Goal: Task Accomplishment & Management: Manage account settings

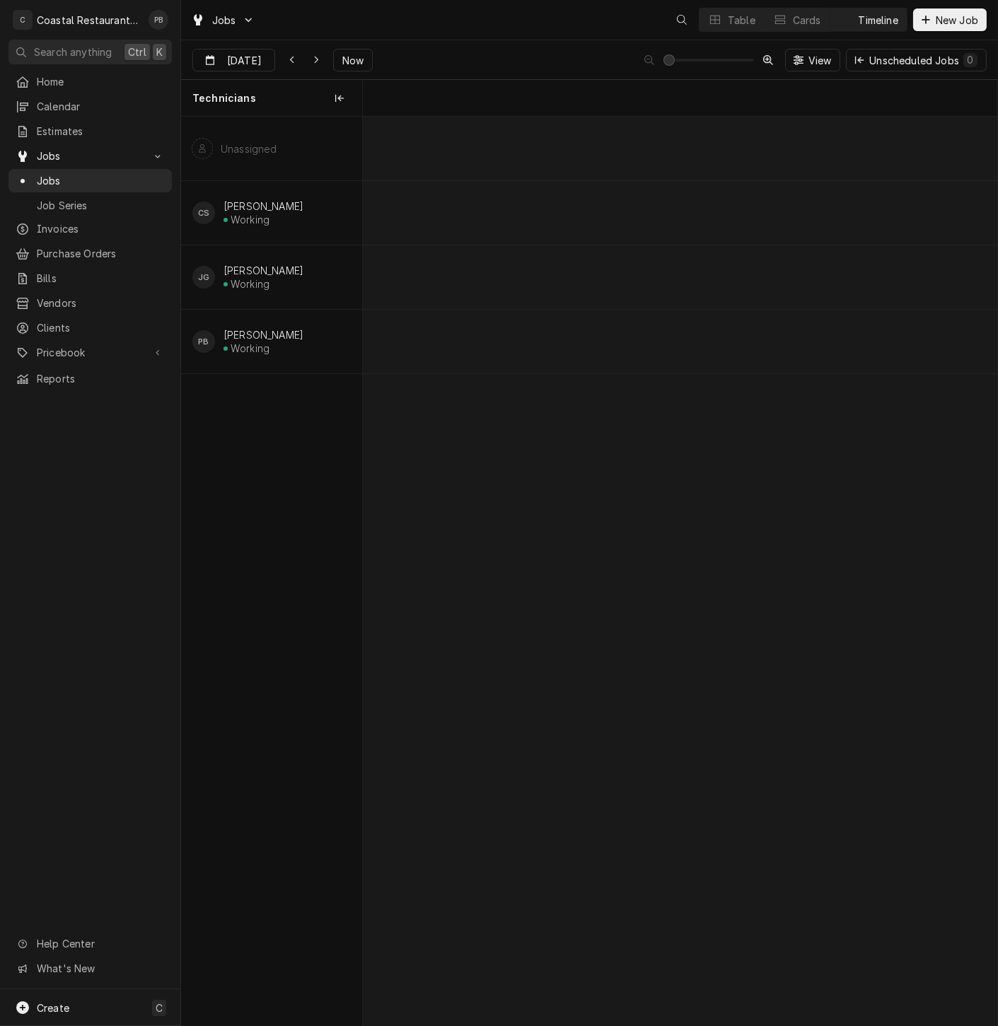
scroll to position [0, 12575]
click at [66, 173] on span "Jobs" at bounding box center [101, 180] width 128 height 15
click at [718, 18] on icon "Dynamic Content Wrapper" at bounding box center [715, 20] width 10 height 8
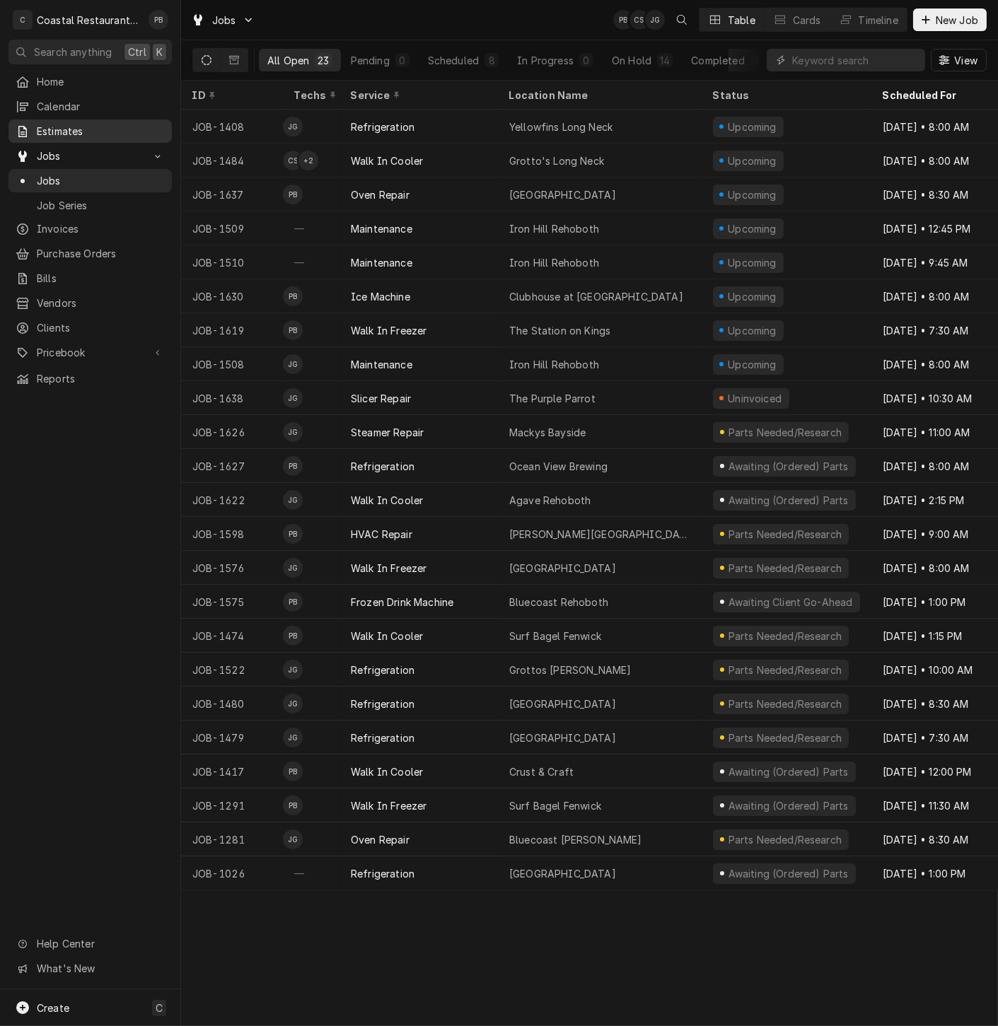
click at [60, 132] on span "Estimates" at bounding box center [101, 131] width 128 height 15
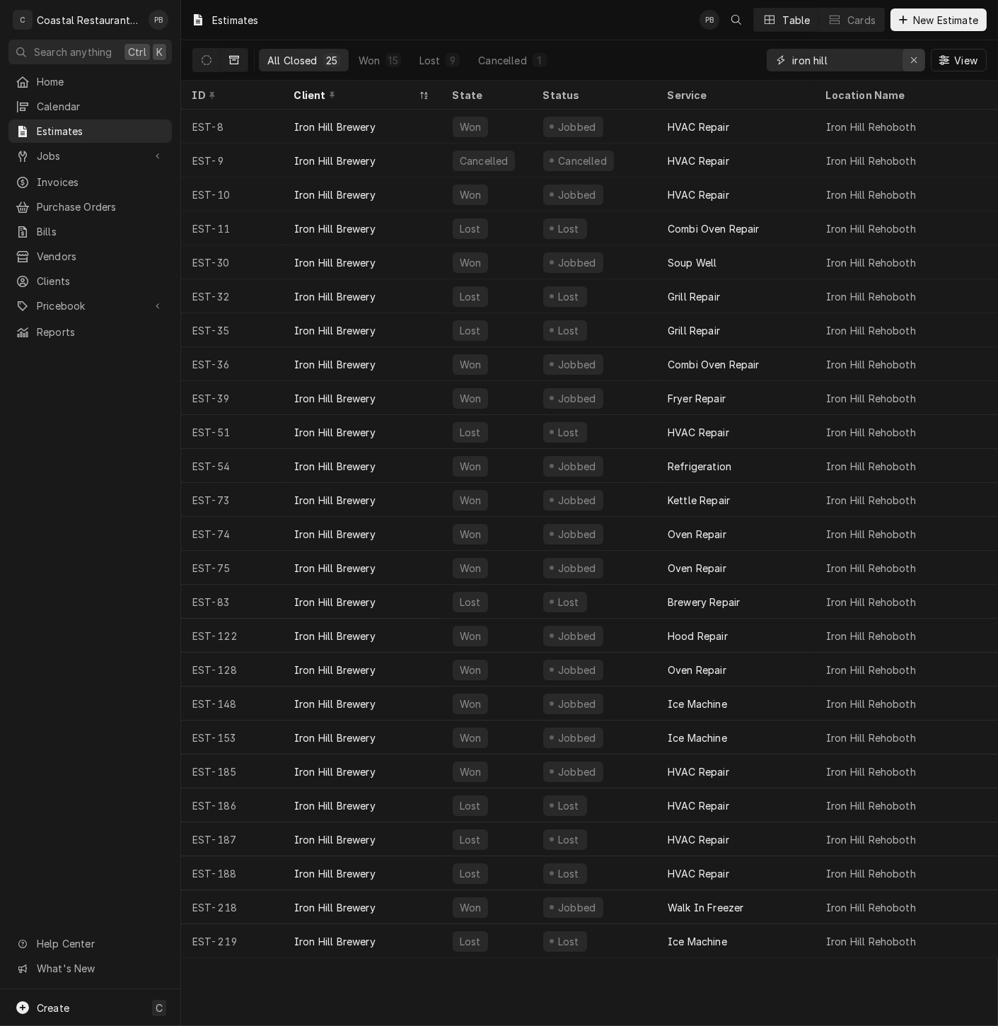
click at [911, 59] on icon "Erase input" at bounding box center [914, 60] width 8 height 10
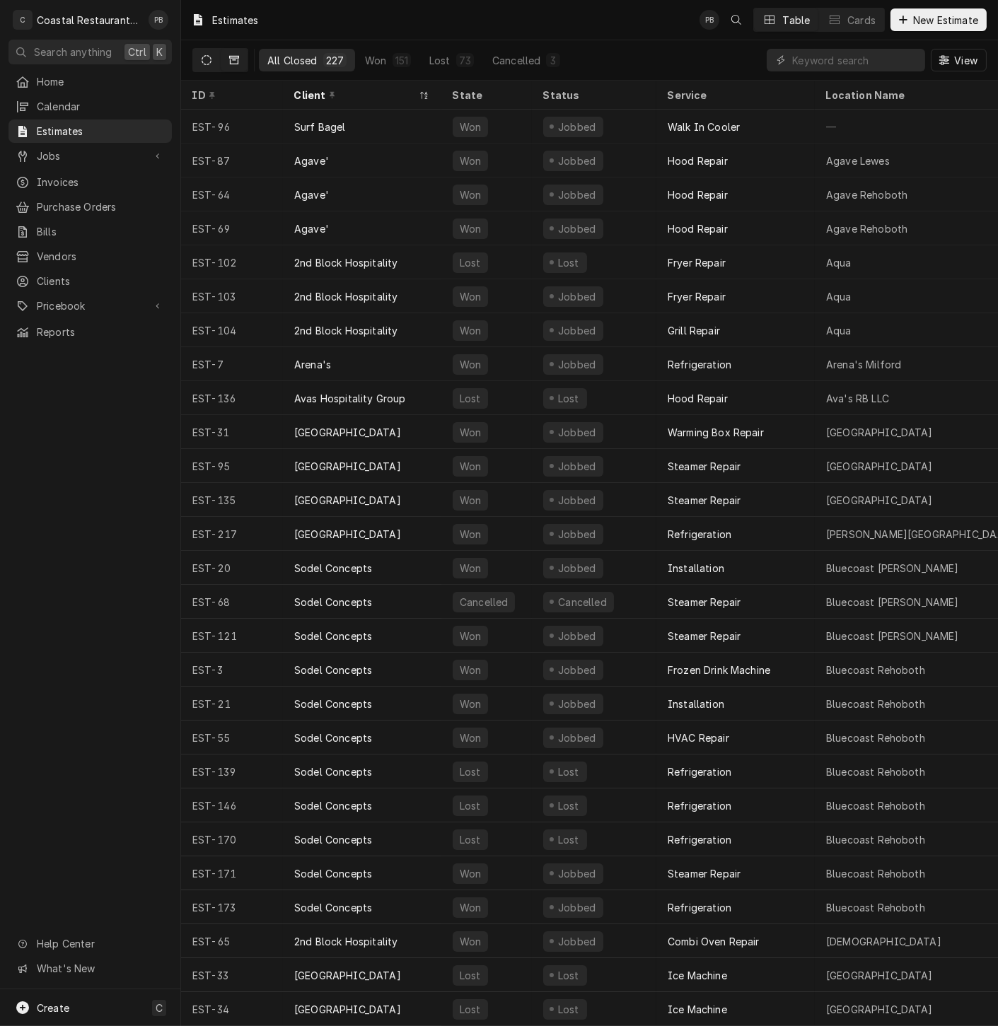
click at [209, 63] on icon "Dynamic Content Wrapper" at bounding box center [206, 60] width 10 height 10
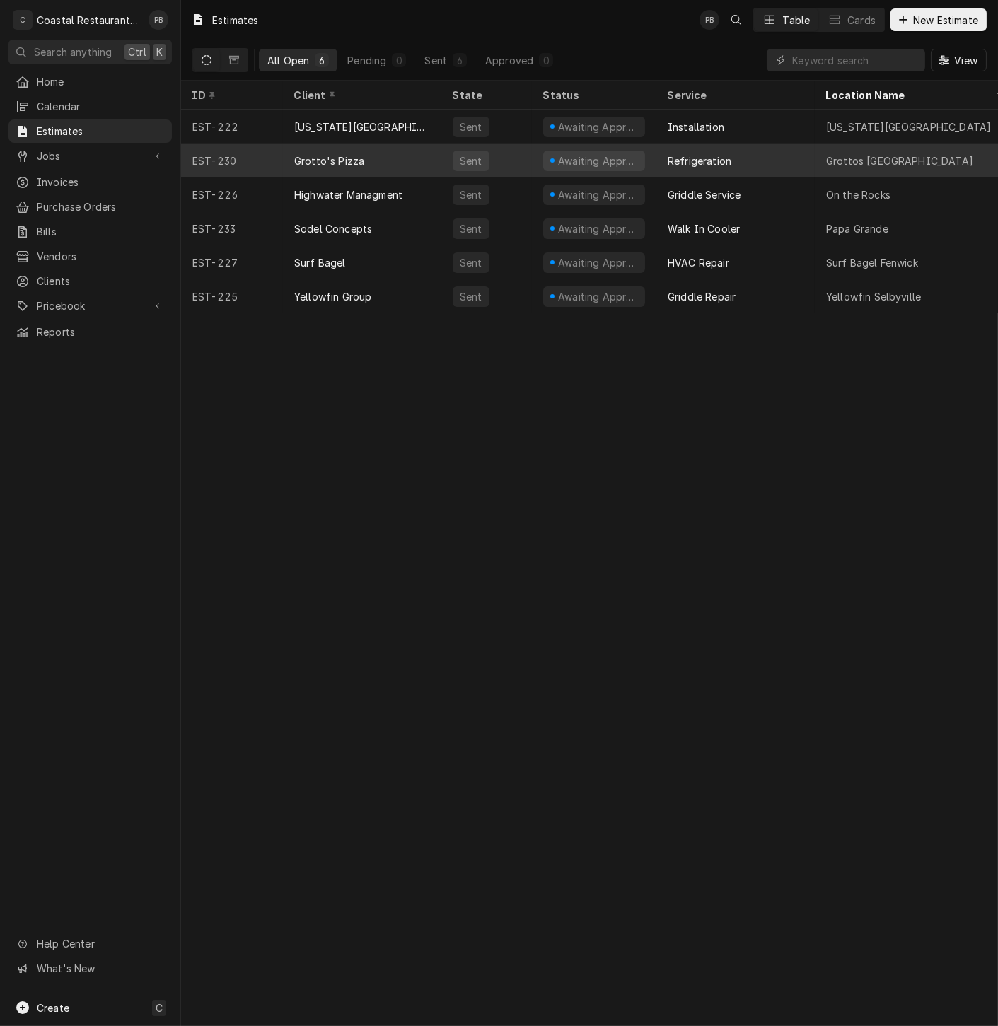
click at [396, 154] on div "Grotto's Pizza" at bounding box center [362, 161] width 158 height 34
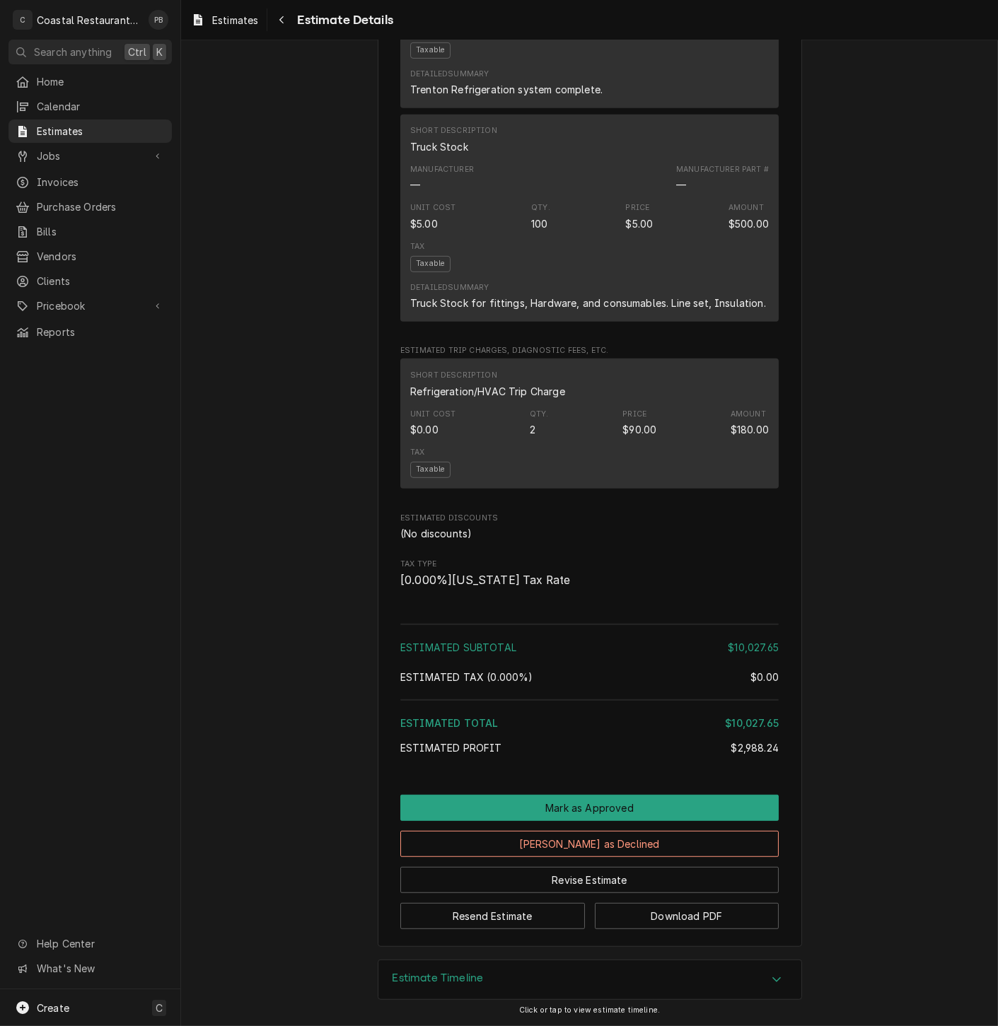
scroll to position [1335, 0]
click at [608, 855] on button "Mark as Declined" at bounding box center [589, 844] width 378 height 26
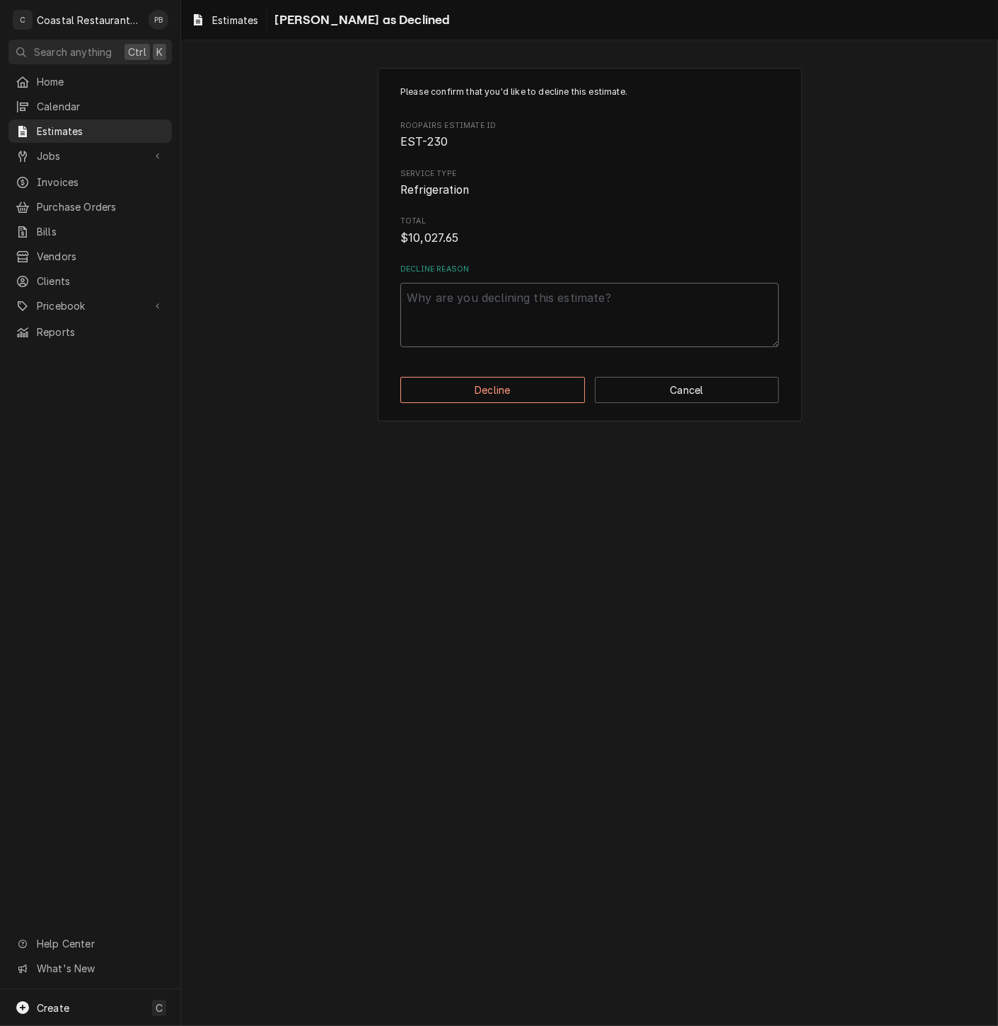
click at [505, 310] on textarea "Decline Reason" at bounding box center [589, 315] width 378 height 64
type textarea "x"
type textarea "w"
type textarea "x"
type textarea "wen"
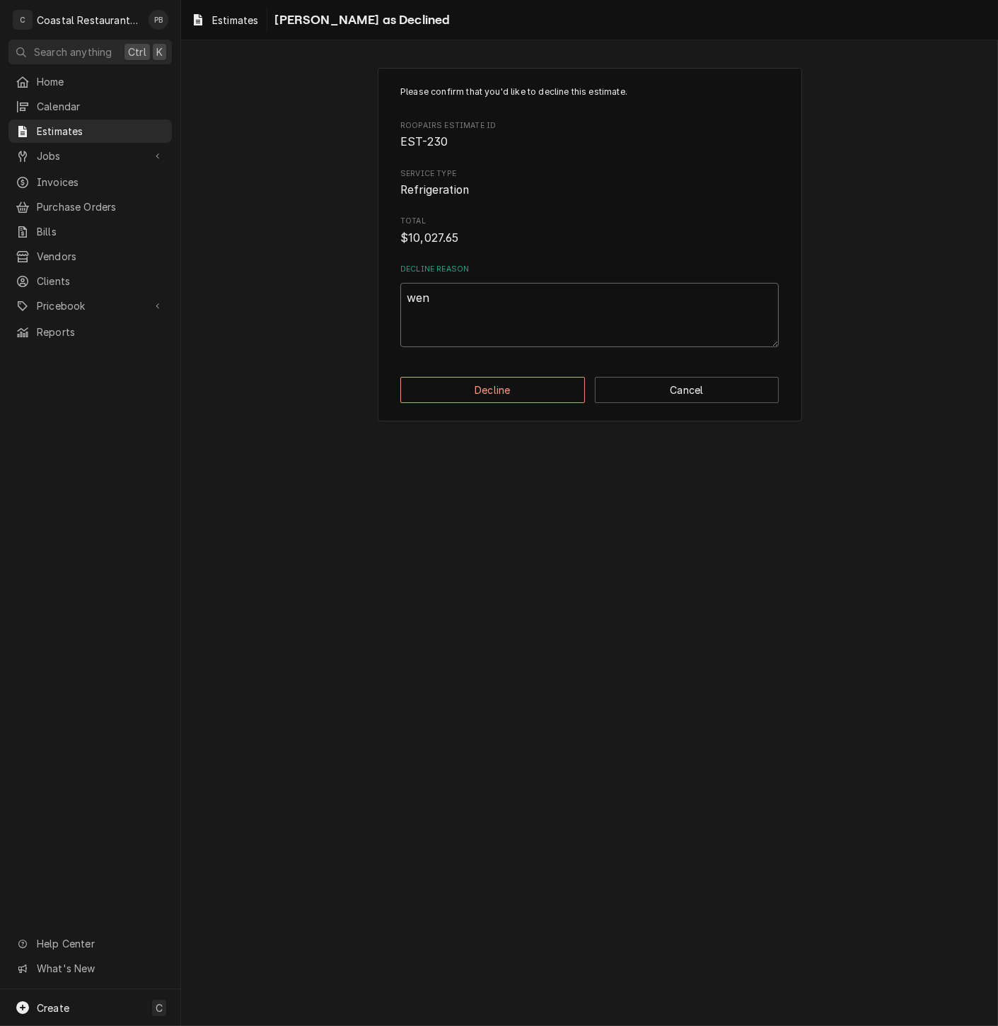
type textarea "x"
type textarea "went"
type textarea "x"
type textarea "went"
type textarea "x"
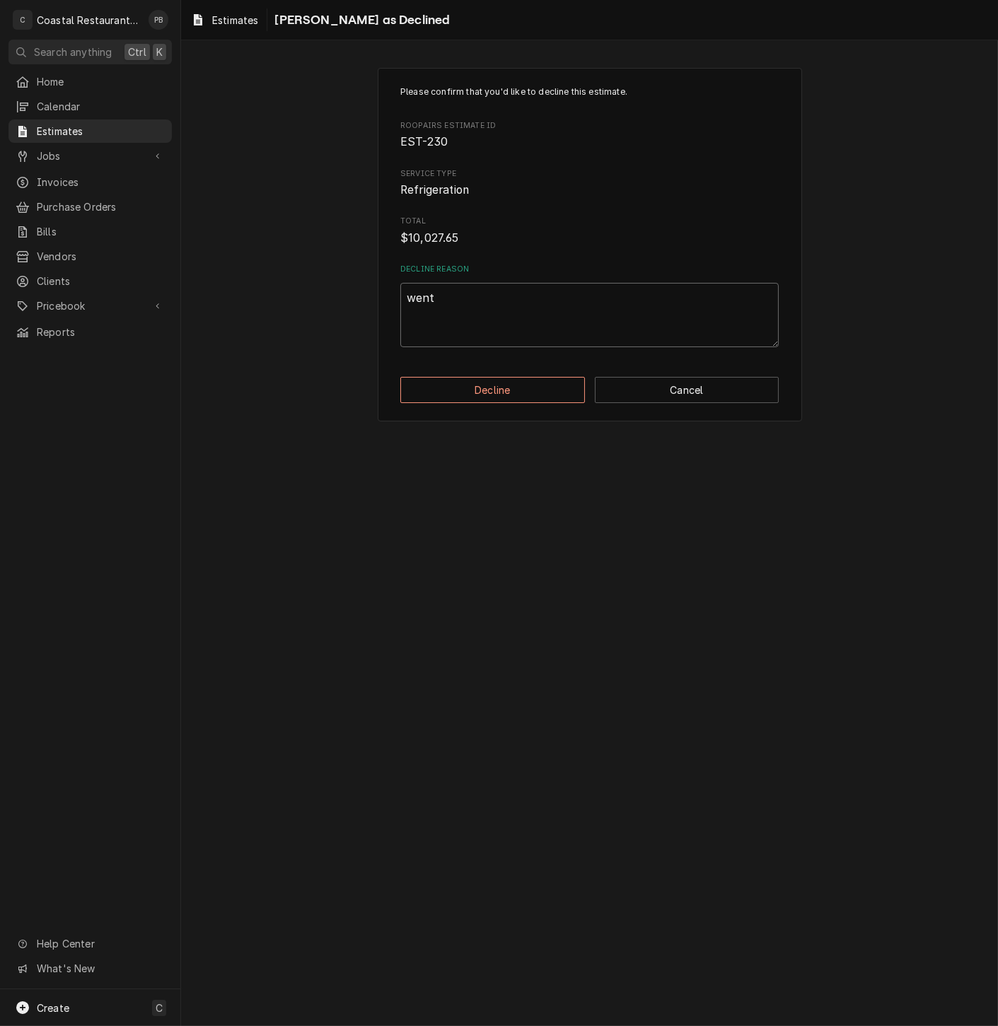
type textarea "went w"
type textarea "x"
type textarea "went wi"
type textarea "x"
type textarea "went wit"
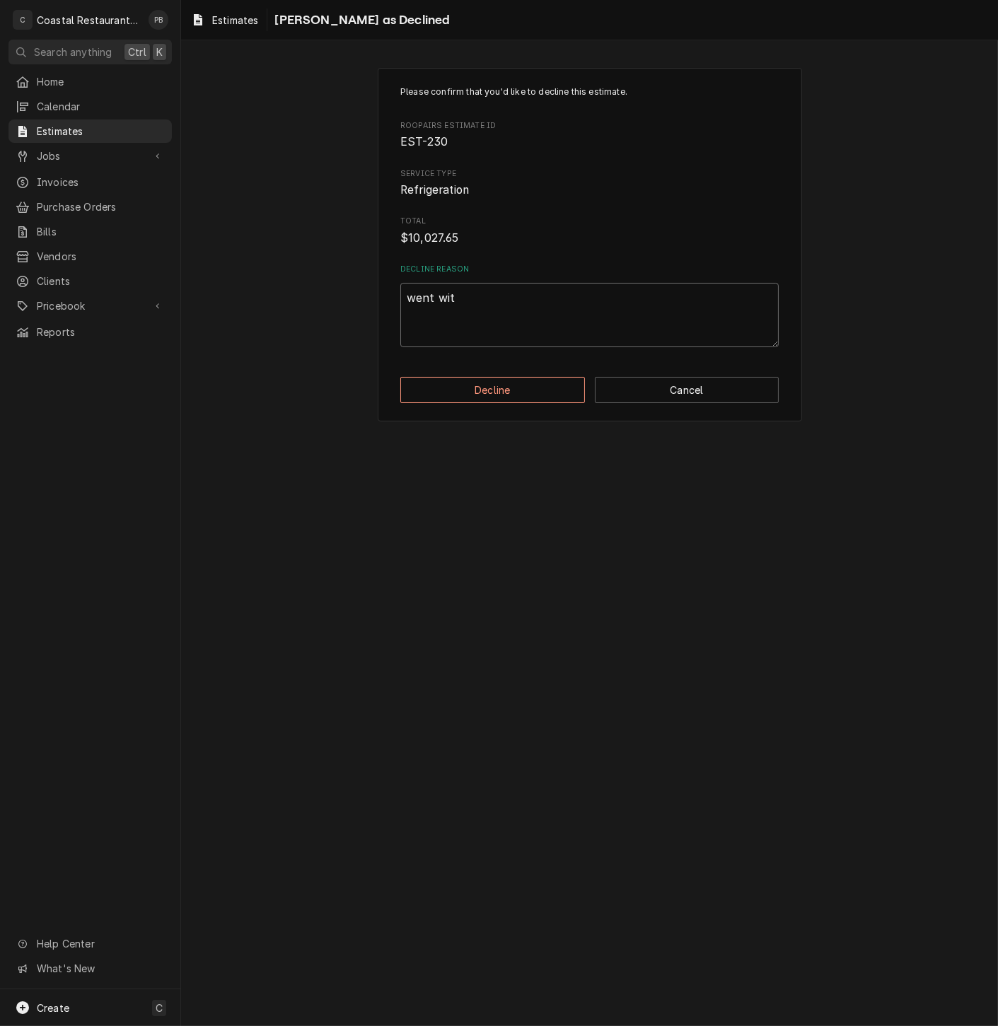
type textarea "x"
type textarea "went with"
type textarea "x"
type textarea "went with"
type textarea "x"
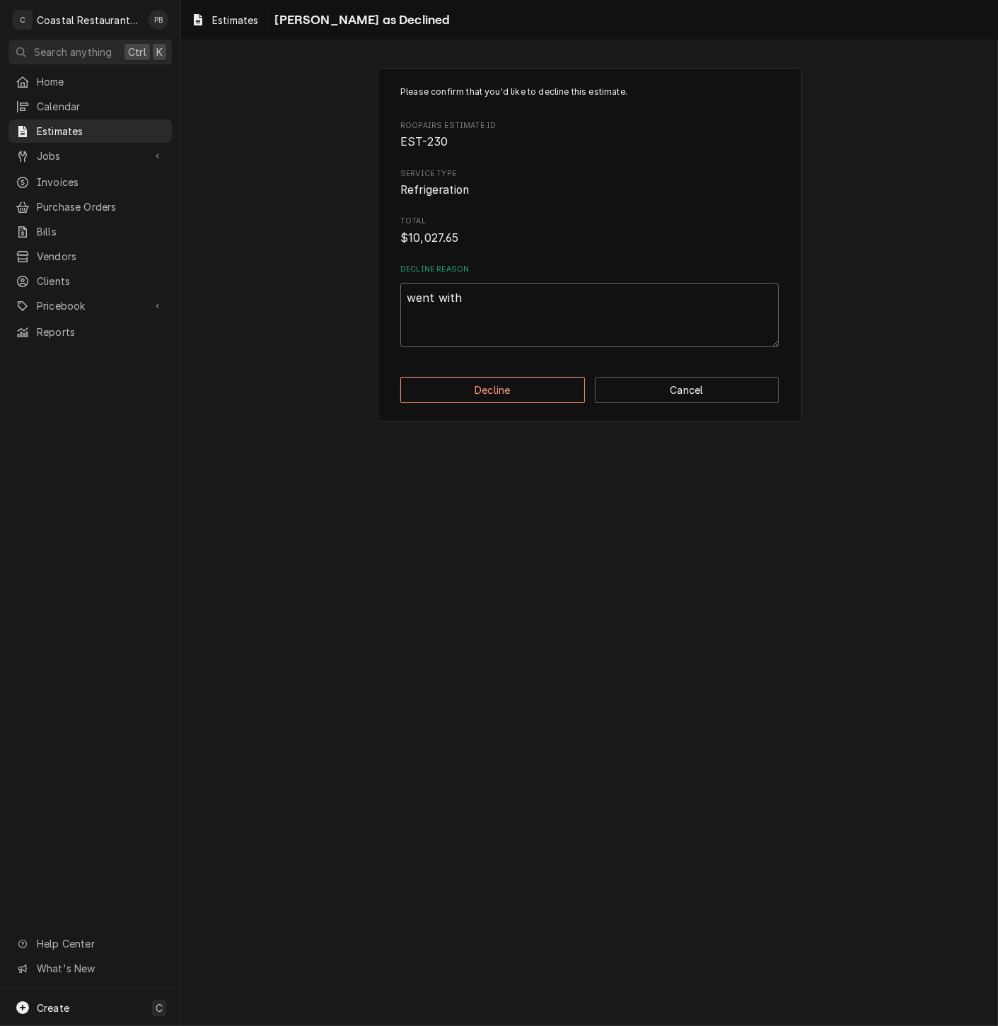
type textarea "went with c"
type textarea "x"
type textarea "went with co"
type textarea "x"
type textarea "went with con"
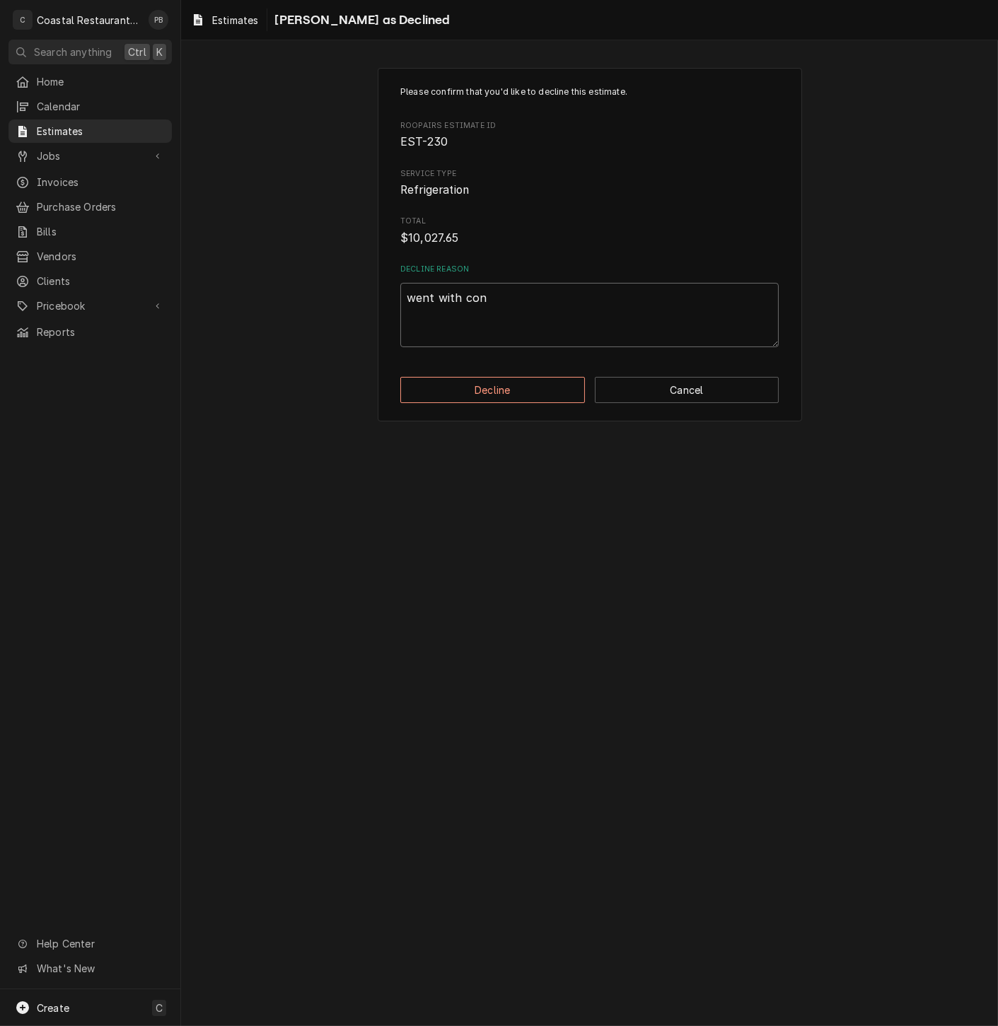
type textarea "x"
type textarea "went with cond"
type textarea "x"
type textarea "went with conde"
type textarea "x"
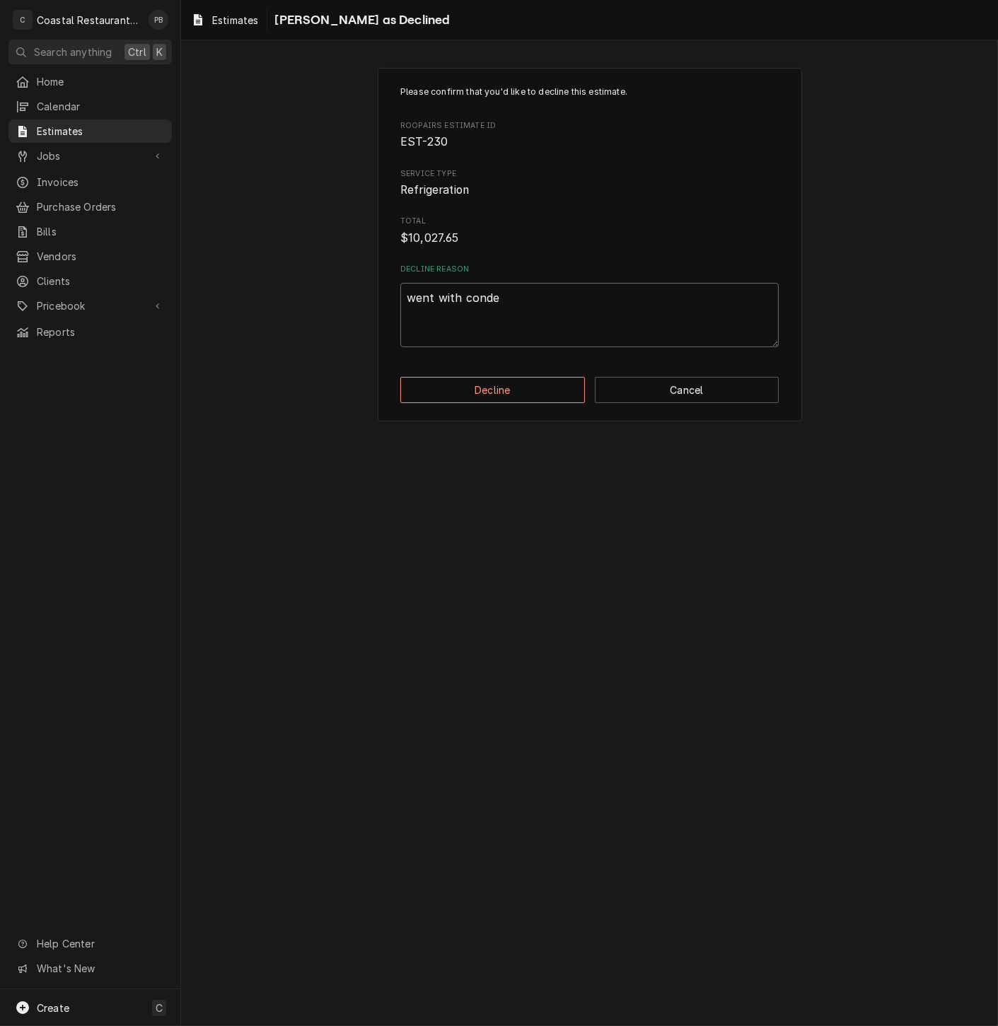
type textarea "went with condes"
type textarea "x"
type textarea "went with condesn"
type textarea "x"
type textarea "went with condesne"
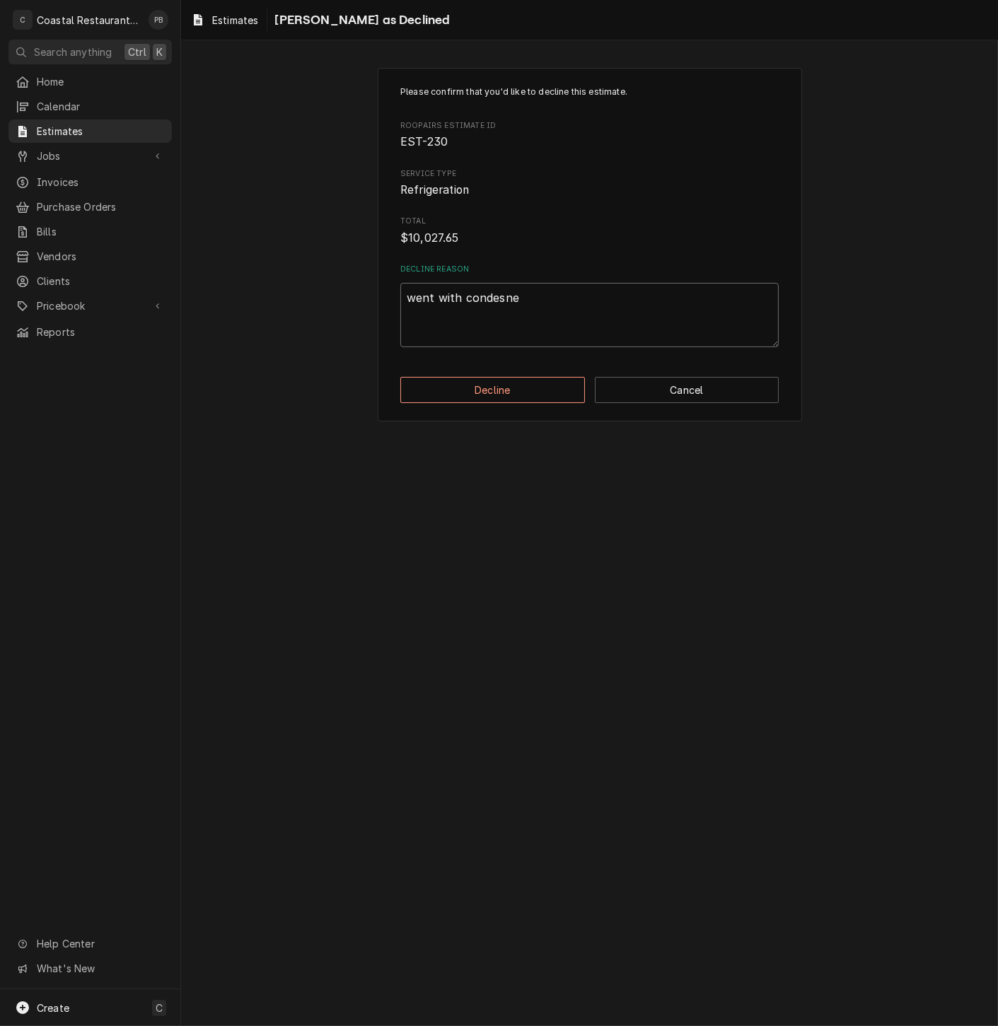
type textarea "x"
type textarea "went with condesner"
type textarea "x"
type textarea "went with condesner"
type textarea "x"
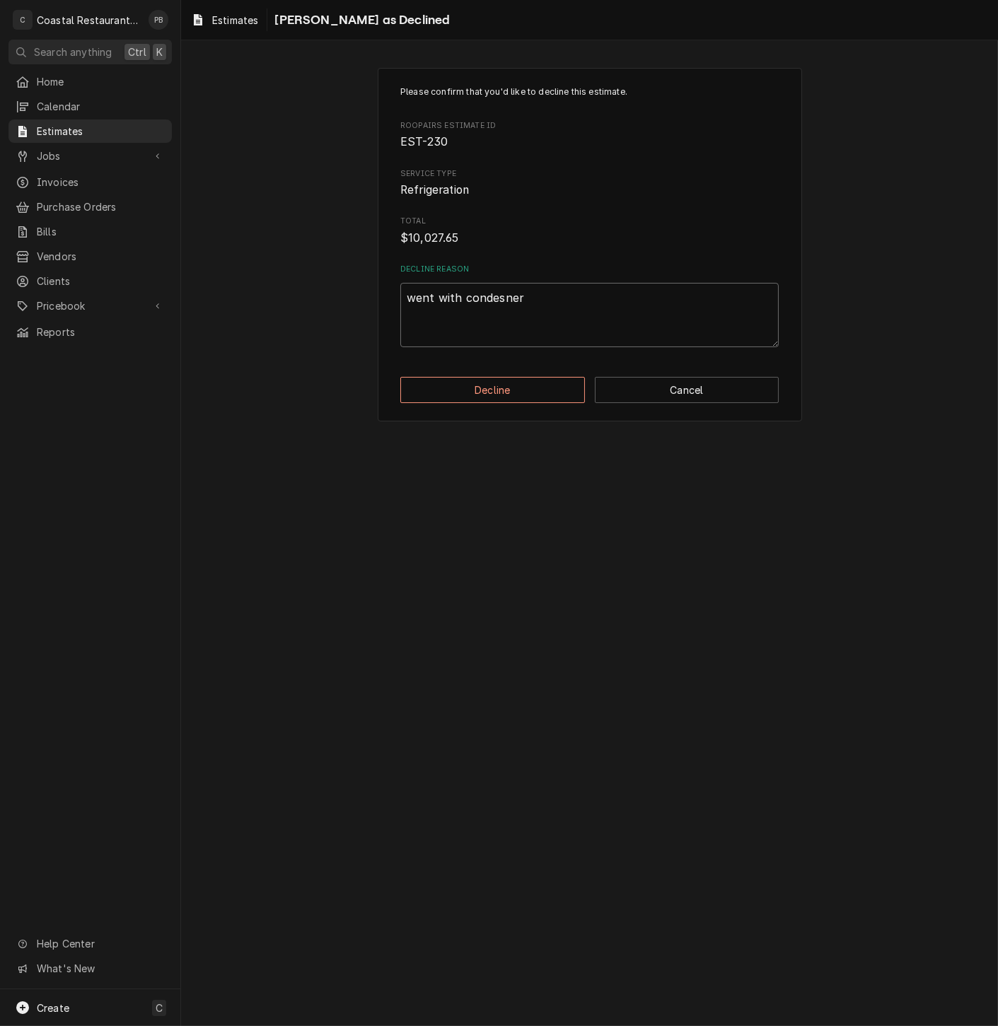
type textarea "went with condesner"
type textarea "x"
type textarea "went with condesne"
type textarea "x"
type textarea "went with condesn"
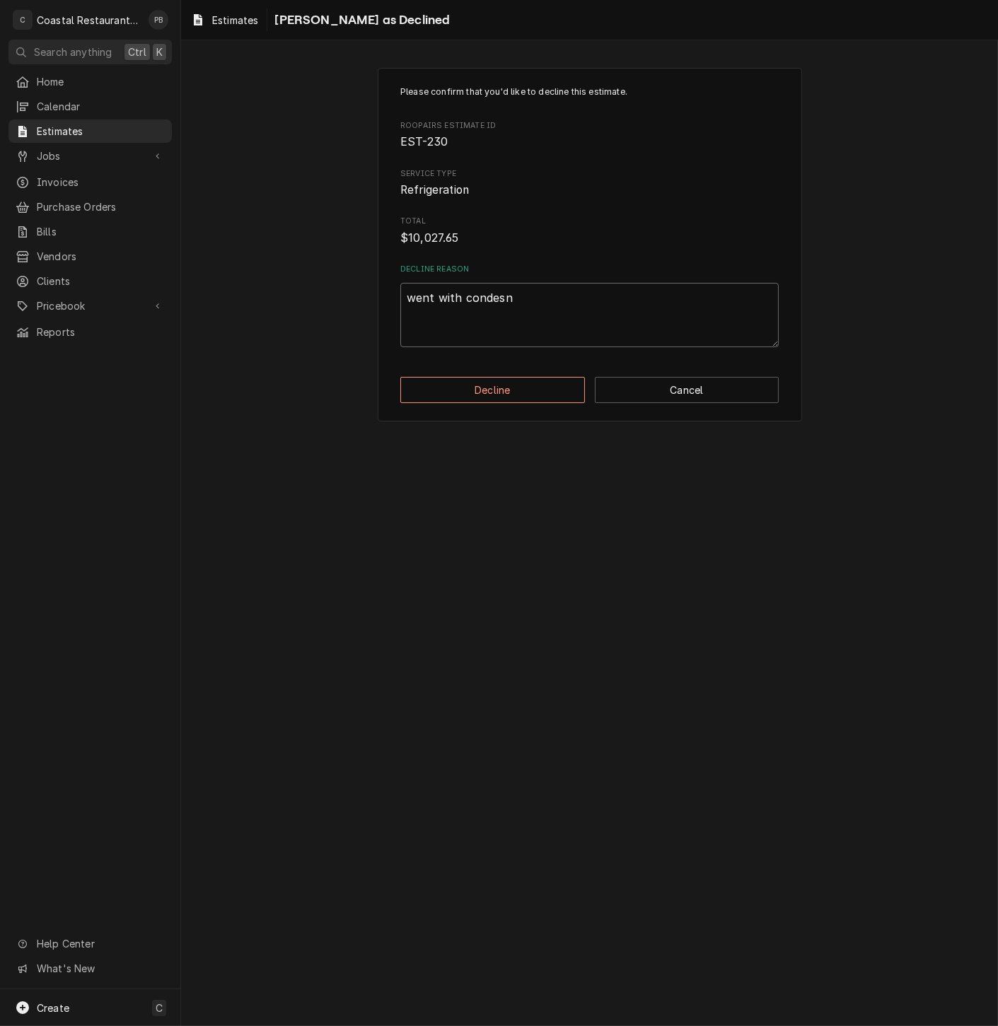
type textarea "x"
type textarea "went with condes"
type textarea "x"
type textarea "went with conde"
type textarea "x"
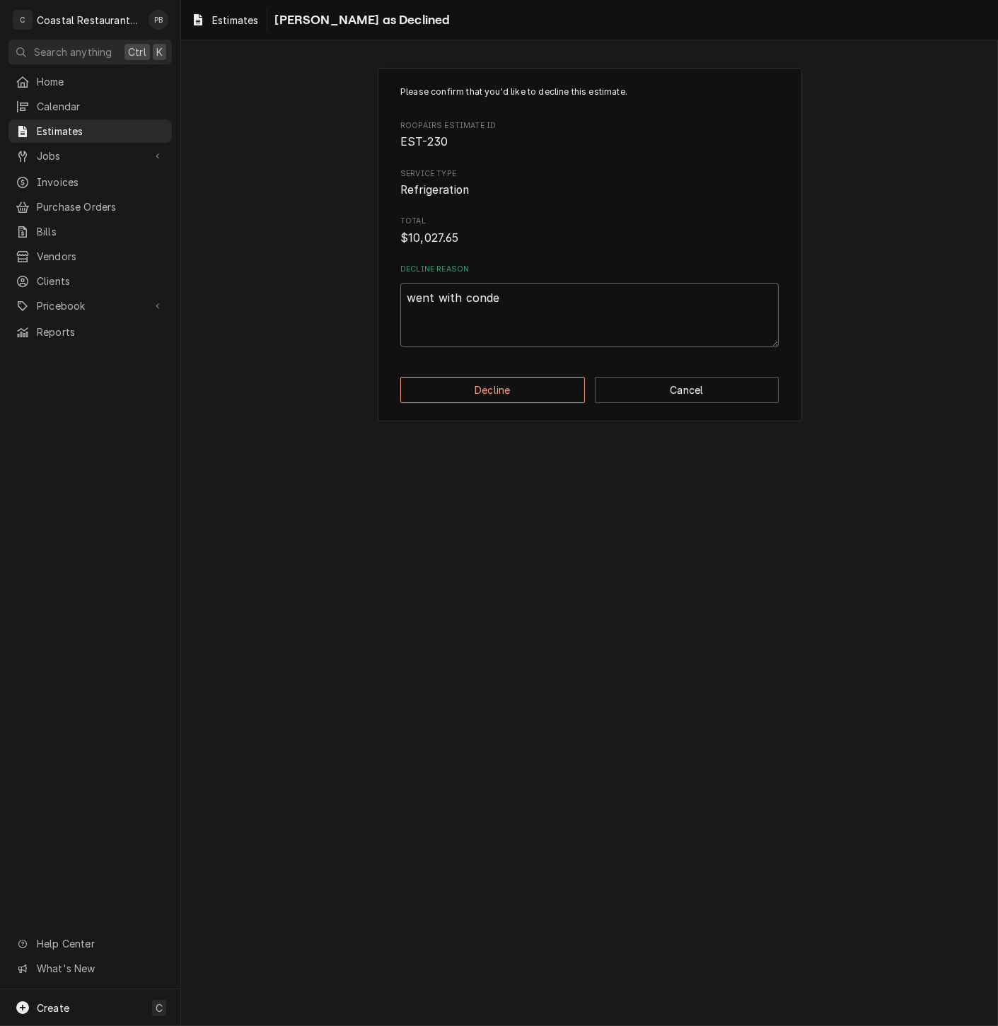
type textarea "went with conden"
type textarea "x"
type textarea "went with condens"
type textarea "x"
type textarea "went with condense"
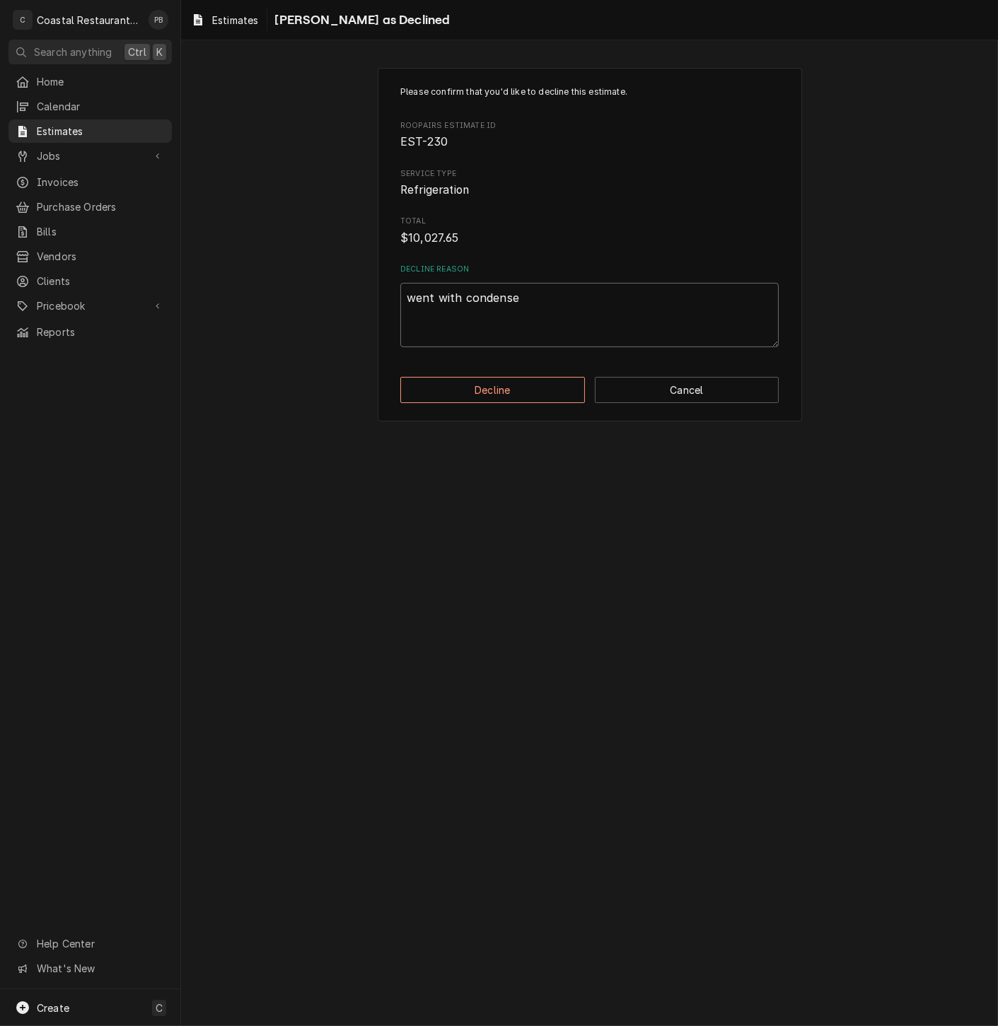
type textarea "x"
type textarea "went with condenser"
type textarea "x"
type textarea "went with condenser"
type textarea "x"
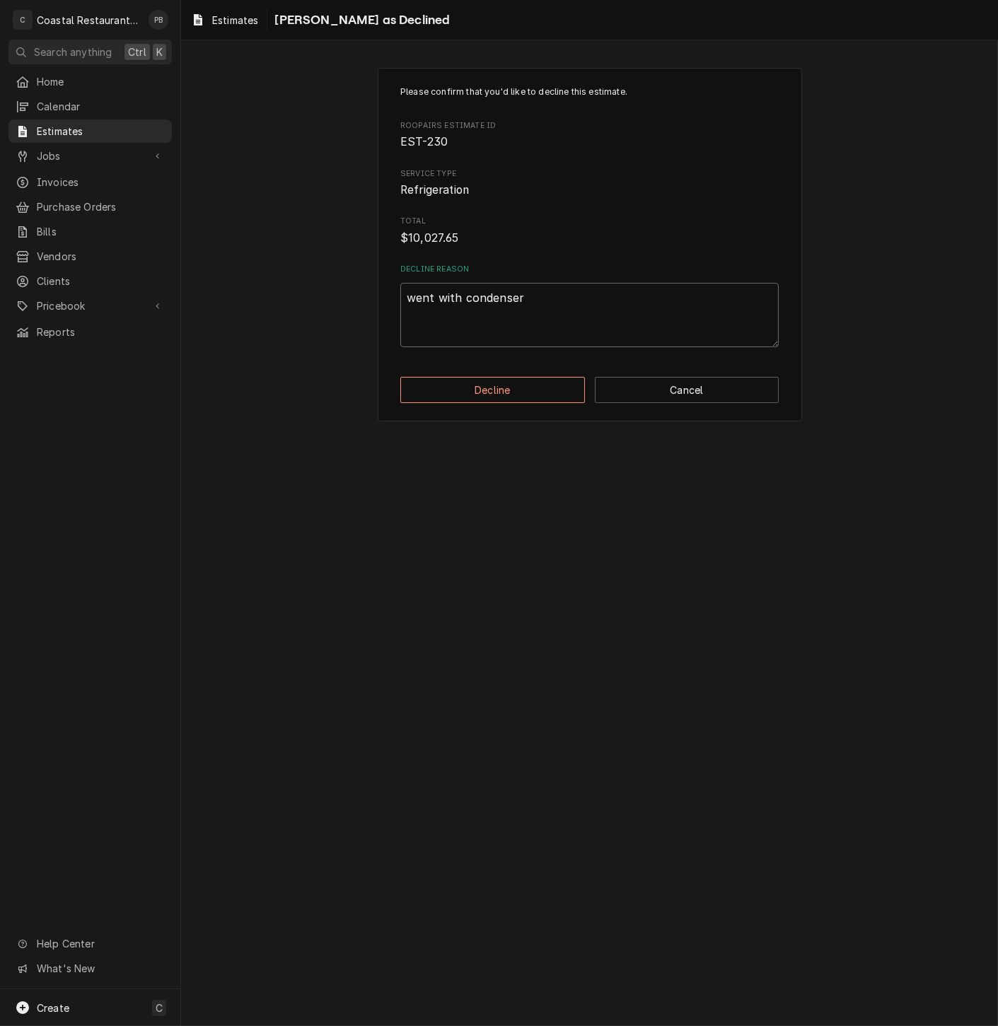
type textarea "went with condenser r"
type textarea "x"
type textarea "went with condenser re"
type textarea "x"
type textarea "went with condenser rep"
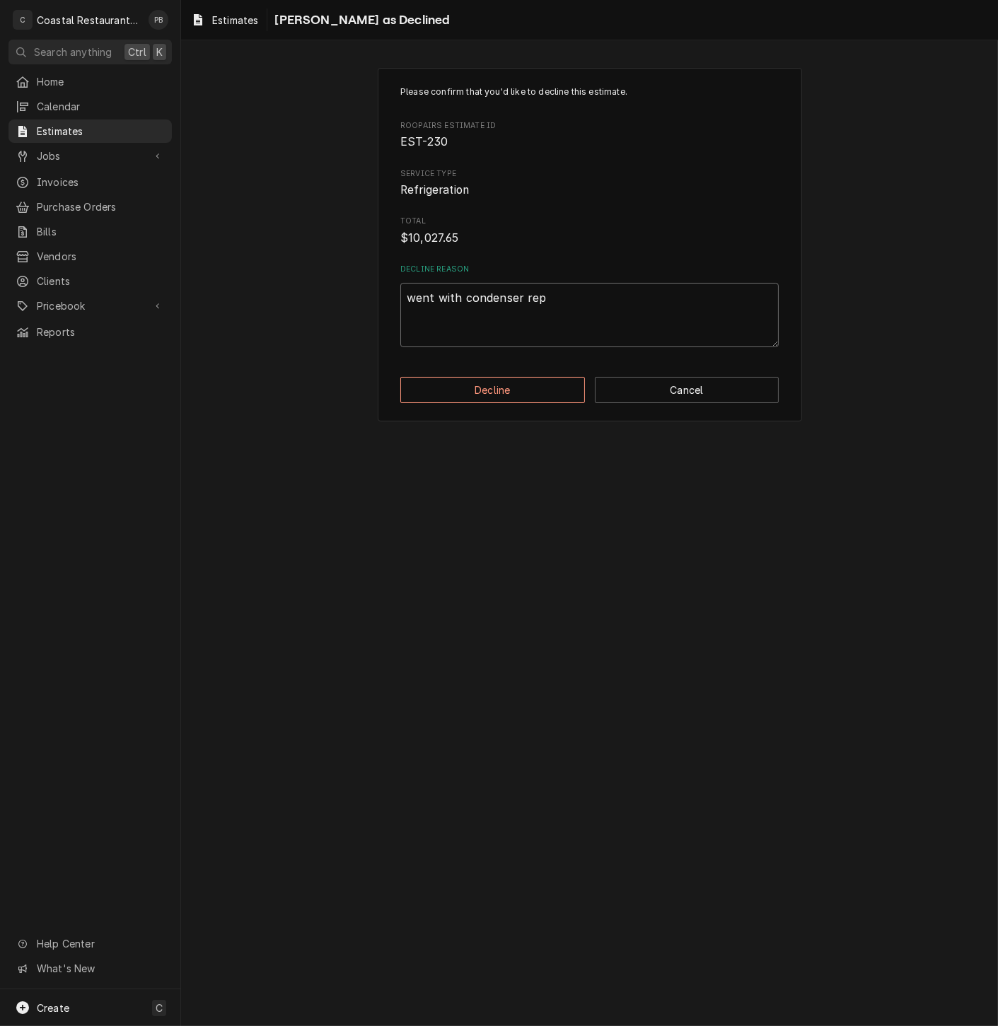
type textarea "x"
type textarea "went with condenser repl"
type textarea "x"
type textarea "went with condenser repla"
type textarea "x"
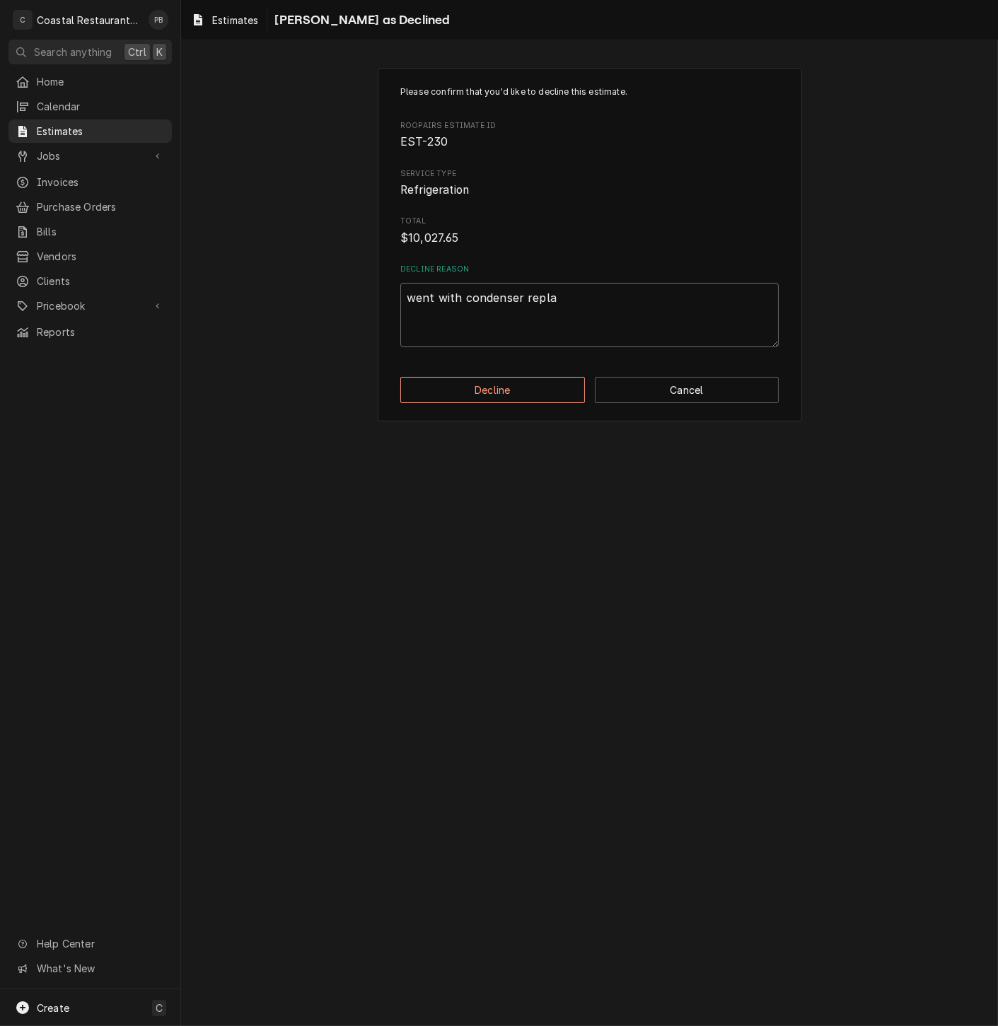
type textarea "went with condenser replac"
type textarea "x"
type textarea "went with condenser replace"
type textarea "x"
type textarea "went with condenser replacem"
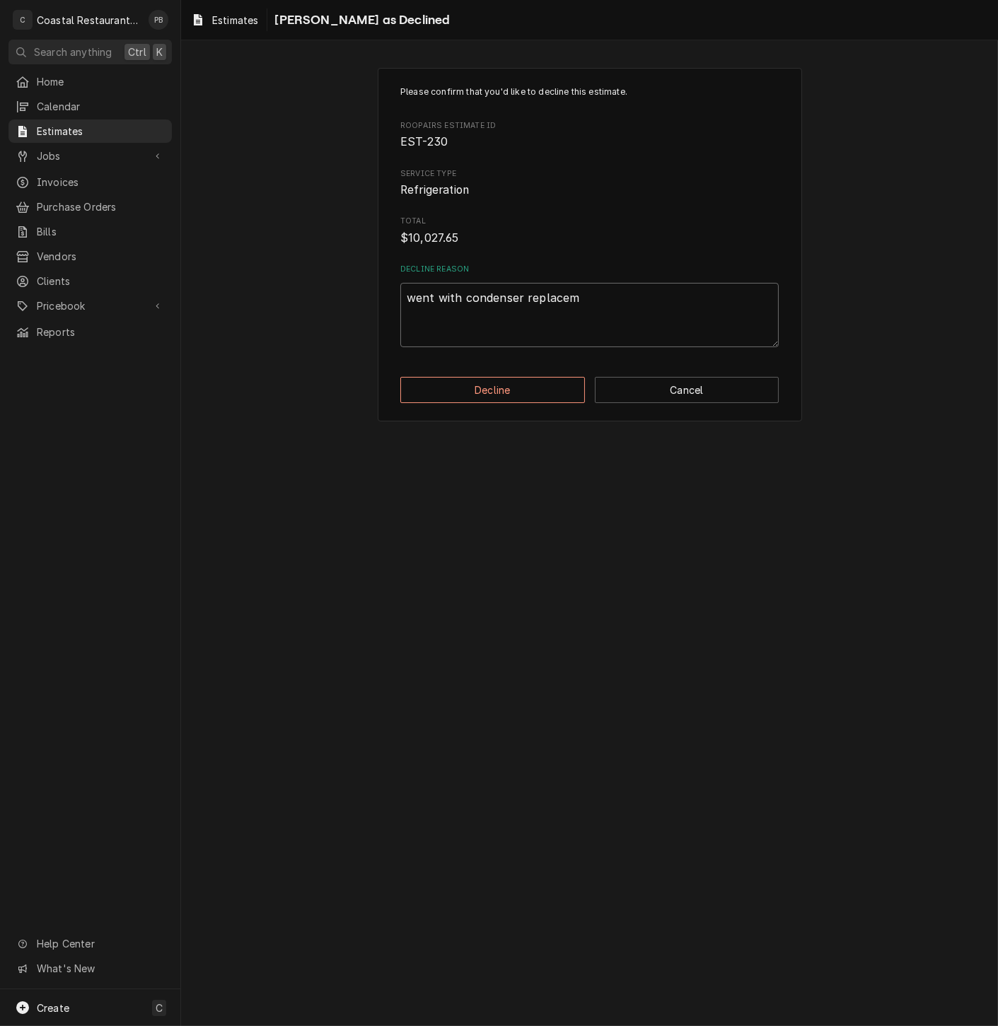
type textarea "x"
type textarea "went with condenser replaceme"
type textarea "x"
type textarea "went with condenser replacemen"
type textarea "x"
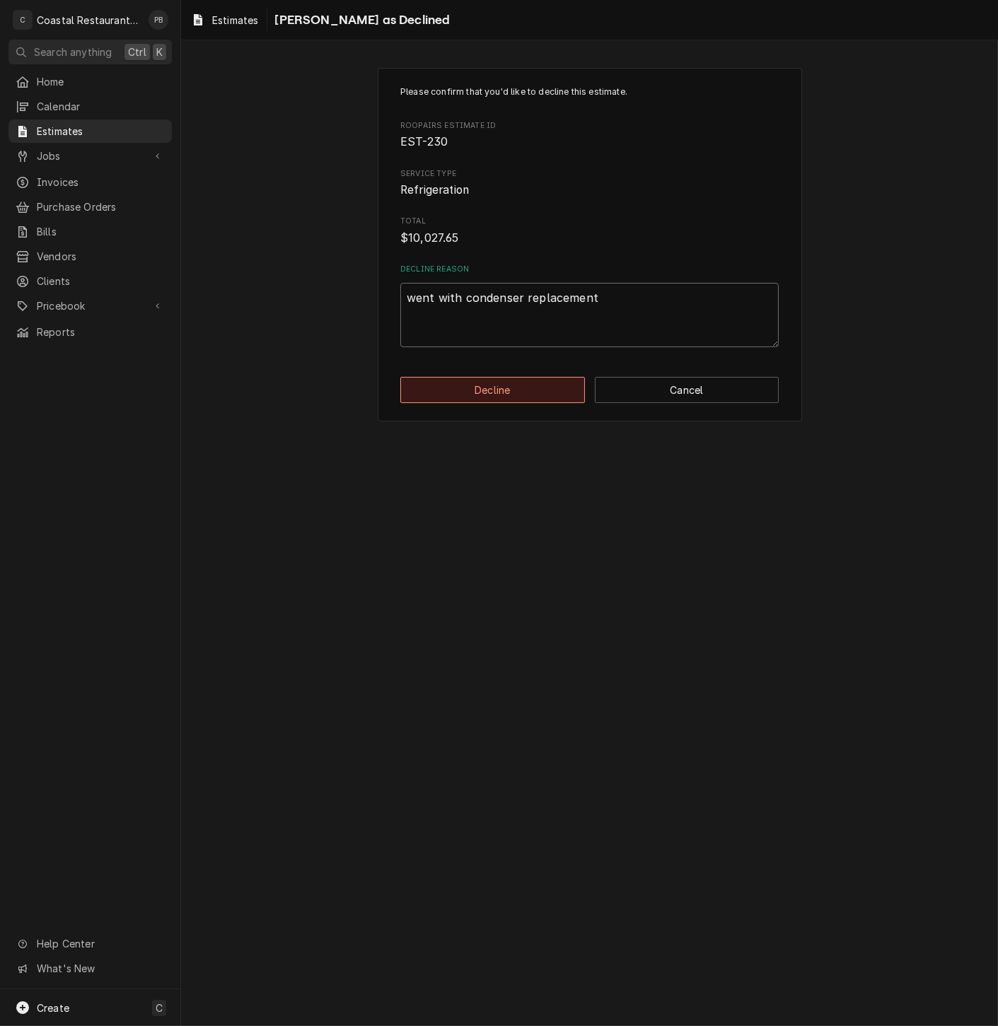
type textarea "went with condenser replacement"
click at [521, 386] on button "Decline" at bounding box center [492, 390] width 185 height 26
type textarea "x"
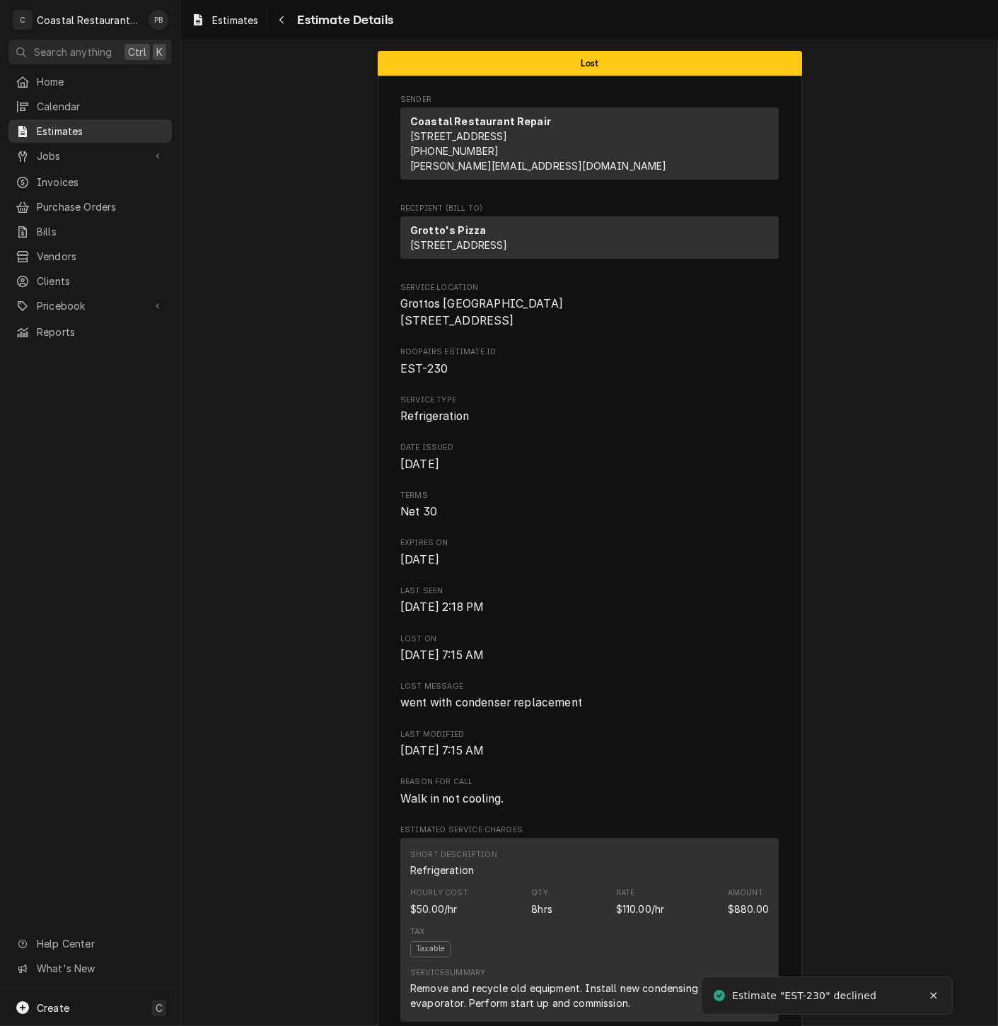
click at [58, 125] on span "Estimates" at bounding box center [101, 131] width 128 height 15
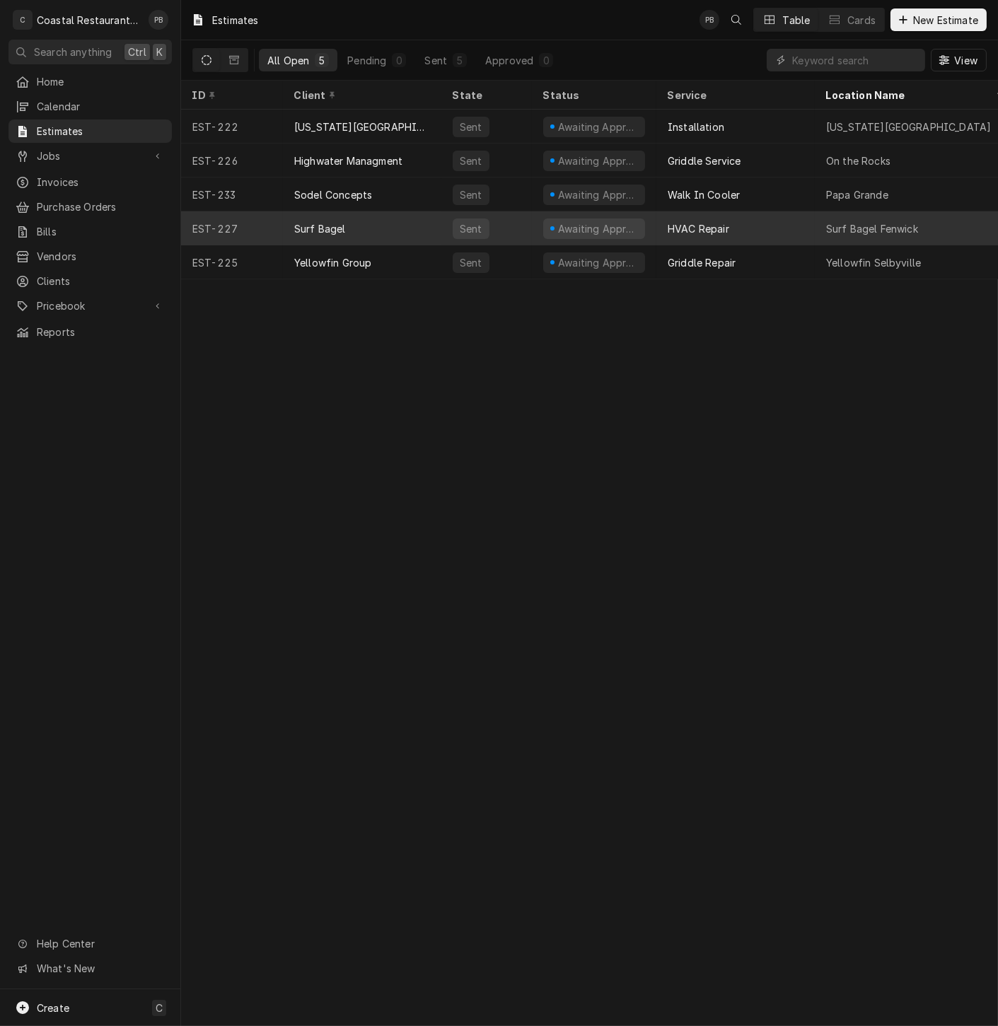
click at [373, 223] on div "Surf Bagel" at bounding box center [362, 228] width 158 height 34
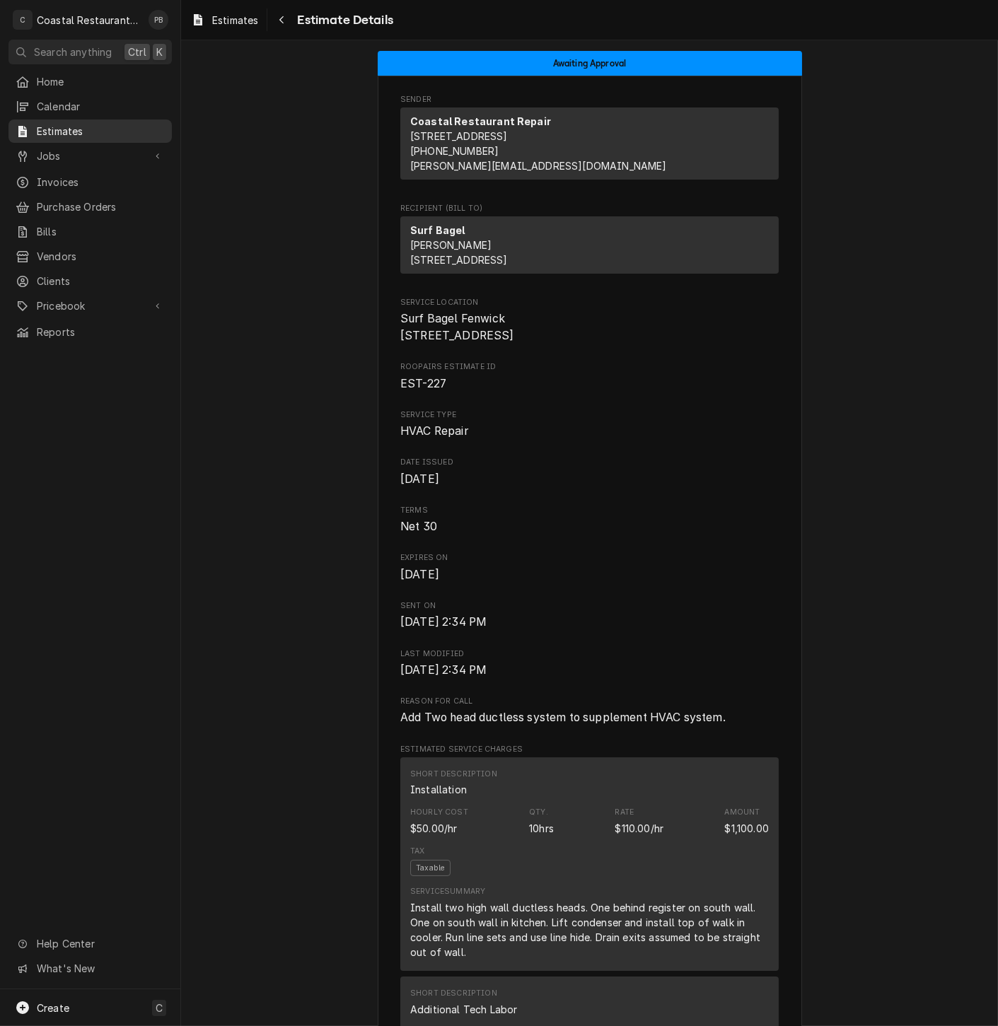
click at [58, 124] on span "Estimates" at bounding box center [101, 131] width 128 height 15
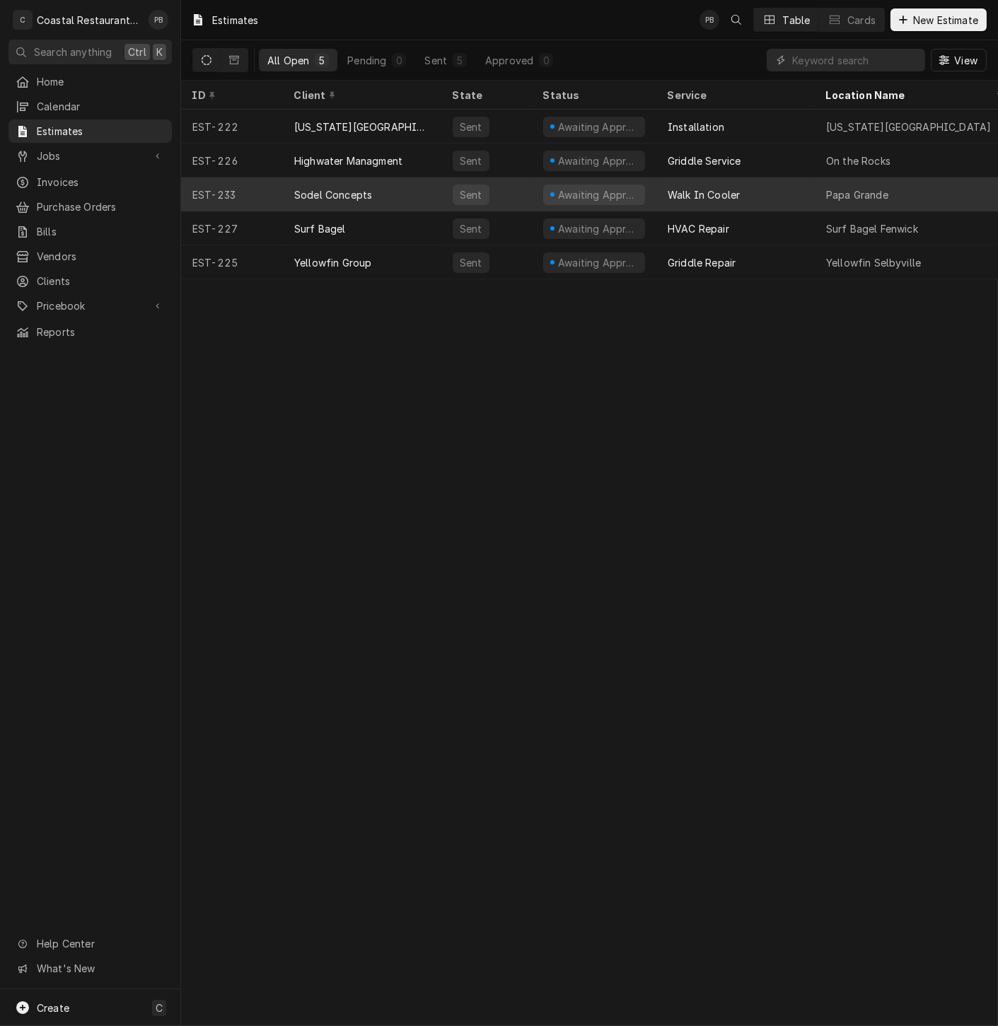
click at [406, 188] on div "Sodel Concepts" at bounding box center [362, 194] width 158 height 34
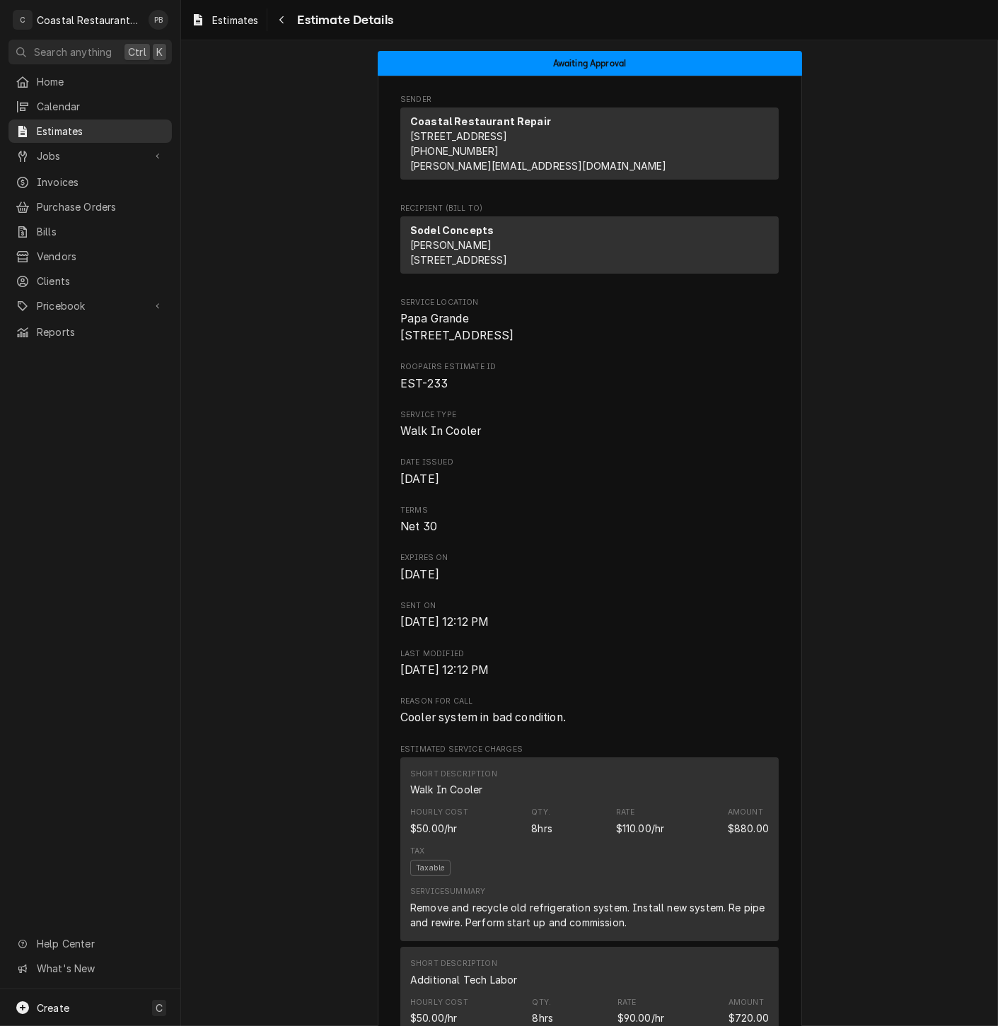
click at [76, 124] on span "Estimates" at bounding box center [101, 131] width 128 height 15
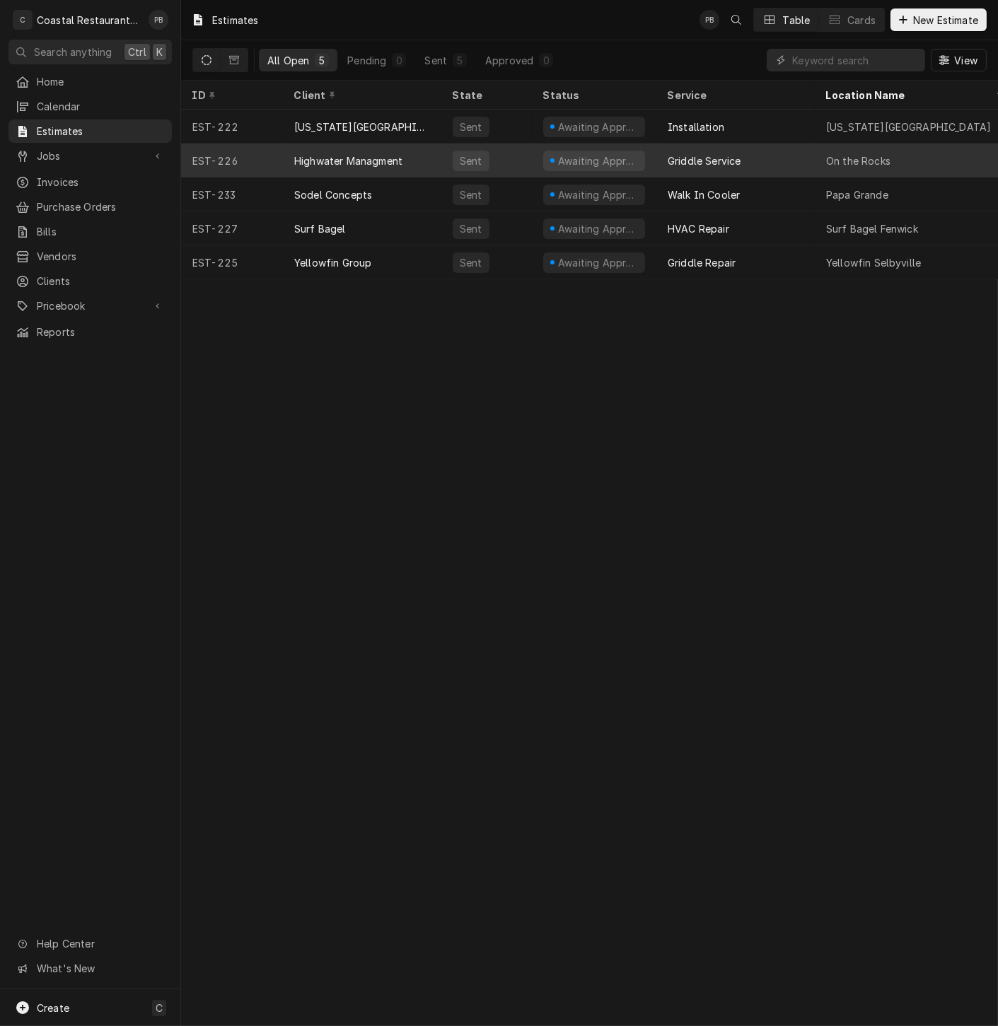
click at [408, 150] on div "Highwater Managment" at bounding box center [362, 161] width 158 height 34
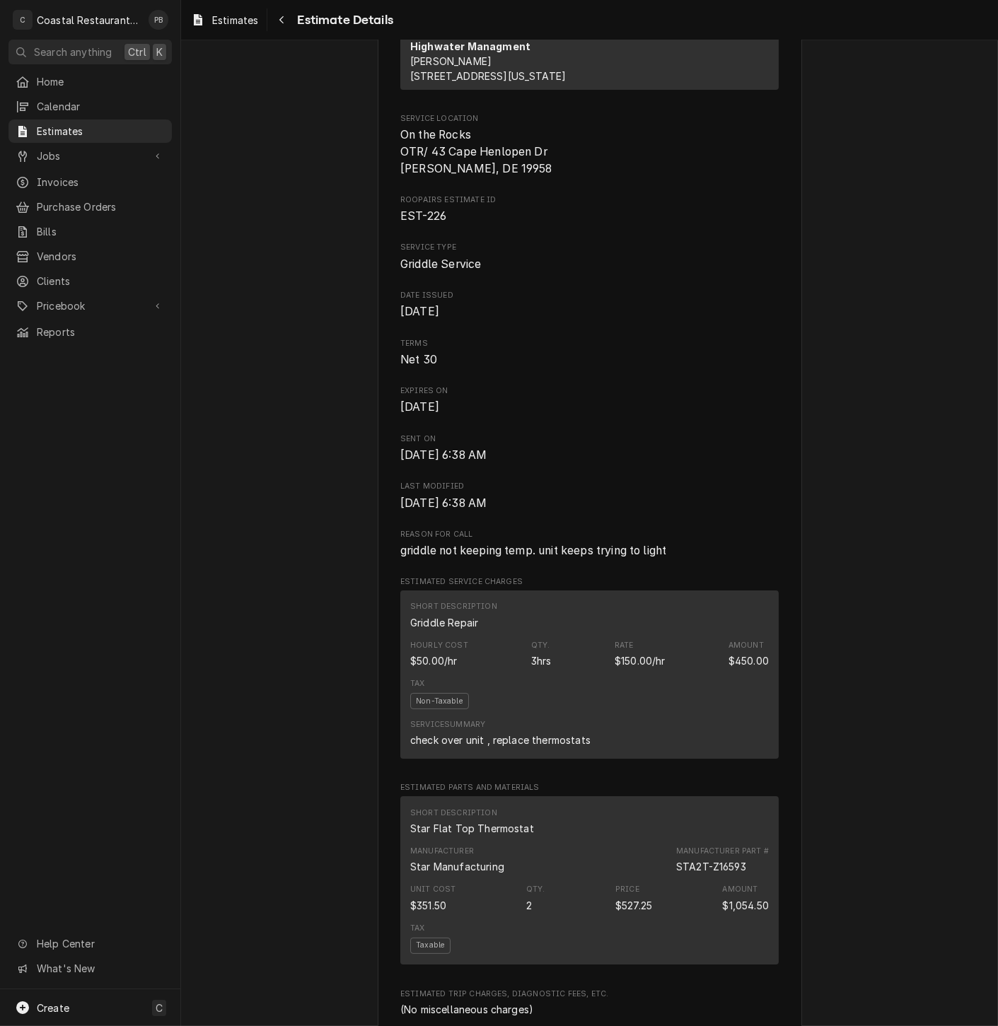
scroll to position [733, 0]
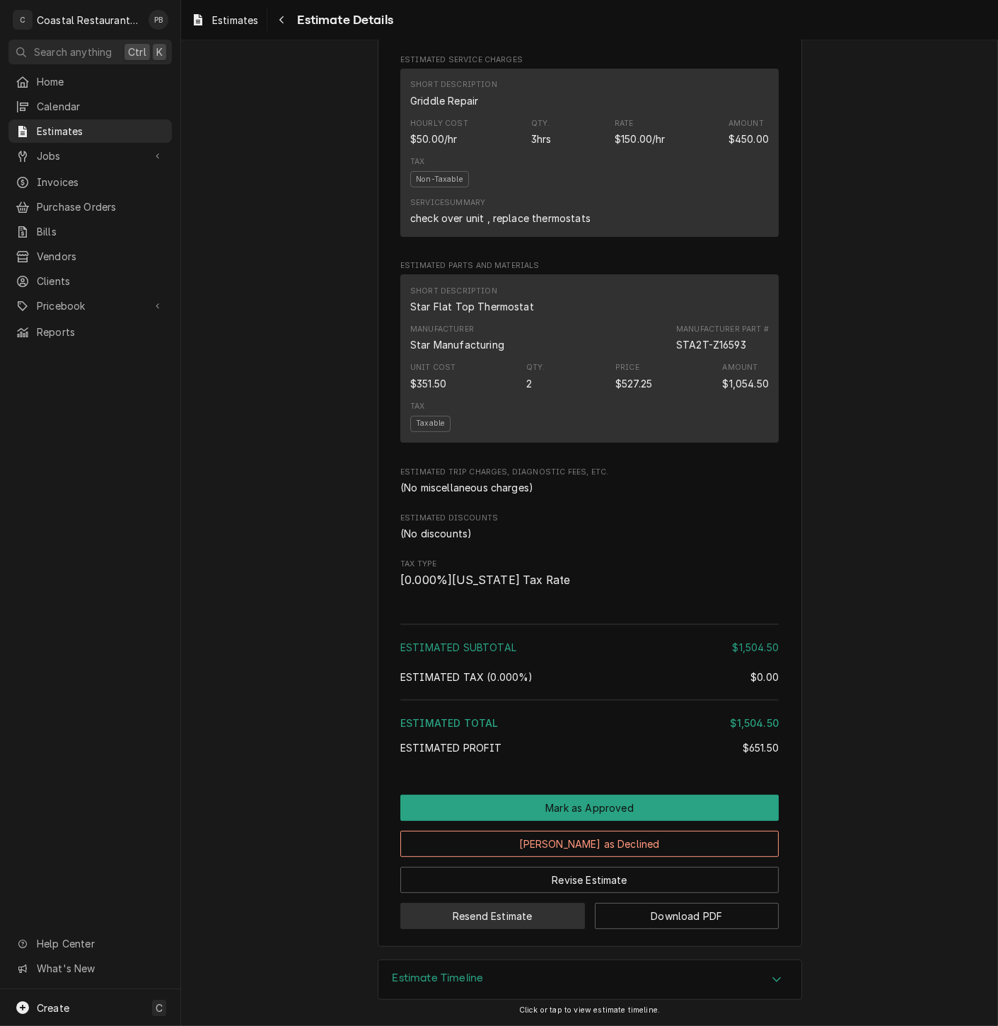
click at [497, 913] on button "Resend Estimate" at bounding box center [492, 916] width 185 height 26
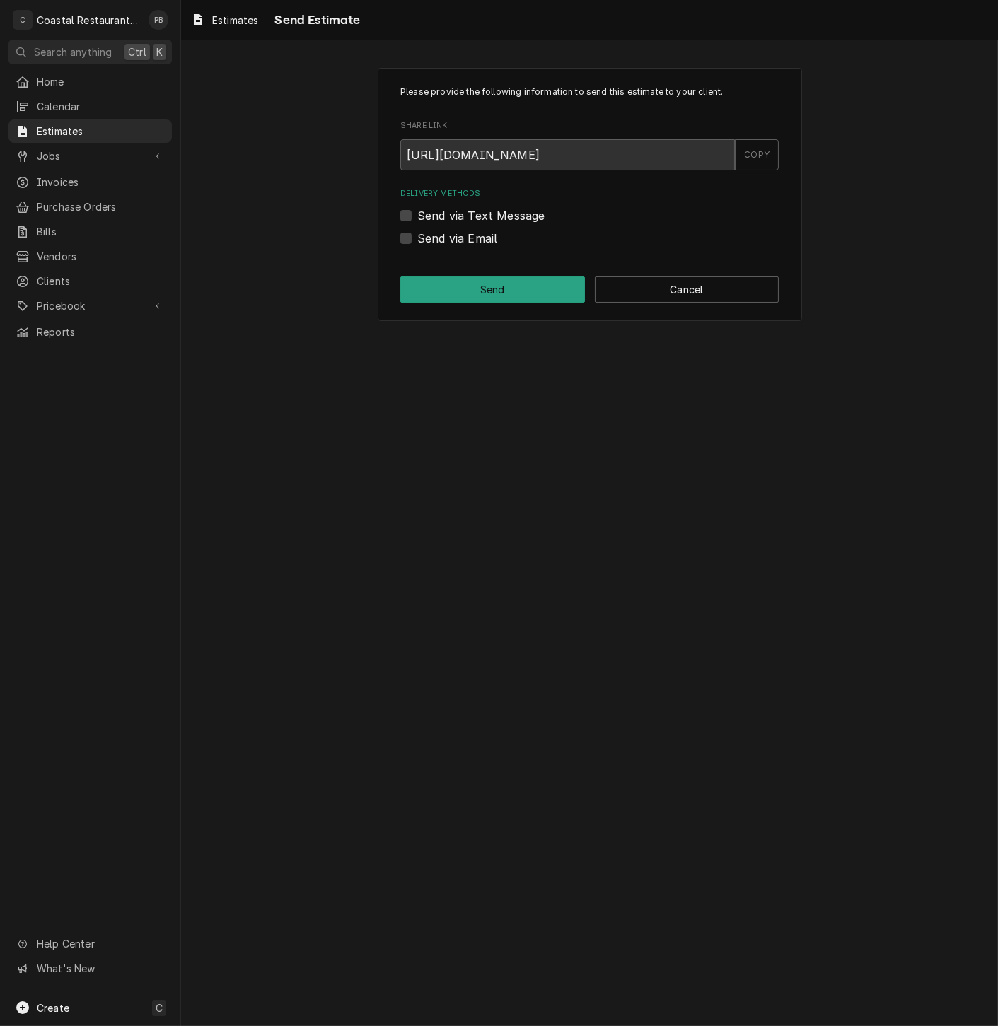
click at [417, 239] on label "Send via Email" at bounding box center [457, 238] width 80 height 17
click at [417, 239] on input "Send via Email" at bounding box center [606, 245] width 378 height 31
checkbox input "true"
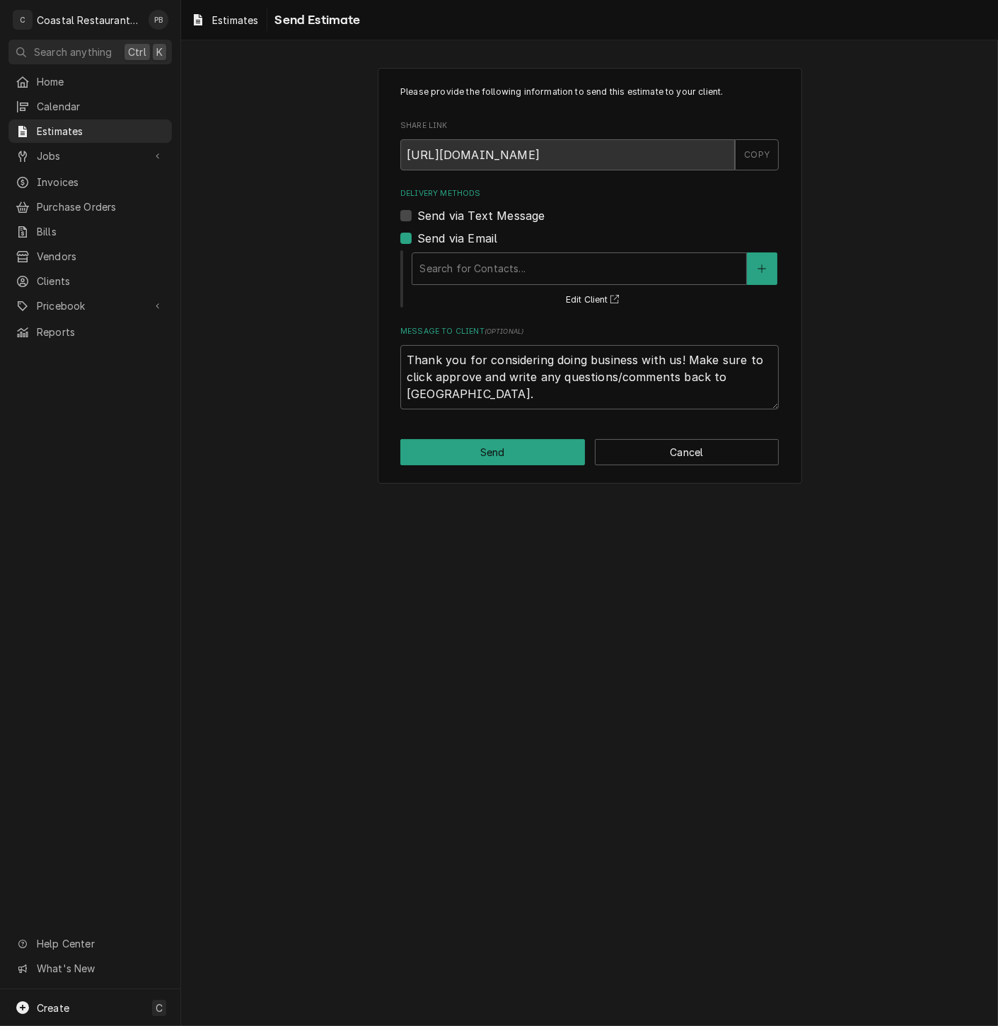
click at [417, 215] on label "Send via Text Message" at bounding box center [480, 215] width 127 height 17
click at [417, 215] on input "Send via Text Message" at bounding box center [606, 222] width 378 height 31
checkbox input "true"
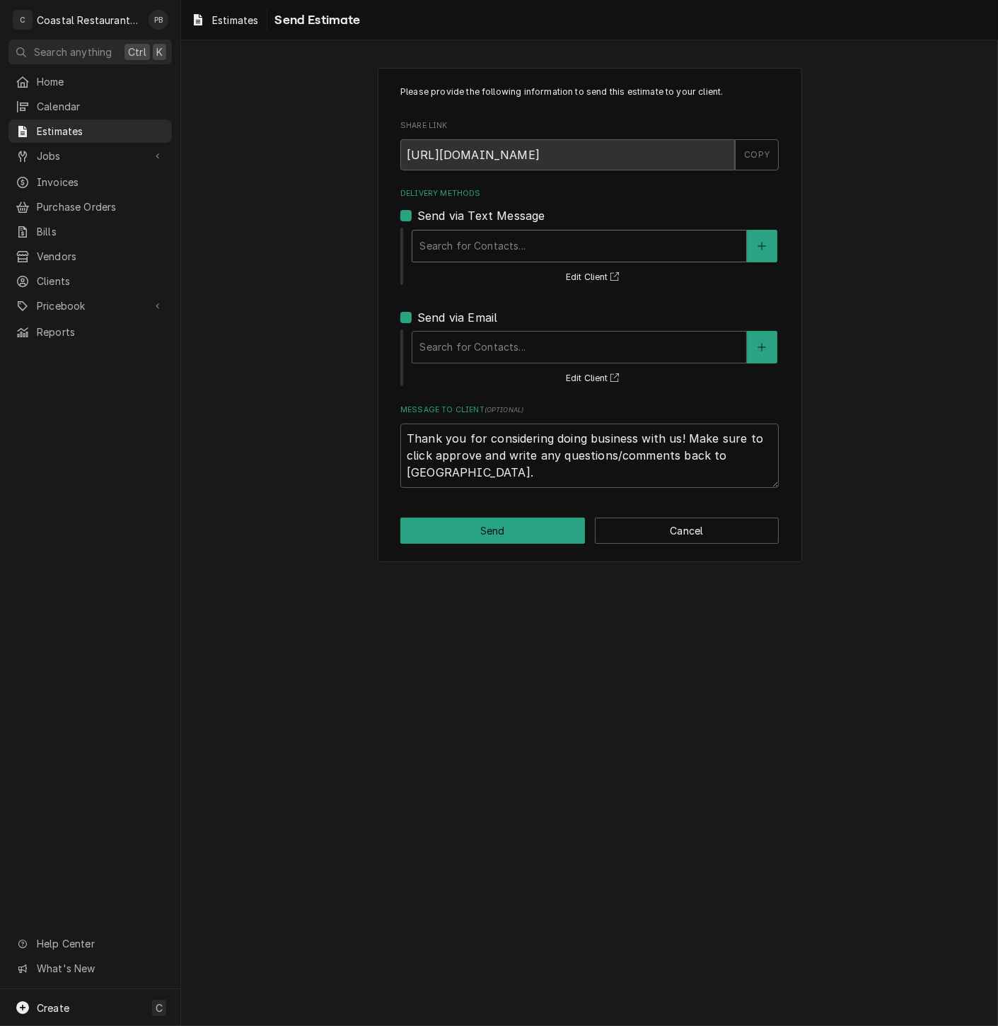
click at [520, 237] on div "Delivery Methods" at bounding box center [579, 245] width 320 height 25
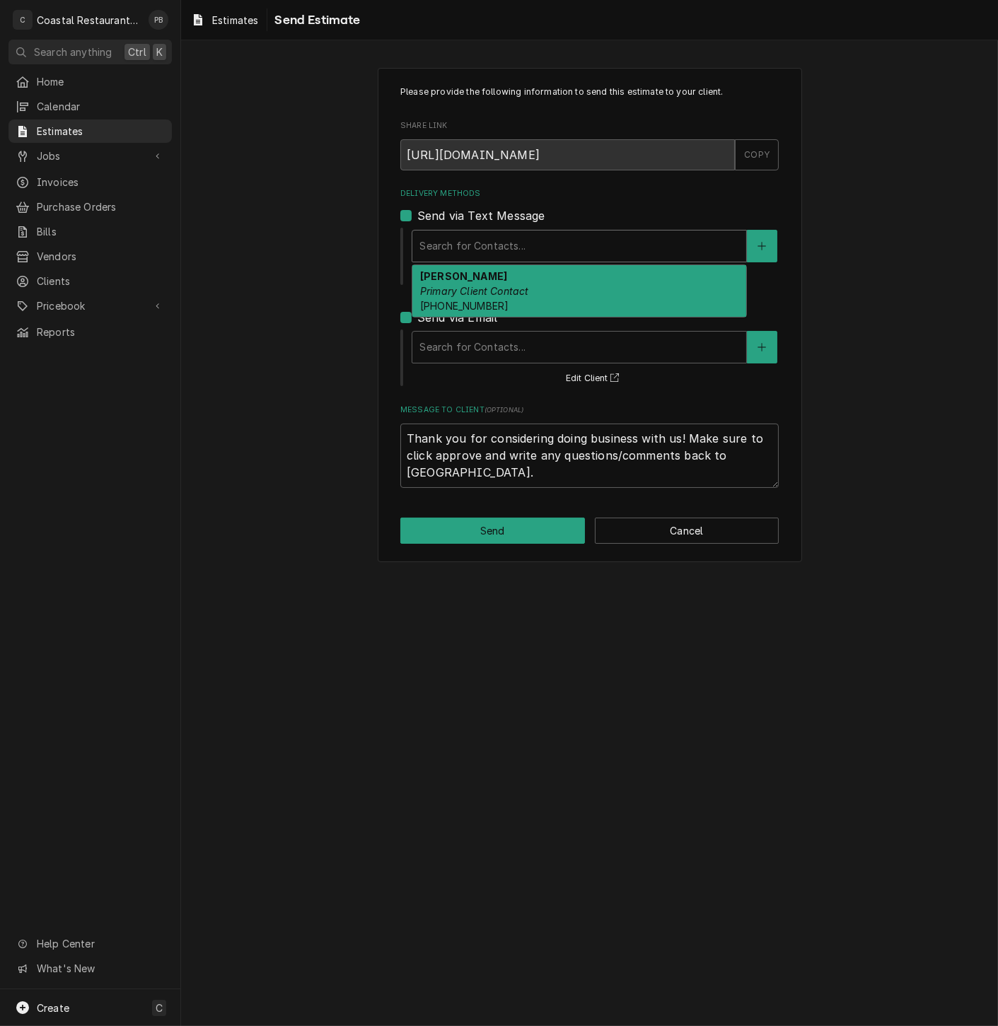
click at [515, 299] on div "Dan Wheeler Primary Client Contact (302) 245-7570" at bounding box center [579, 291] width 334 height 52
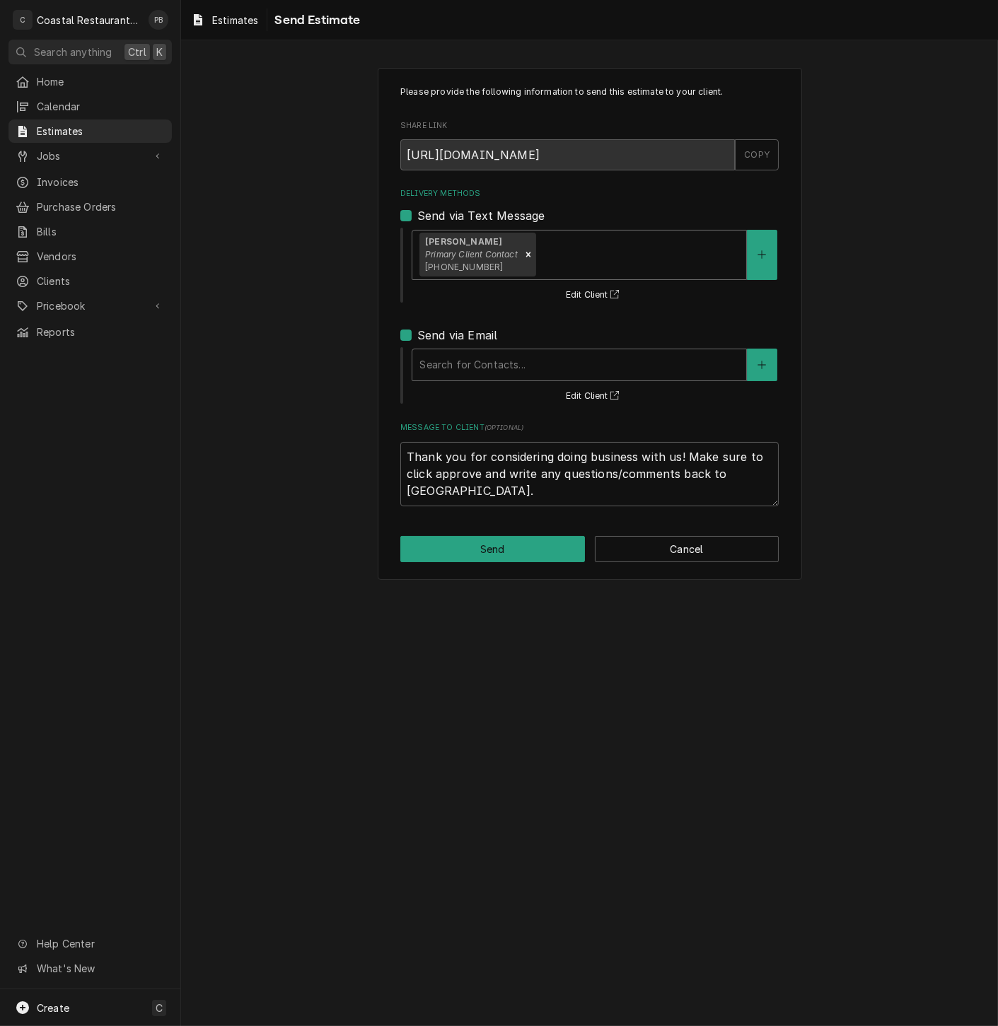
click at [523, 373] on div "Delivery Methods" at bounding box center [579, 364] width 320 height 25
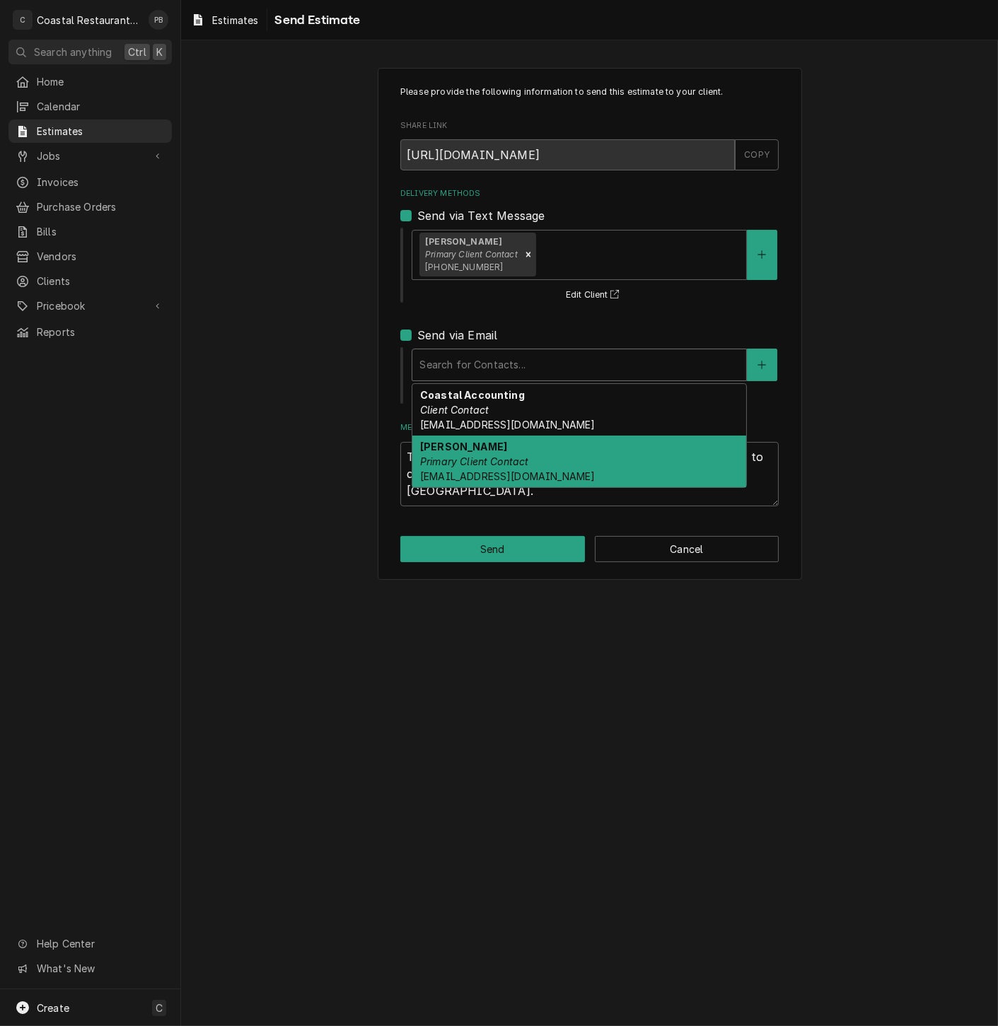
click at [506, 456] on em "Primary Client Contact" at bounding box center [474, 461] width 109 height 12
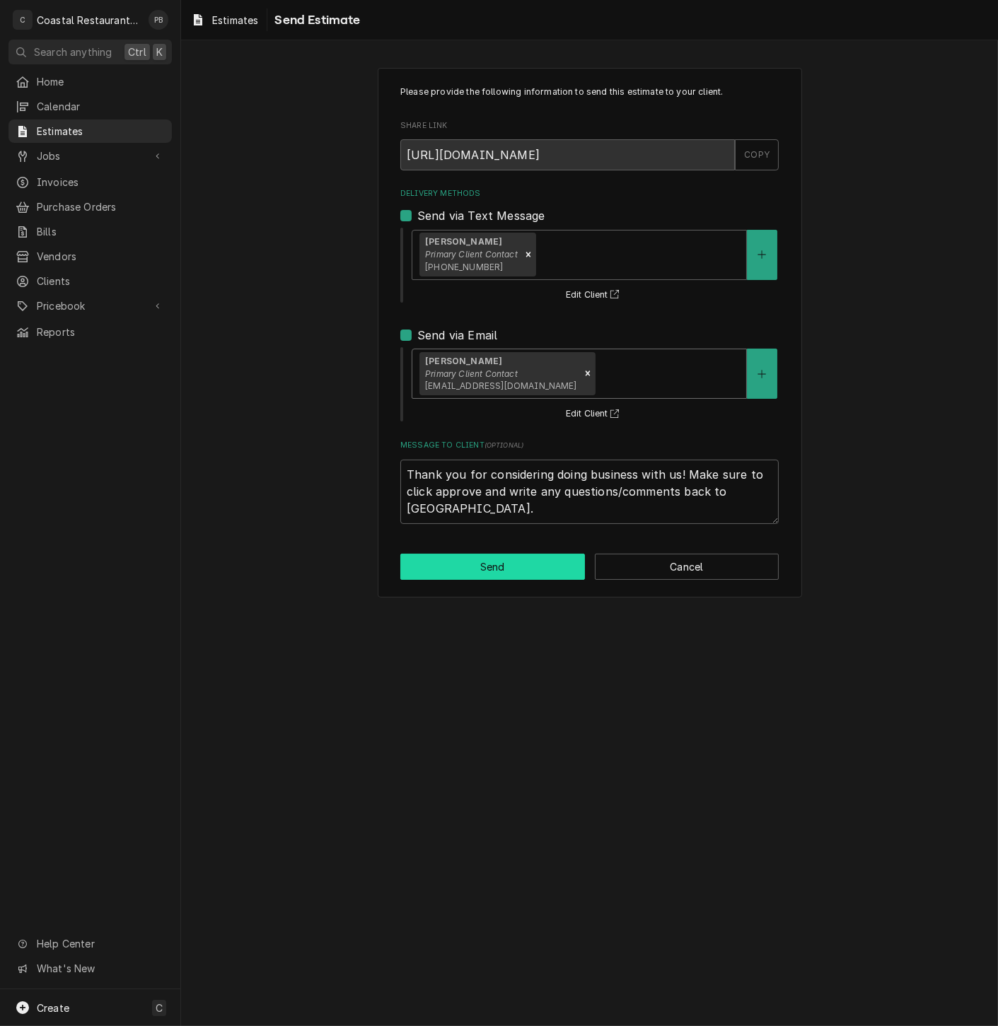
click at [505, 571] on button "Send" at bounding box center [492, 567] width 185 height 26
type textarea "x"
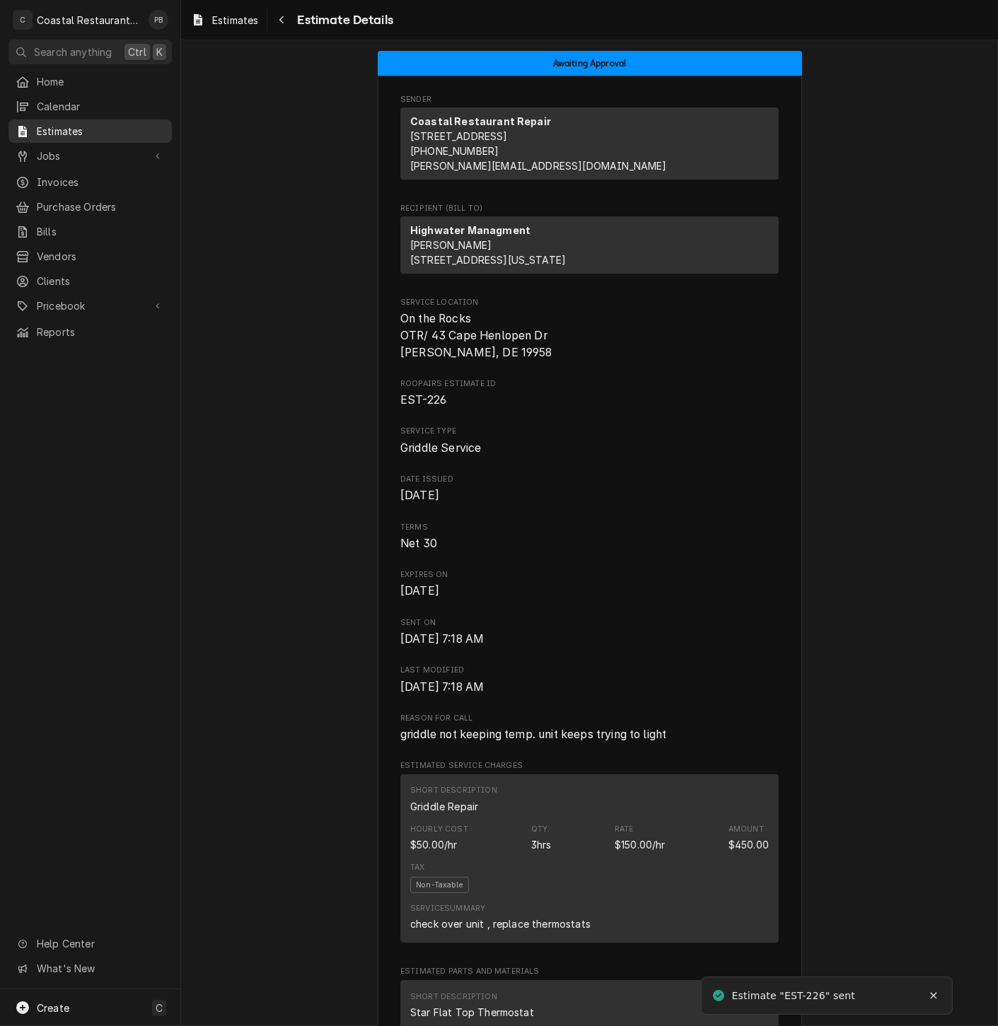
click at [87, 126] on span "Estimates" at bounding box center [101, 131] width 128 height 15
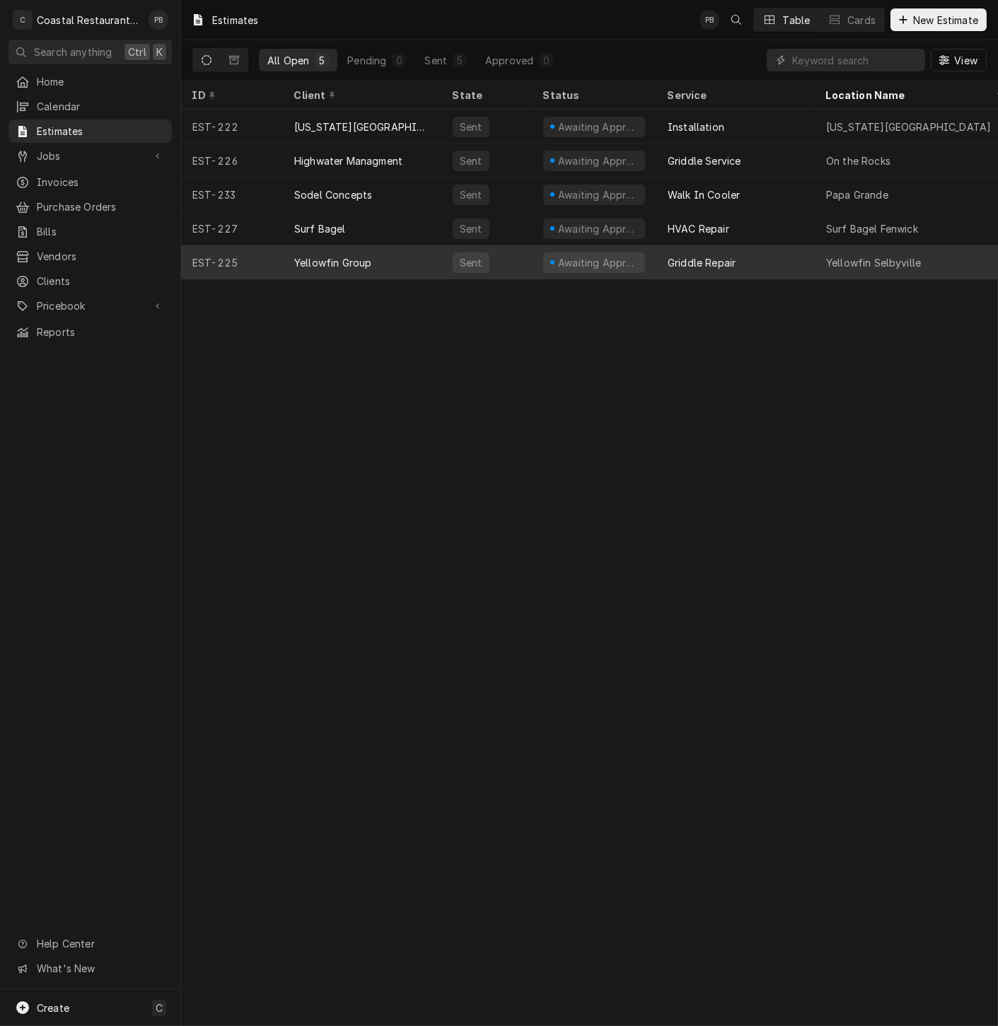
click at [382, 255] on div "Yellowfin Group" at bounding box center [362, 262] width 158 height 34
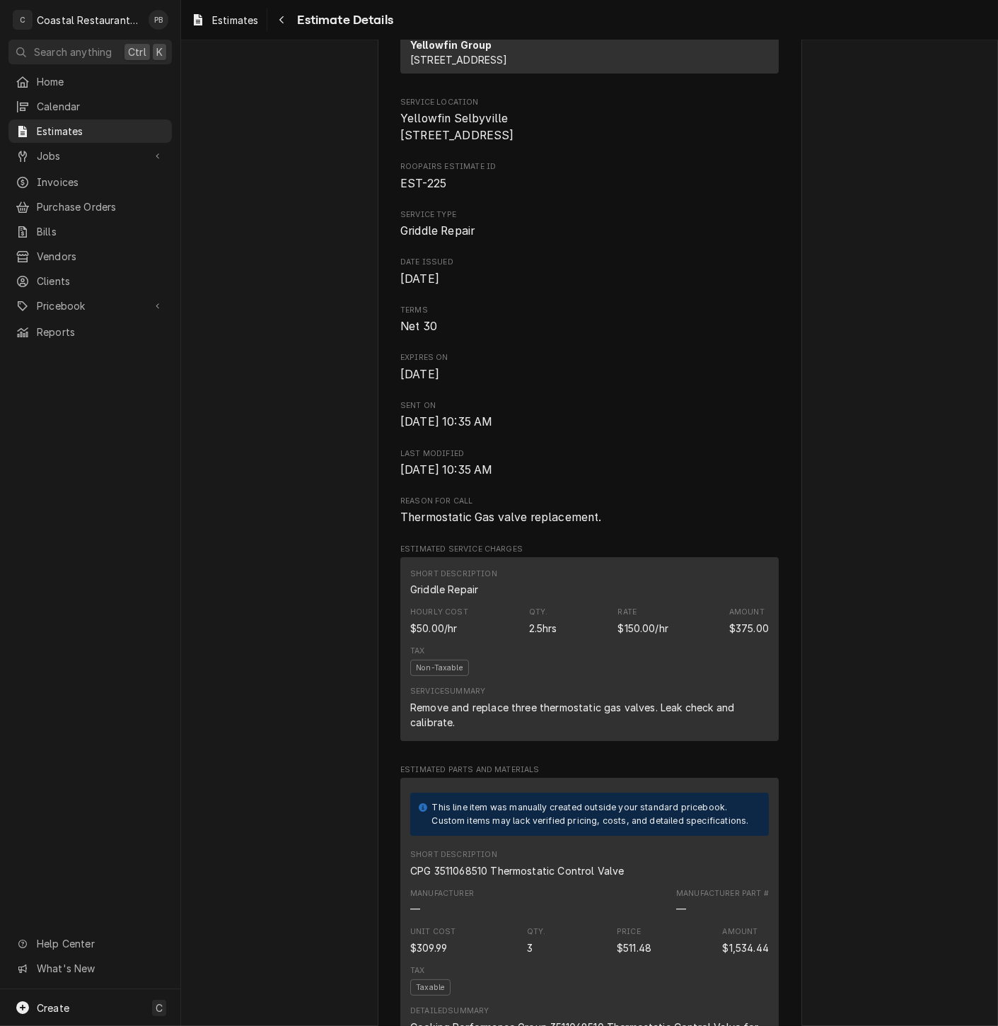
scroll to position [235, 0]
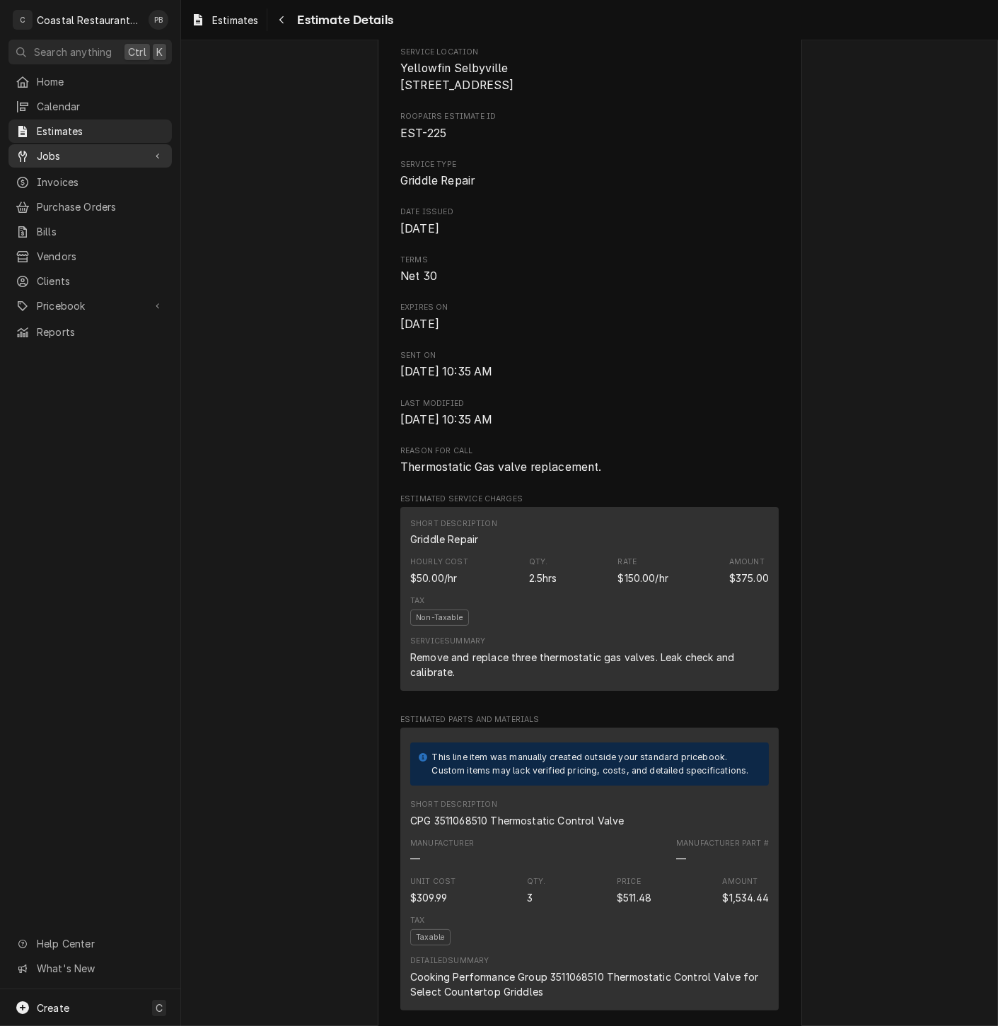
click at [78, 152] on span "Jobs" at bounding box center [90, 155] width 107 height 15
click at [75, 176] on span "Jobs" at bounding box center [101, 180] width 128 height 15
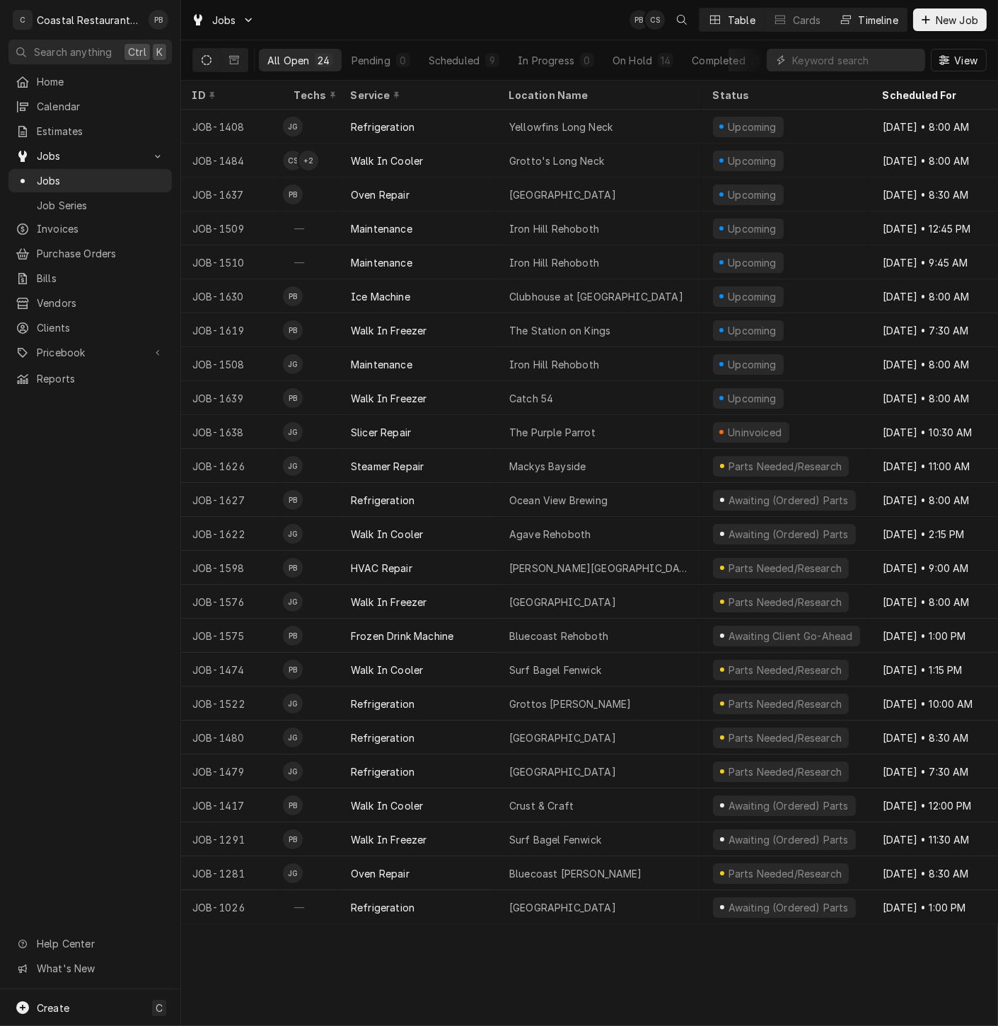
click at [872, 16] on div "Timeline" at bounding box center [878, 20] width 40 height 15
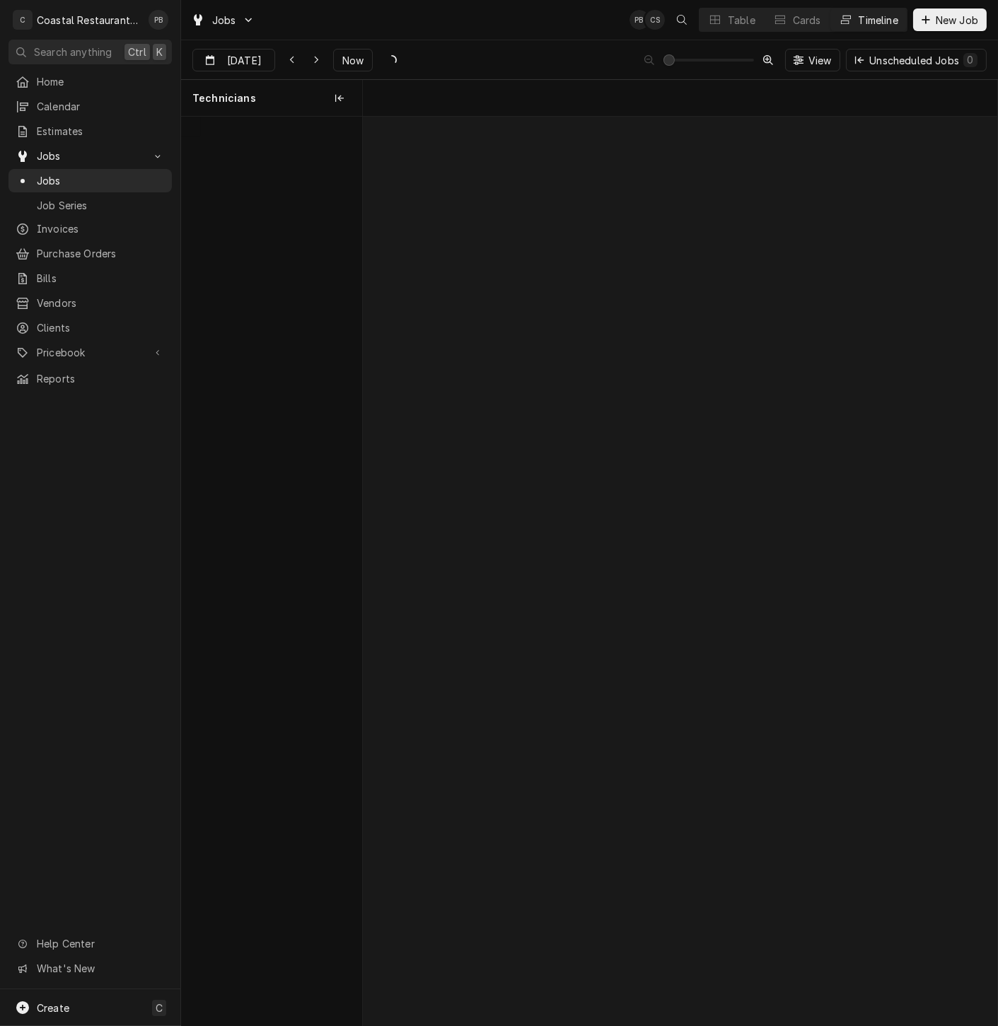
scroll to position [0, 12575]
click at [351, 67] on button "Now" at bounding box center [353, 60] width 40 height 23
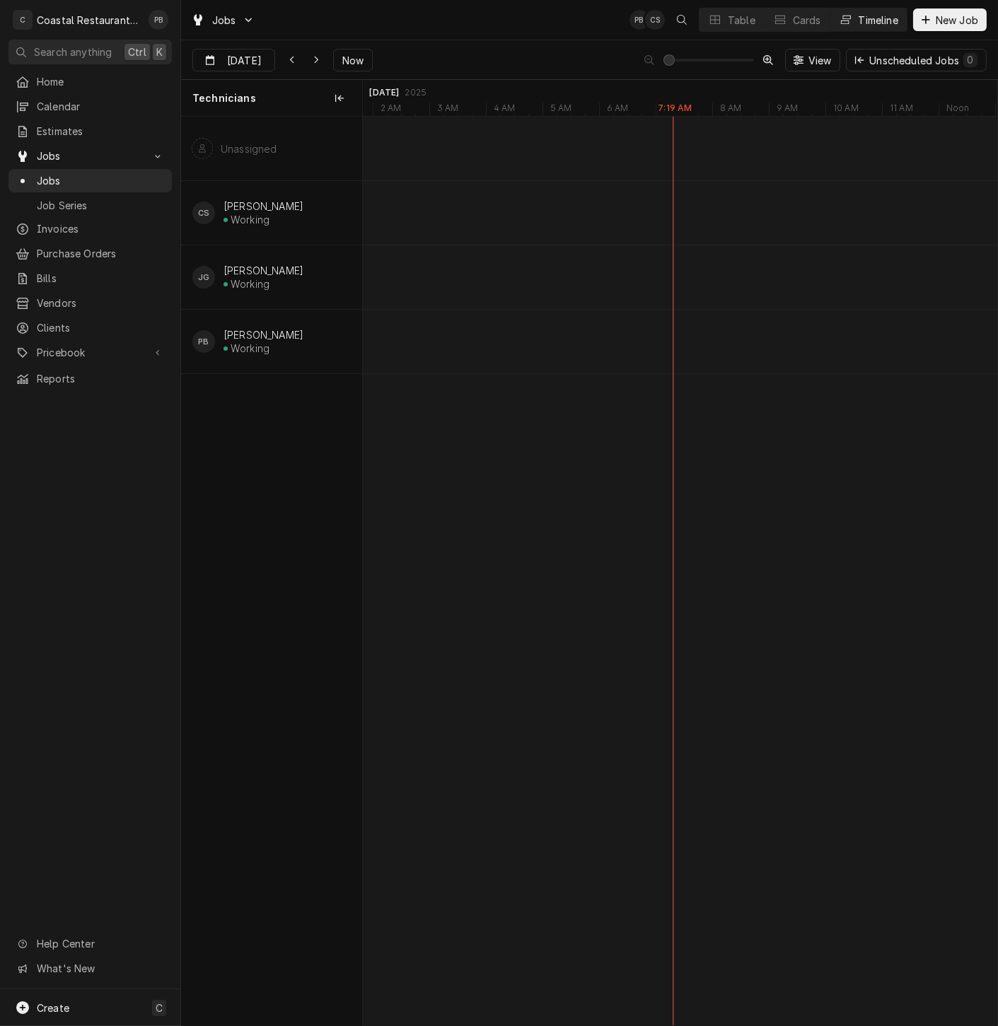
type input "Sep 10"
click at [713, 19] on icon "Dynamic Content Wrapper" at bounding box center [715, 20] width 10 height 8
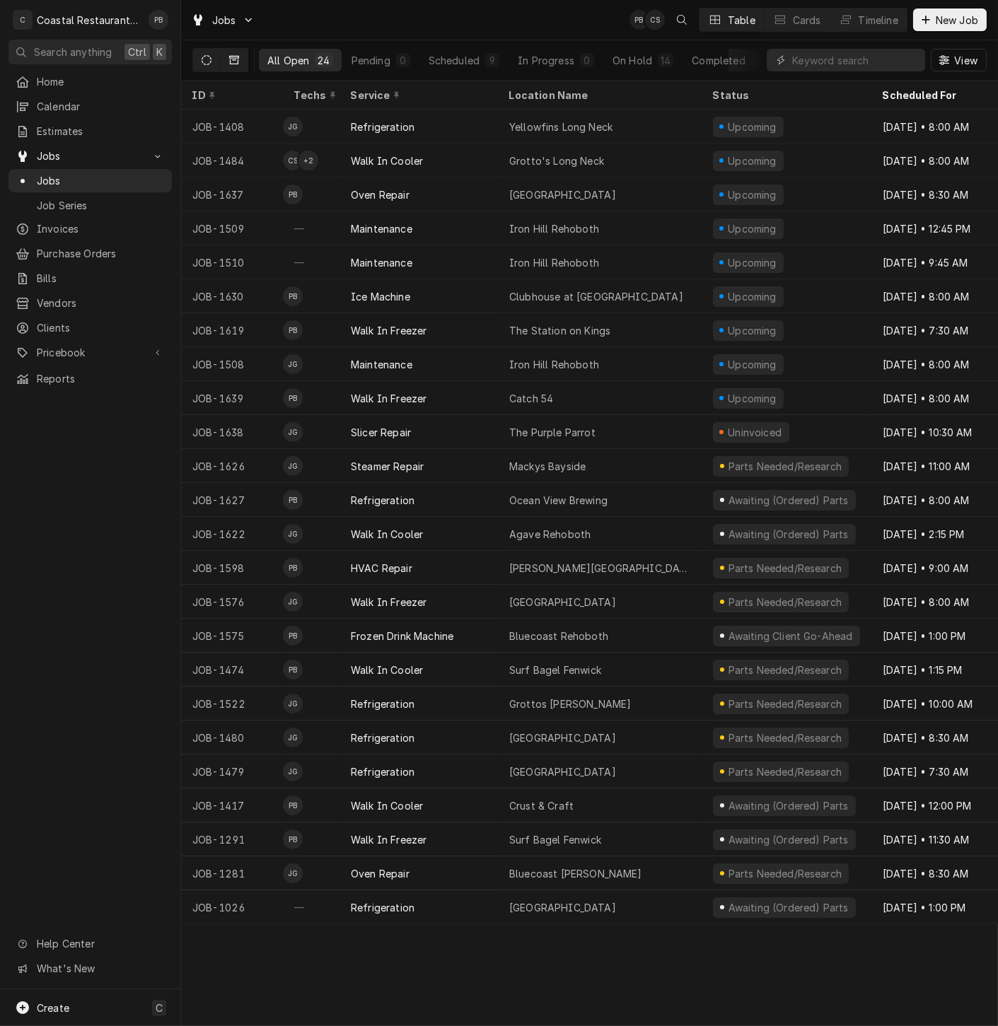
click at [236, 61] on icon "Dynamic Content Wrapper" at bounding box center [234, 60] width 10 height 10
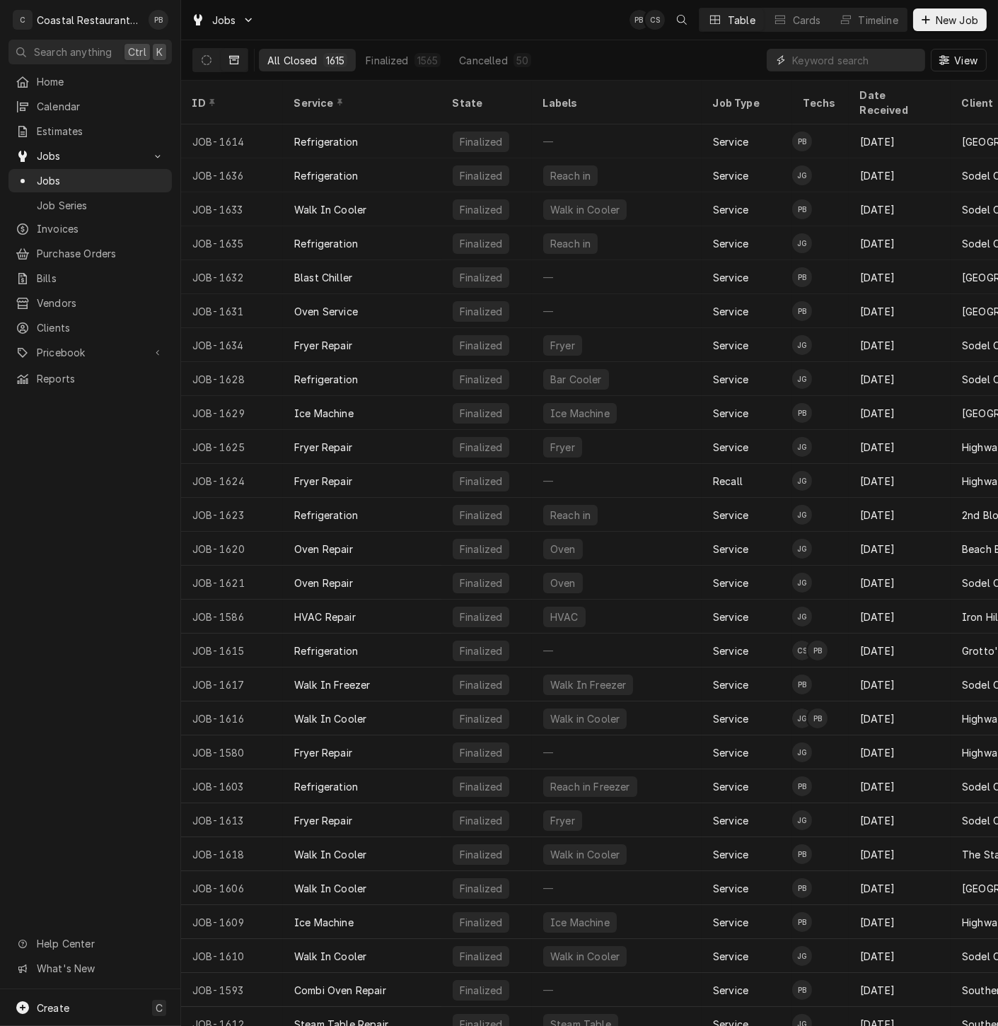
click at [814, 58] on input "Dynamic Content Wrapper" at bounding box center [855, 60] width 126 height 23
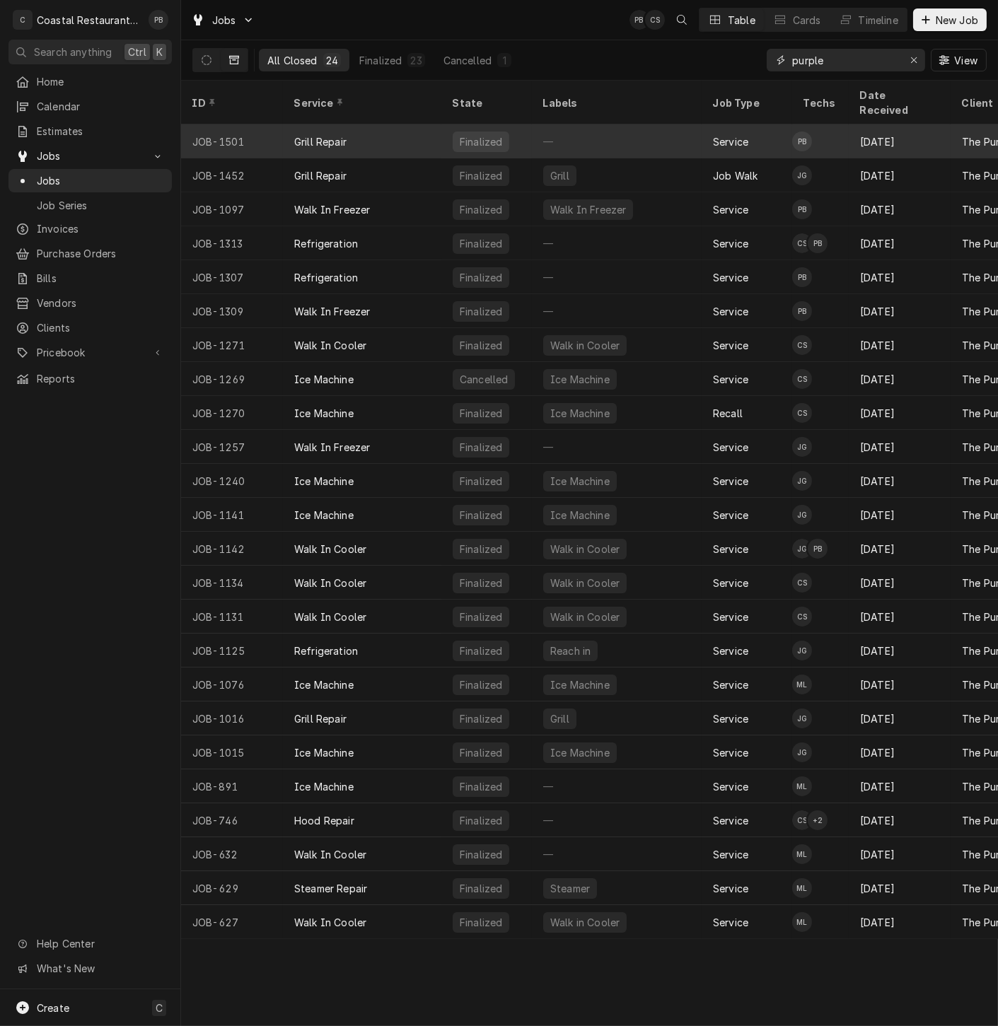
type input "purple"
click at [366, 124] on div "Grill Repair" at bounding box center [362, 141] width 158 height 34
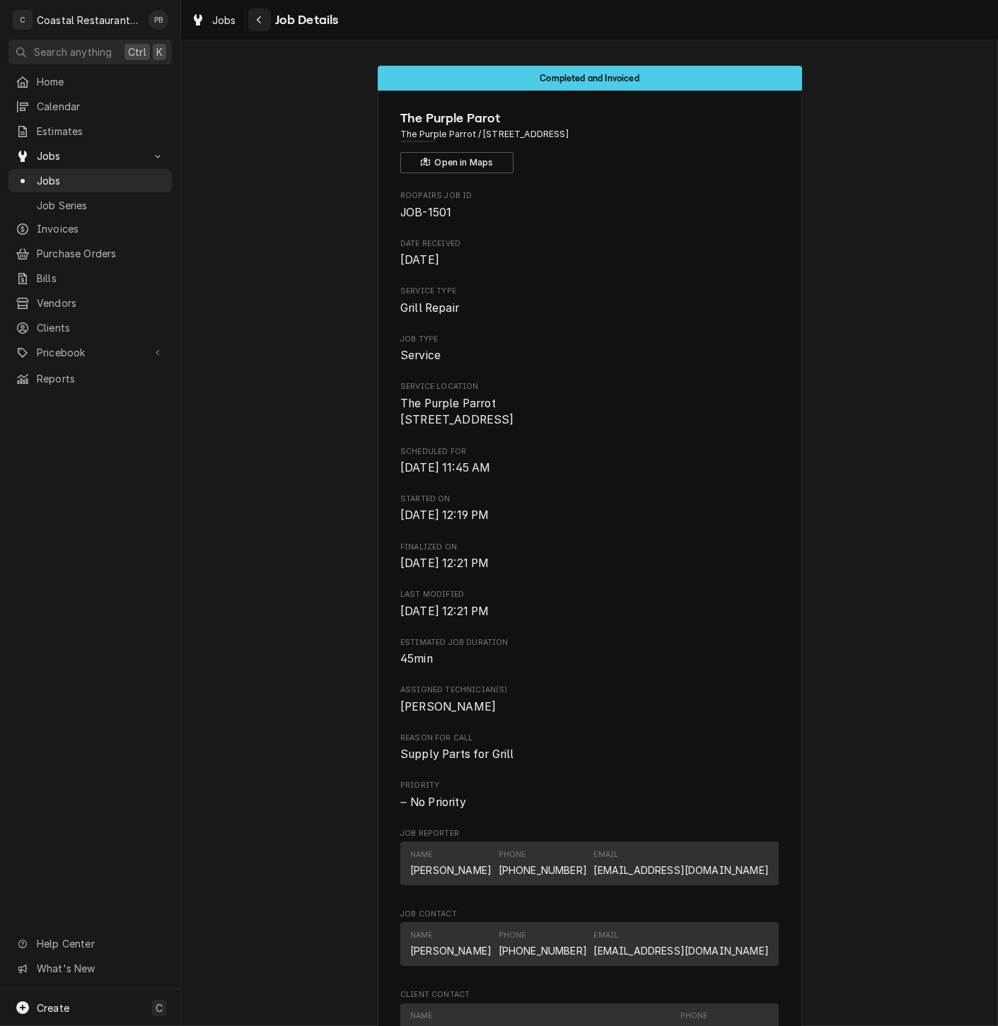
click at [270, 21] on button "Navigate back" at bounding box center [259, 19] width 23 height 23
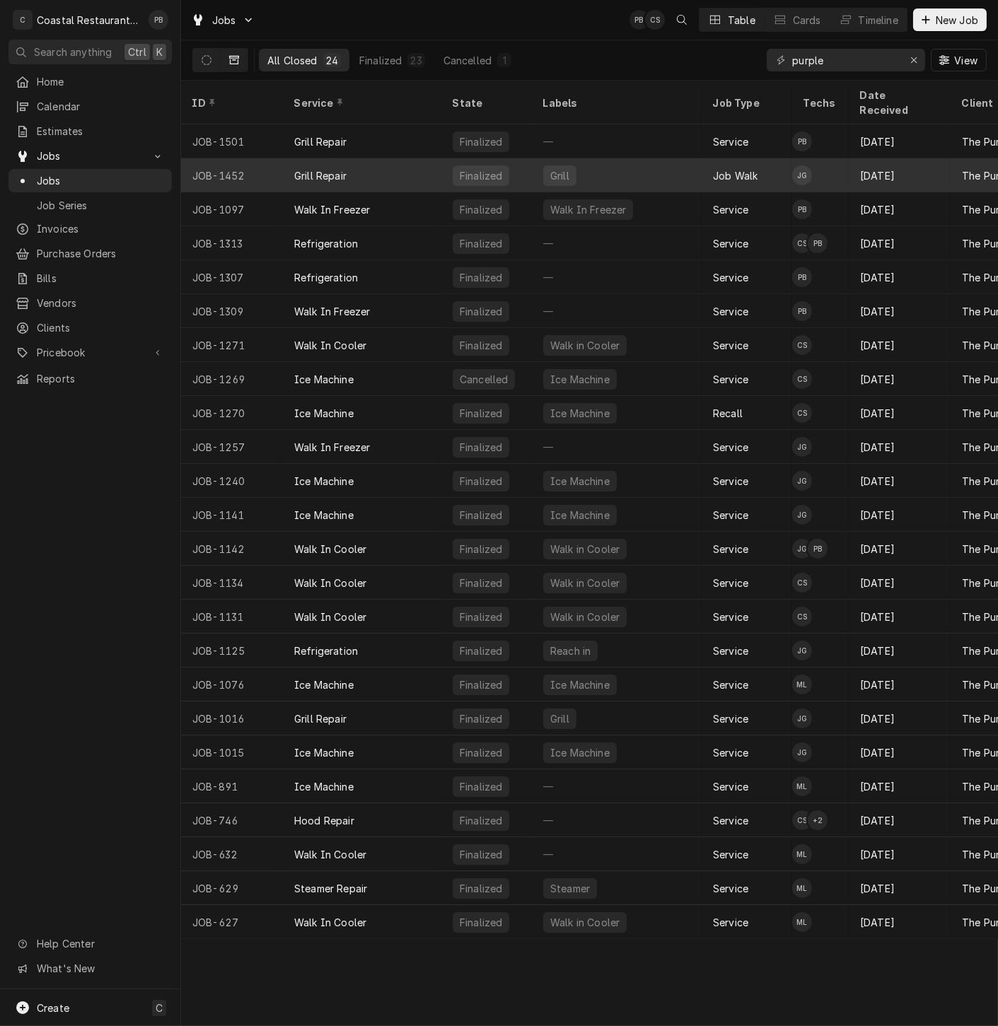
click at [392, 161] on div "Grill Repair" at bounding box center [362, 175] width 158 height 34
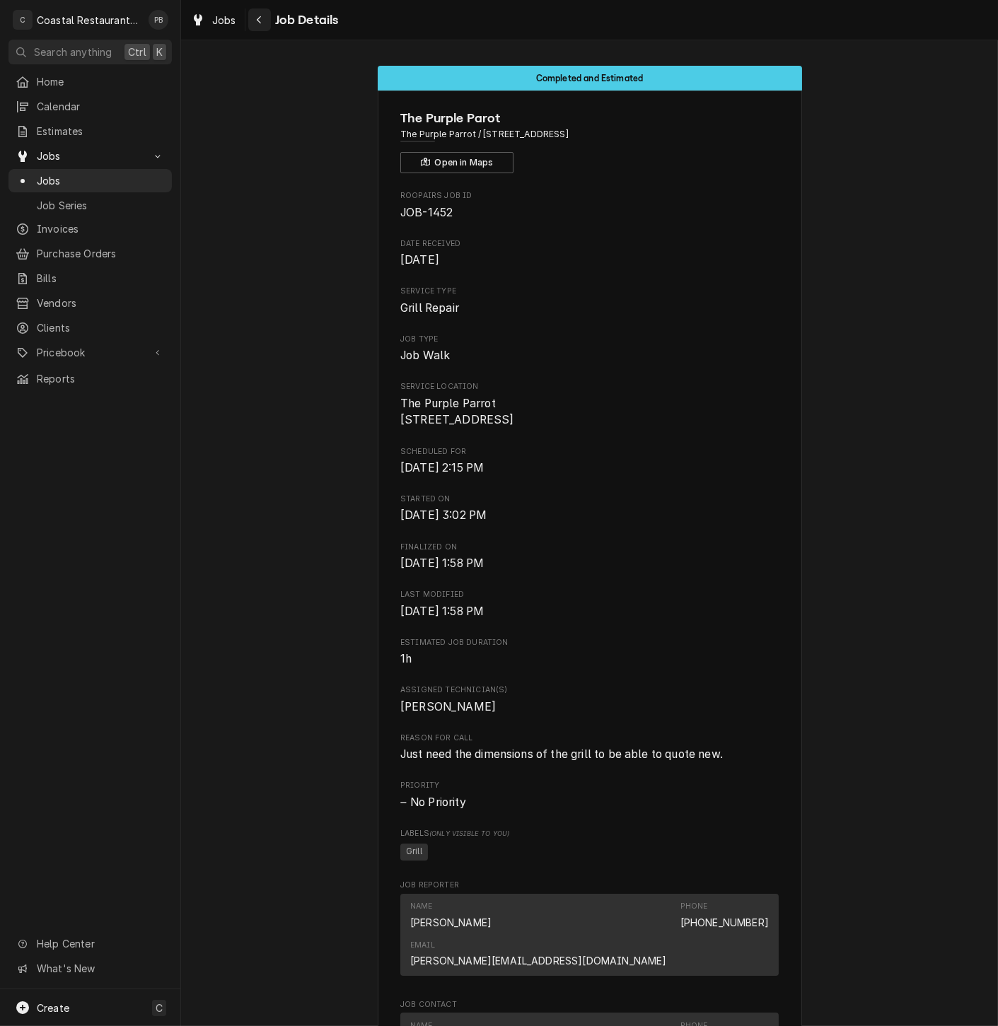
click div "Navigate back"
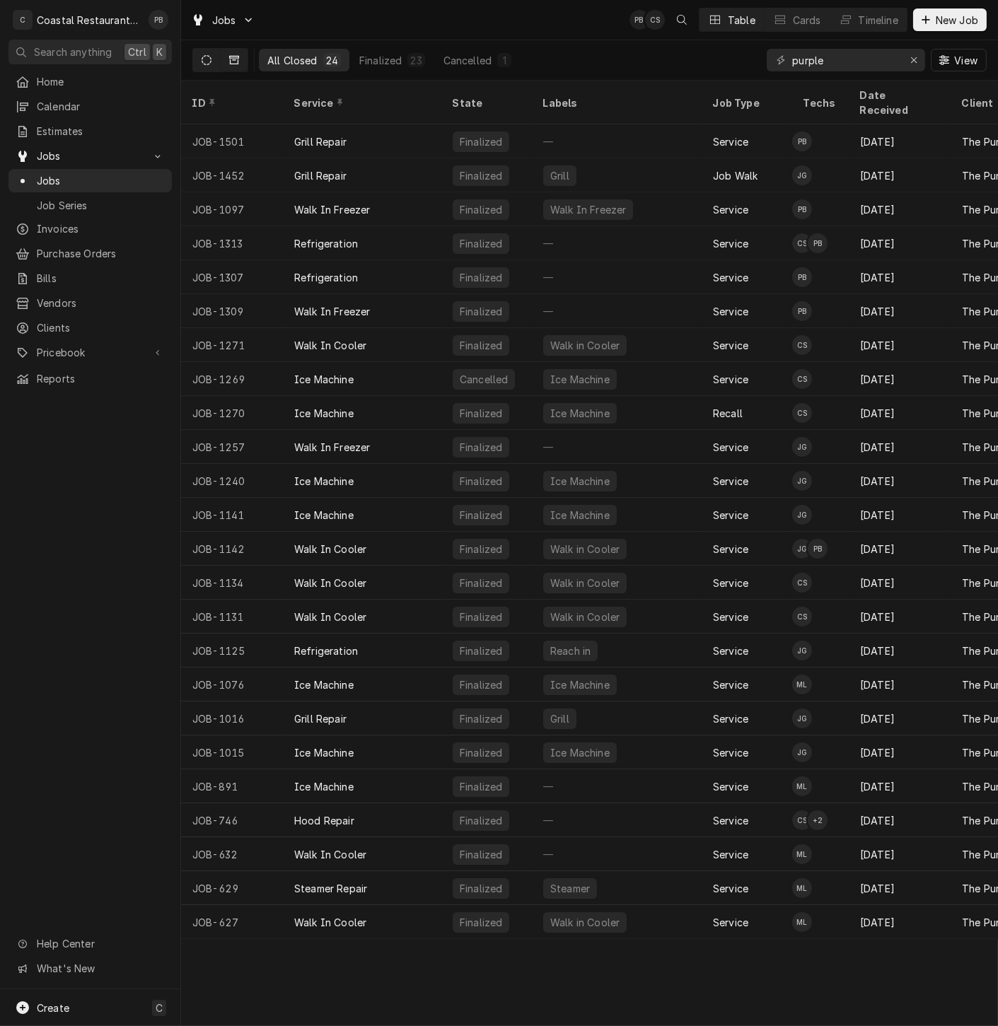
click at [198, 61] on button "Dynamic Content Wrapper" at bounding box center [206, 60] width 27 height 23
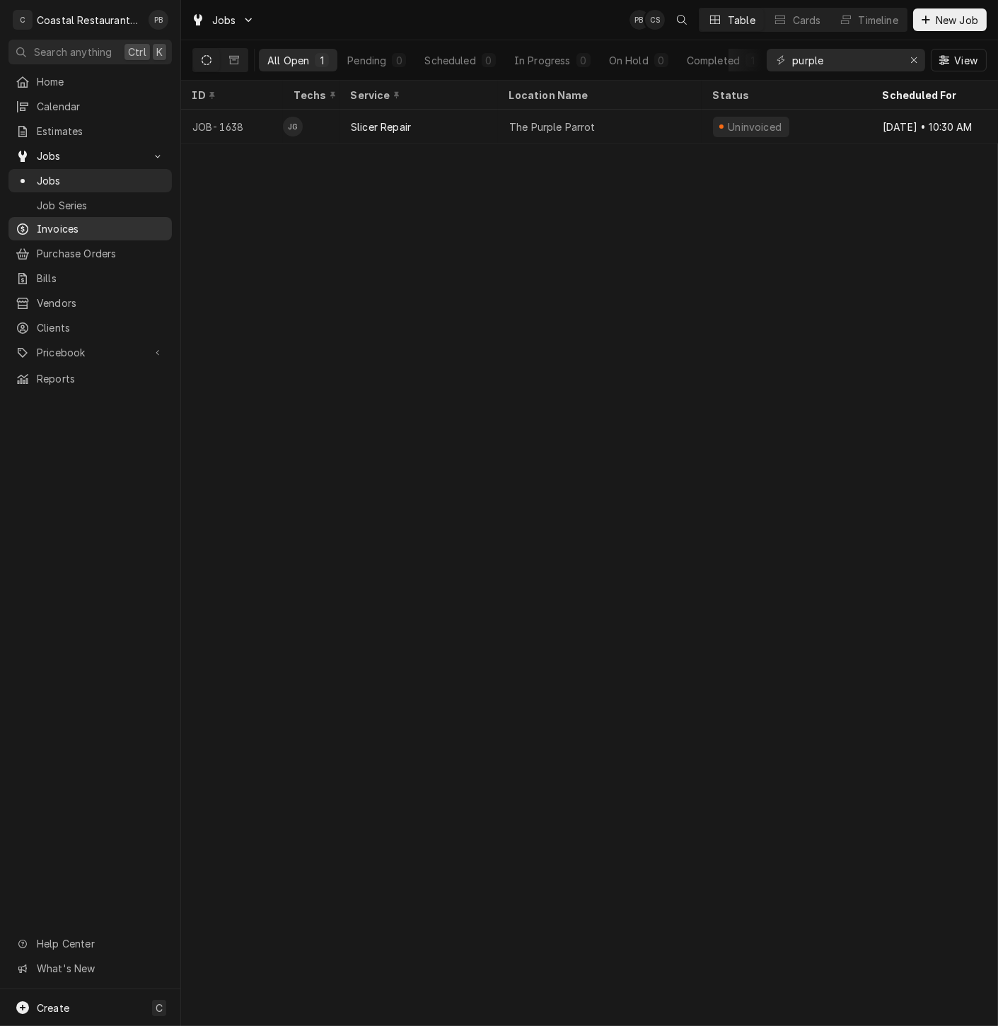
click at [72, 223] on span "Invoices" at bounding box center [101, 228] width 128 height 15
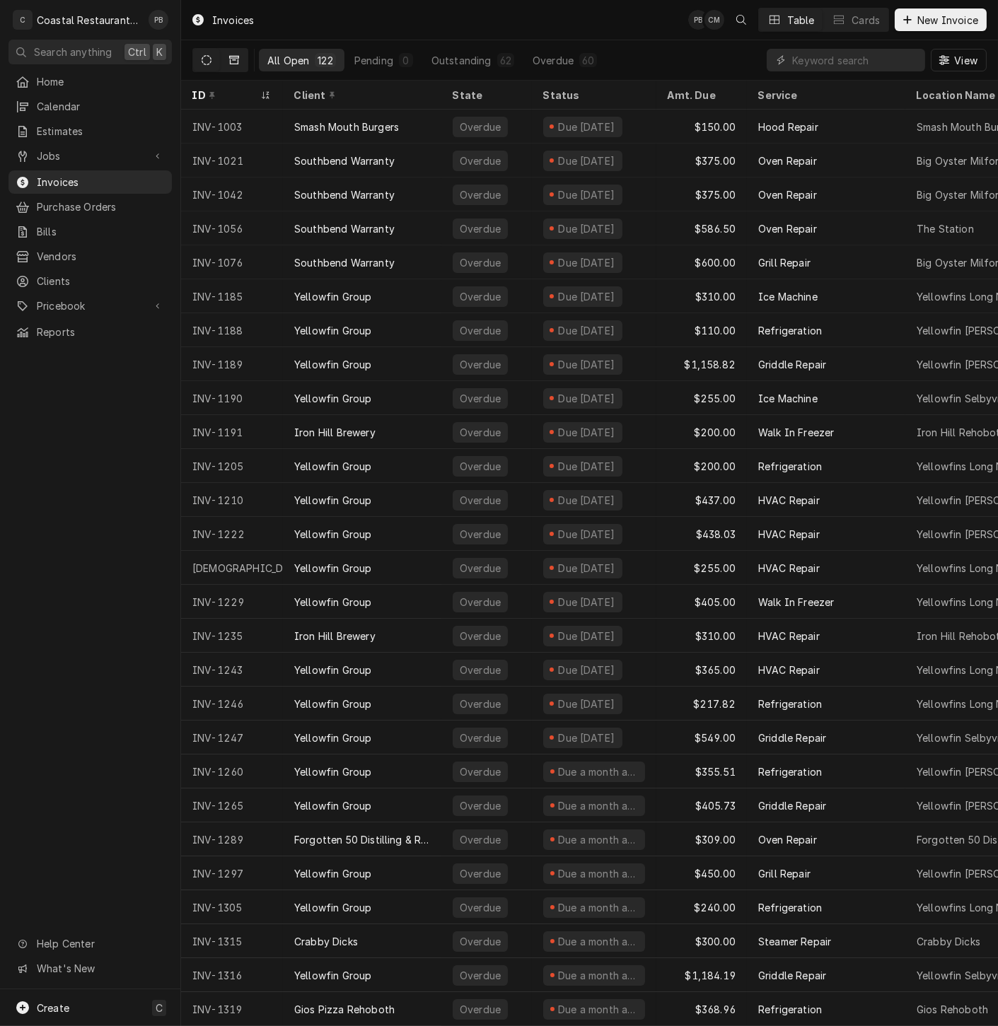
click icon "Dynamic Content Wrapper"
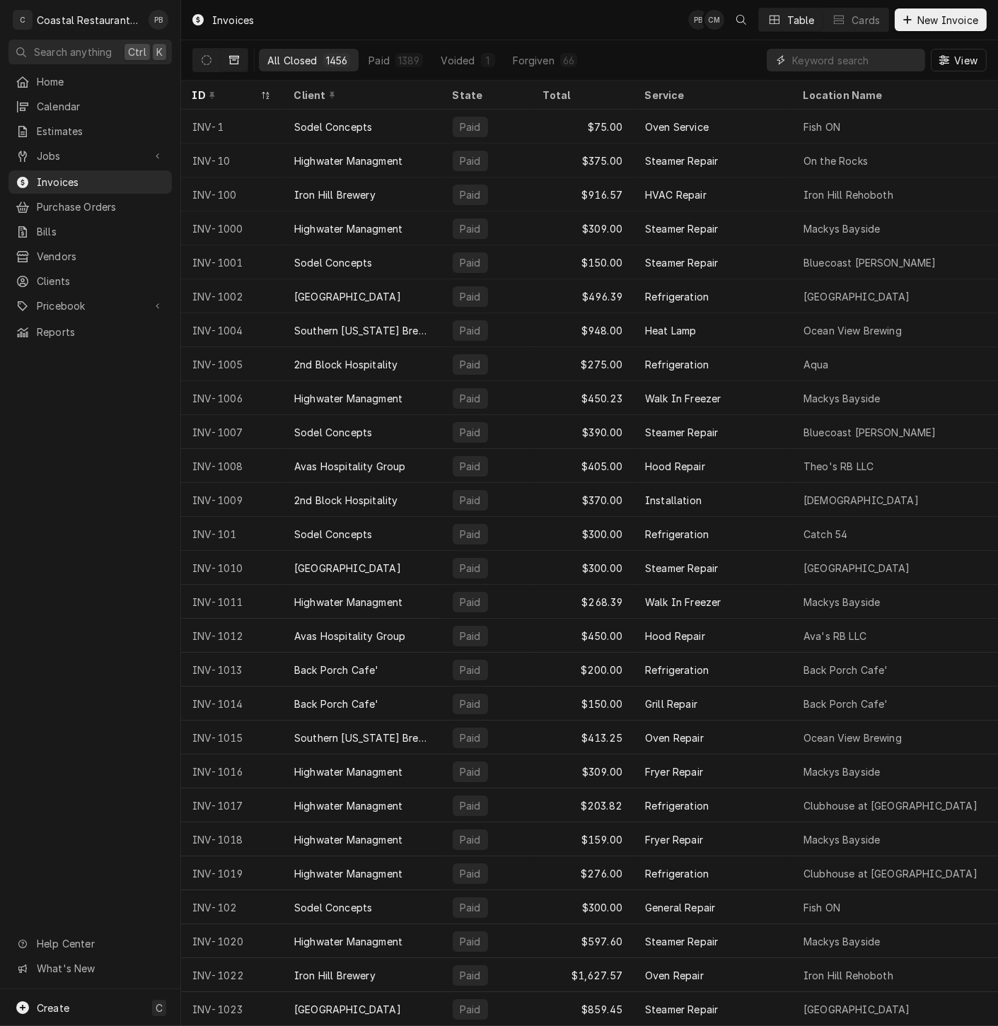
click input "Dynamic Content Wrapper"
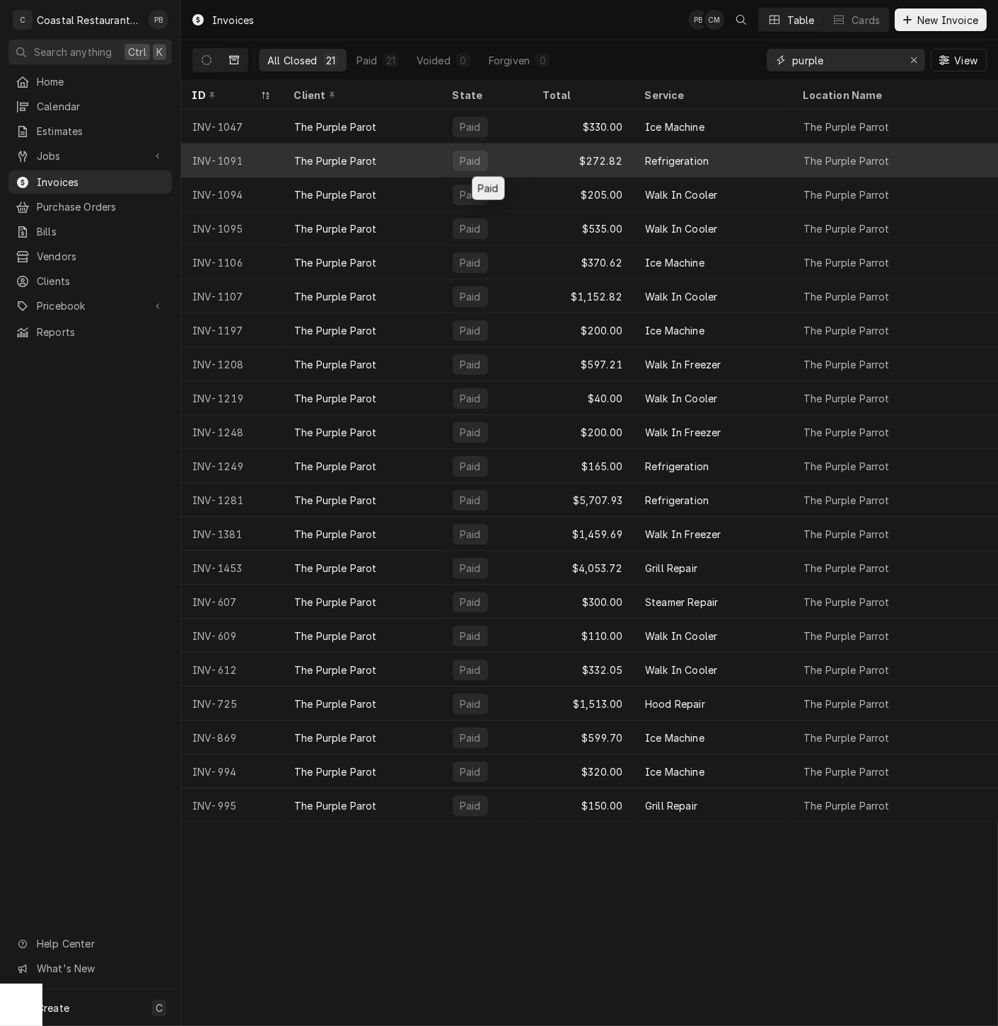
type input "purple"
click div "Paid"
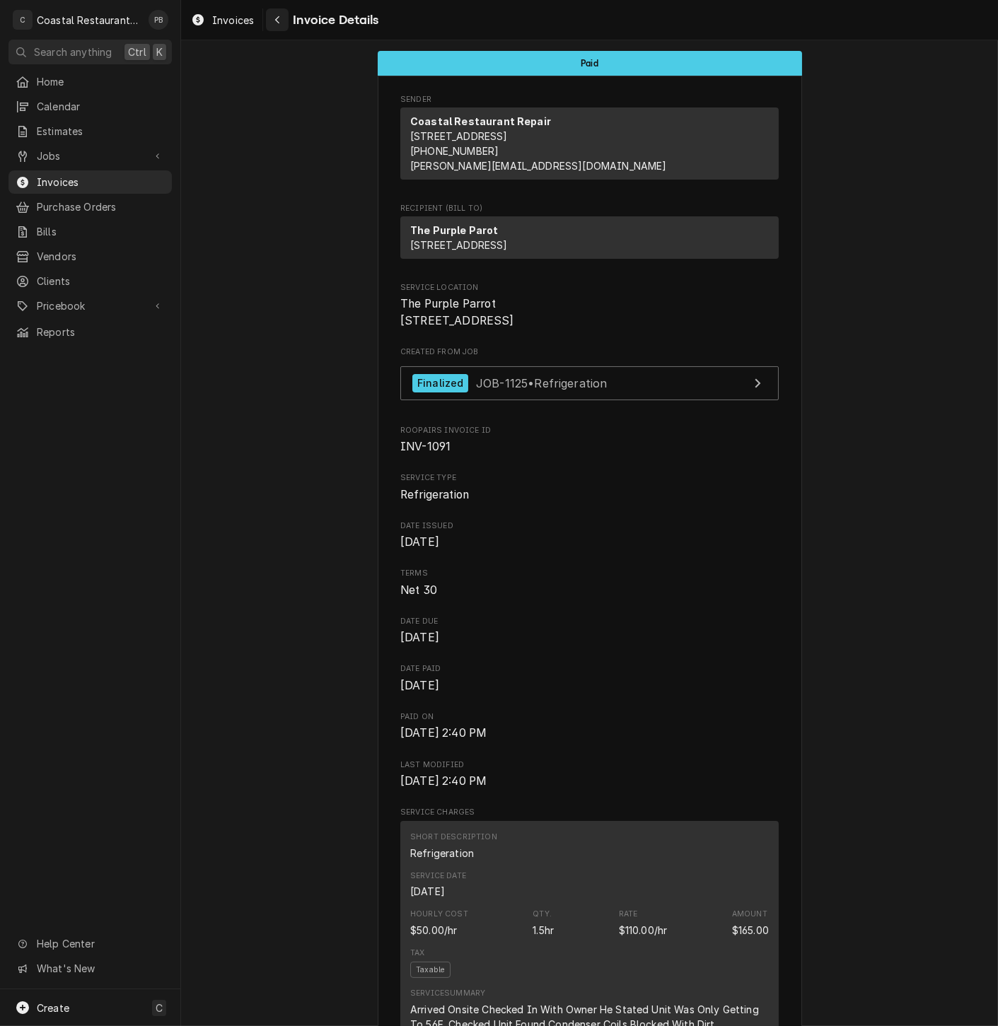
click at [284, 23] on div "Navigate back" at bounding box center [277, 20] width 14 height 14
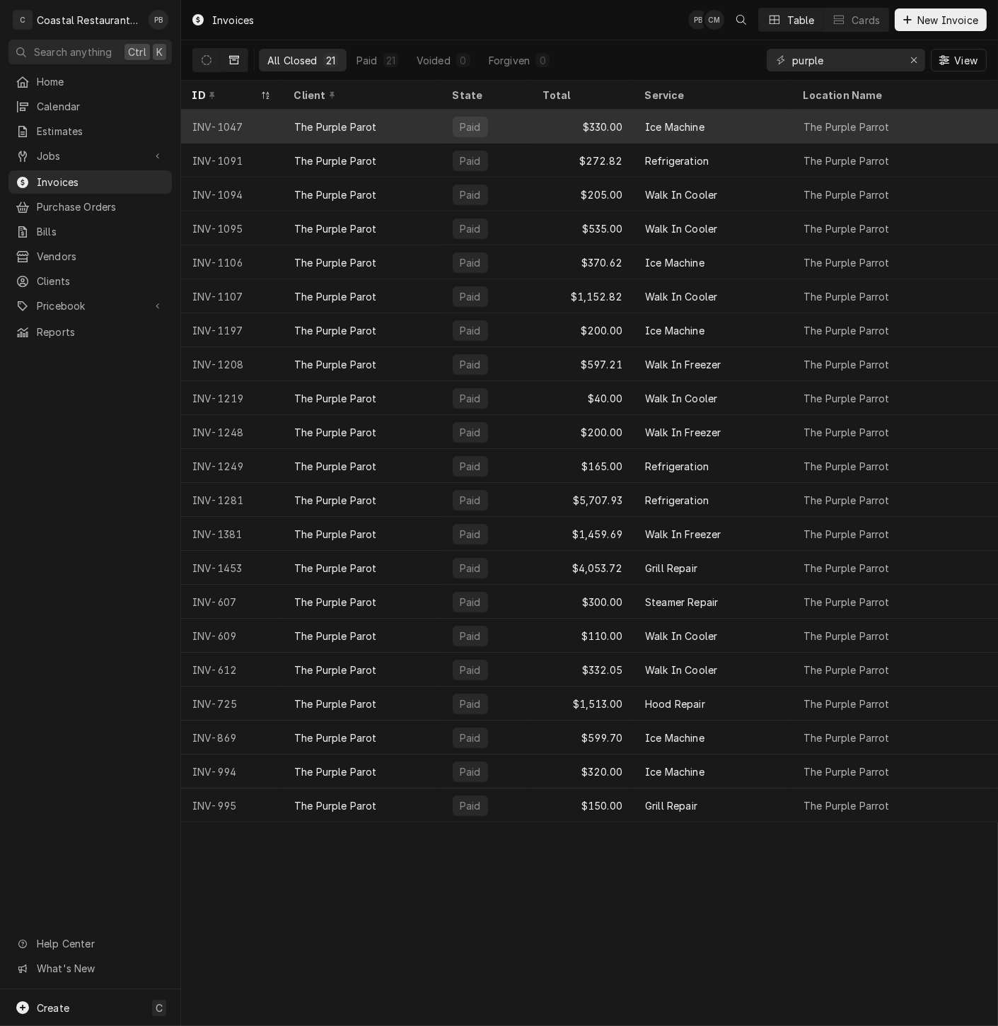
click at [660, 124] on div "Ice Machine" at bounding box center [674, 126] width 59 height 15
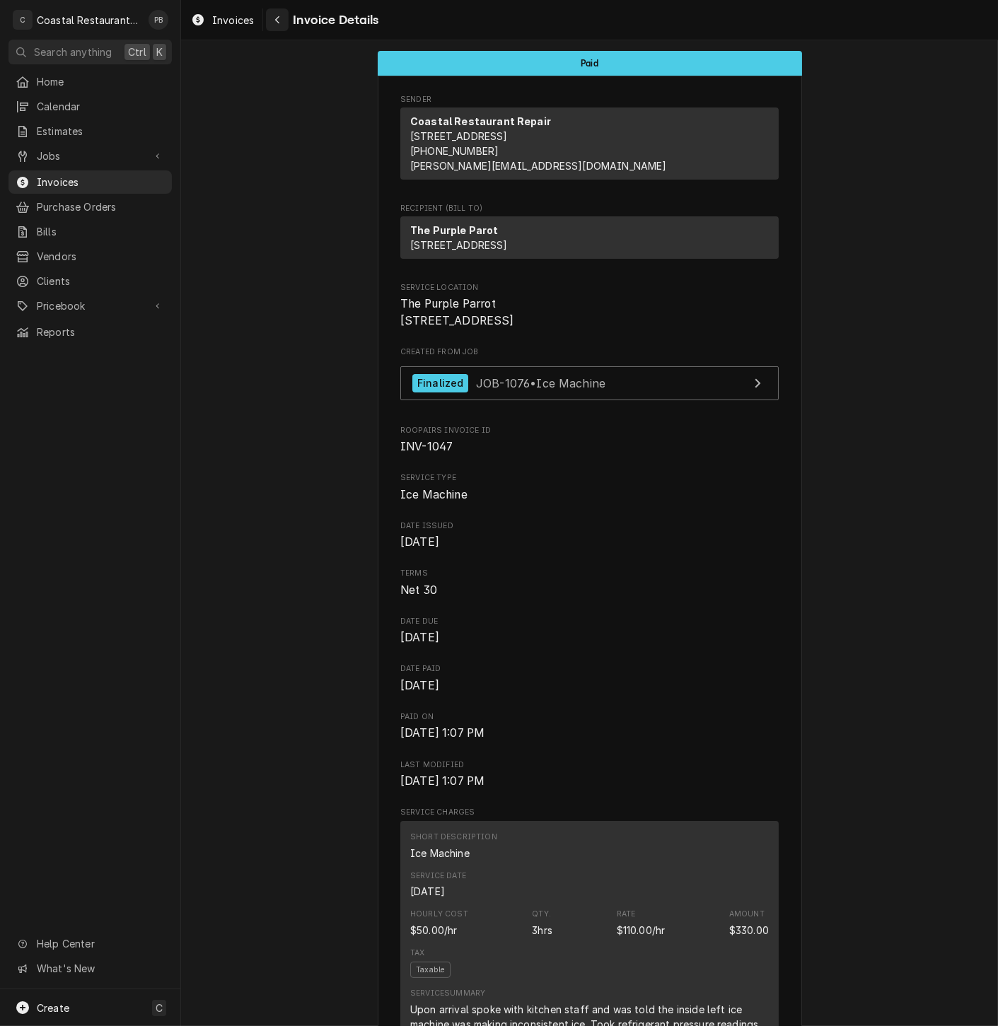
click at [281, 23] on div "Navigate back" at bounding box center [277, 20] width 14 height 14
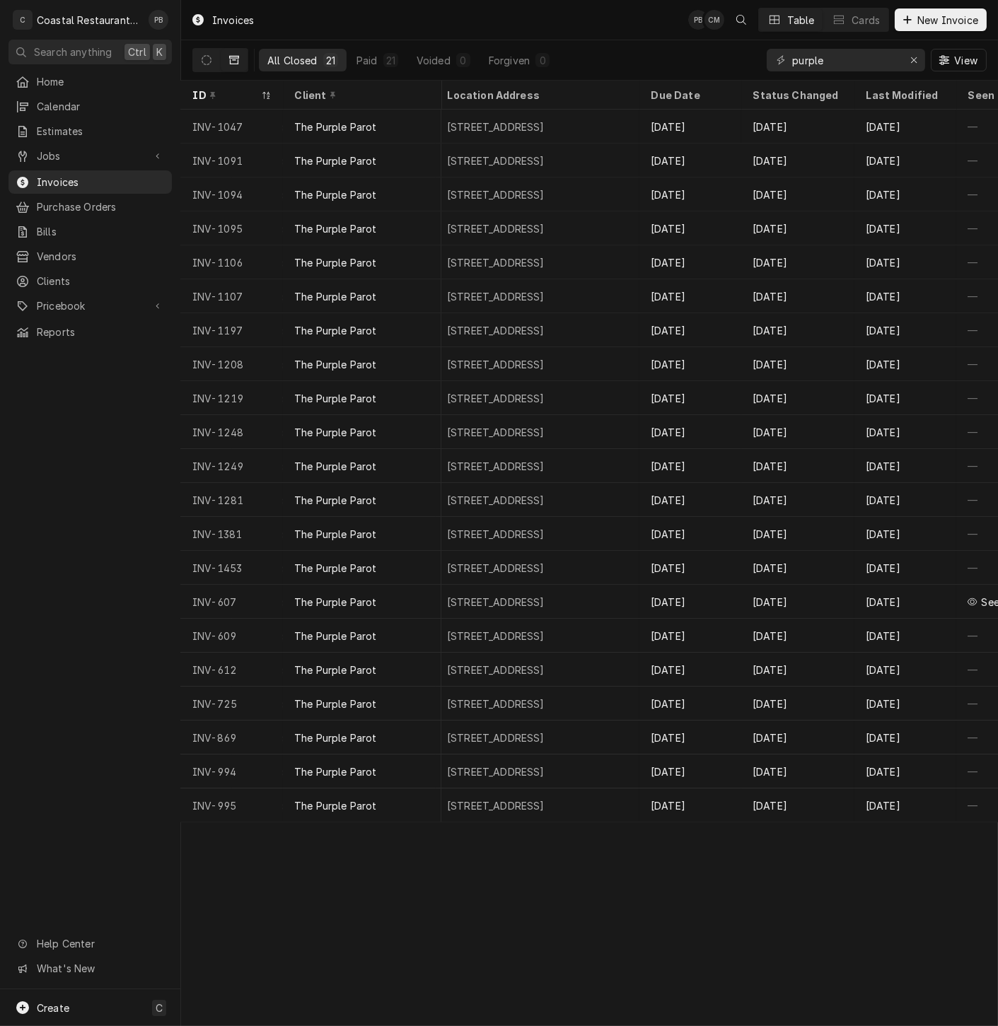
scroll to position [0, 561]
click at [795, 92] on div "Status Changed" at bounding box center [797, 95] width 90 height 15
click at [792, 93] on div "Status Changed" at bounding box center [797, 95] width 90 height 15
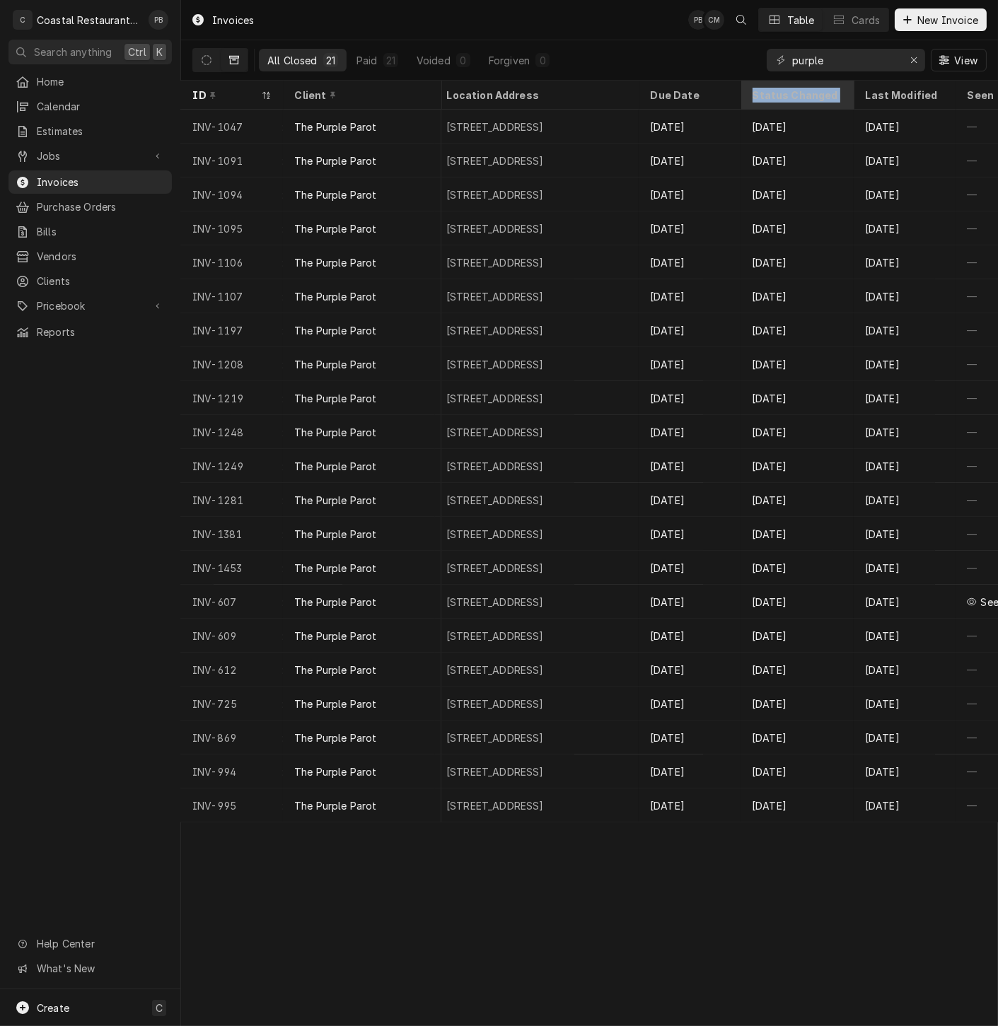
click at [792, 93] on div "Status Changed" at bounding box center [797, 95] width 90 height 15
drag, startPoint x: 792, startPoint y: 93, endPoint x: 780, endPoint y: 96, distance: 12.5
click at [780, 96] on div "Status Changed" at bounding box center [797, 95] width 90 height 15
click at [780, 93] on div "Status Changed" at bounding box center [797, 95] width 90 height 15
click at [713, 59] on div "All Closed 21 Paid 21 Voided 0 Forgiven 0 purple View" at bounding box center [589, 60] width 794 height 40
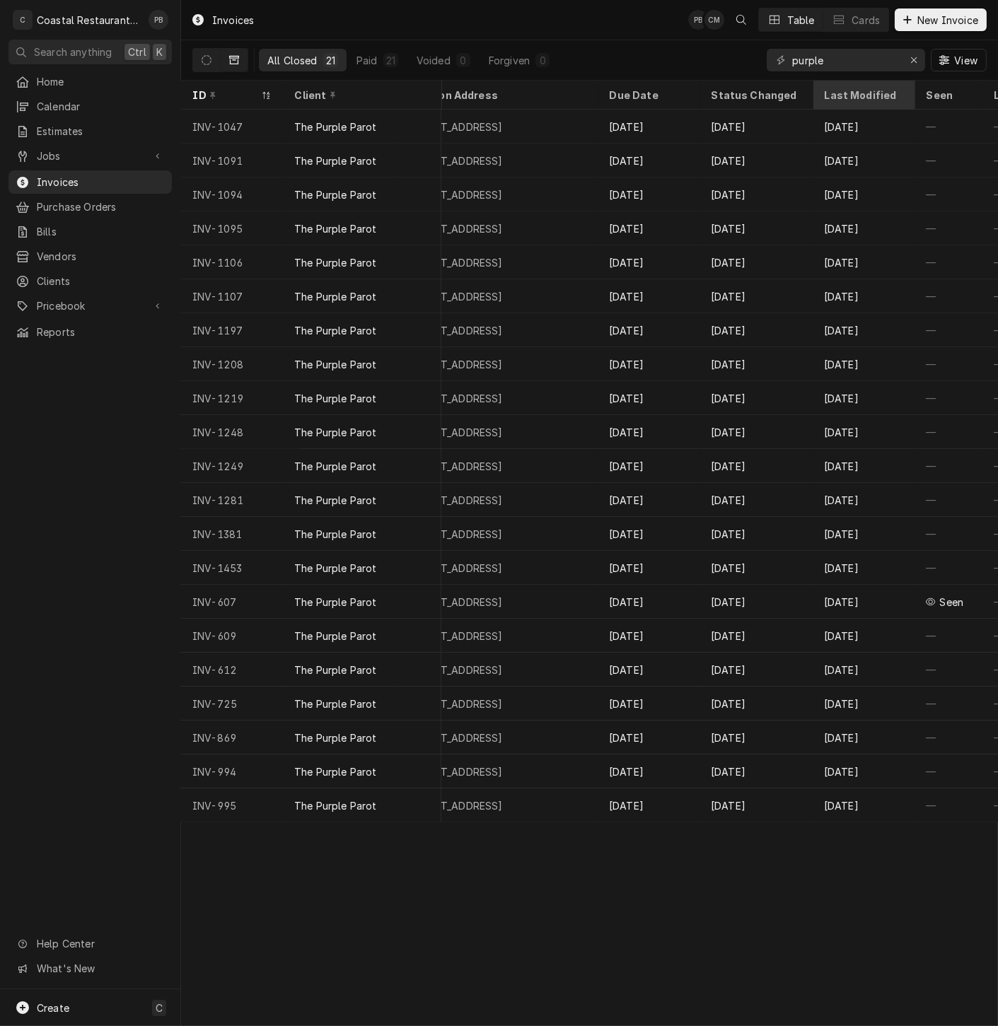
scroll to position [0, 603]
click at [855, 88] on div "Last Modified" at bounding box center [860, 95] width 76 height 15
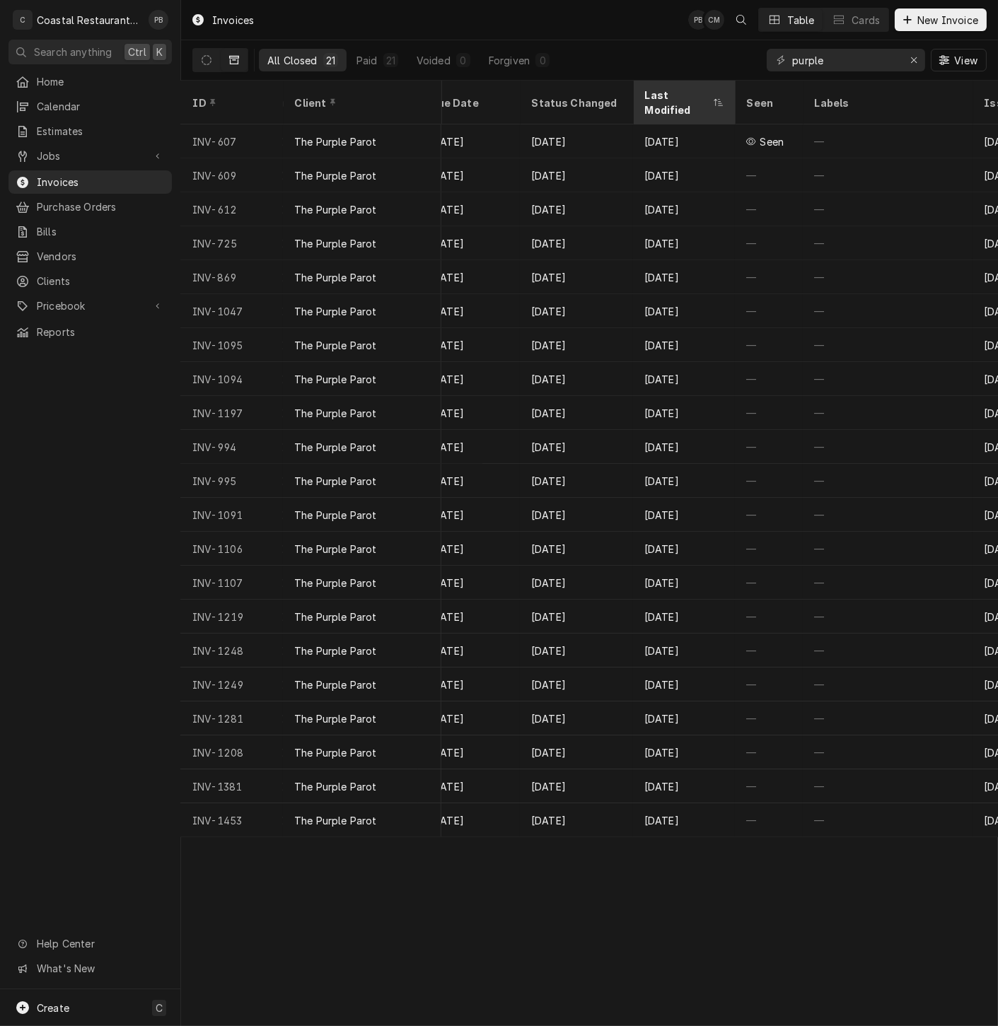
scroll to position [0, 780]
click at [672, 81] on th "Last Modified" at bounding box center [685, 103] width 102 height 44
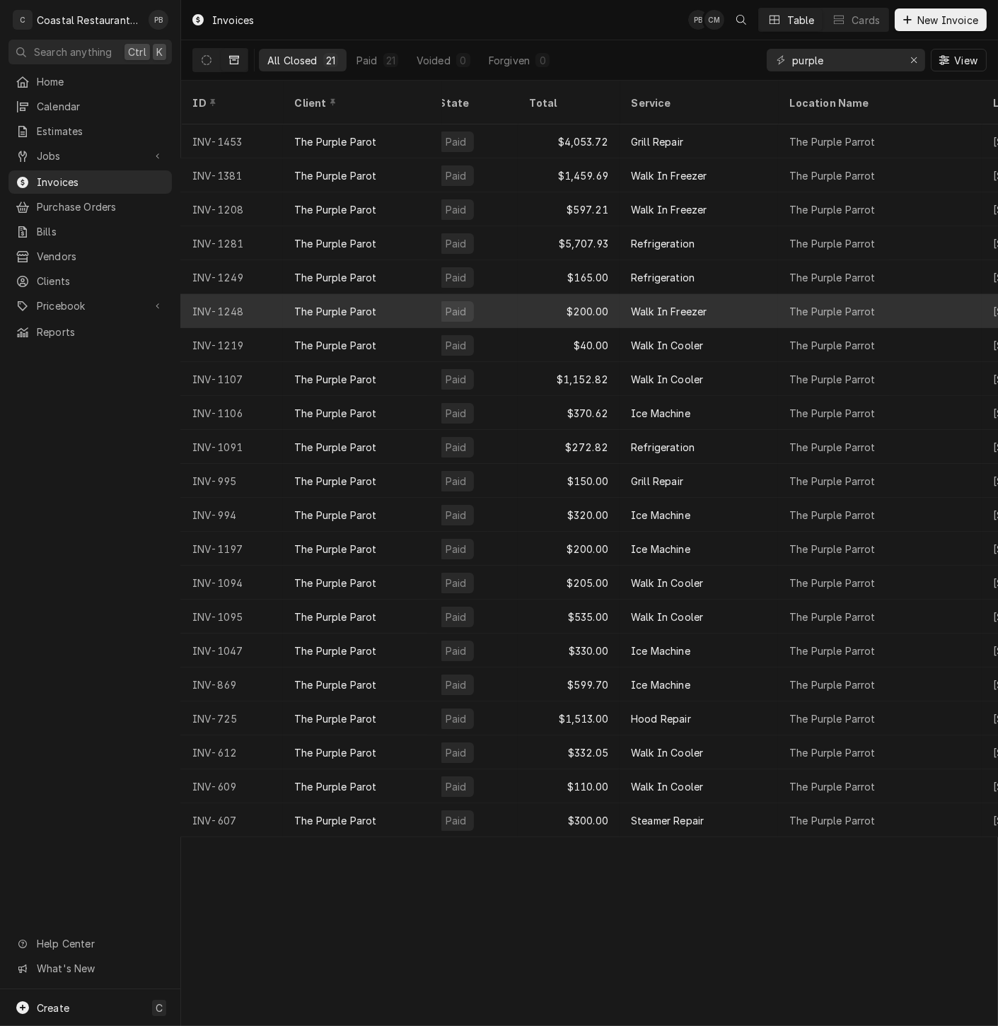
scroll to position [0, 0]
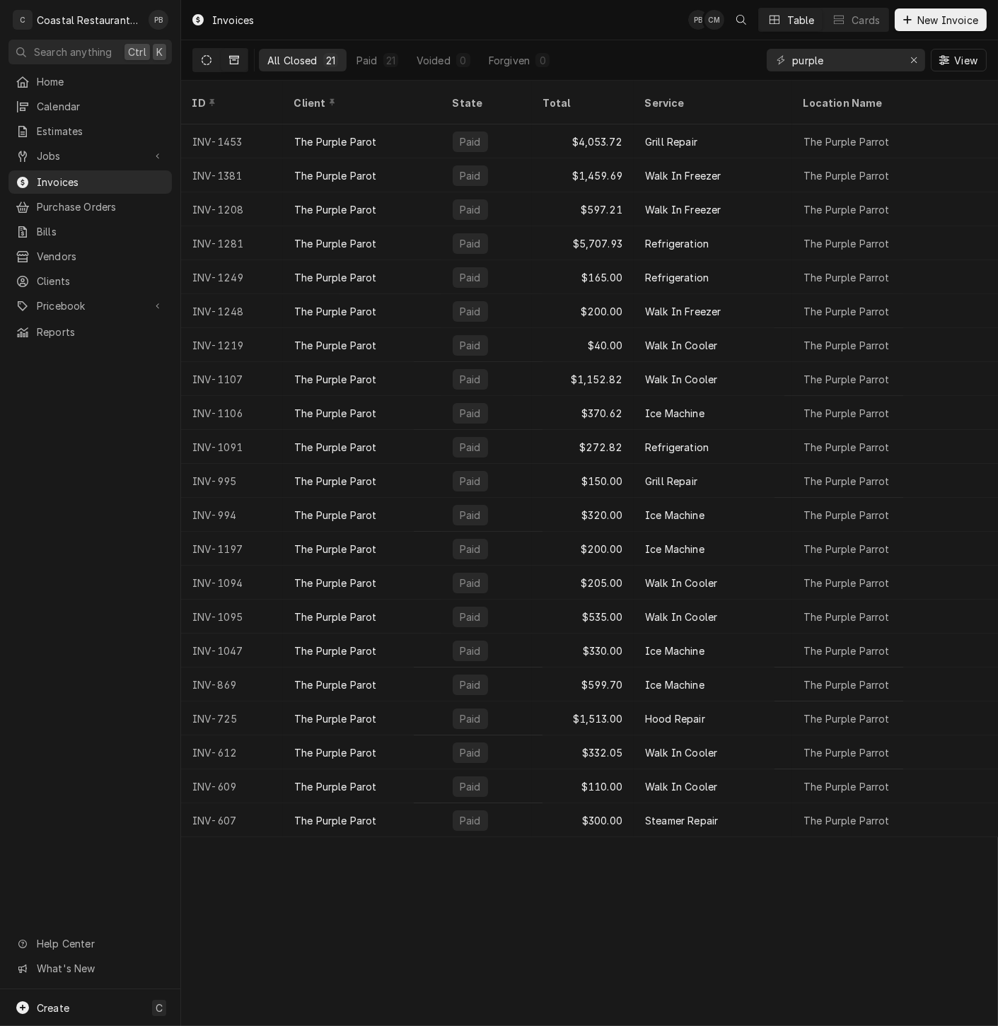
click at [210, 59] on icon "Dynamic Content Wrapper" at bounding box center [206, 60] width 10 height 10
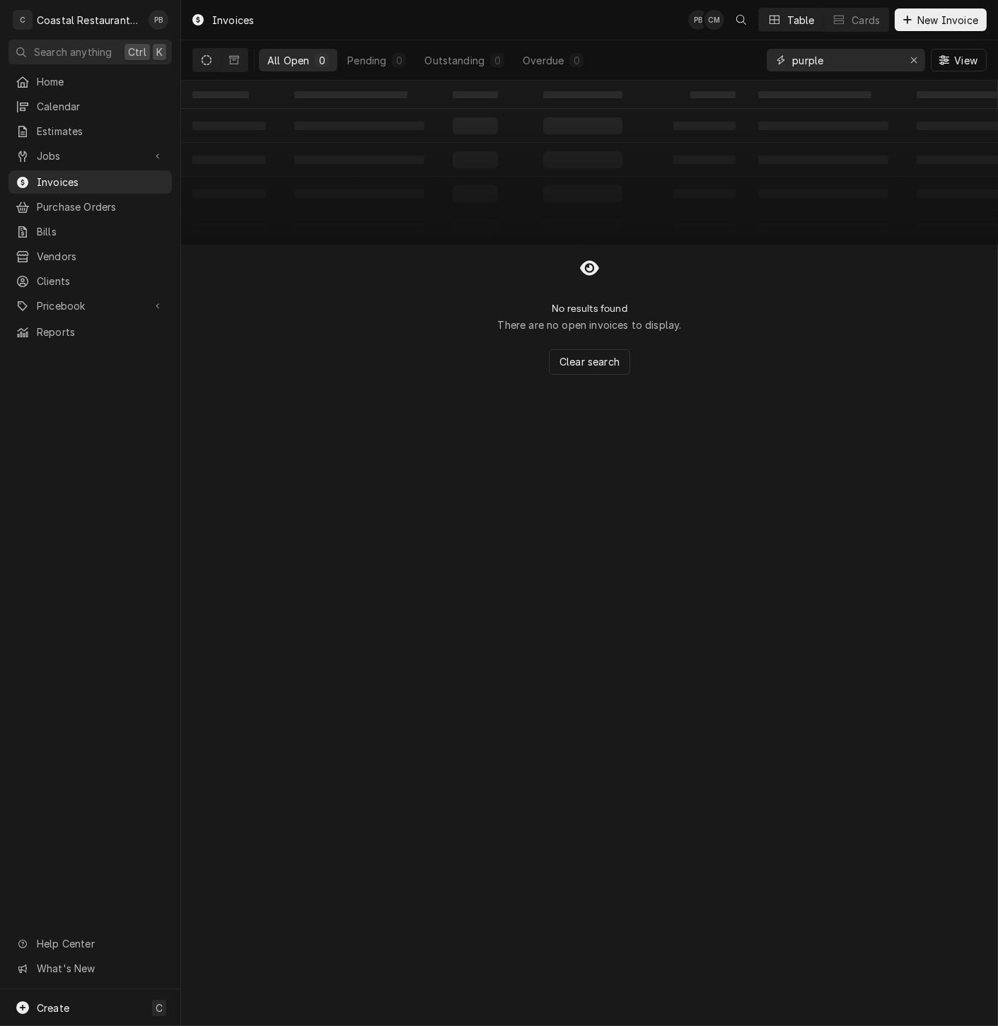
click at [913, 58] on icon "Erase input" at bounding box center [914, 60] width 8 height 10
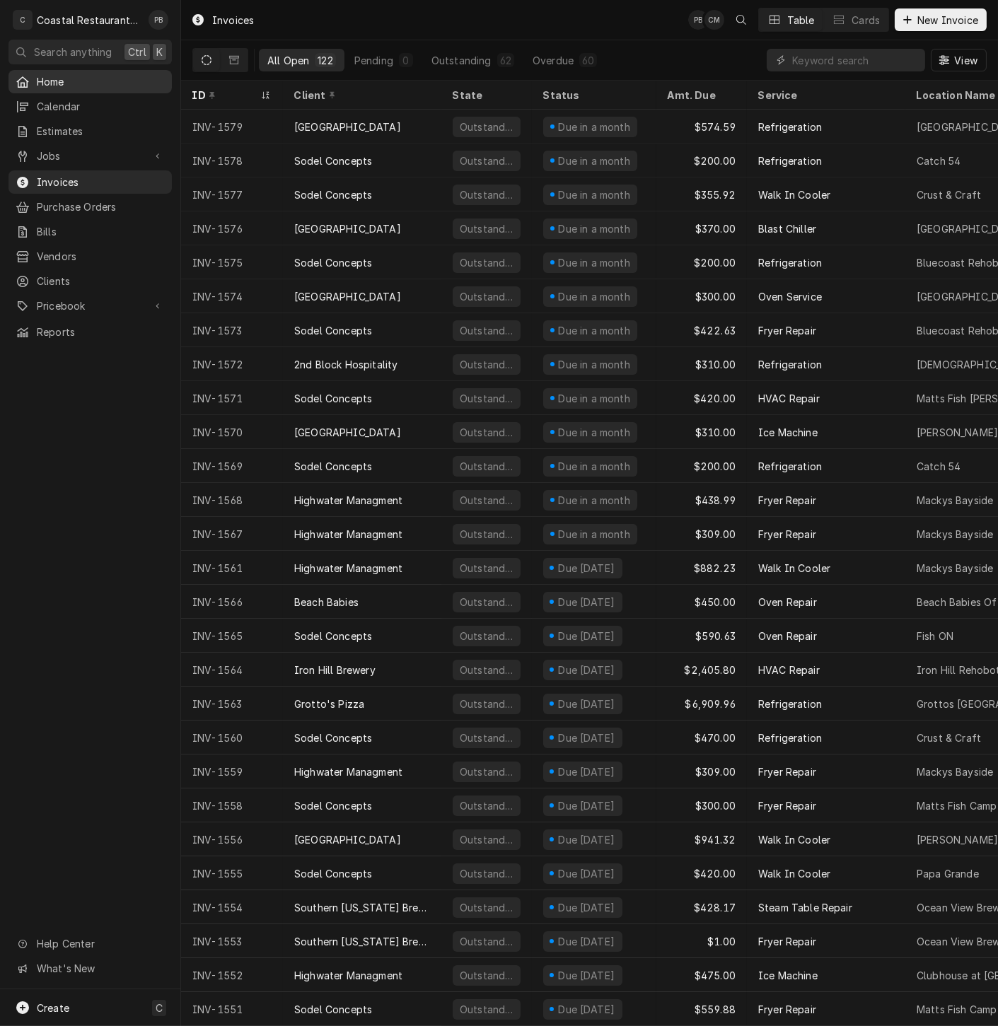
click at [57, 78] on span "Home" at bounding box center [101, 81] width 128 height 15
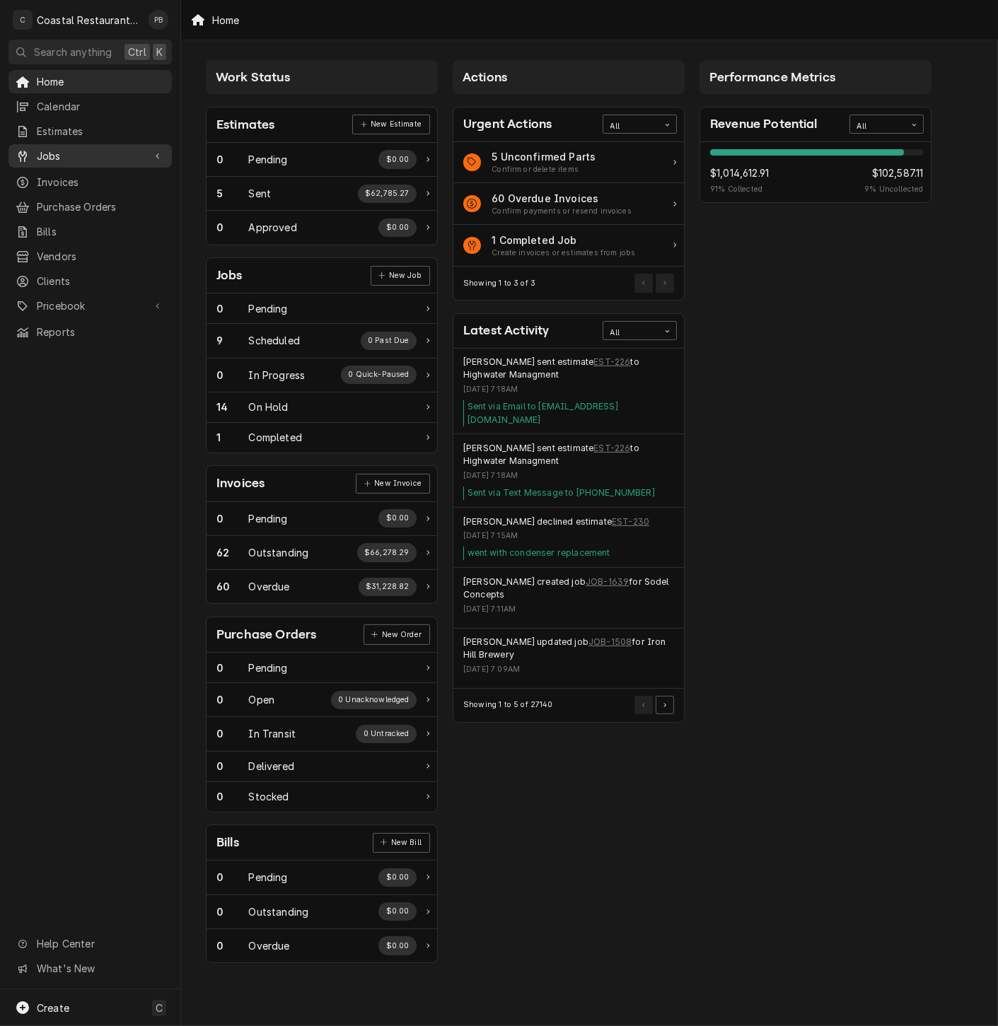
click at [58, 148] on span "Jobs" at bounding box center [90, 155] width 107 height 15
click at [74, 176] on span "Jobs" at bounding box center [101, 180] width 128 height 15
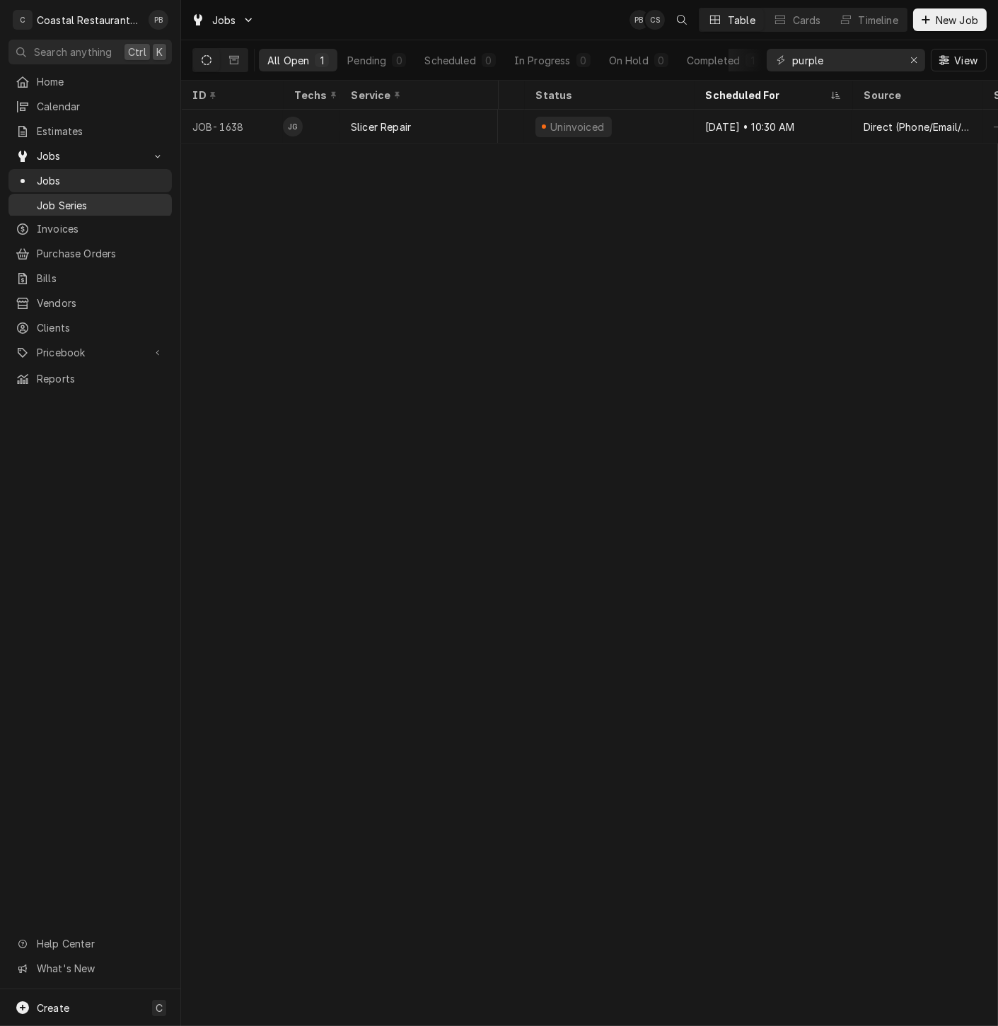
scroll to position [0, 178]
click at [131, 345] on span "Pricebook" at bounding box center [90, 352] width 107 height 15
click at [92, 395] on span "Parts & Materials" at bounding box center [101, 402] width 128 height 15
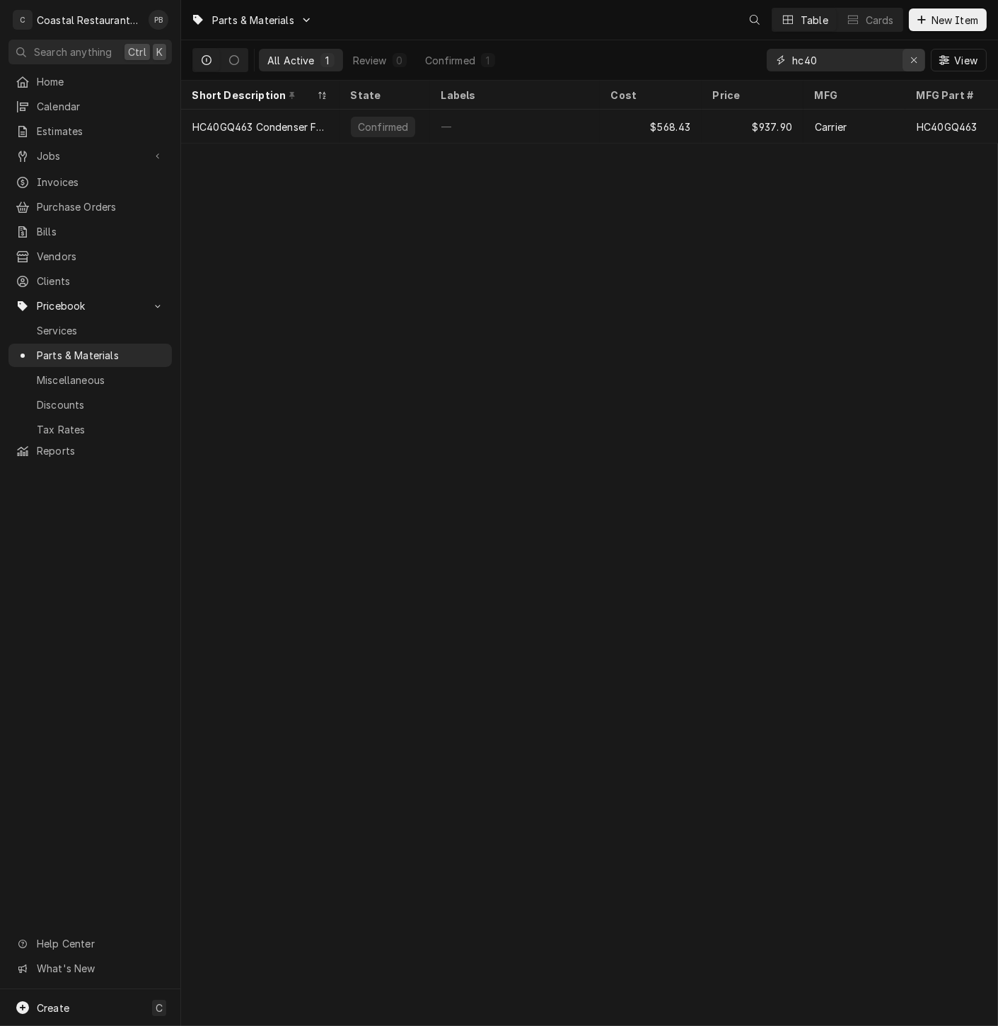
click at [913, 59] on icon "Erase input" at bounding box center [914, 60] width 6 height 6
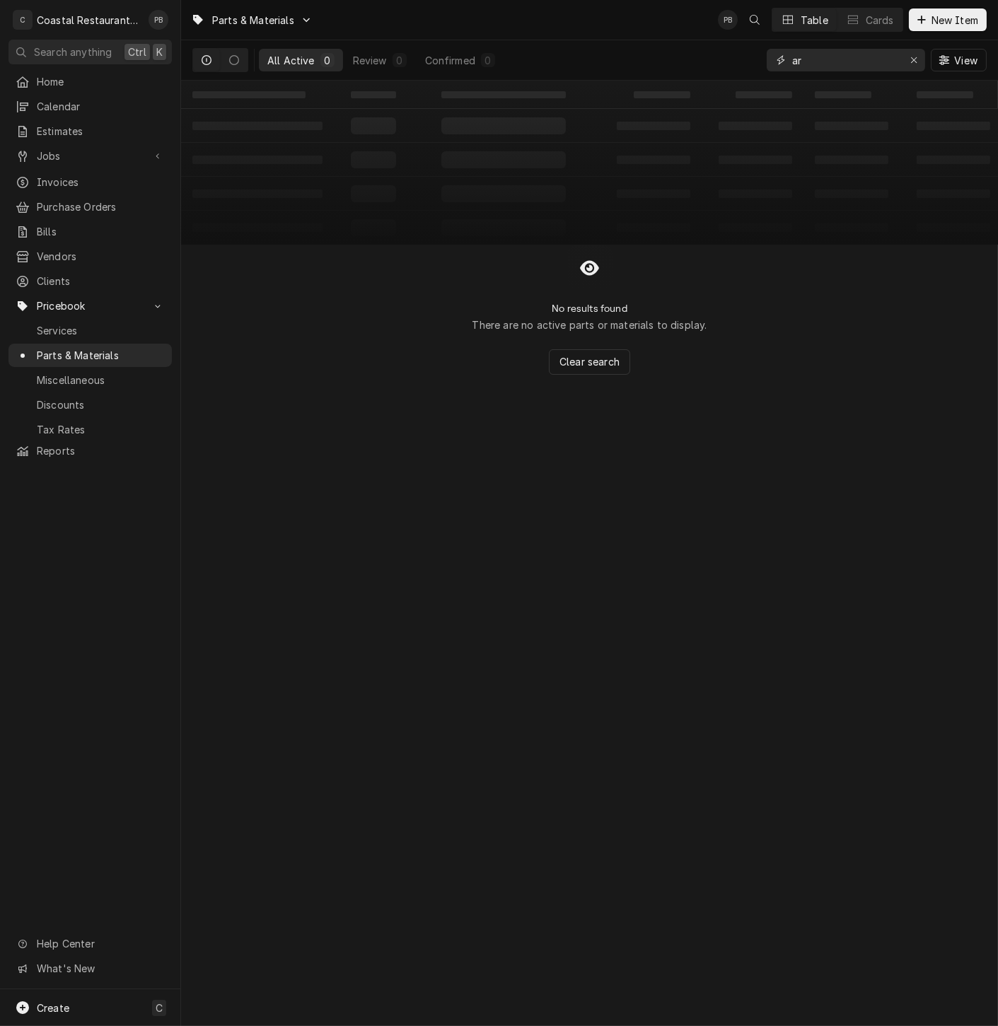
type input "a"
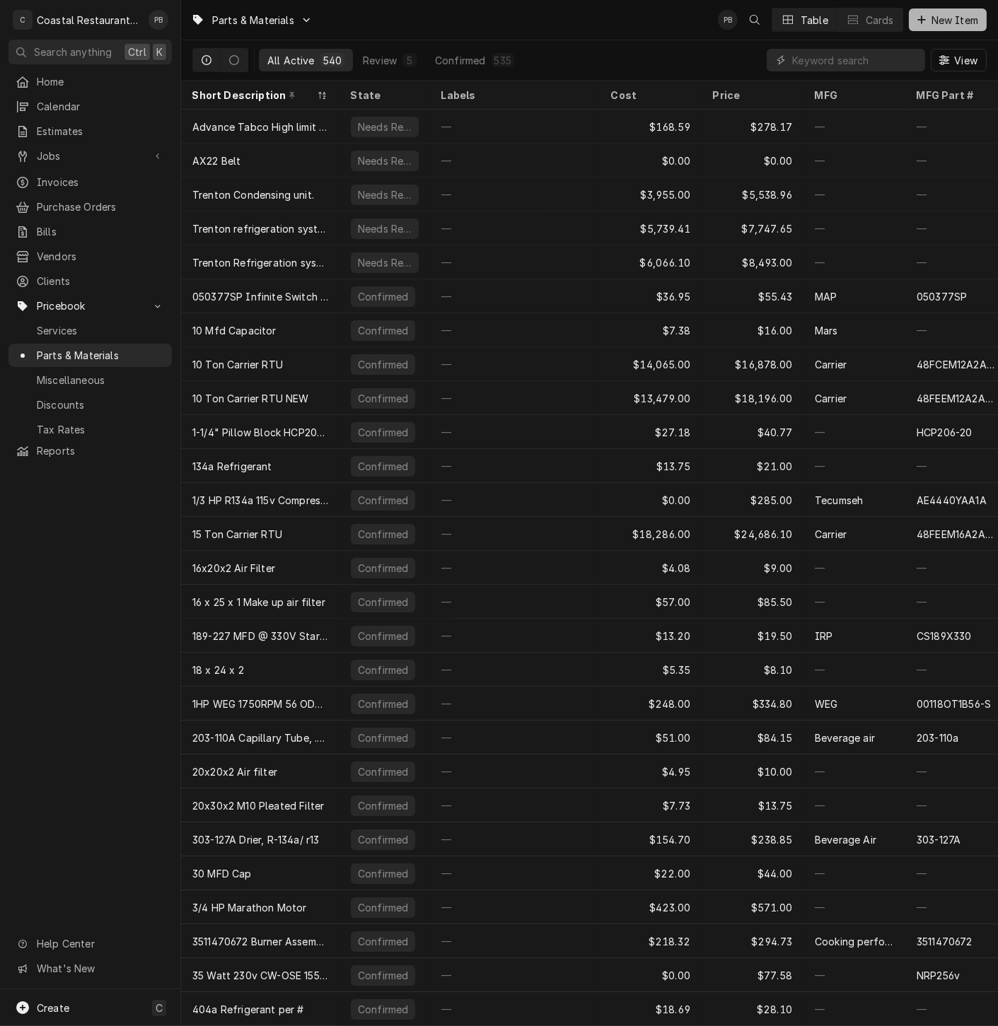
click at [932, 13] on span "New Item" at bounding box center [954, 20] width 52 height 15
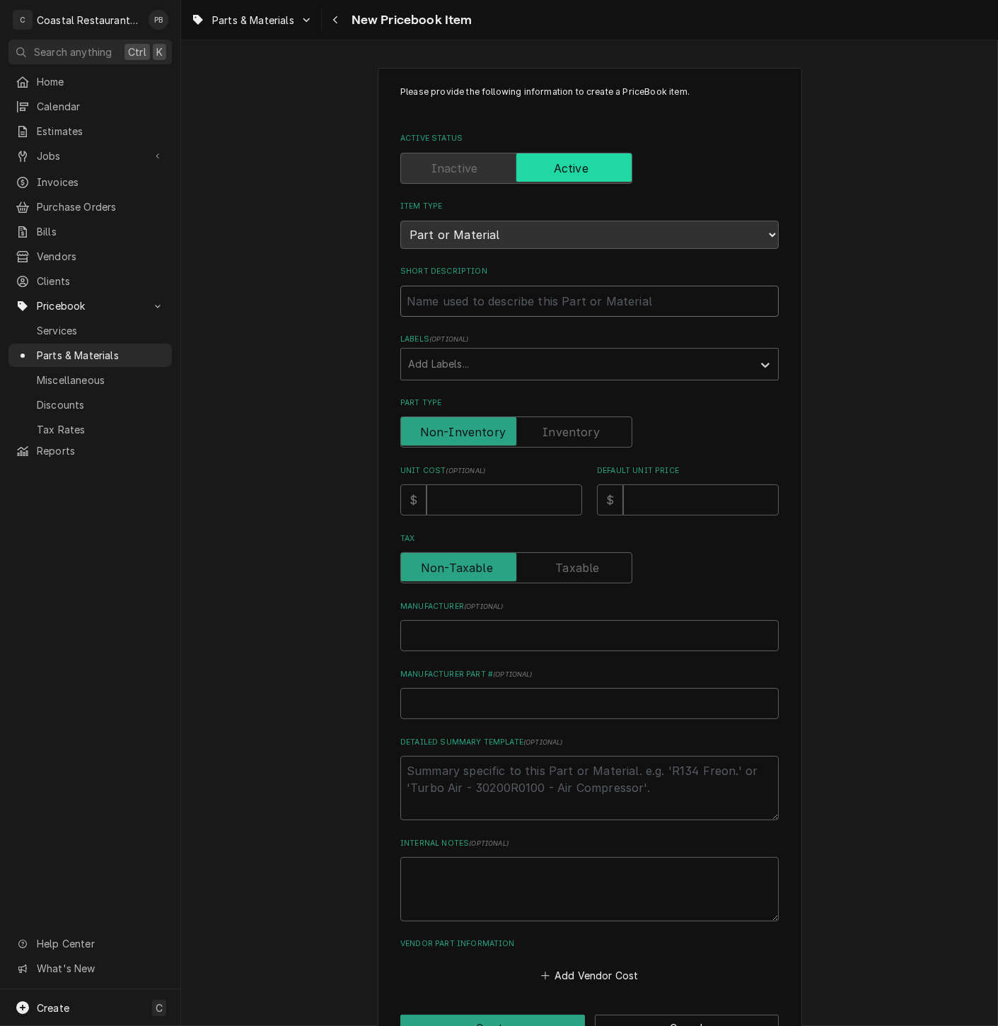
click at [485, 296] on input "Short Description" at bounding box center [589, 301] width 378 height 31
paste input "Hobart 00-873664 Arm, Switch Pivot, 2000 Series"
type textarea "x"
type input "Hobart 00-873664 Arm, Switch Pivot, 2000 Series"
click at [477, 498] on input "Unit Cost ( optional )" at bounding box center [504, 499] width 156 height 31
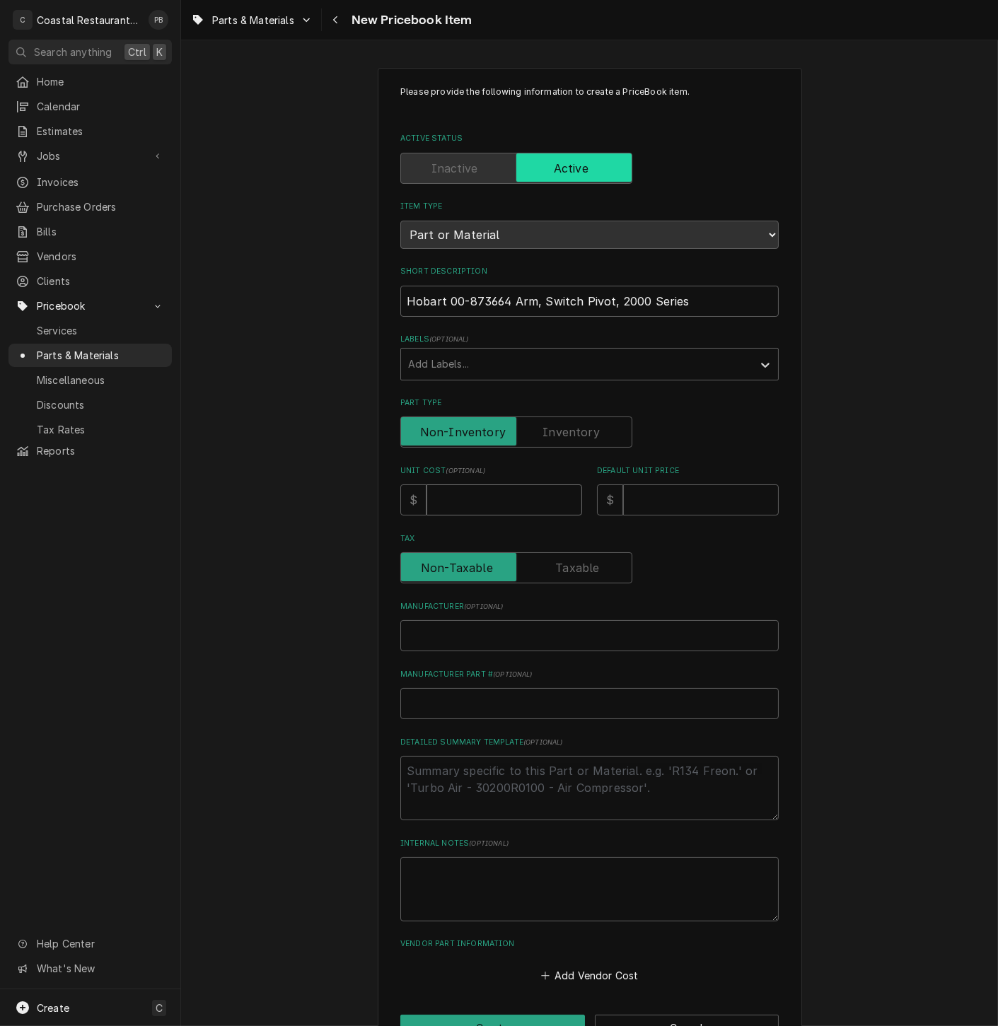
click at [489, 507] on input "Unit Cost ( optional )" at bounding box center [504, 499] width 156 height 31
type textarea "x"
type input "1"
type textarea "x"
type input "15"
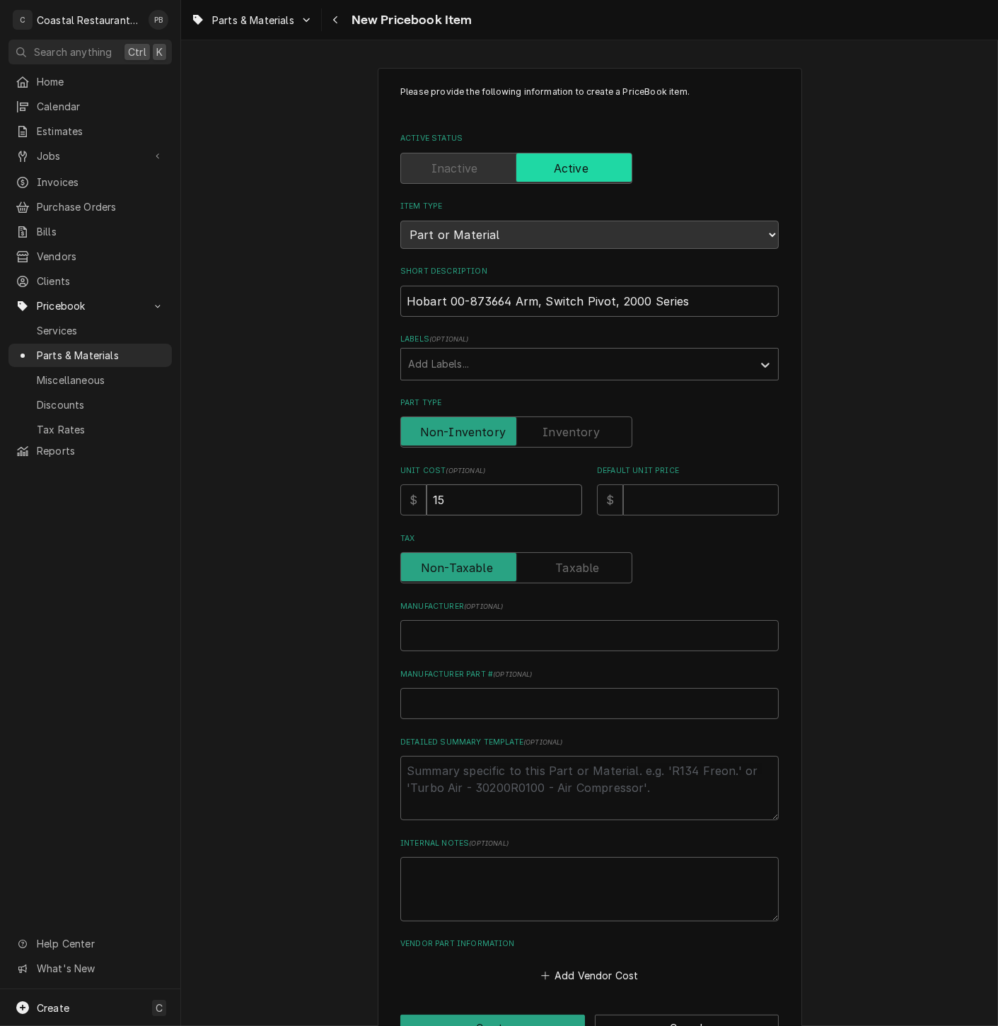
type textarea "x"
type input "151"
type textarea "x"
type input "151.9"
type textarea "x"
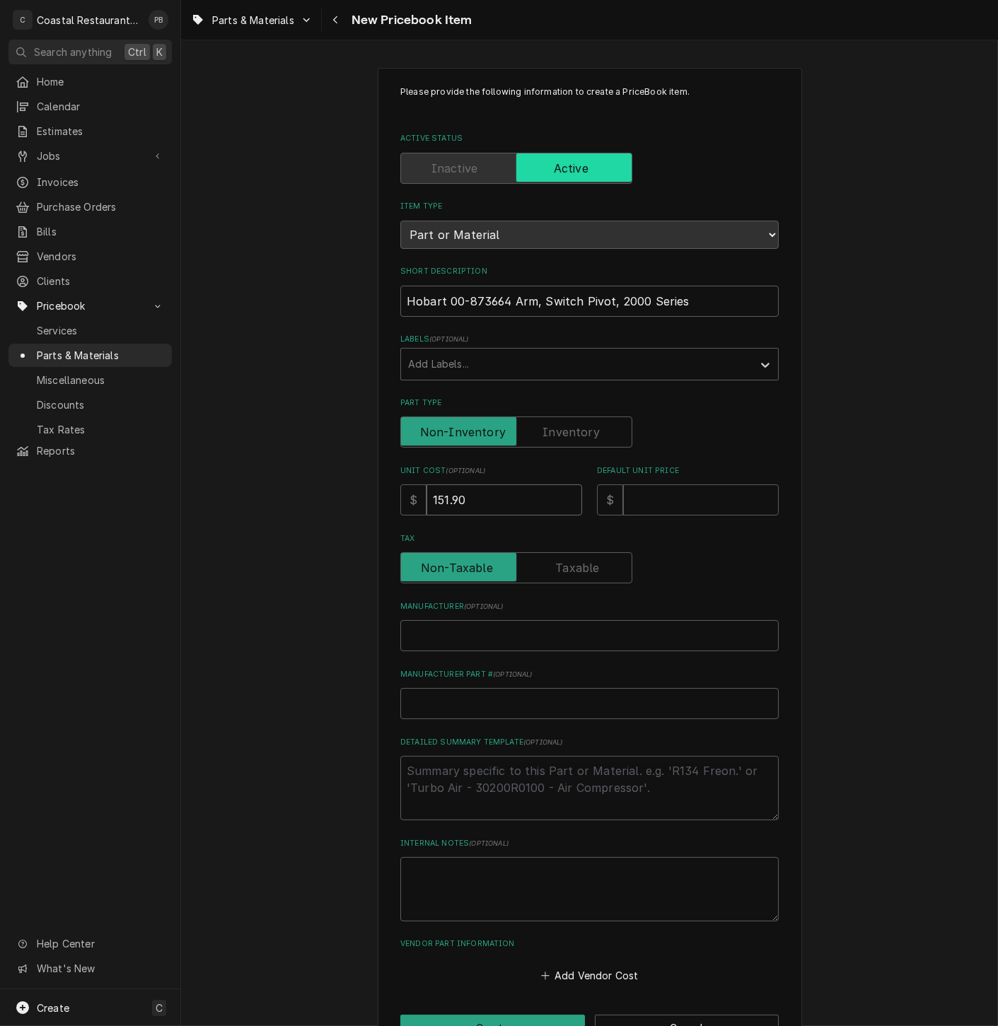
type input "151.90"
click at [701, 498] on input "Default Unit Price" at bounding box center [701, 499] width 156 height 31
type textarea "x"
type input "2"
type textarea "x"
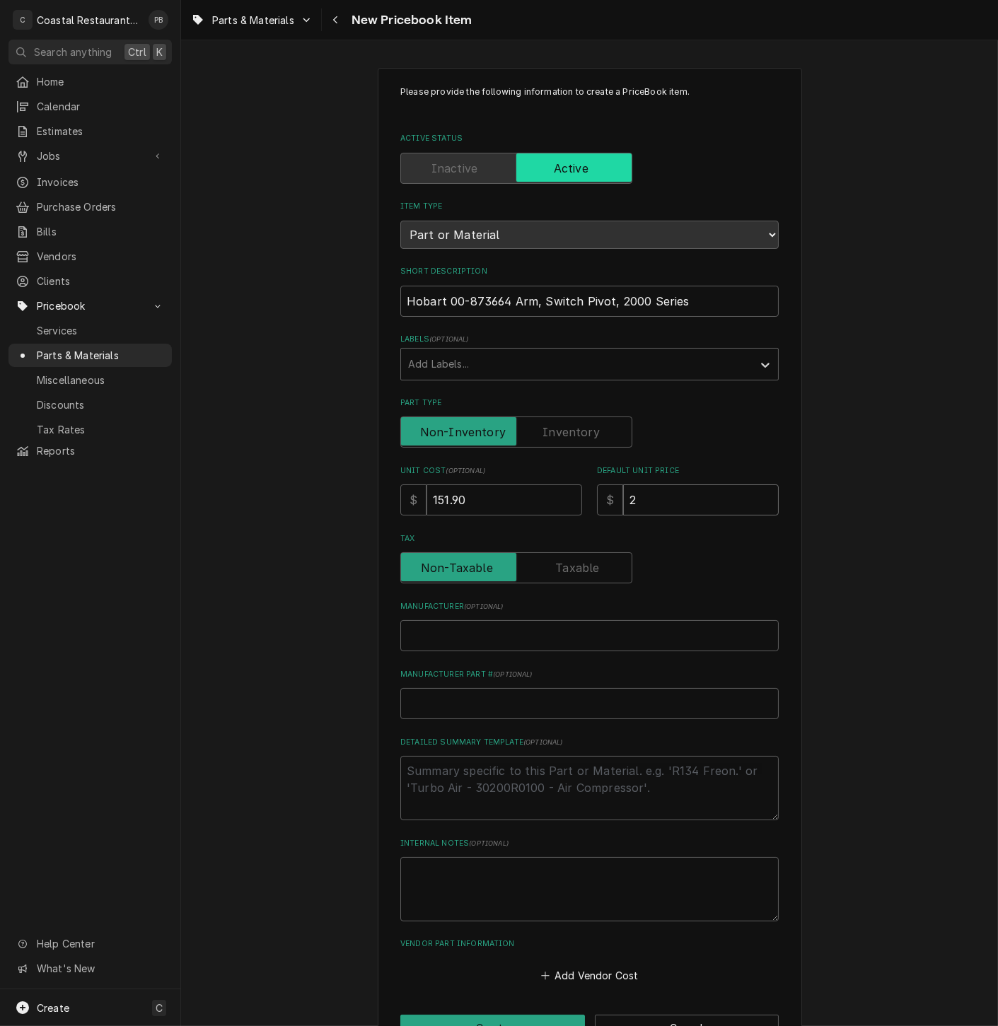
type input "25"
type textarea "x"
type input "250"
type textarea "x"
type input "250.6"
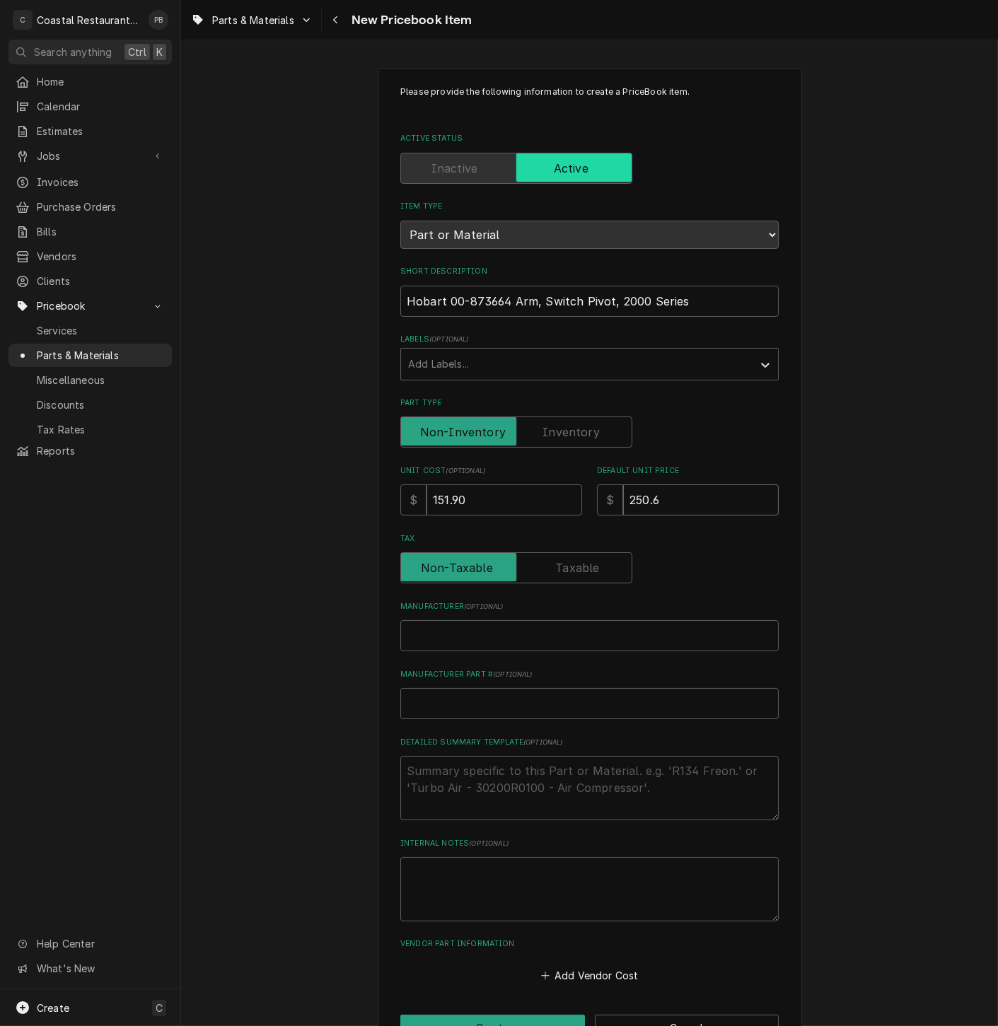
type textarea "x"
type input "250.64"
click at [473, 630] on input "Manufacturer ( optional )" at bounding box center [589, 635] width 378 height 31
type textarea "x"
type input "H"
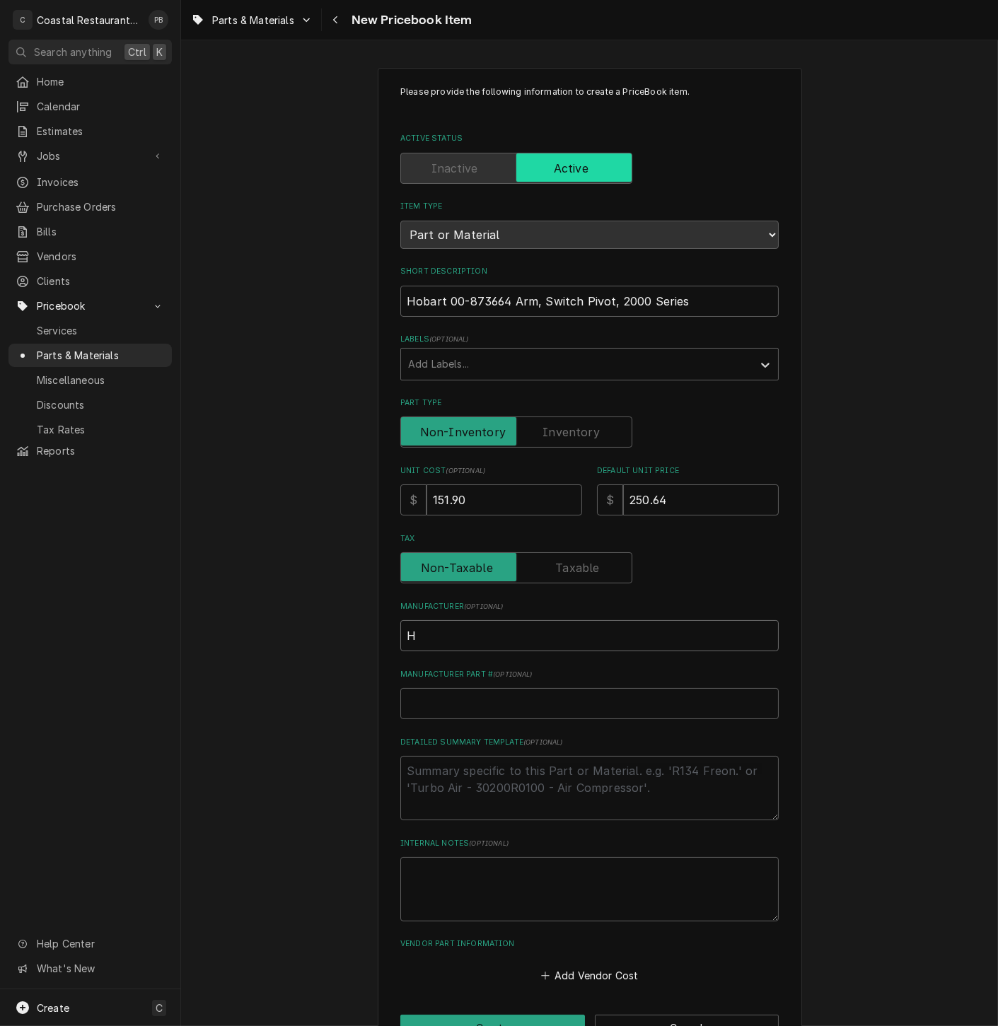
type textarea "x"
type input "Ho"
type textarea "x"
type input "Hob"
type textarea "x"
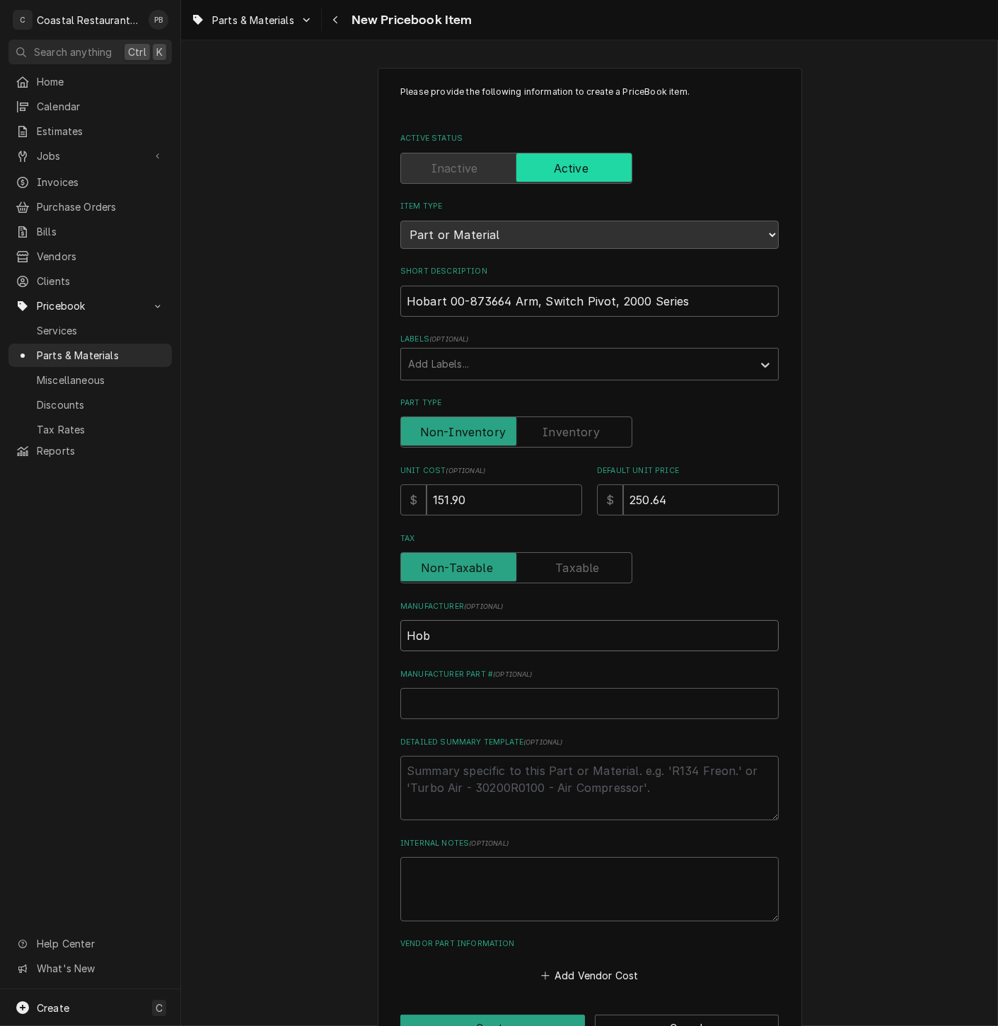
type input "Hoba"
type textarea "x"
type input "Hobar"
type textarea "x"
type input "Hobart"
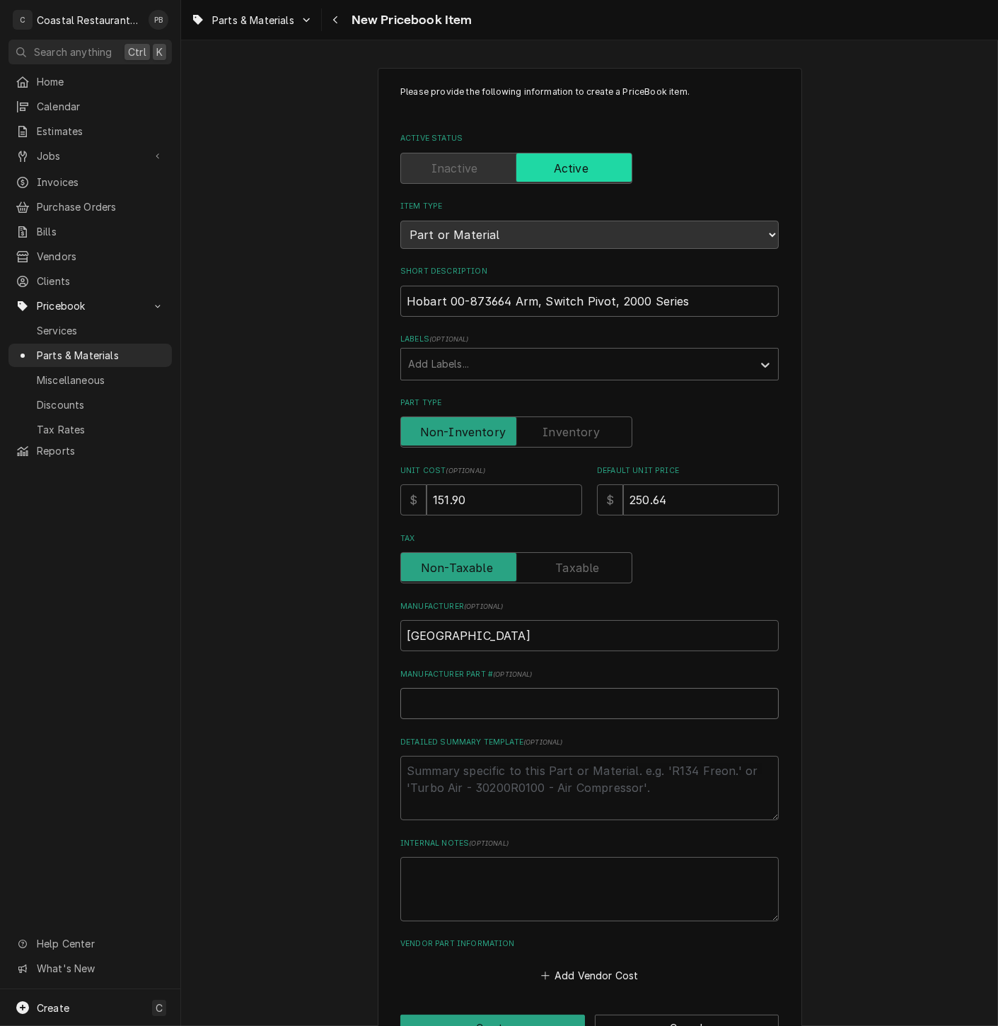
click at [436, 703] on input "Manufacturer Part # ( optional )" at bounding box center [589, 703] width 378 height 31
paste input "00-873664"
type textarea "x"
type input "00-873664"
click at [496, 781] on textarea "Detailed Summary Template ( optional )" at bounding box center [589, 788] width 378 height 64
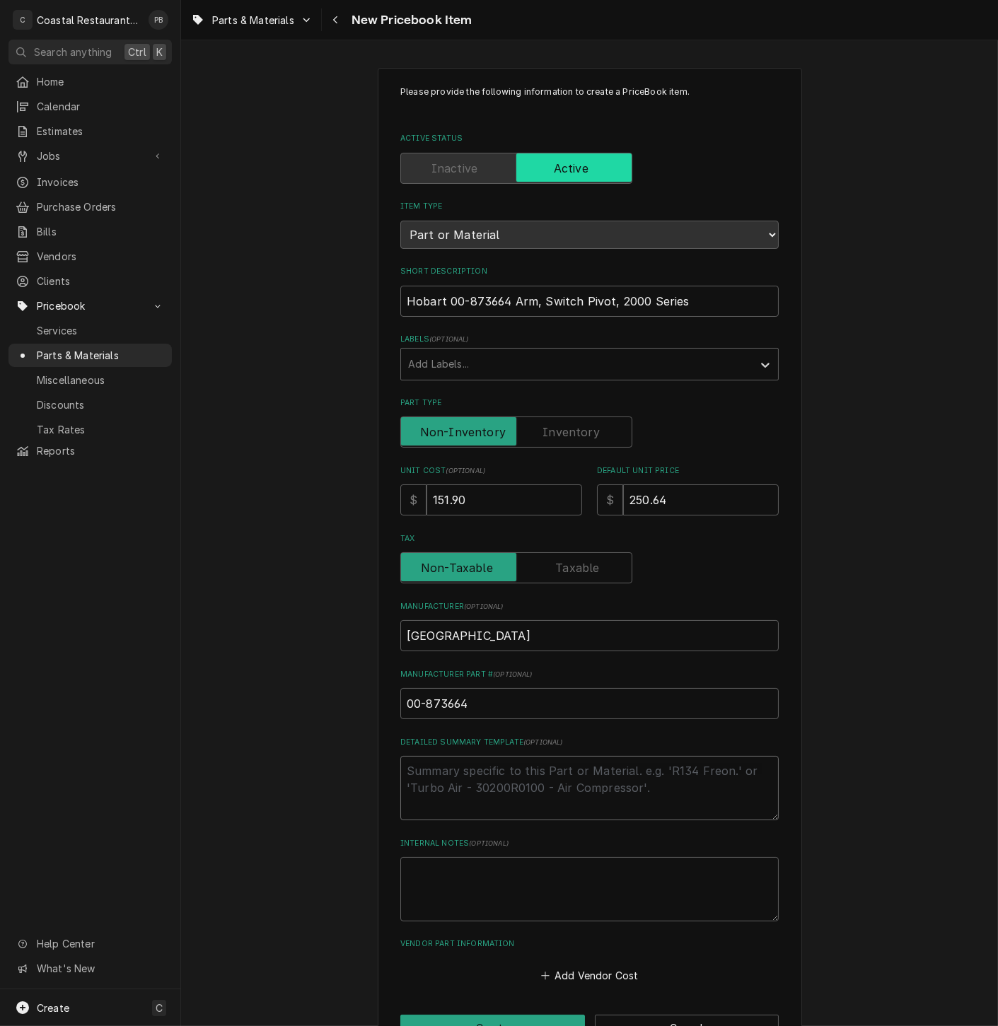
type textarea "x"
type textarea "p"
type textarea "x"
type textarea "pi"
type textarea "x"
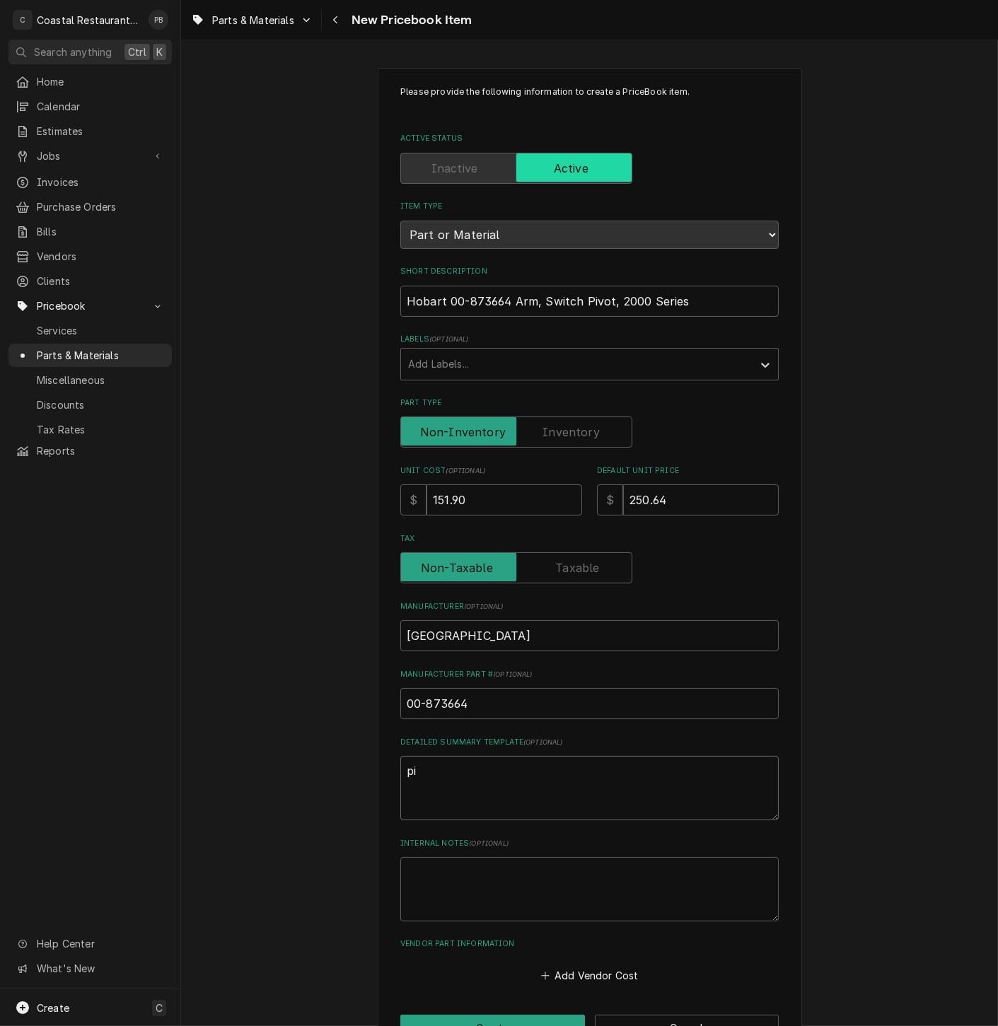
type textarea "p"
type textarea "x"
type textarea "s"
type textarea "x"
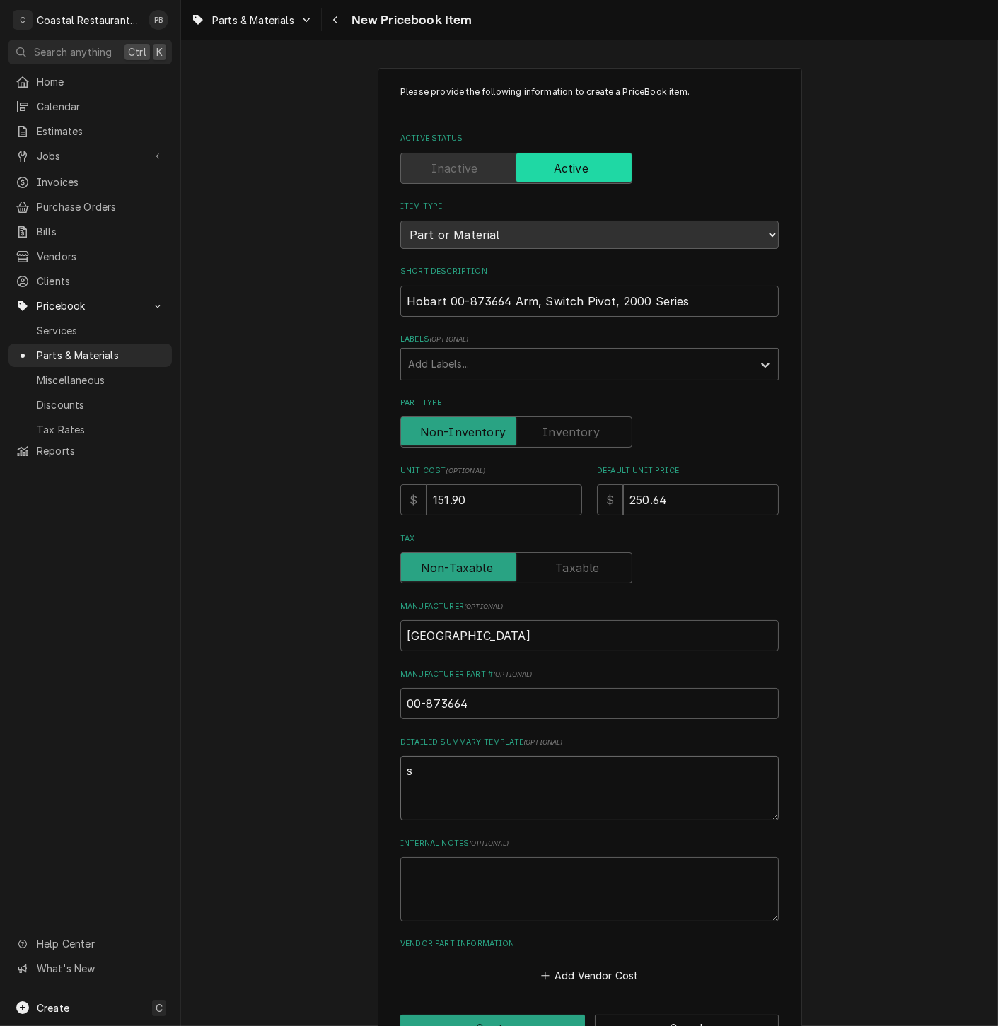
type textarea "sw"
type textarea "x"
type textarea "swi"
type textarea "x"
type textarea "swith"
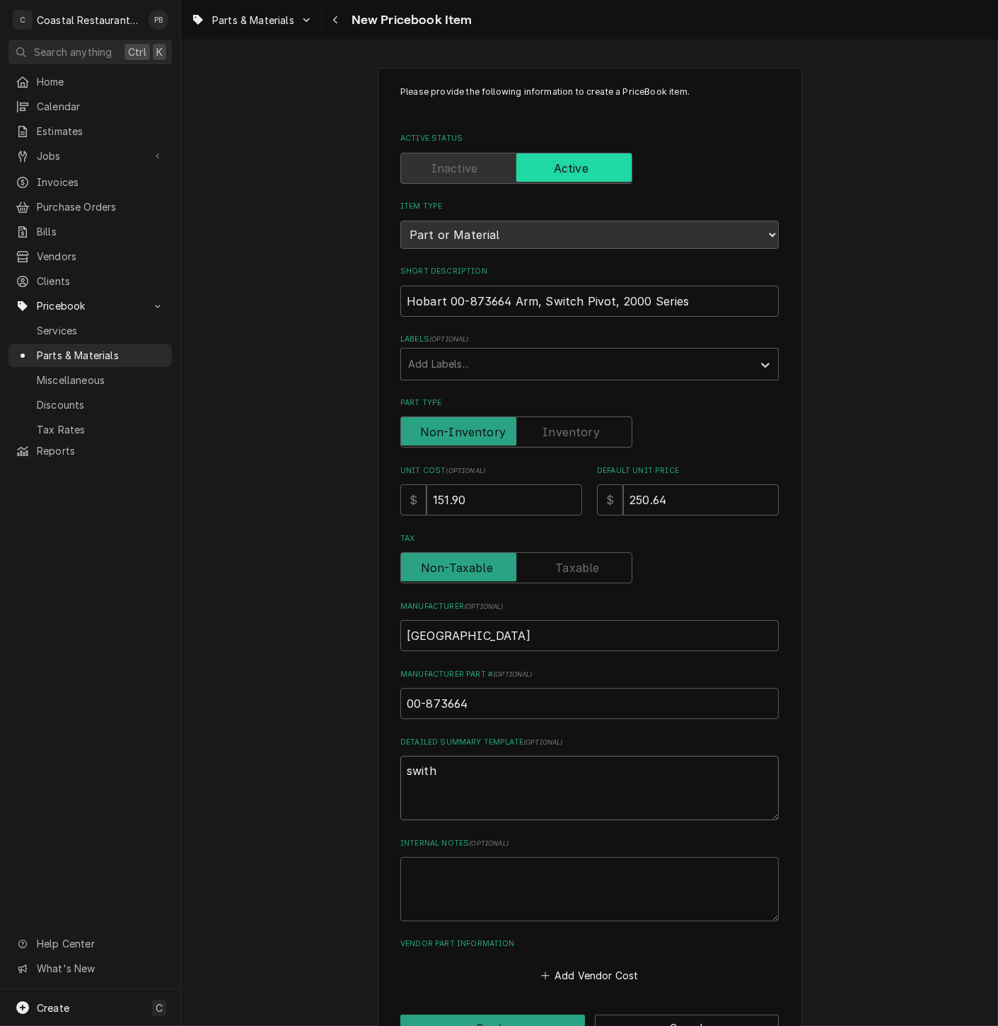
type textarea "x"
type textarea "swithc"
type textarea "x"
type textarea "swith"
type textarea "x"
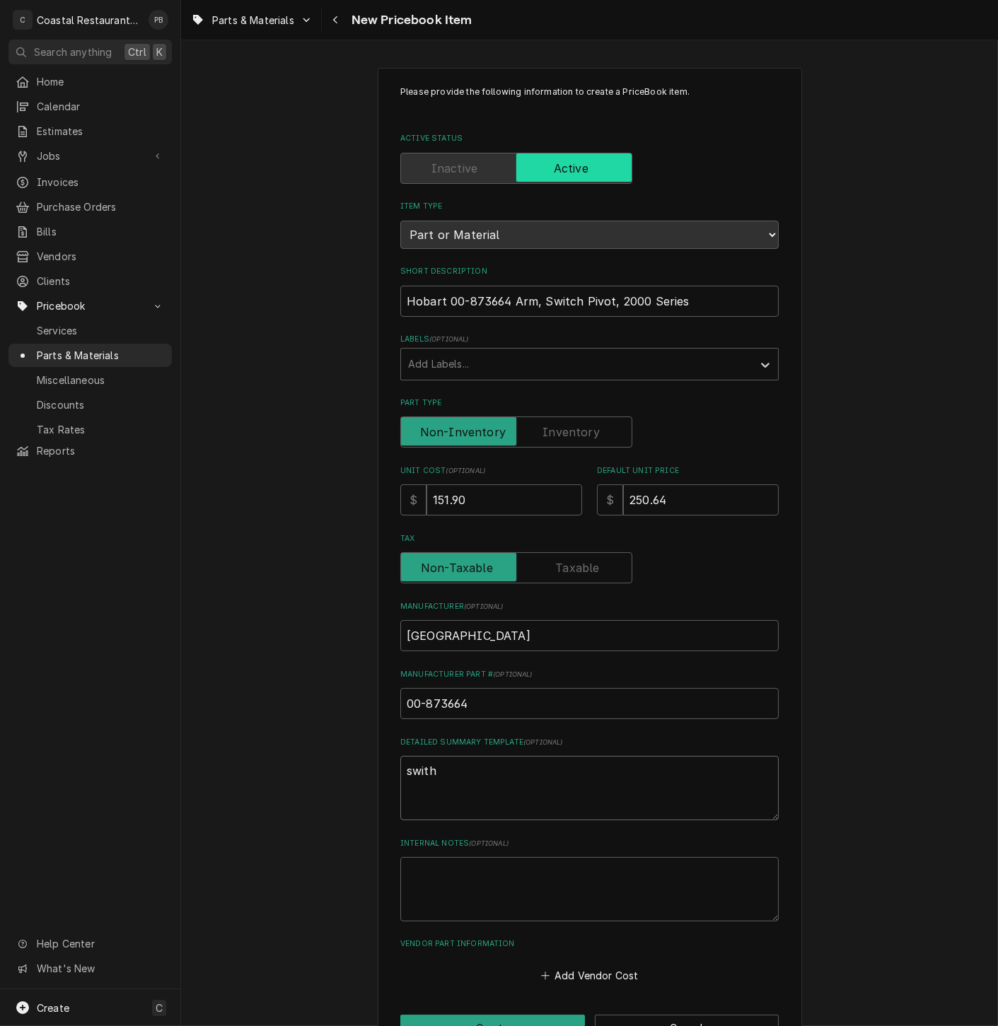
type textarea "swit"
type textarea "x"
type textarea "switc"
type textarea "x"
type textarea "switch"
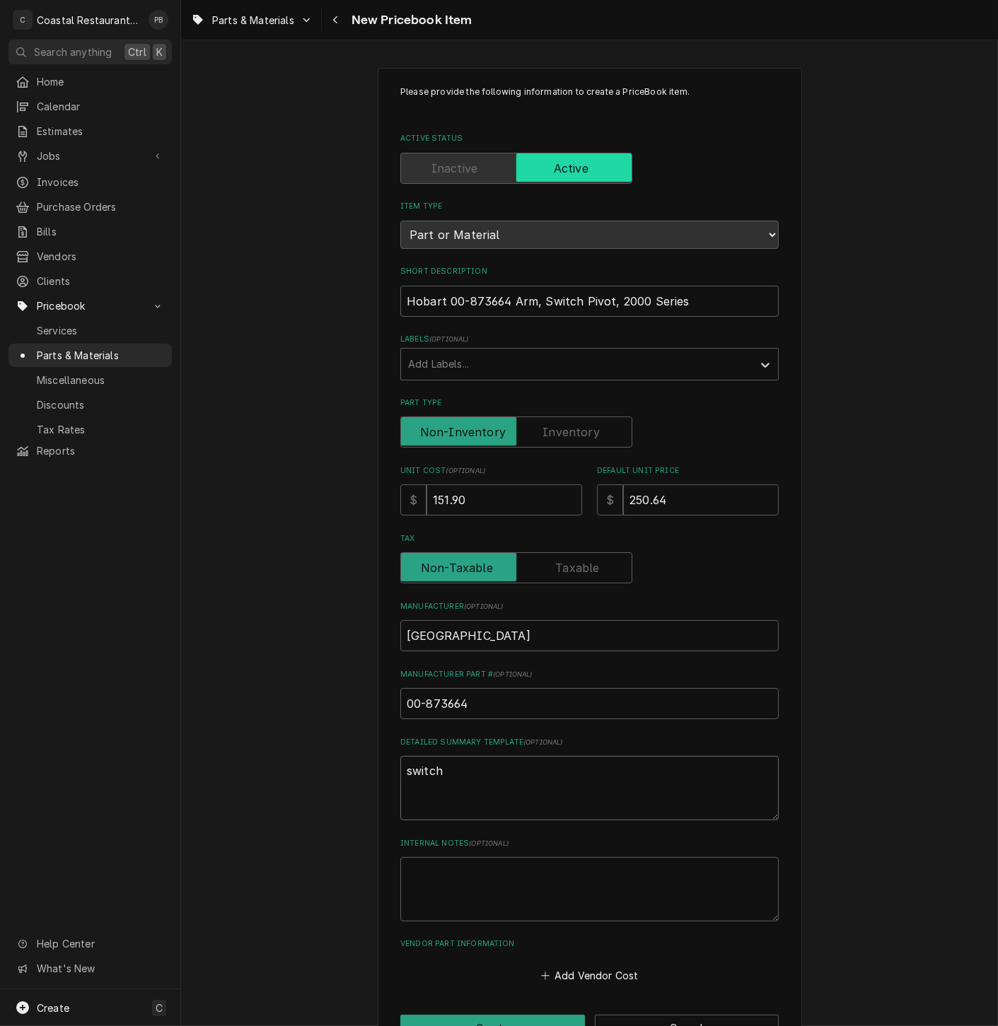
type textarea "x"
type textarea "switch"
type textarea "x"
type textarea "switch p"
type textarea "x"
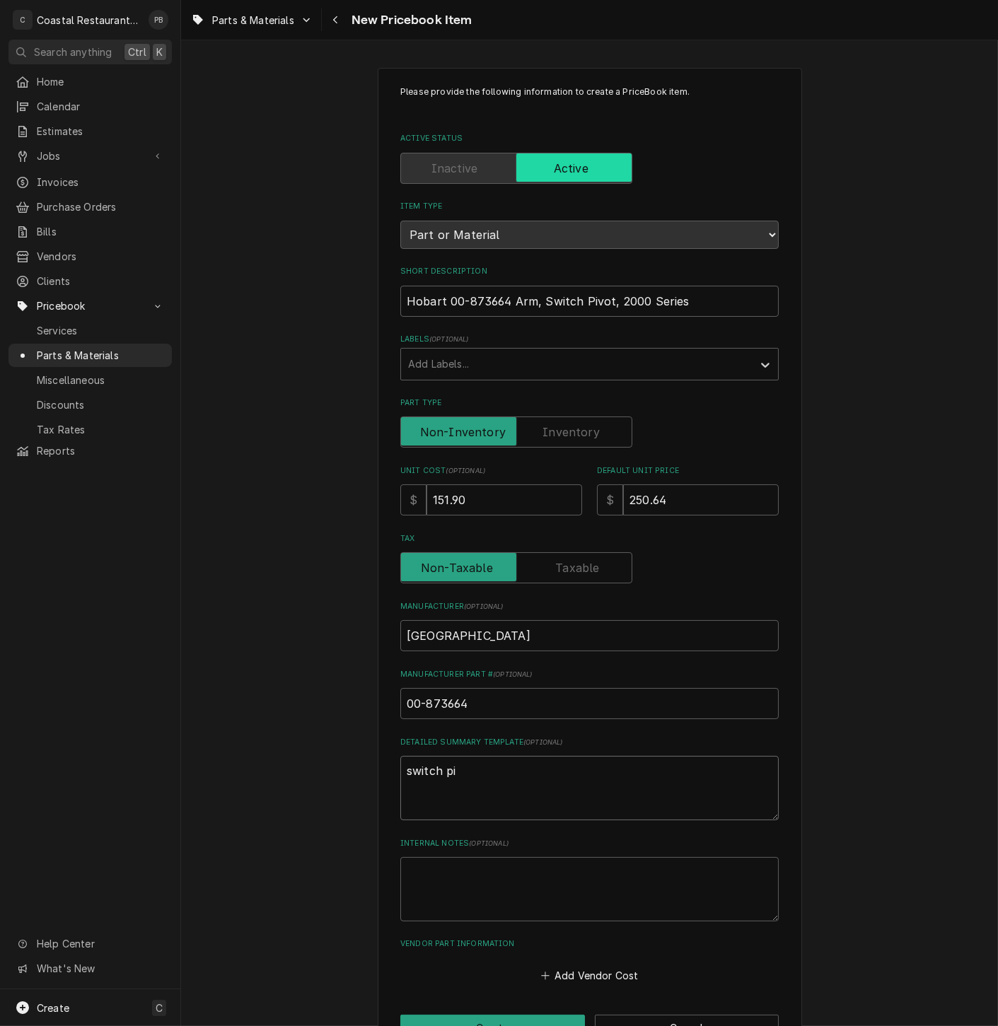
type textarea "switch piv"
type textarea "x"
type textarea "switch pivo"
type textarea "x"
type textarea "switch pivot"
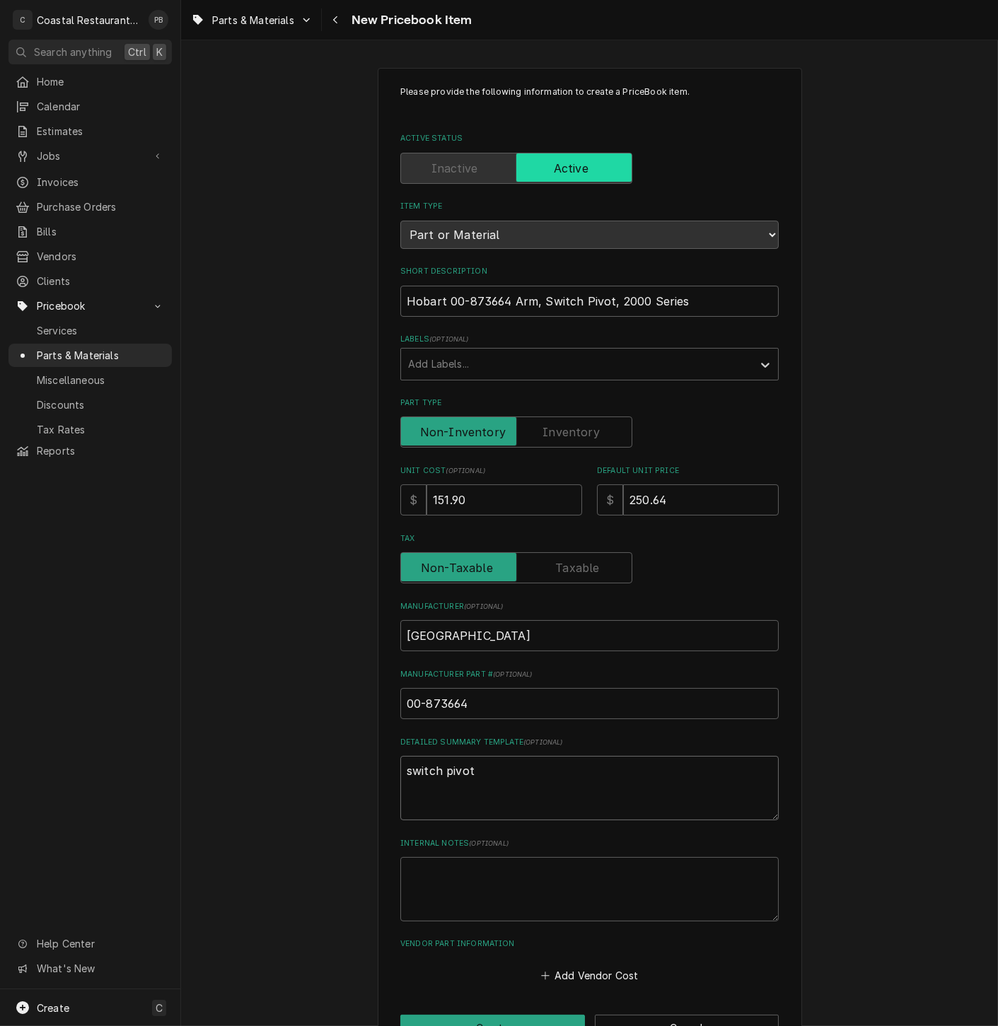
type textarea "x"
type textarea "switch pivot"
type textarea "x"
type textarea "switch pivot a"
type textarea "x"
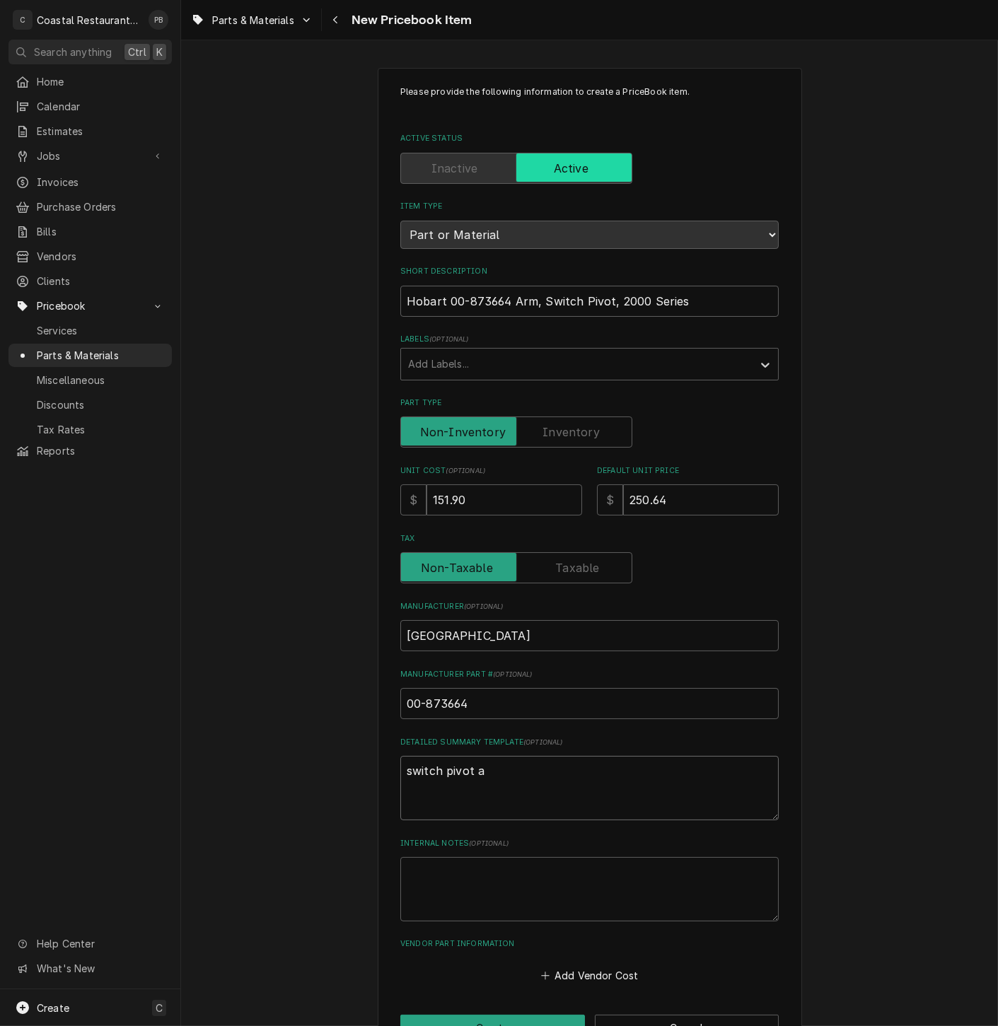
type textarea "switch pivot ar"
type textarea "x"
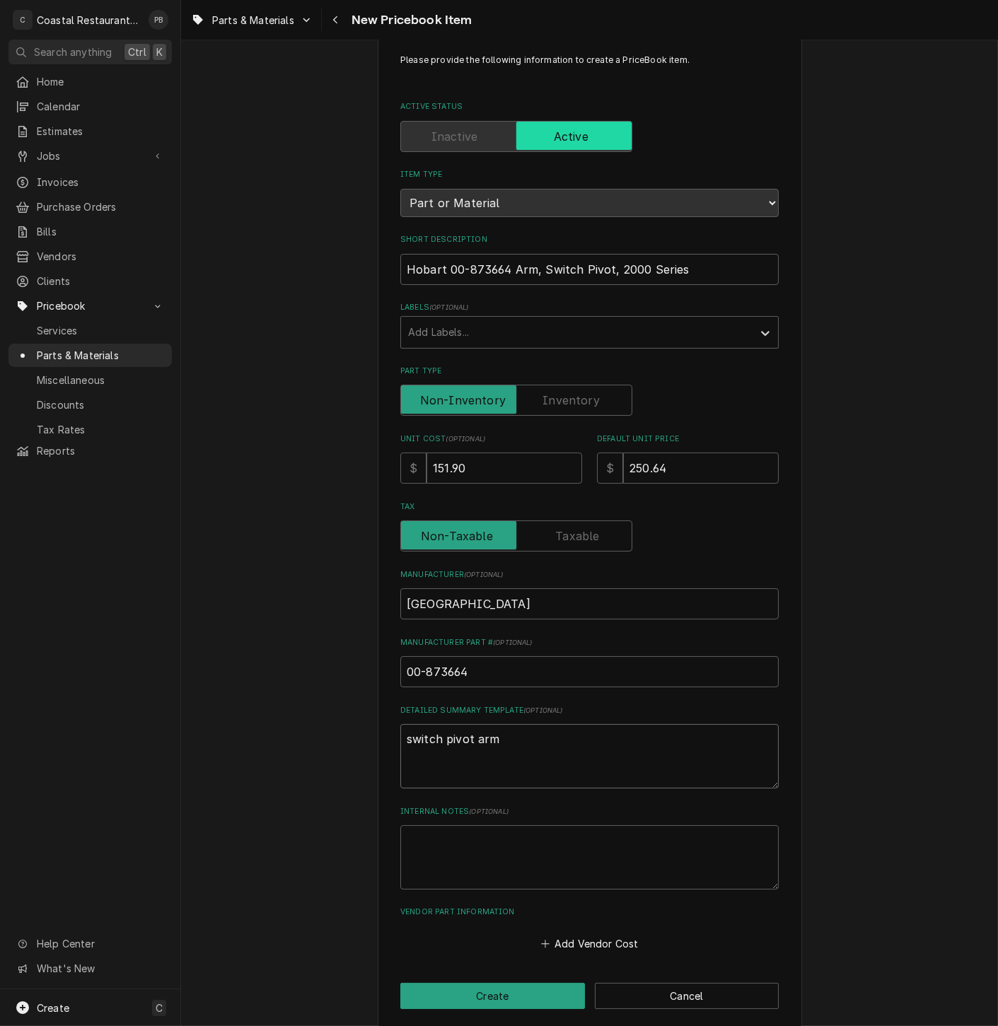
scroll to position [46, 0]
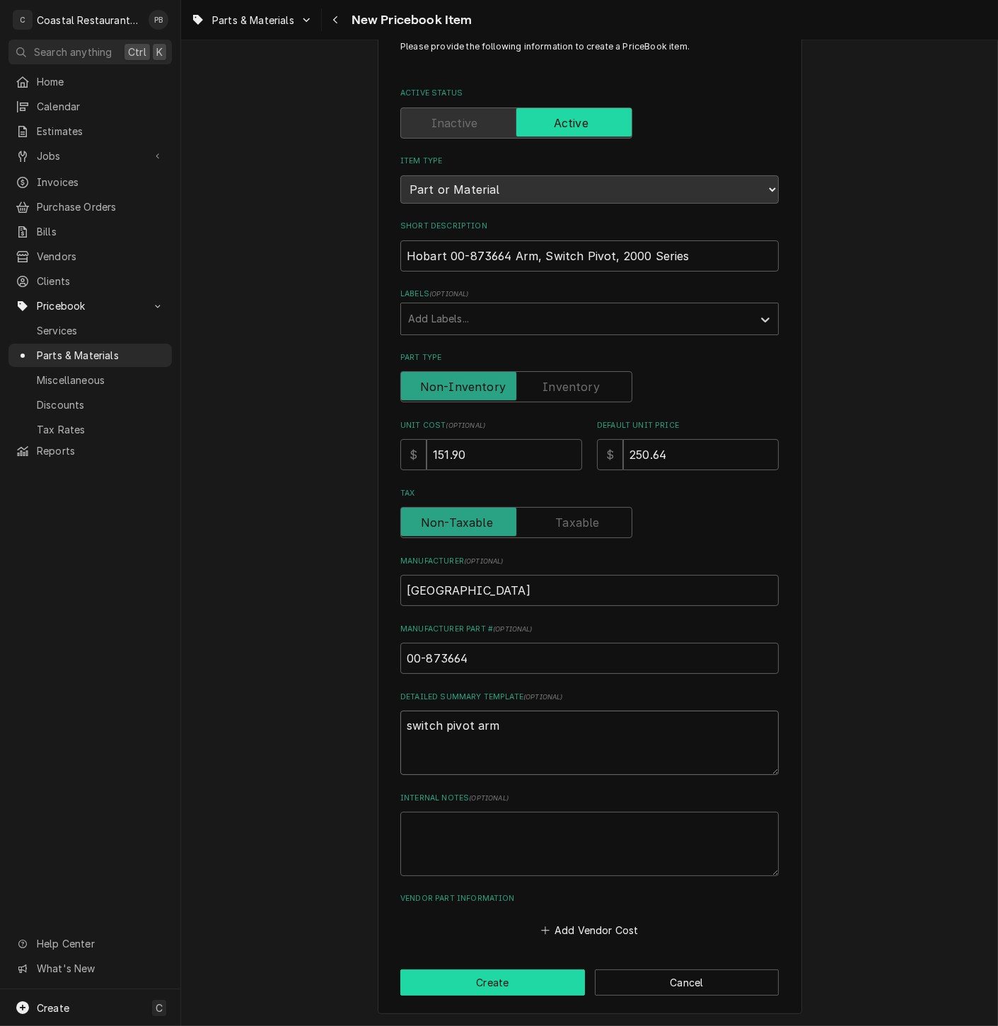
type textarea "switch pivot arm"
click at [523, 974] on button "Create" at bounding box center [492, 982] width 185 height 26
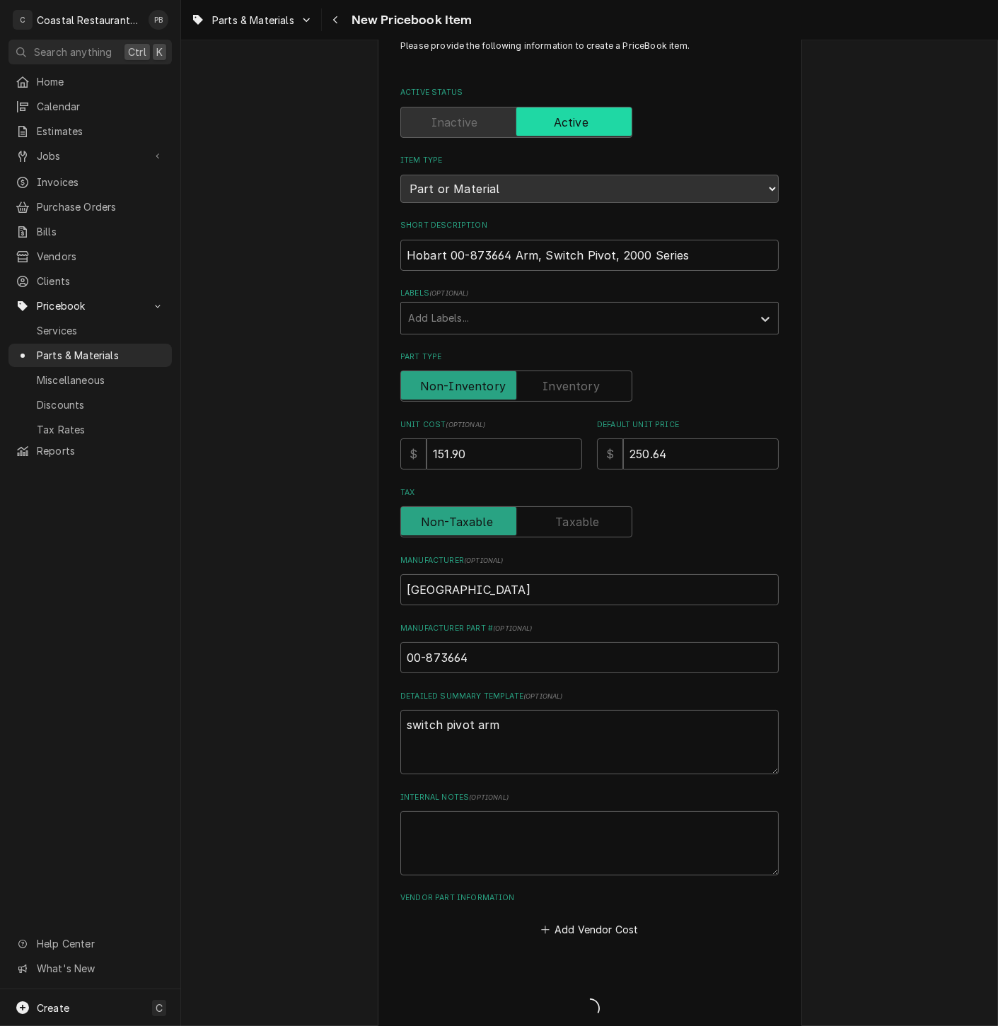
type textarea "x"
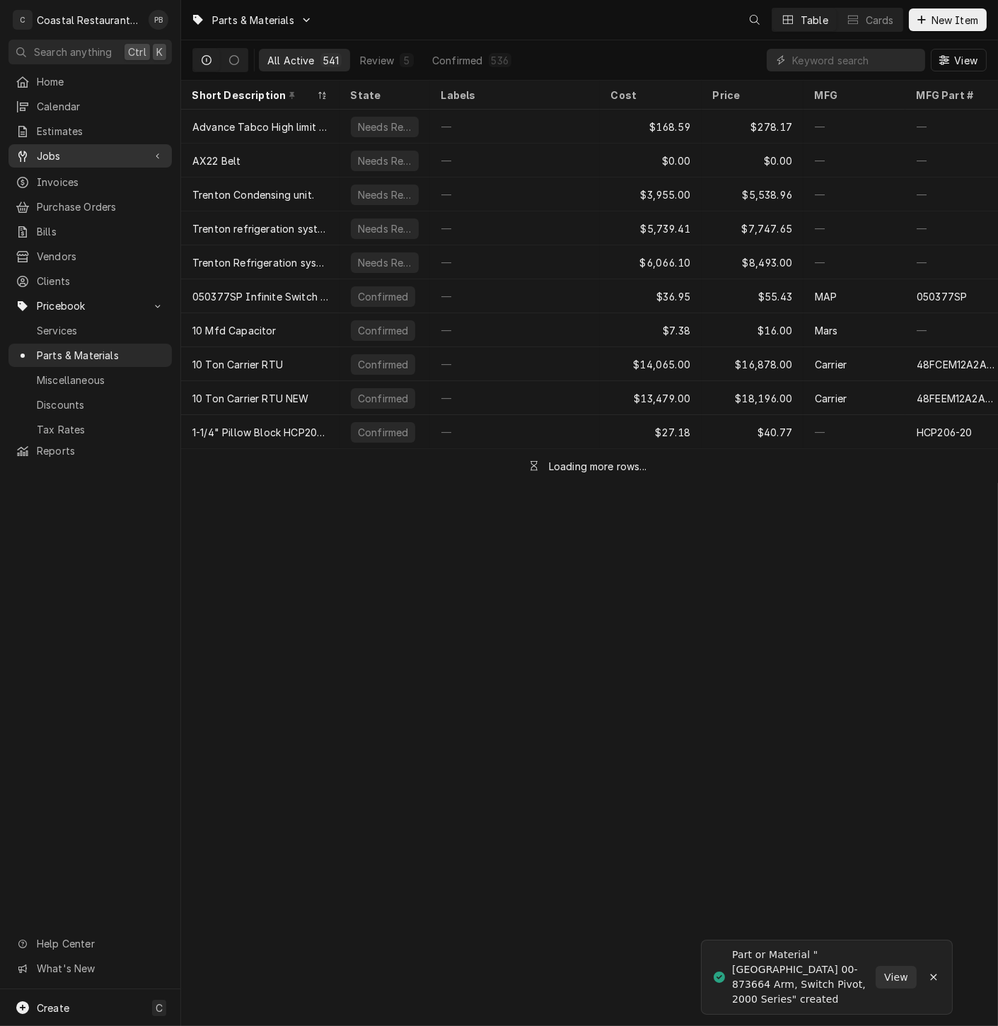
click at [65, 148] on span "Jobs" at bounding box center [90, 155] width 107 height 15
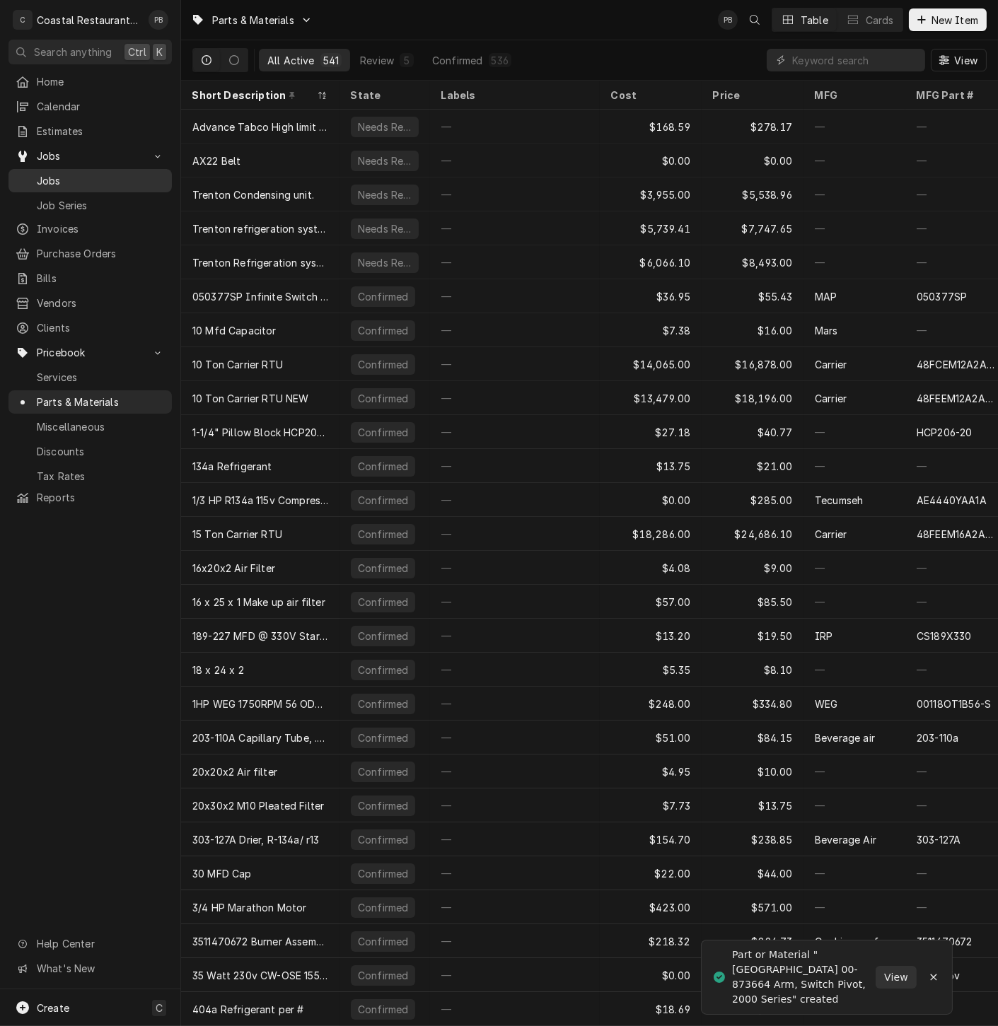
click at [64, 173] on span "Jobs" at bounding box center [101, 180] width 128 height 15
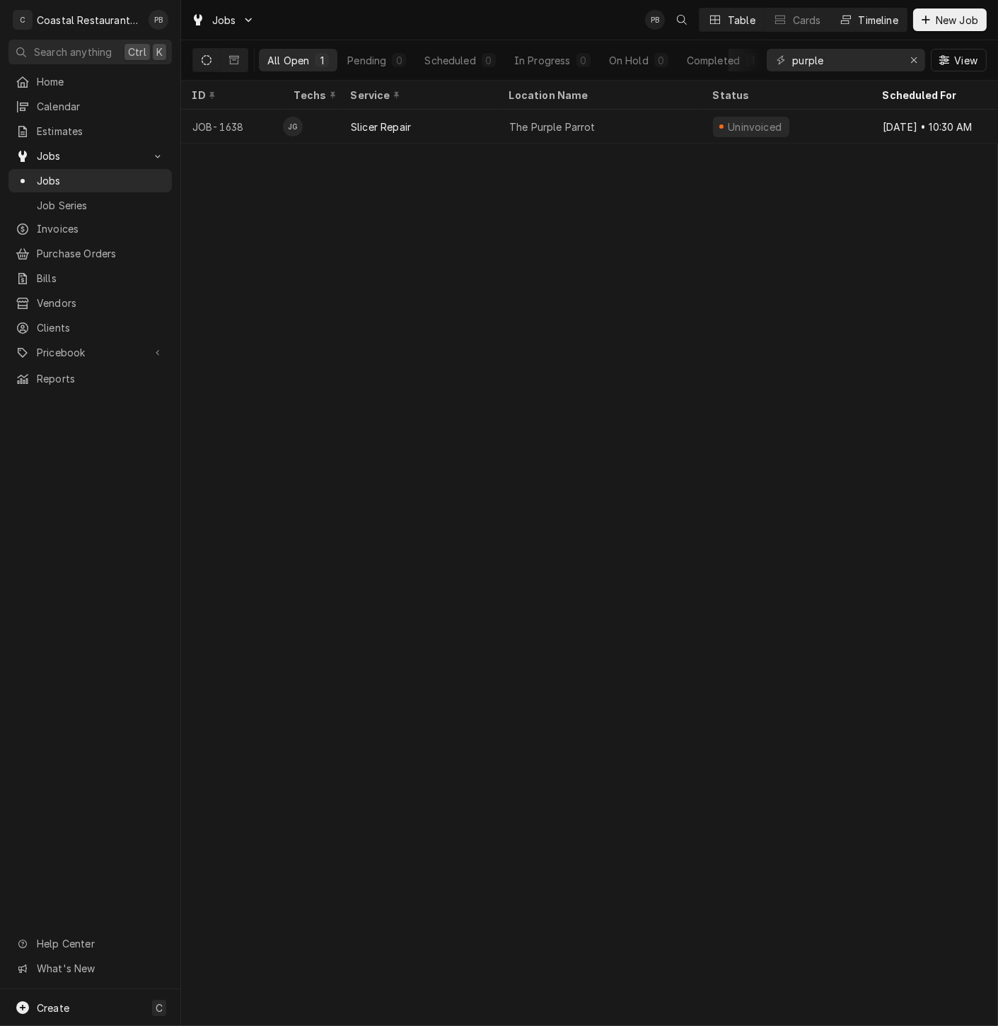
click at [891, 23] on div "Timeline" at bounding box center [878, 20] width 40 height 15
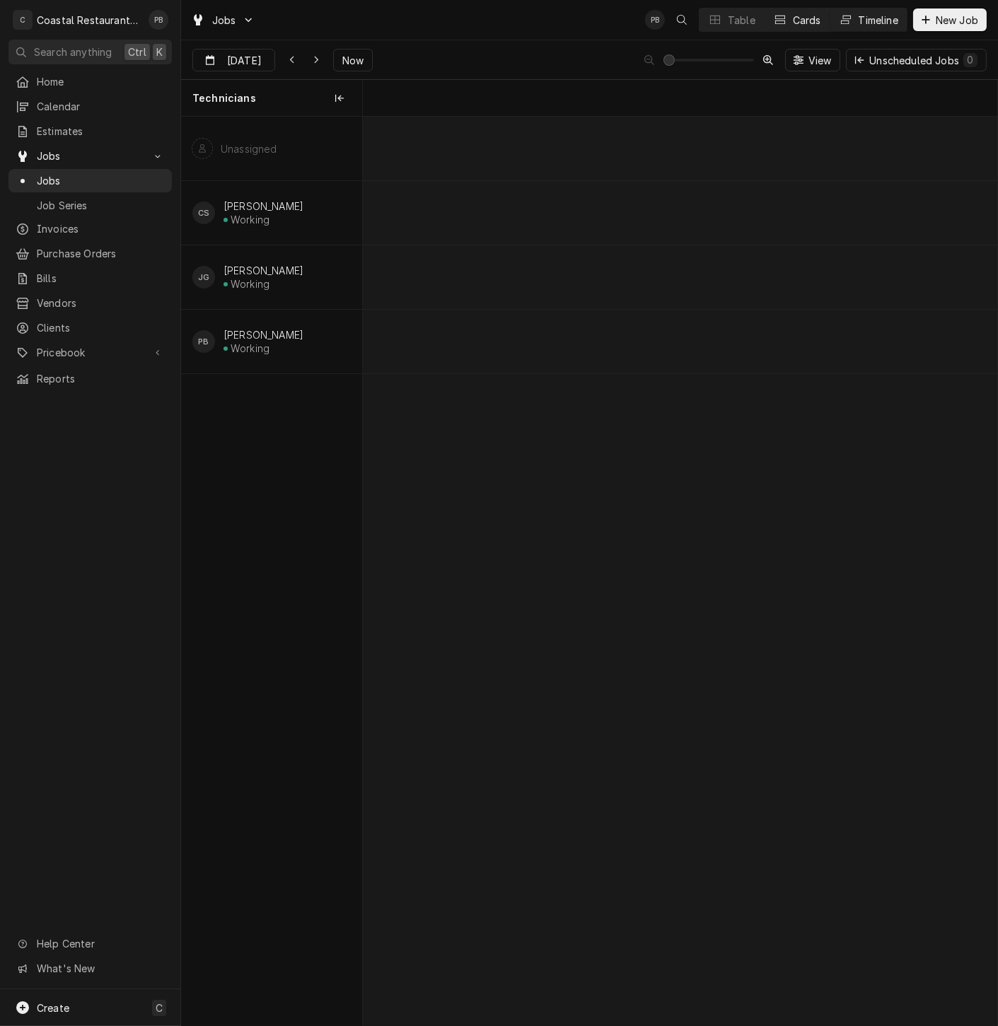
scroll to position [0, 12575]
click at [289, 62] on icon "Dynamic Content Wrapper" at bounding box center [292, 60] width 6 height 10
type input "Sep 9"
click at [895, 281] on div "Slicer Repair" at bounding box center [898, 280] width 33 height 12
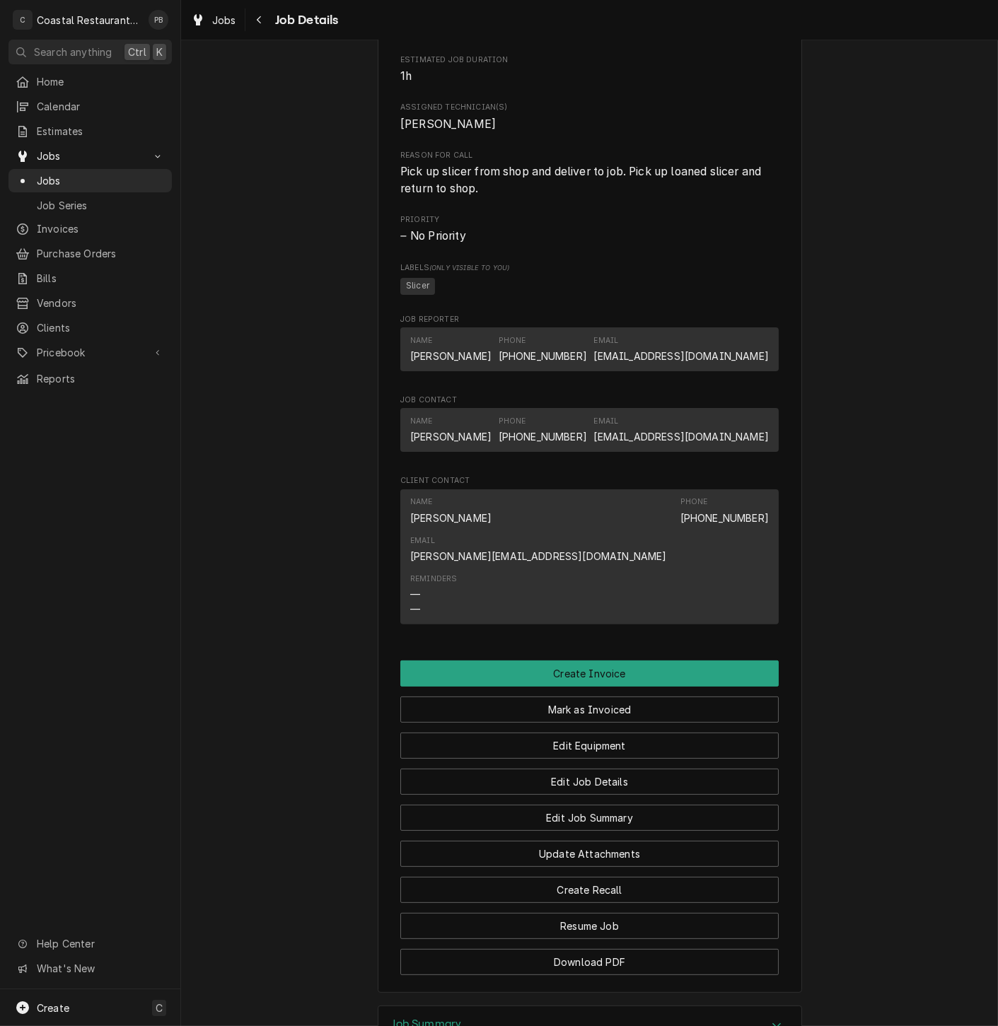
scroll to position [744, 0]
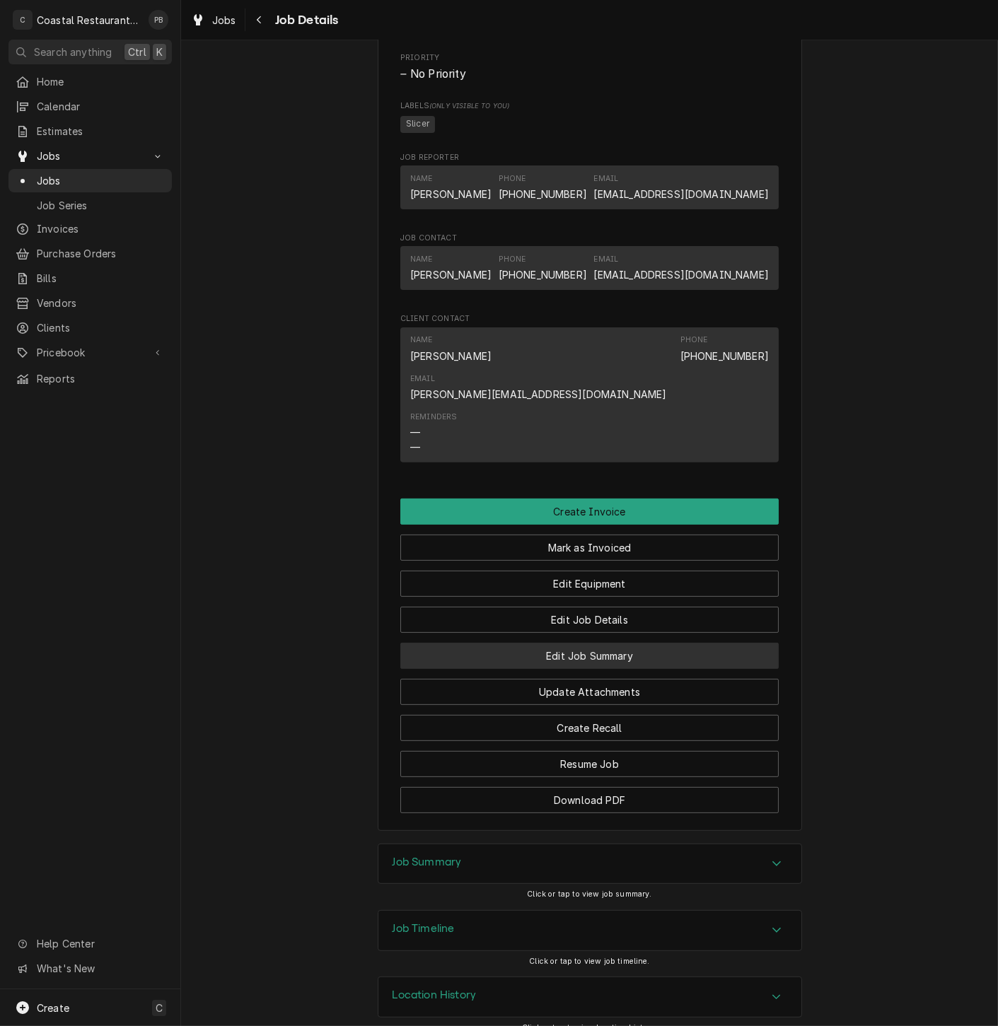
click at [583, 643] on button "Edit Job Summary" at bounding box center [589, 656] width 378 height 26
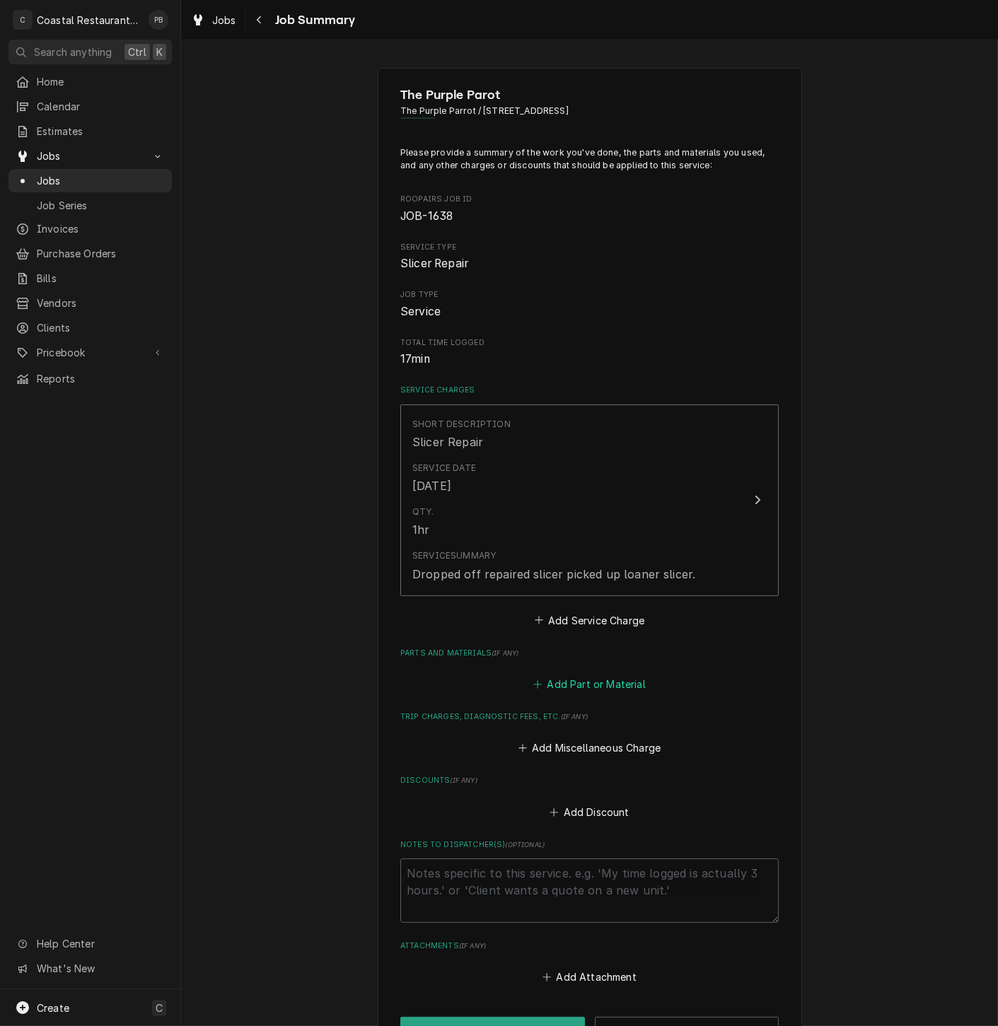
click at [604, 687] on button "Add Part or Material" at bounding box center [589, 684] width 117 height 20
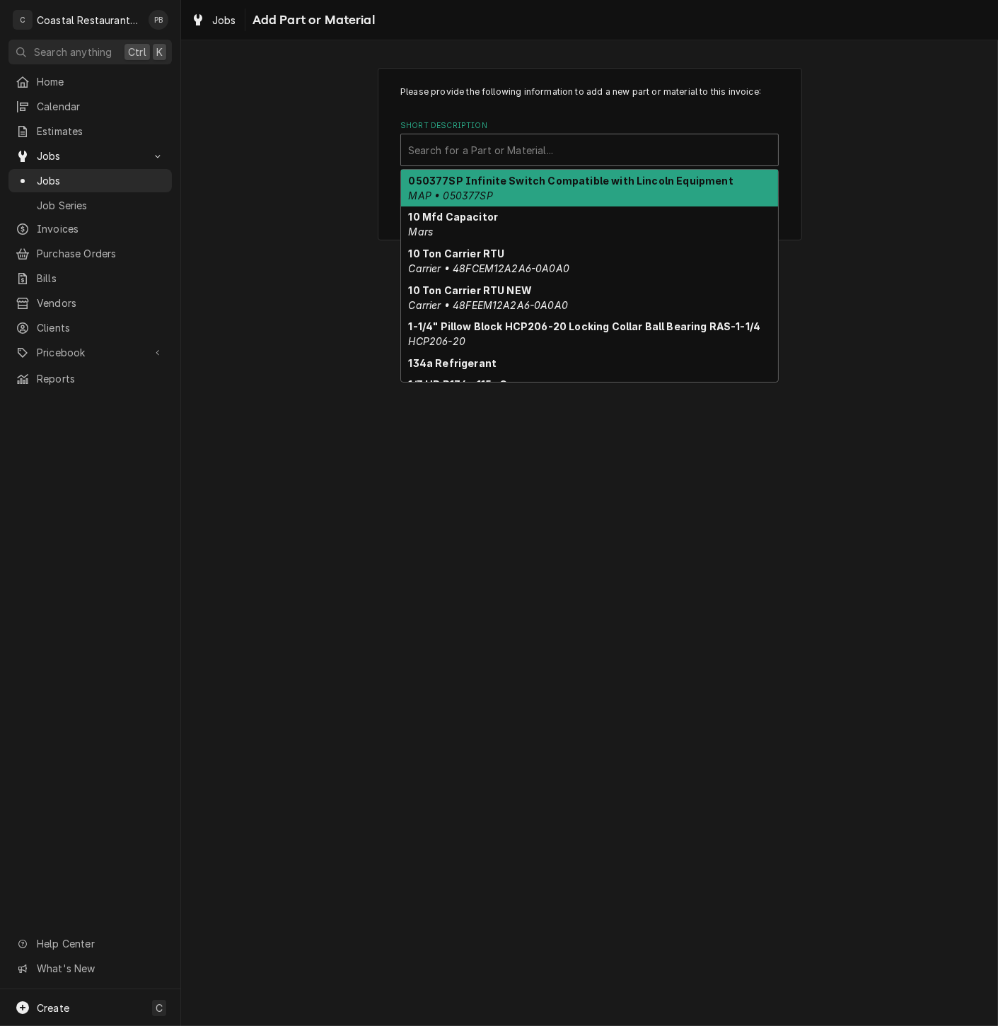
click at [538, 156] on div "Short Description" at bounding box center [589, 149] width 363 height 25
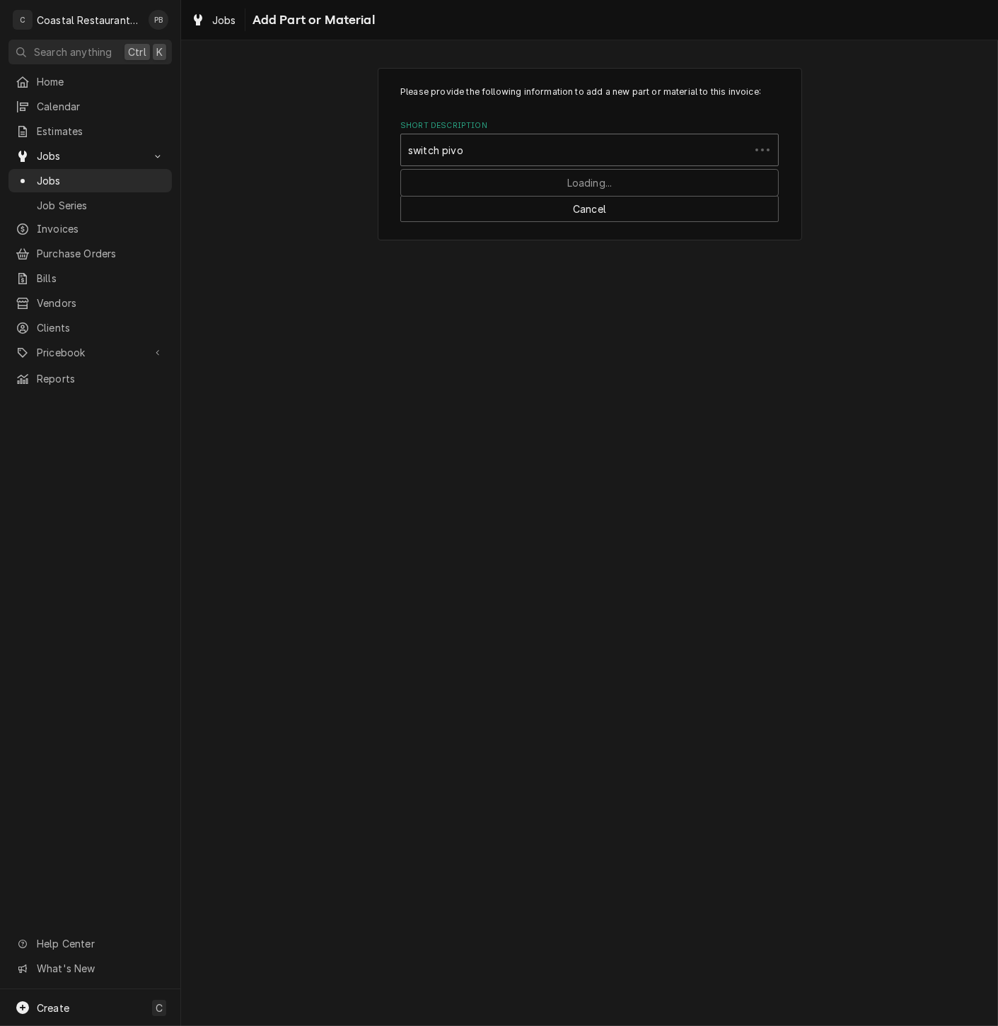
type input "switch pivot"
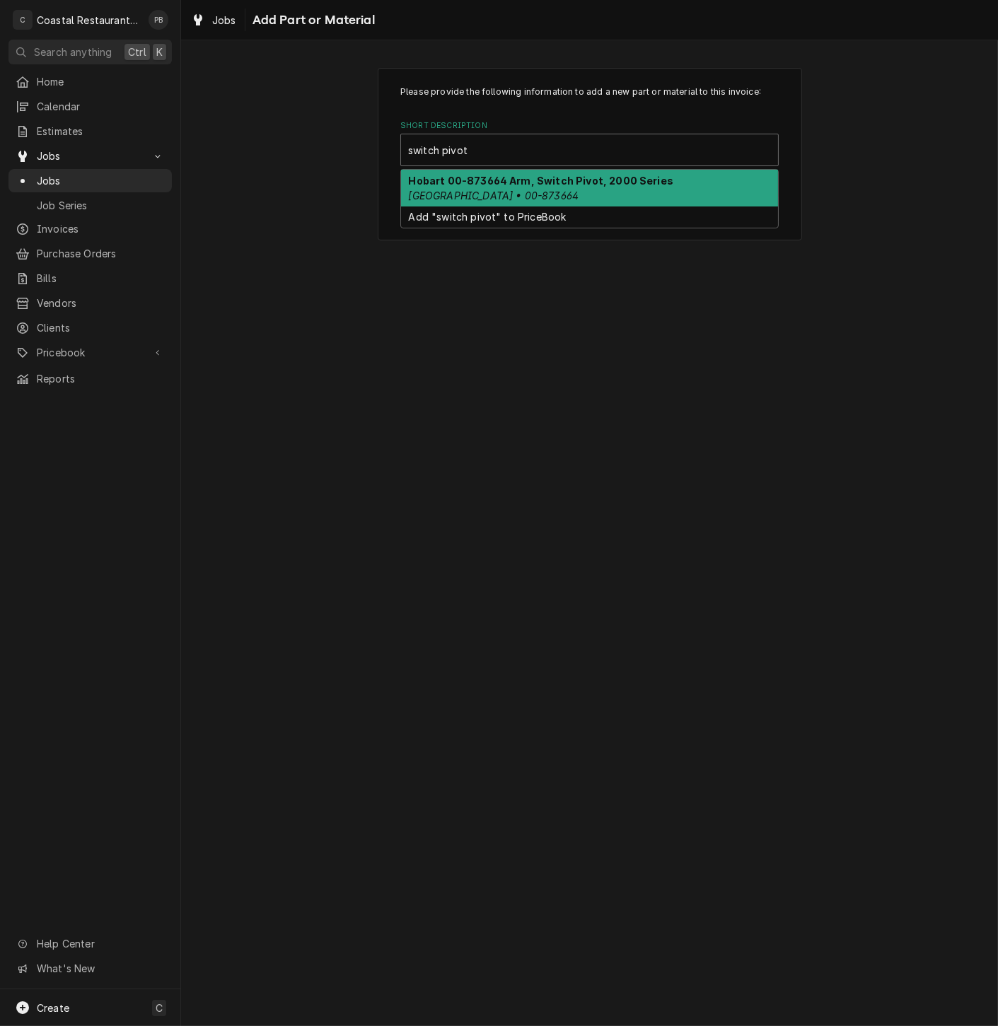
click at [541, 190] on div "Hobart 00-873664 Arm, Switch Pivot, 2000 Series Hobart • 00-873664" at bounding box center [589, 188] width 377 height 37
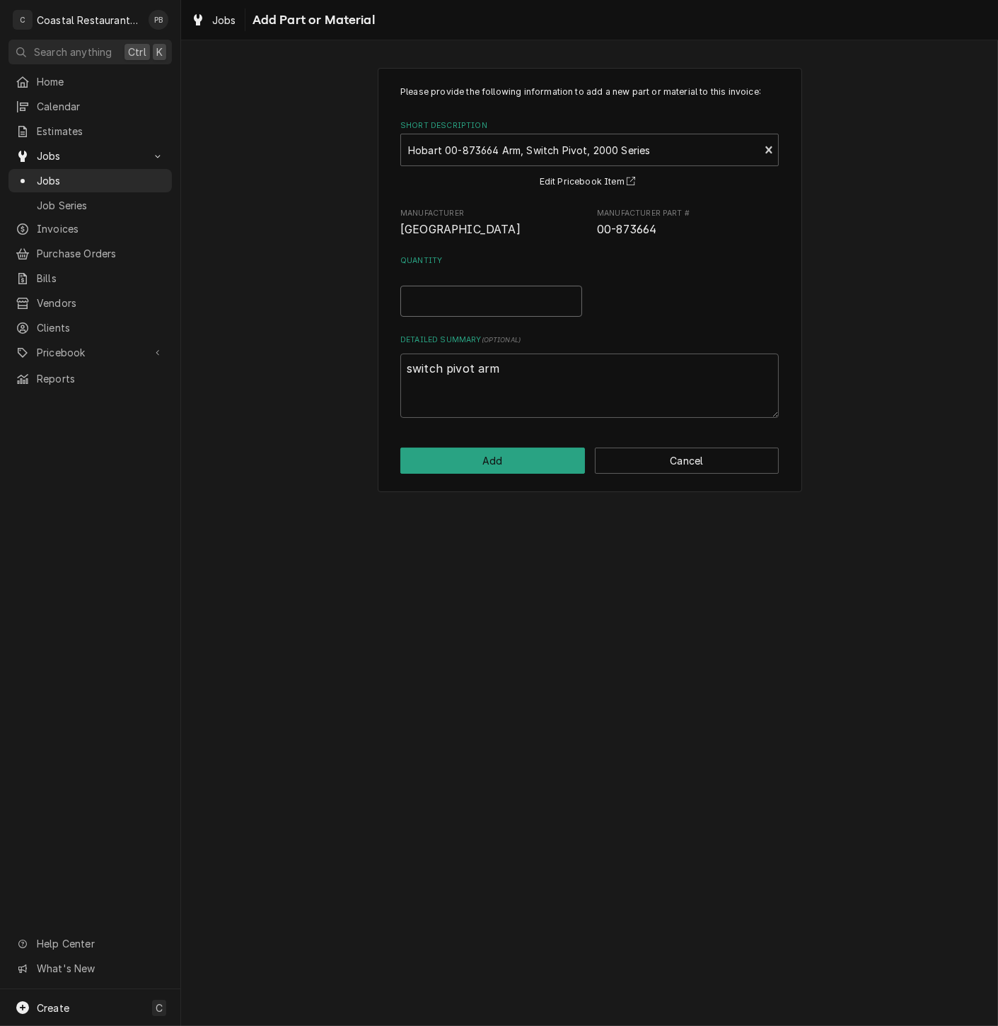
click at [477, 297] on input "Quantity" at bounding box center [491, 301] width 182 height 31
type textarea "x"
type input "1"
click at [509, 457] on button "Add" at bounding box center [492, 461] width 185 height 26
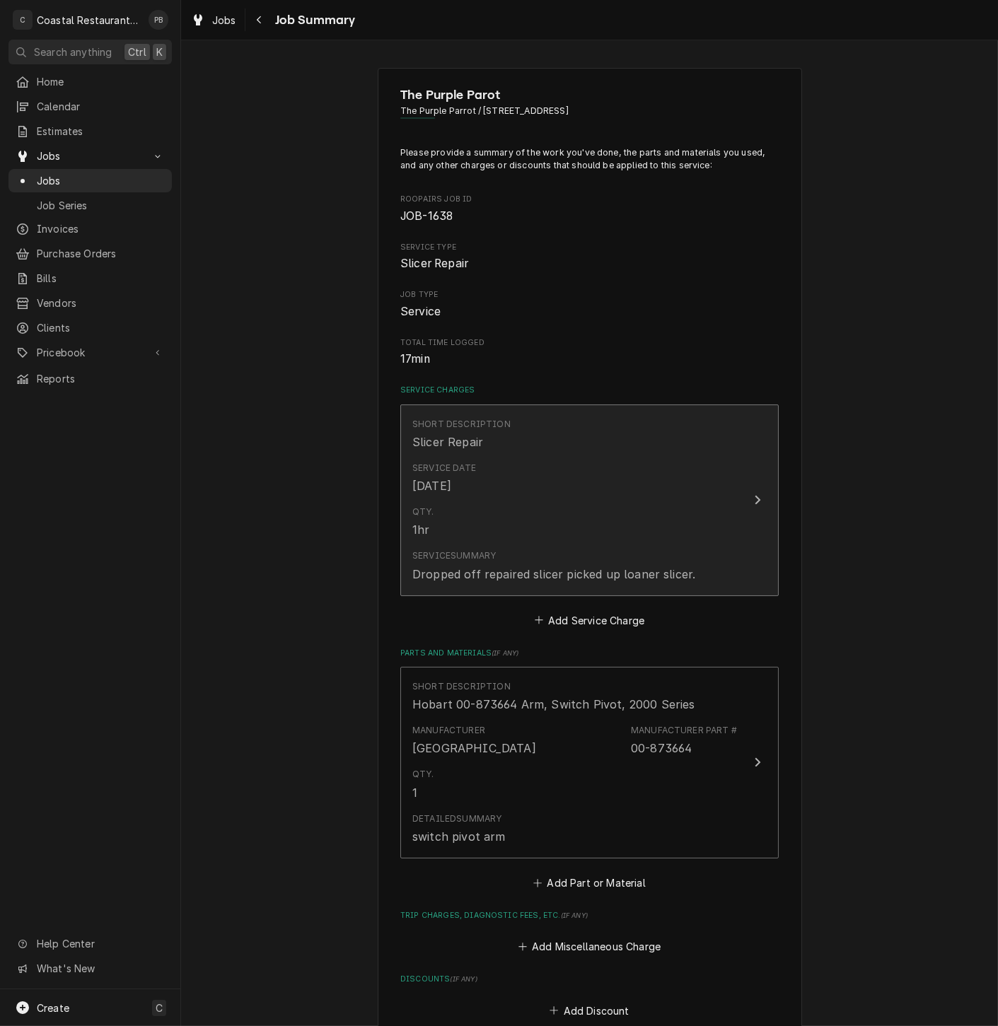
click at [698, 513] on div "Qty. 1hr" at bounding box center [574, 522] width 325 height 44
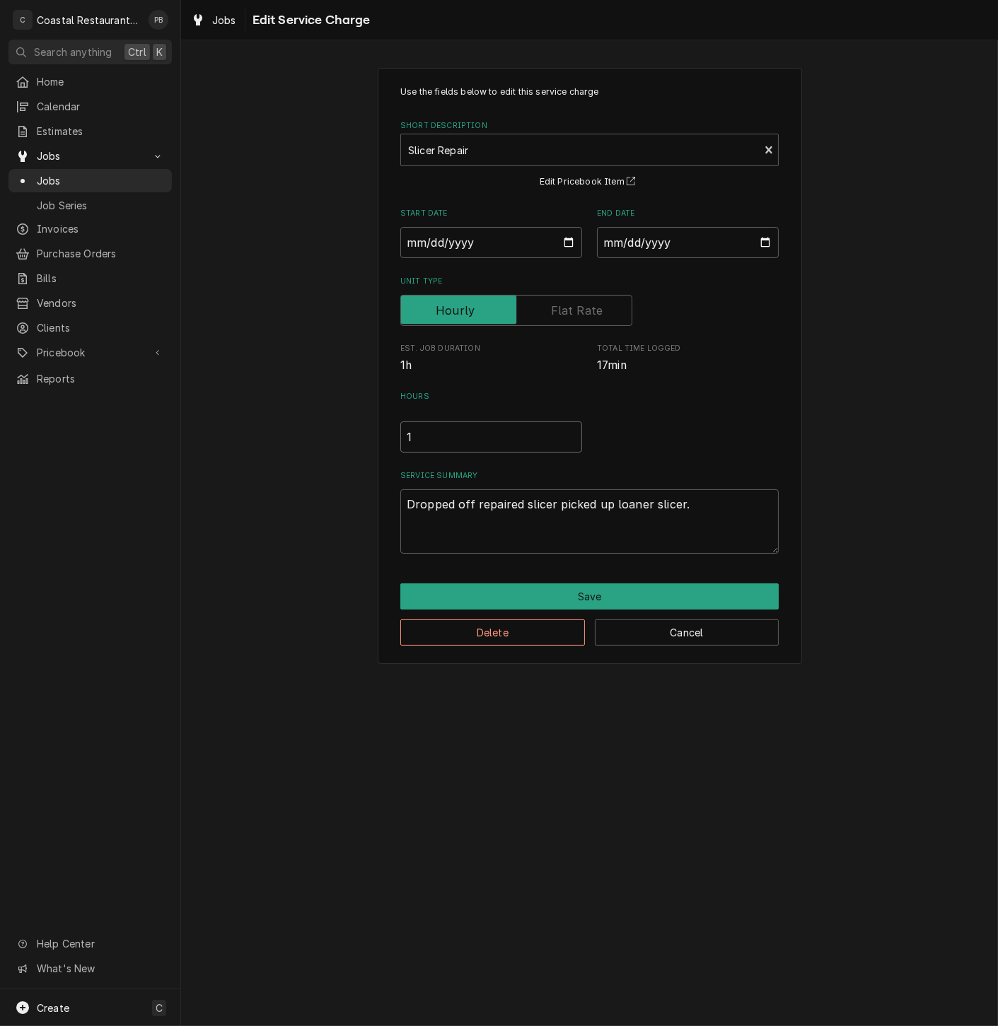
click at [416, 425] on input "1" at bounding box center [491, 436] width 182 height 31
drag, startPoint x: 411, startPoint y: 440, endPoint x: 407, endPoint y: 433, distance: 8.1
click at [394, 437] on div "Use the fields below to edit this service charge Short Description Slicer Repai…" at bounding box center [590, 366] width 424 height 596
type textarea "x"
type input "2"
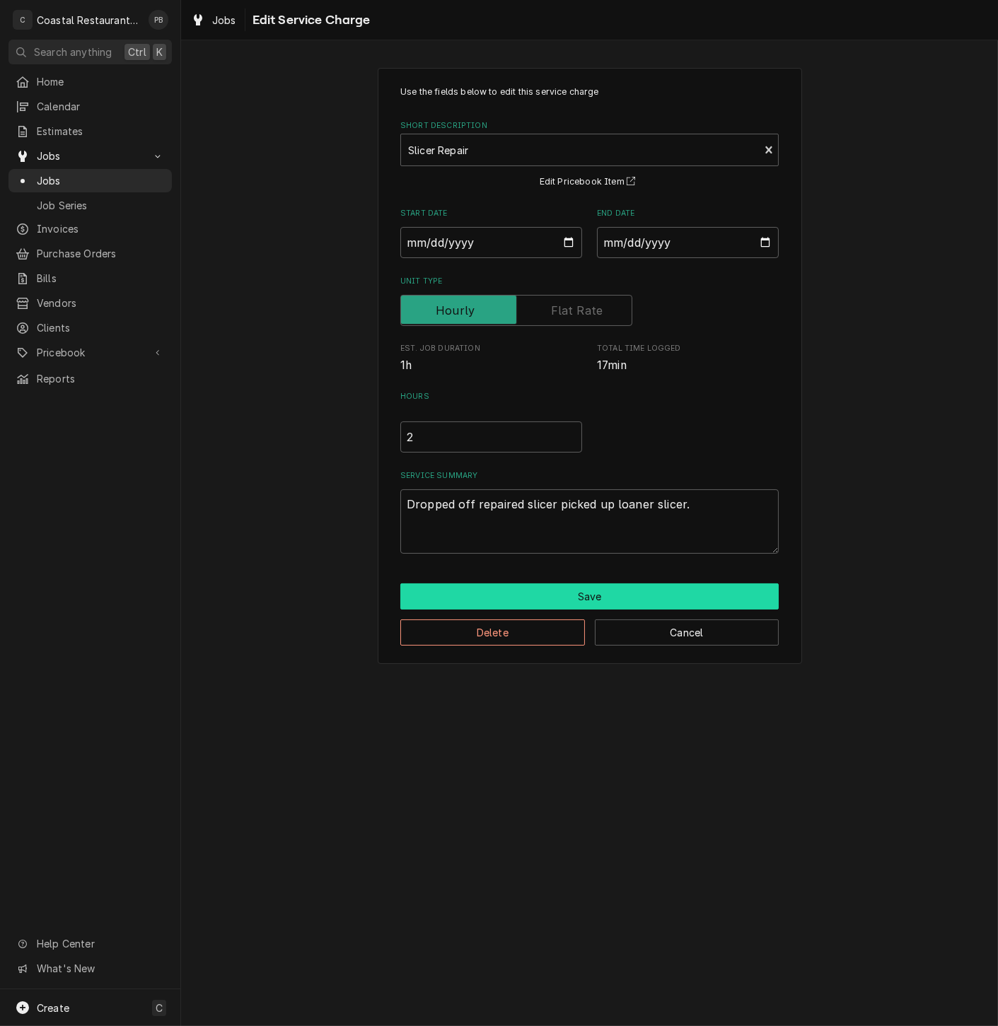
click at [539, 595] on button "Save" at bounding box center [589, 596] width 378 height 26
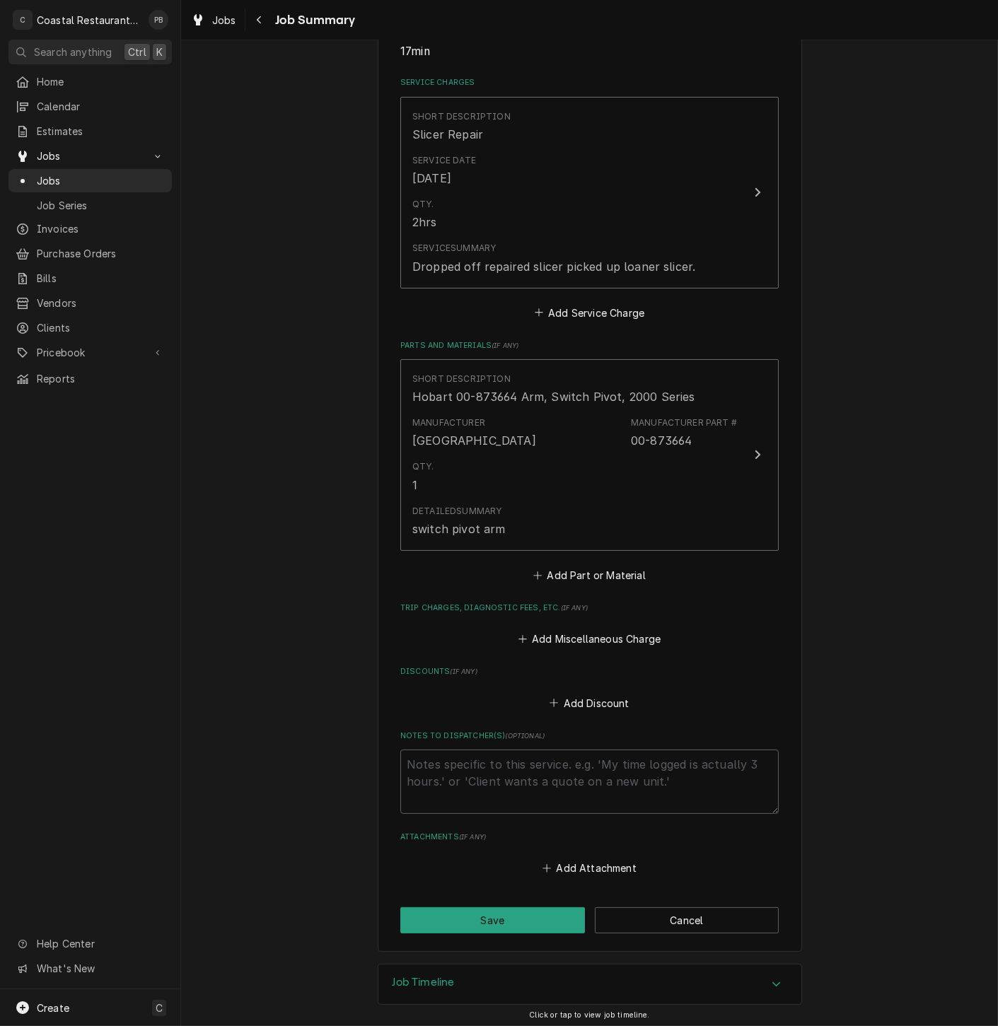
scroll to position [313, 0]
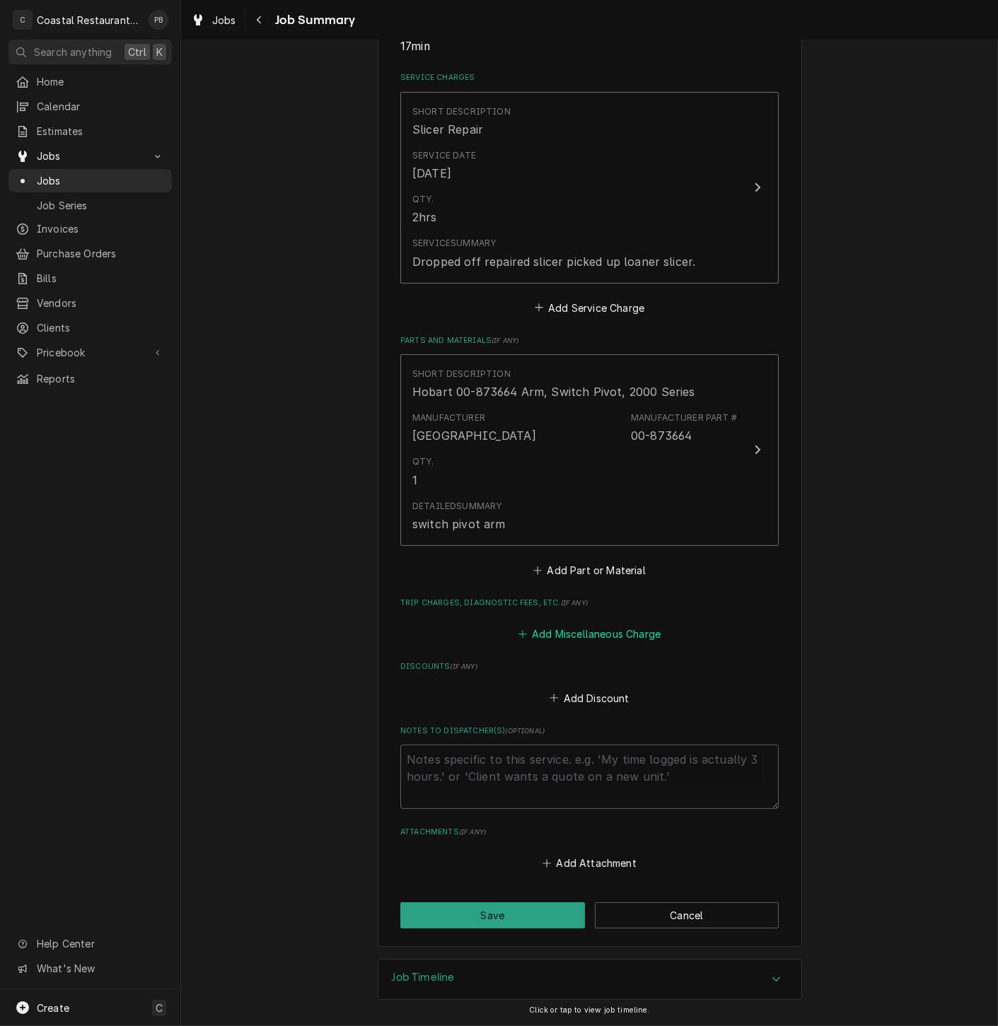
click at [583, 635] on button "Add Miscellaneous Charge" at bounding box center [588, 634] width 147 height 20
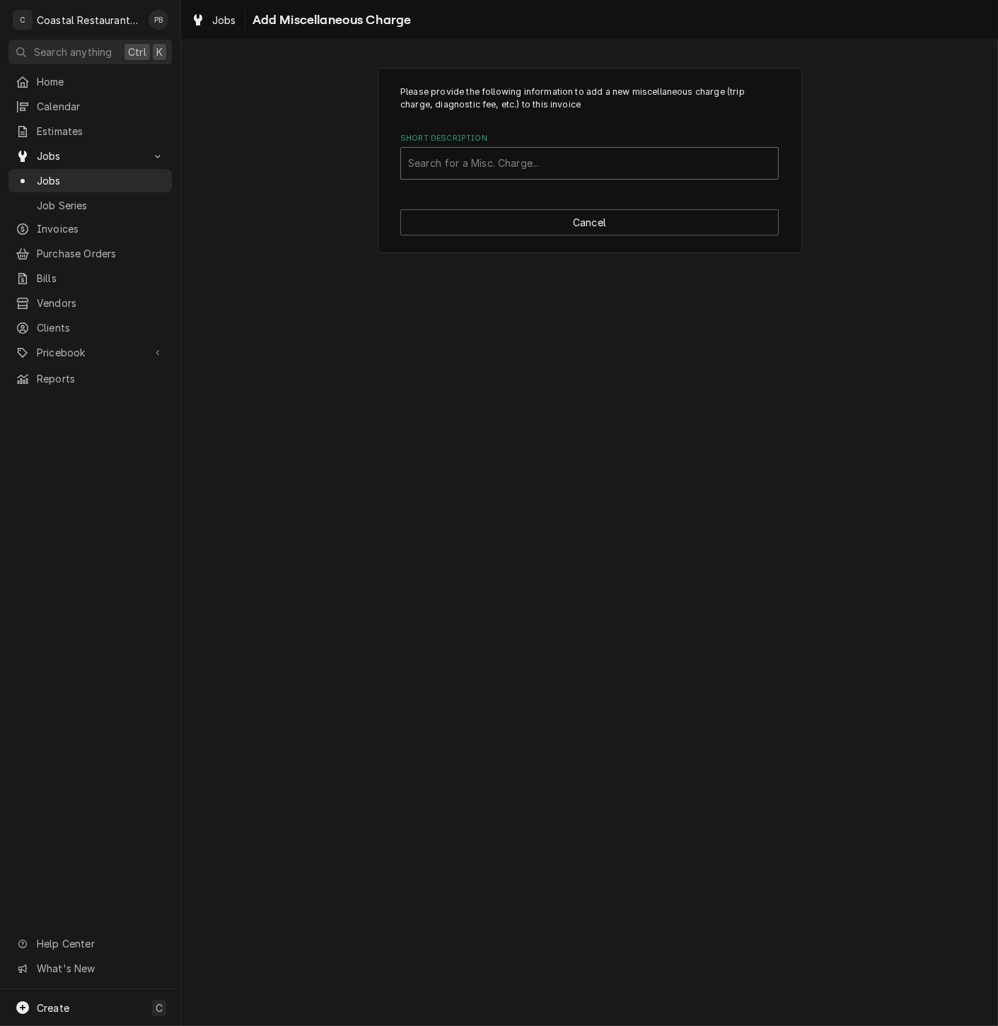
click at [508, 165] on div "Short Description" at bounding box center [589, 163] width 363 height 25
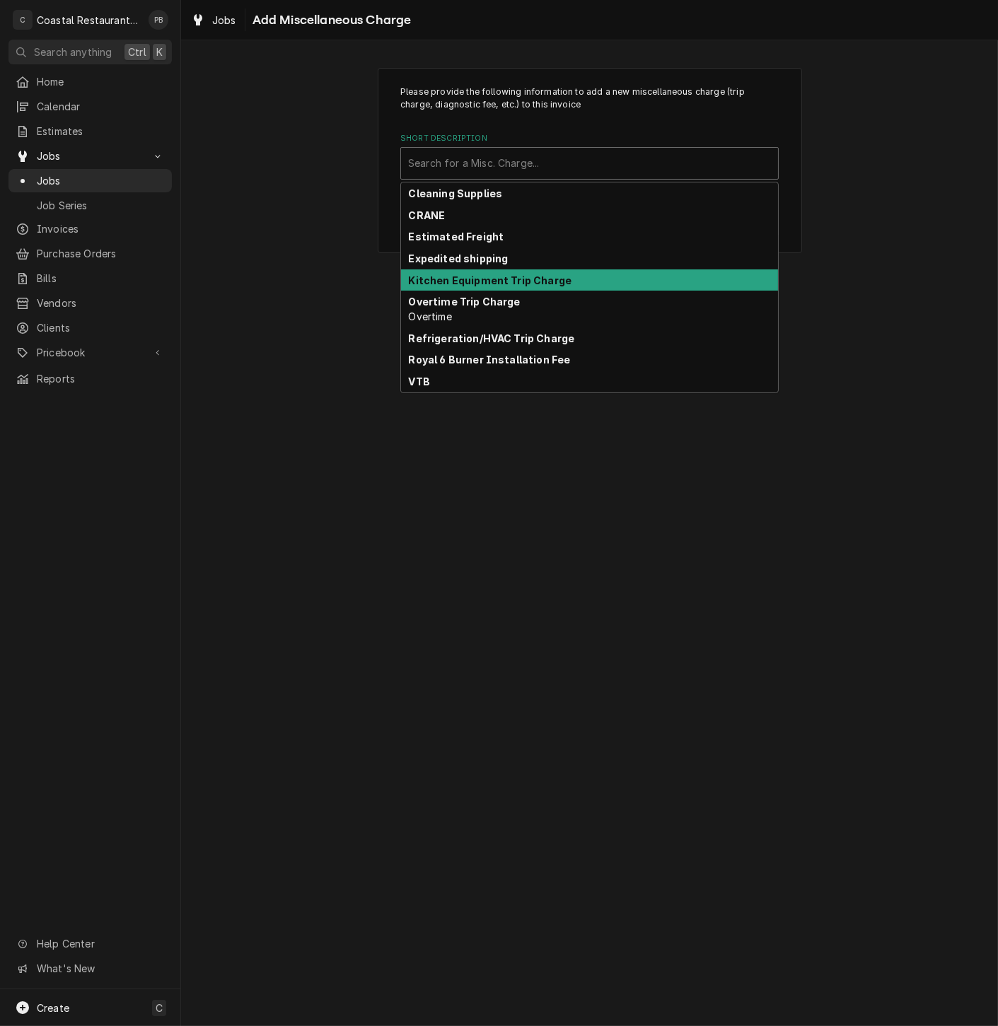
click at [491, 285] on strong "Kitchen Equipment Trip Charge" at bounding box center [490, 280] width 163 height 12
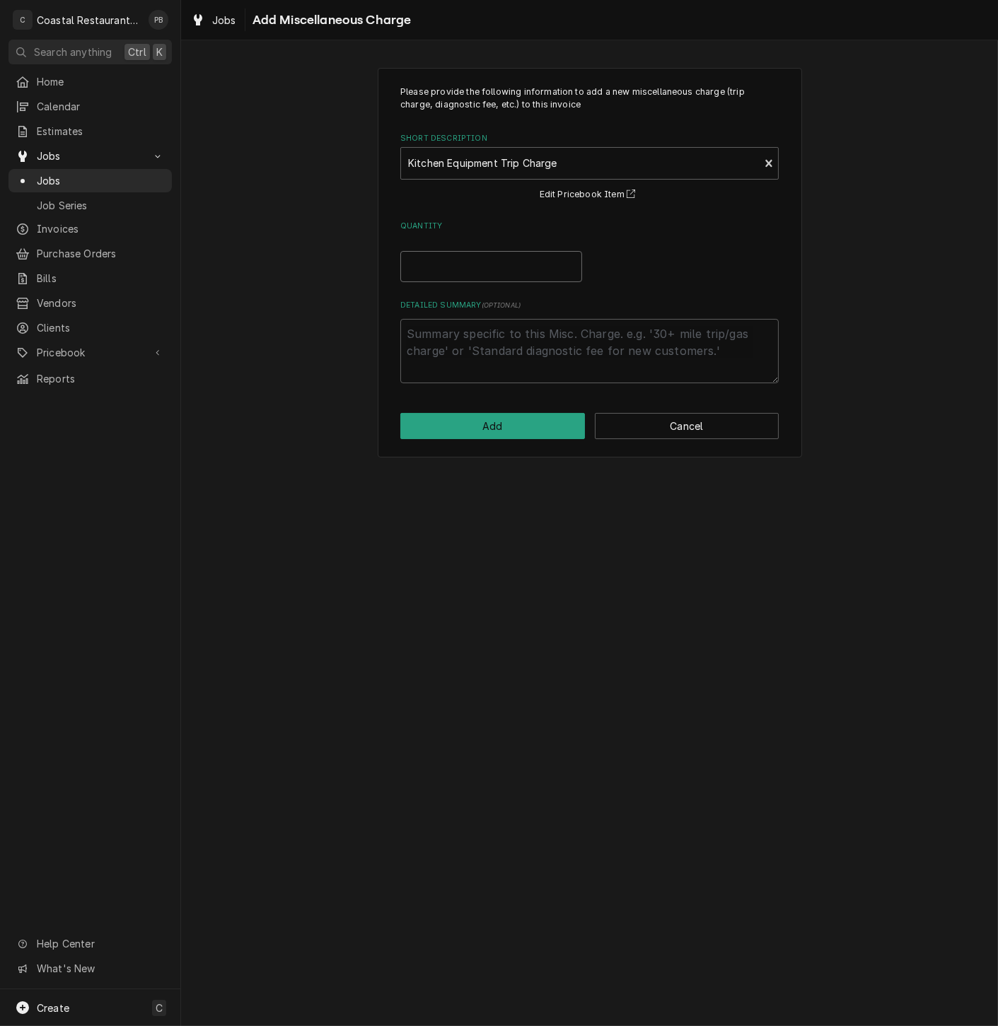
click at [496, 262] on input "Quantity" at bounding box center [491, 266] width 182 height 31
type textarea "x"
type input "1"
click at [498, 355] on textarea "Detailed Summary ( optional )" at bounding box center [589, 351] width 378 height 64
type textarea "x"
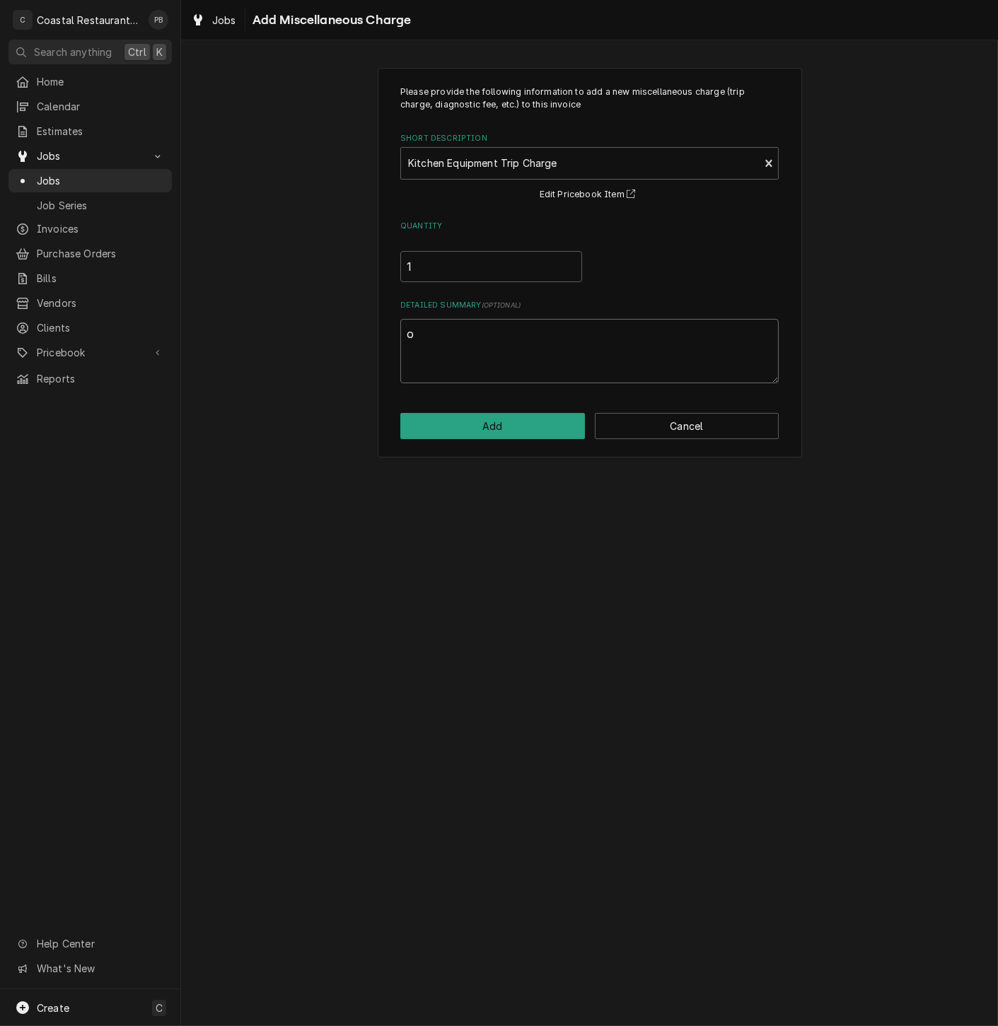
type textarea "or"
type textarea "x"
type textarea "ori"
type textarea "x"
type textarea "orig"
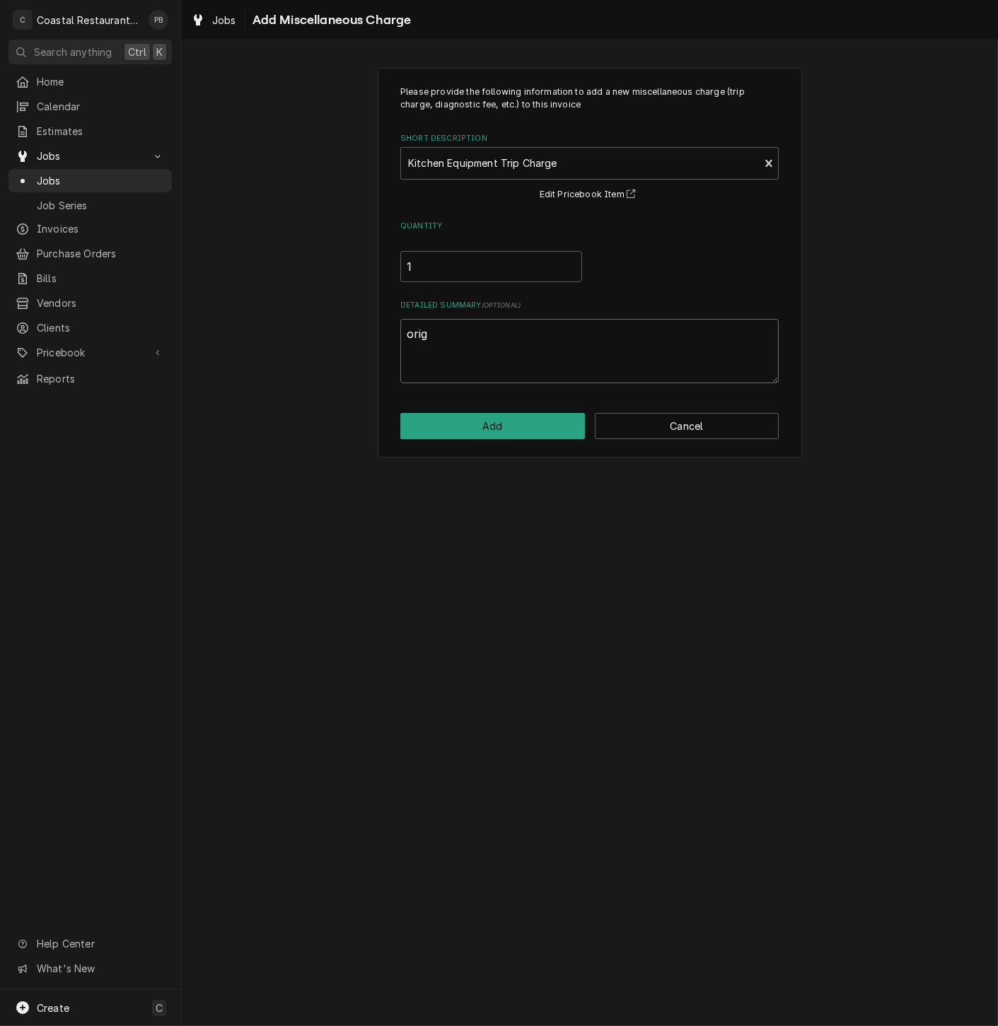
type textarea "x"
type textarea "origi"
type textarea "x"
type textarea "origin"
type textarea "x"
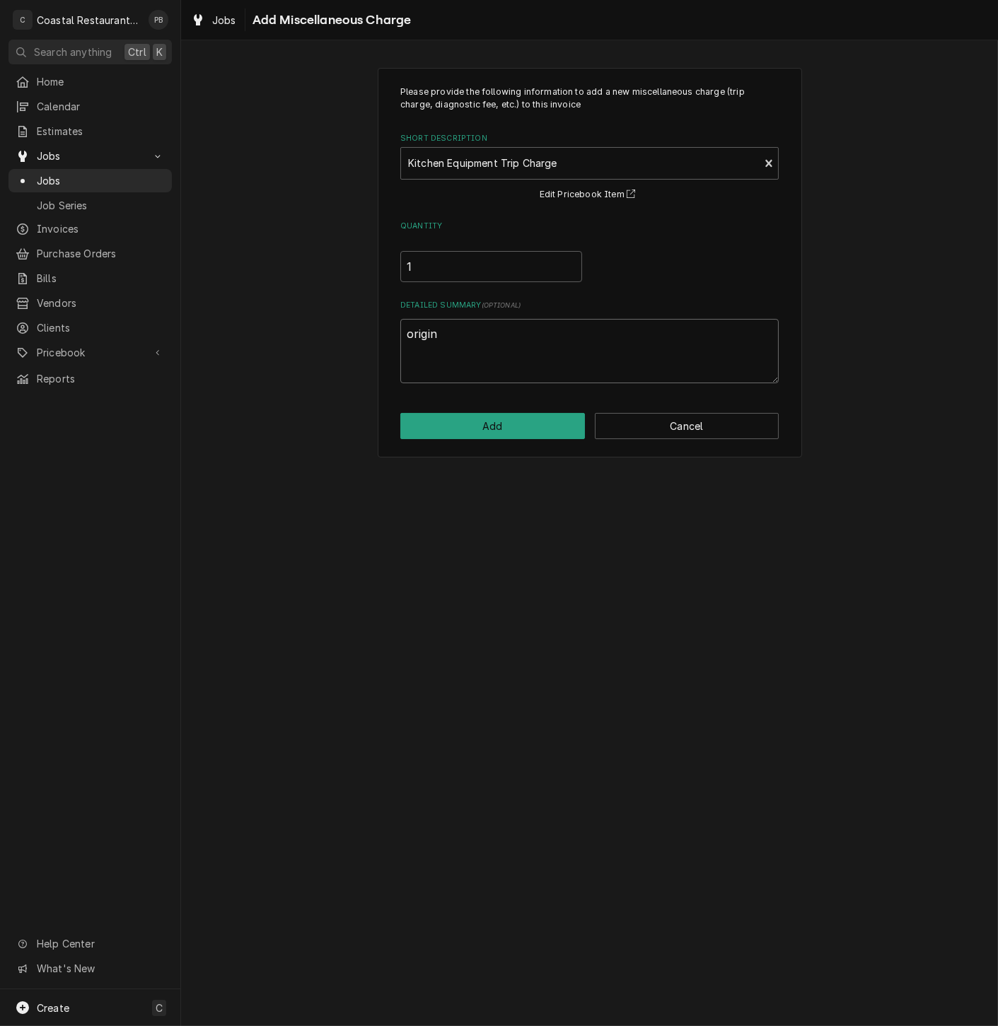
type textarea "origina"
type textarea "x"
type textarea "original"
type textarea "x"
type textarea "original"
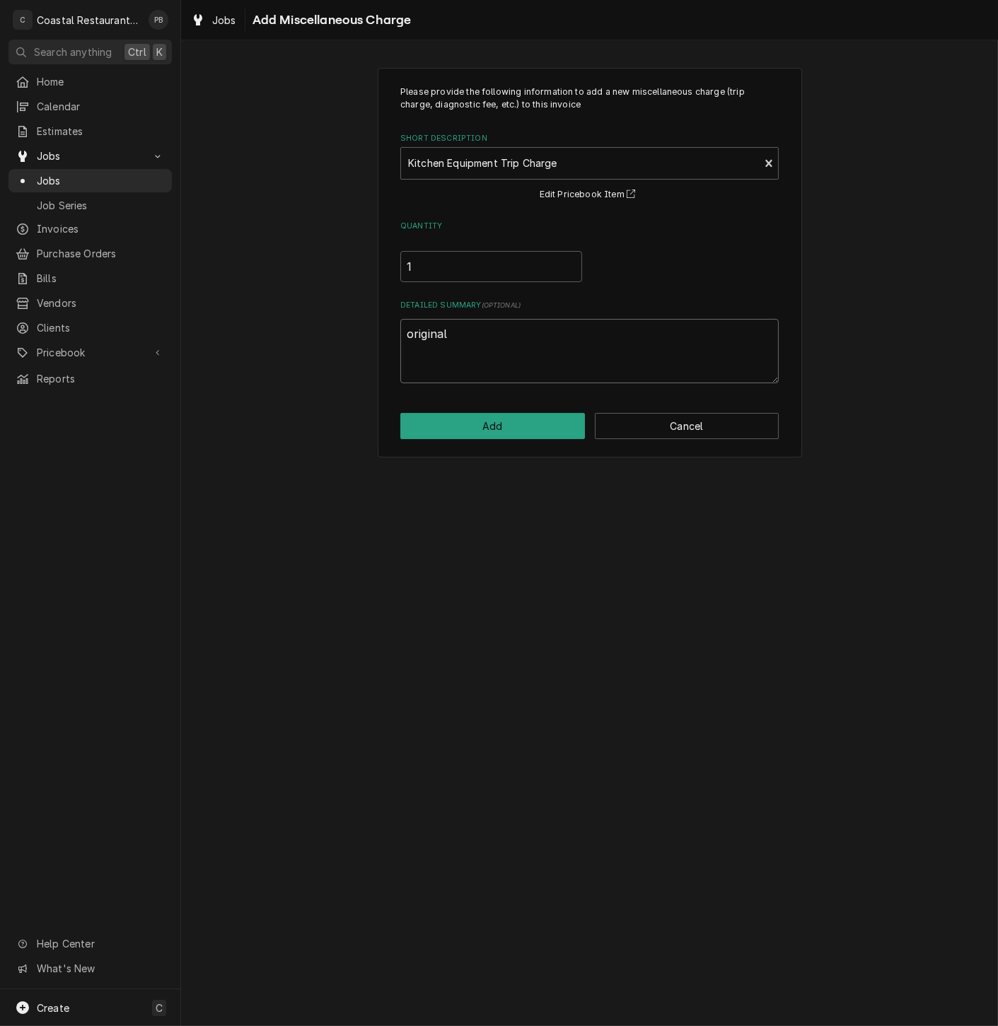
type textarea "x"
type textarea "original s"
type textarea "x"
type textarea "original se"
type textarea "x"
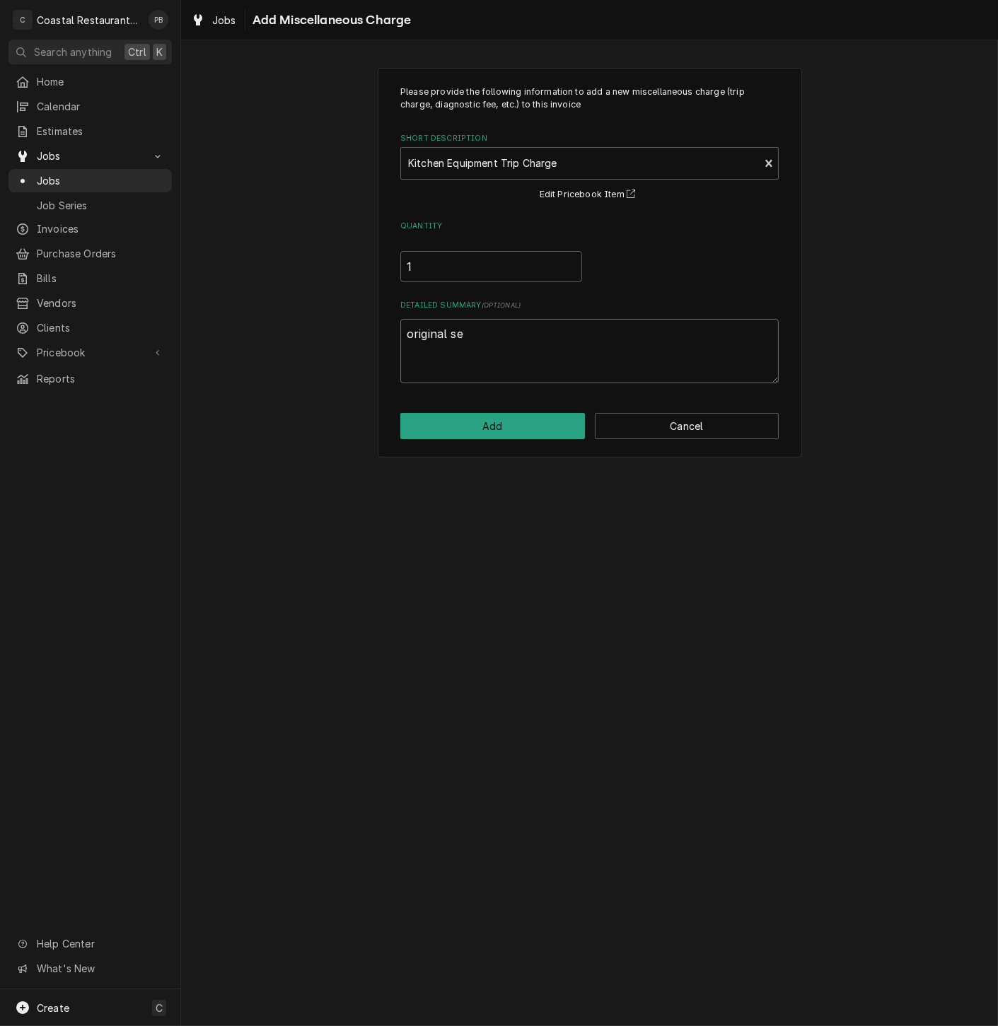
type textarea "original ser"
type textarea "x"
type textarea "original serv"
type textarea "x"
type textarea "original servi"
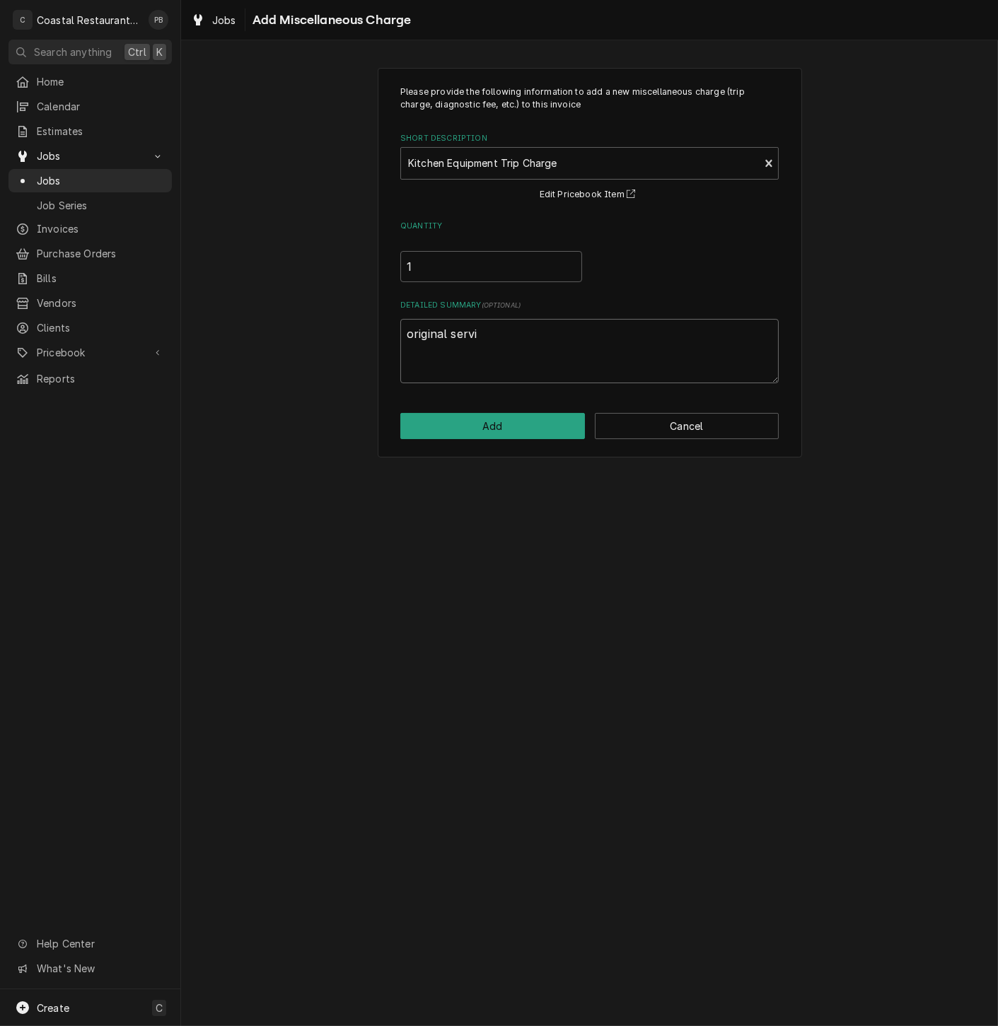
type textarea "x"
type textarea "original servic"
type textarea "x"
type textarea "original service"
type textarea "x"
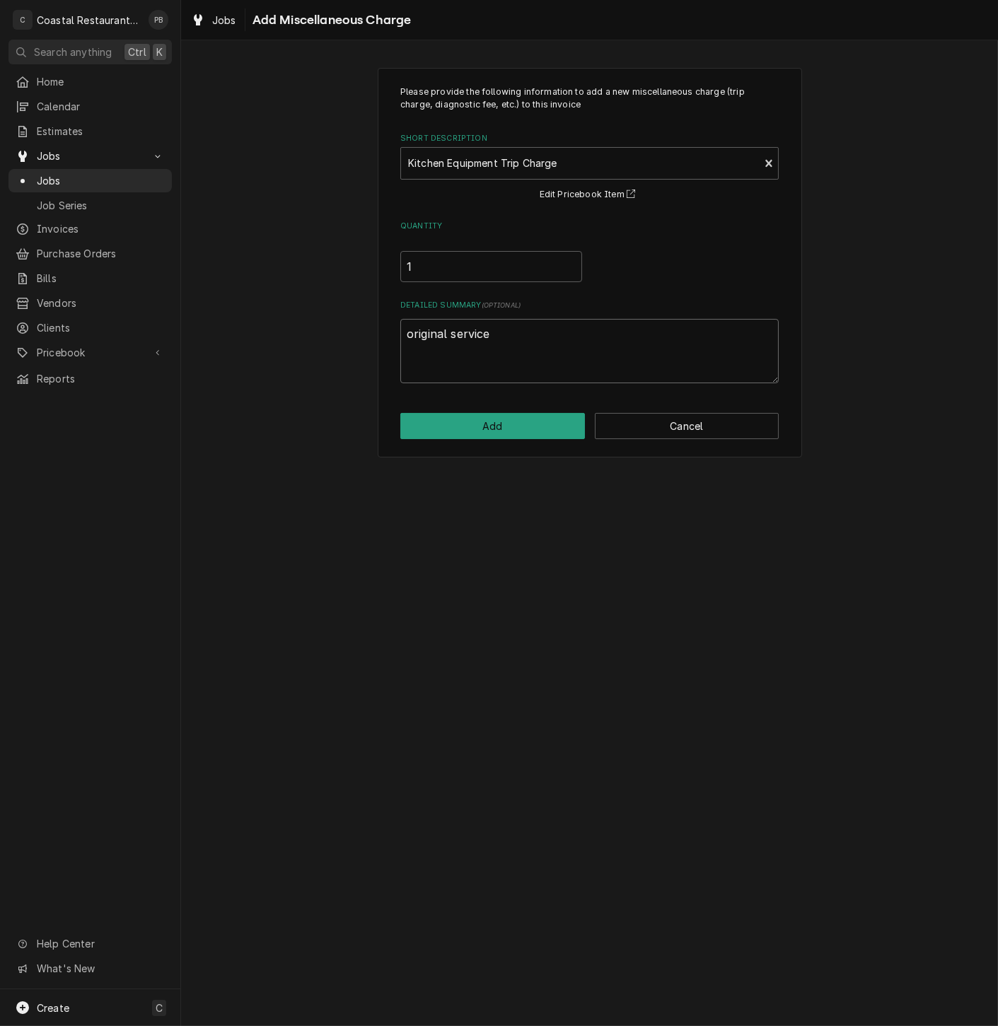
type textarea "original service"
type textarea "x"
type textarea "original service c"
type textarea "x"
type textarea "original service ca"
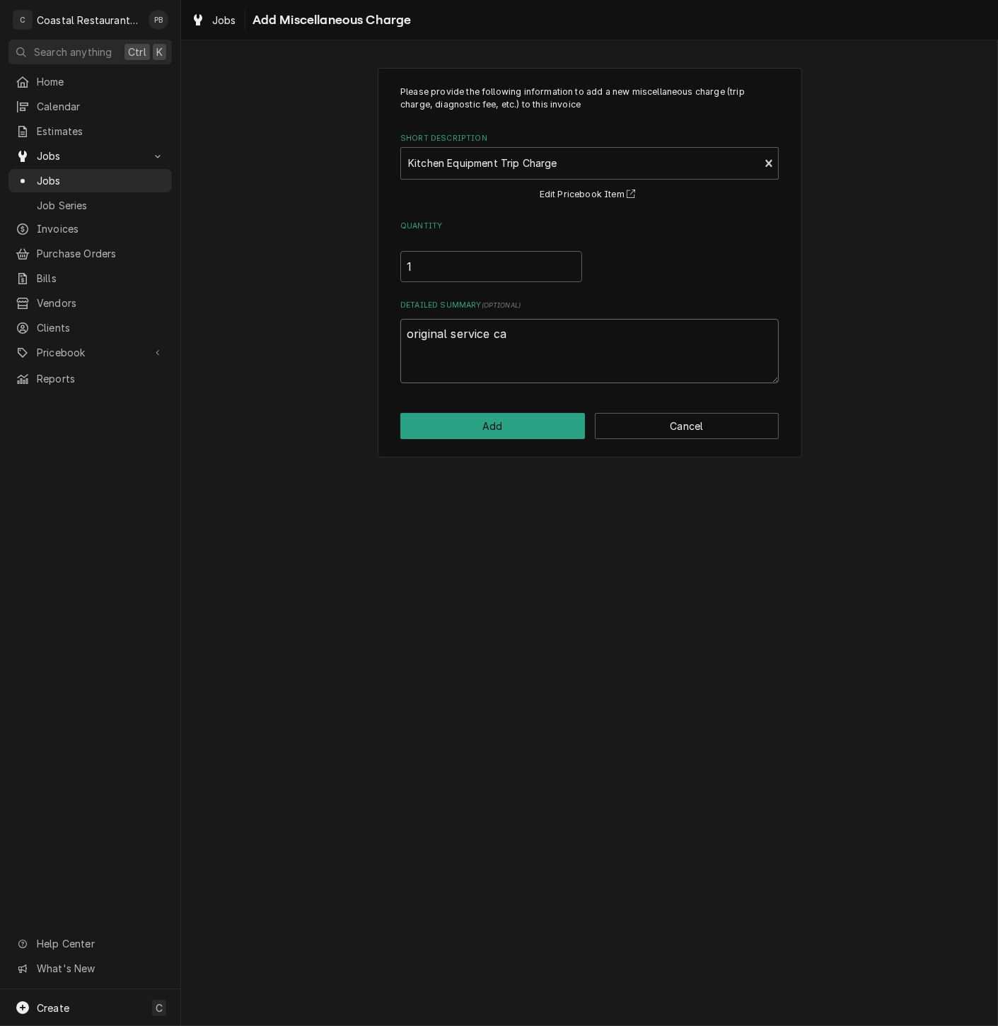
type textarea "x"
type textarea "original service cal"
type textarea "x"
type textarea "original service call"
type textarea "x"
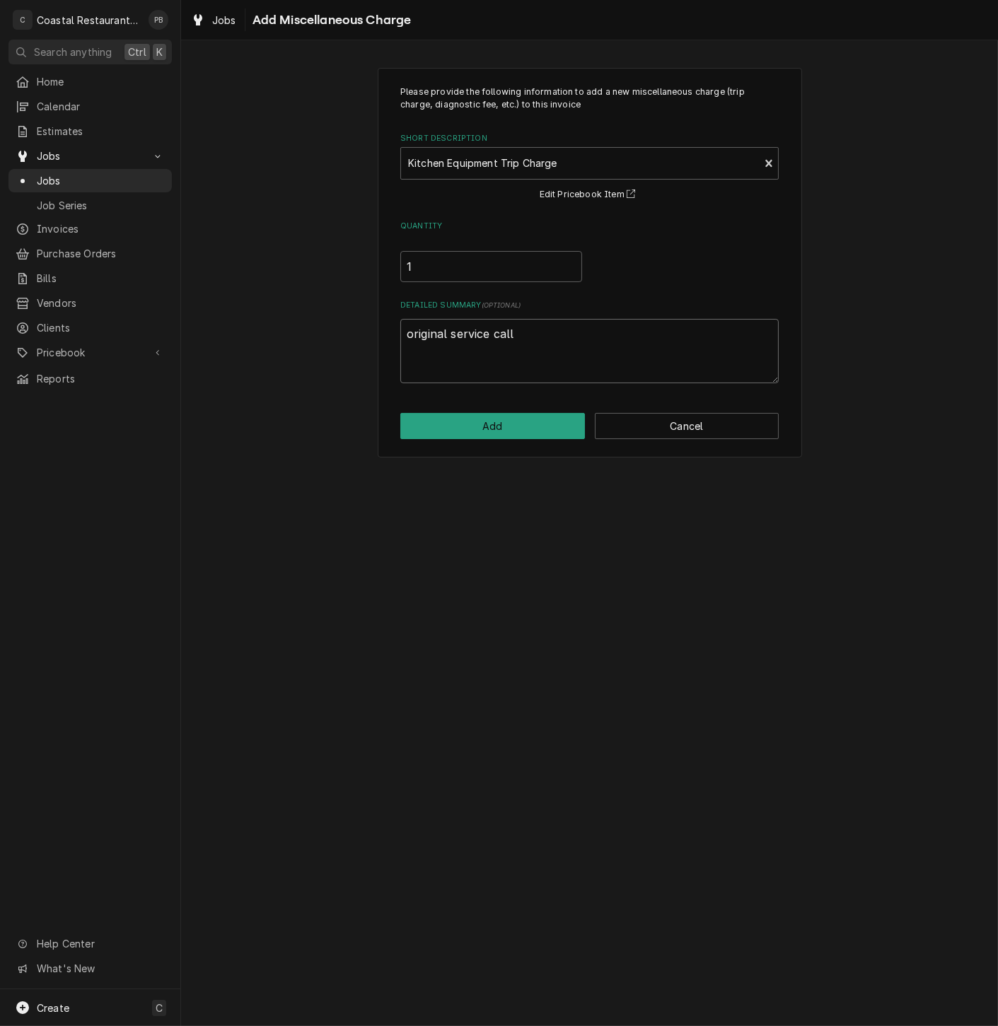
type textarea "original service call/"
type textarea "x"
type textarea "original service call/"
type textarea "x"
type textarea "original service call/ p"
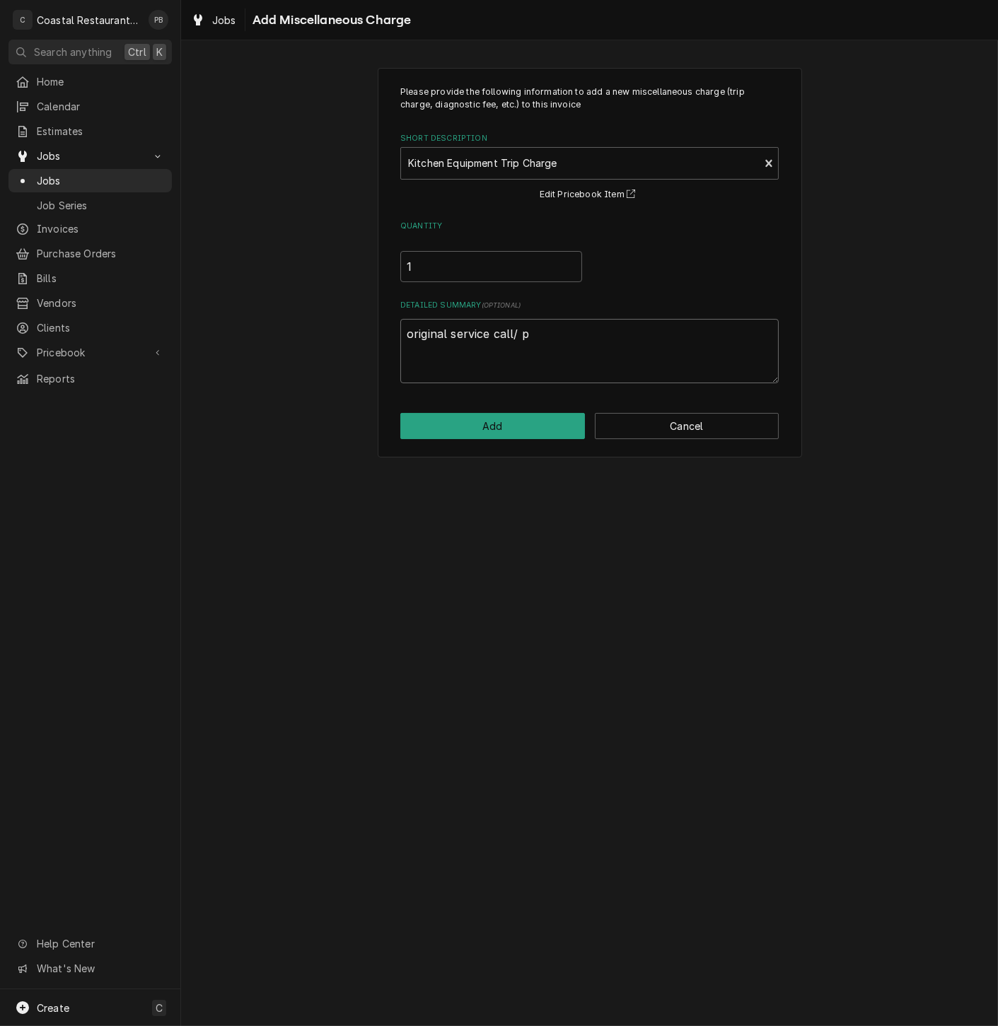
type textarea "x"
type textarea "original service call/ pi"
type textarea "x"
type textarea "original service call/ pic"
type textarea "x"
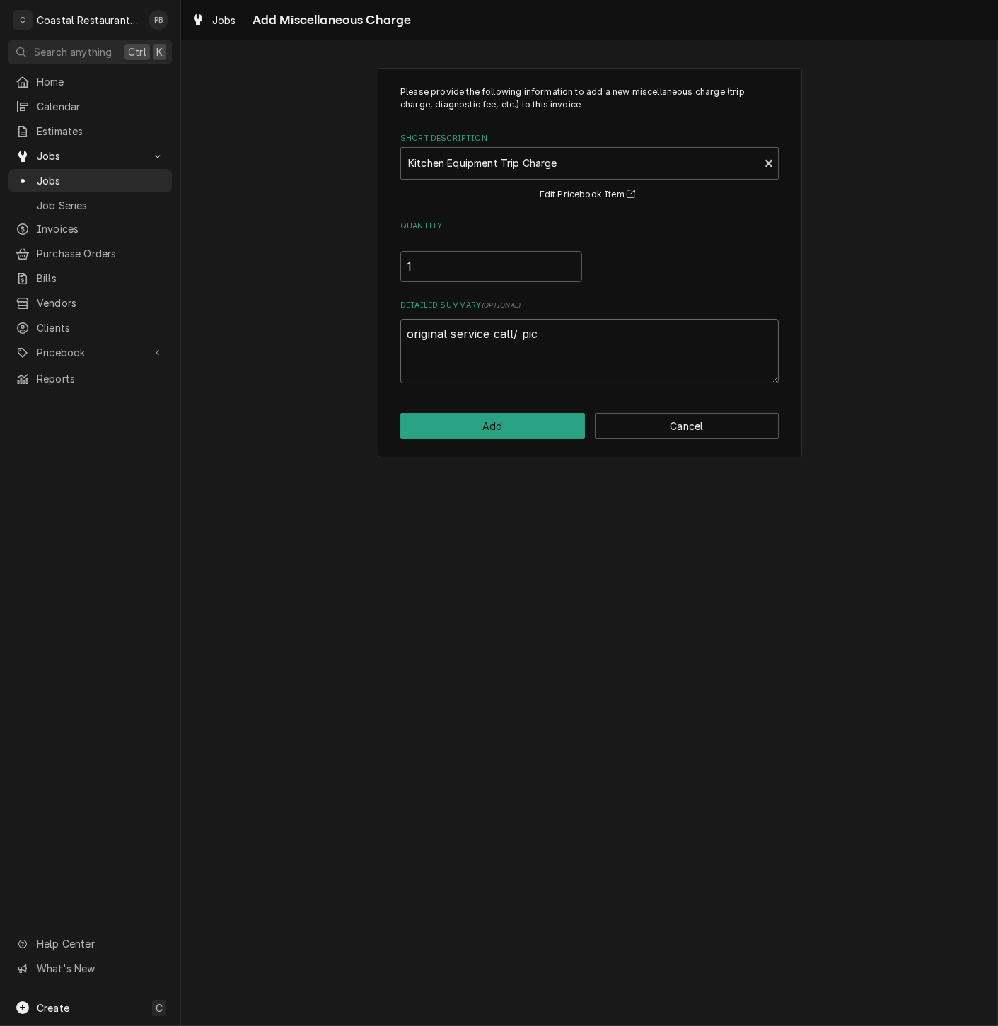
type textarea "original service call/ pick"
type textarea "x"
type textarea "original service call/ picku"
type textarea "x"
type textarea "original service call/ pickup"
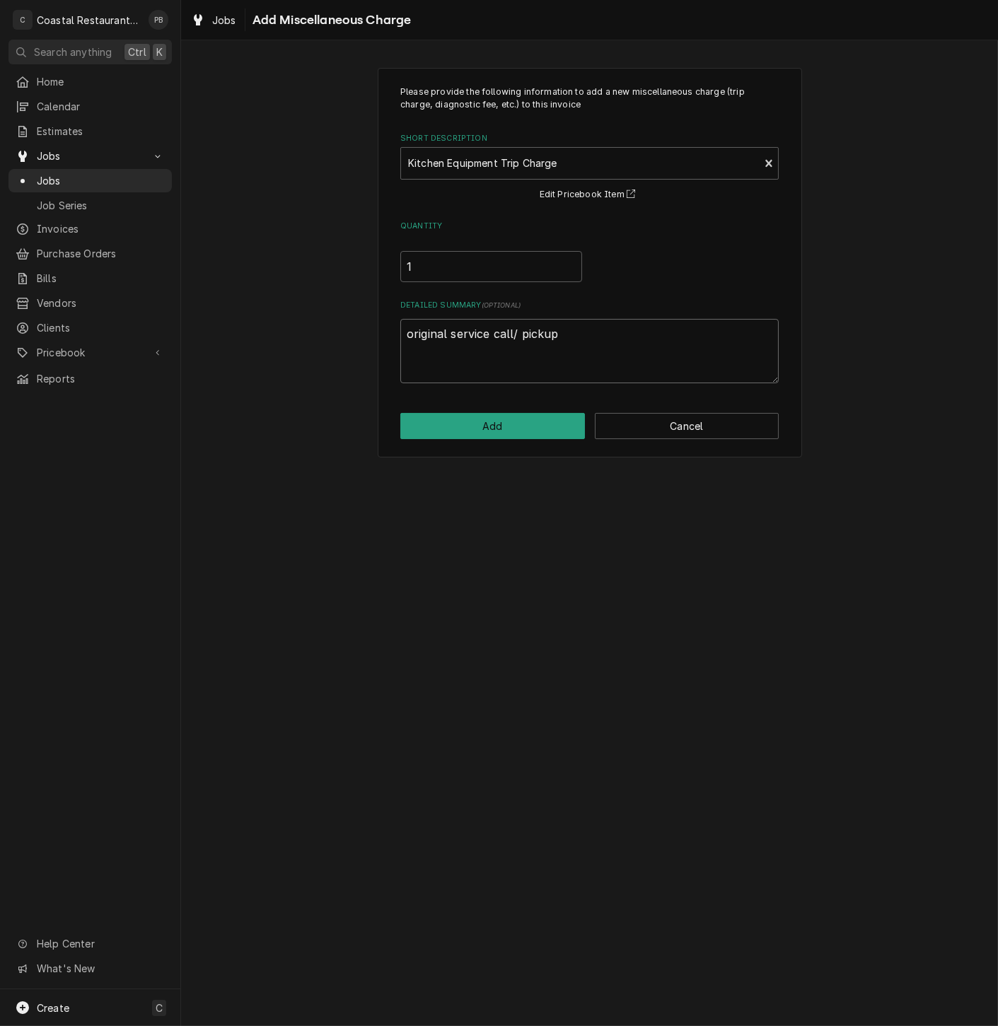
type textarea "x"
type textarea "original service call/ pickup a"
type textarea "x"
type textarea "original service call/ pickup an"
type textarea "x"
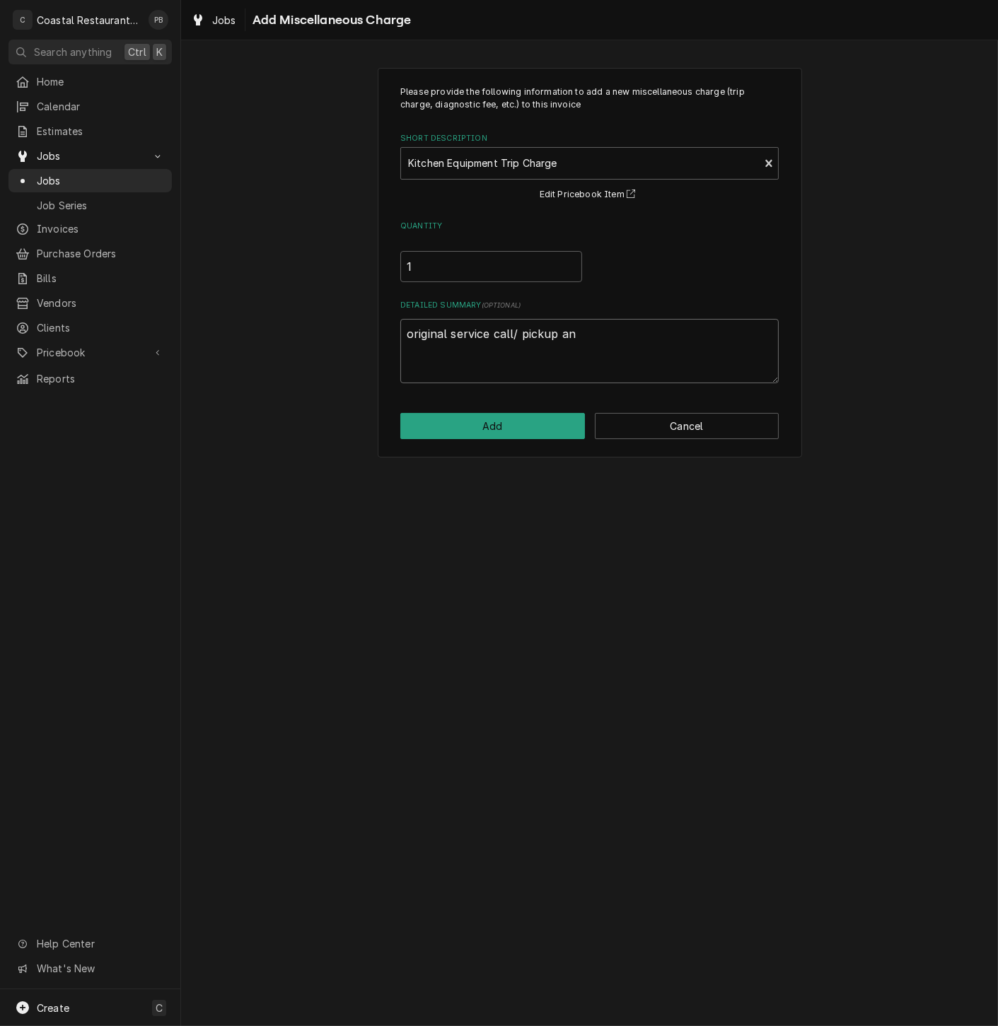
type textarea "original service call/ pickup and"
type textarea "x"
type textarea "original service call/ pickup and d"
type textarea "x"
type textarea "original service call/ pickup and de"
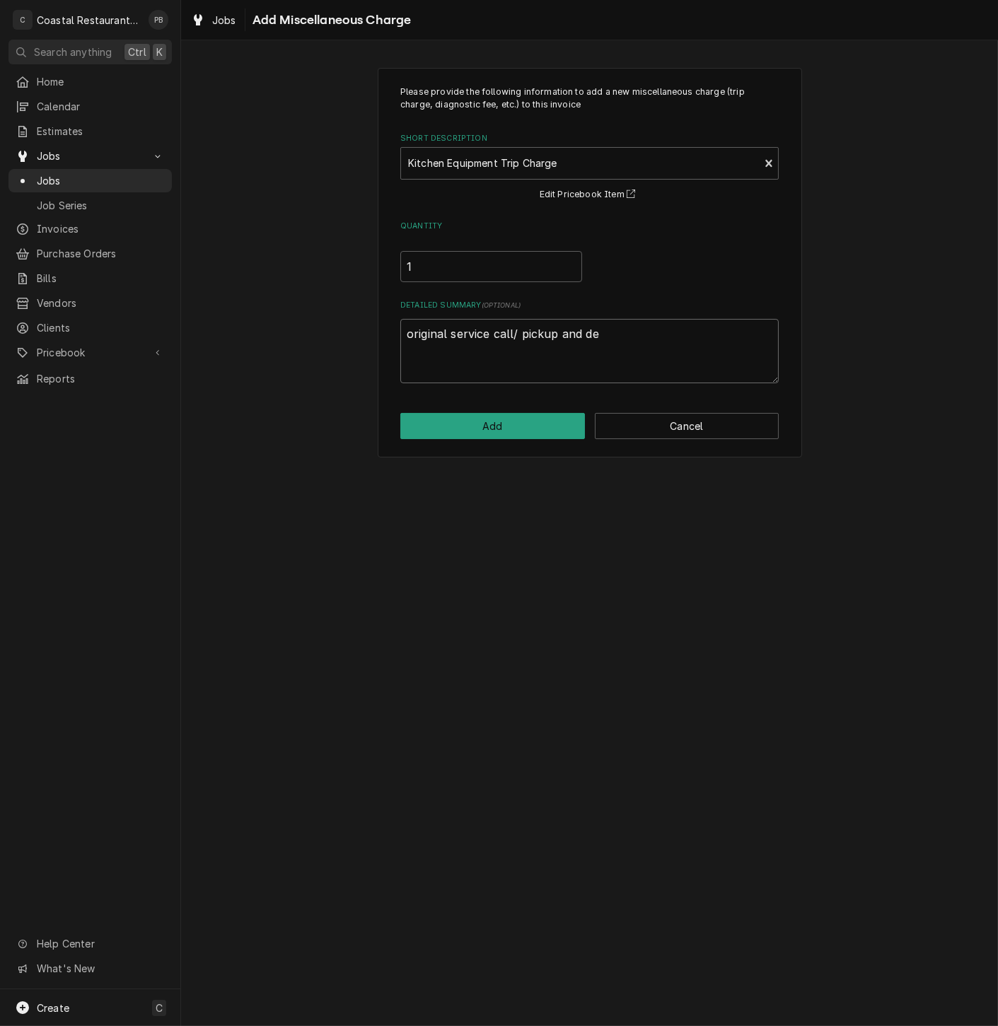
type textarea "x"
type textarea "original service call/ pickup and del"
type textarea "x"
type textarea "original service call/ pickup and deliv"
type textarea "x"
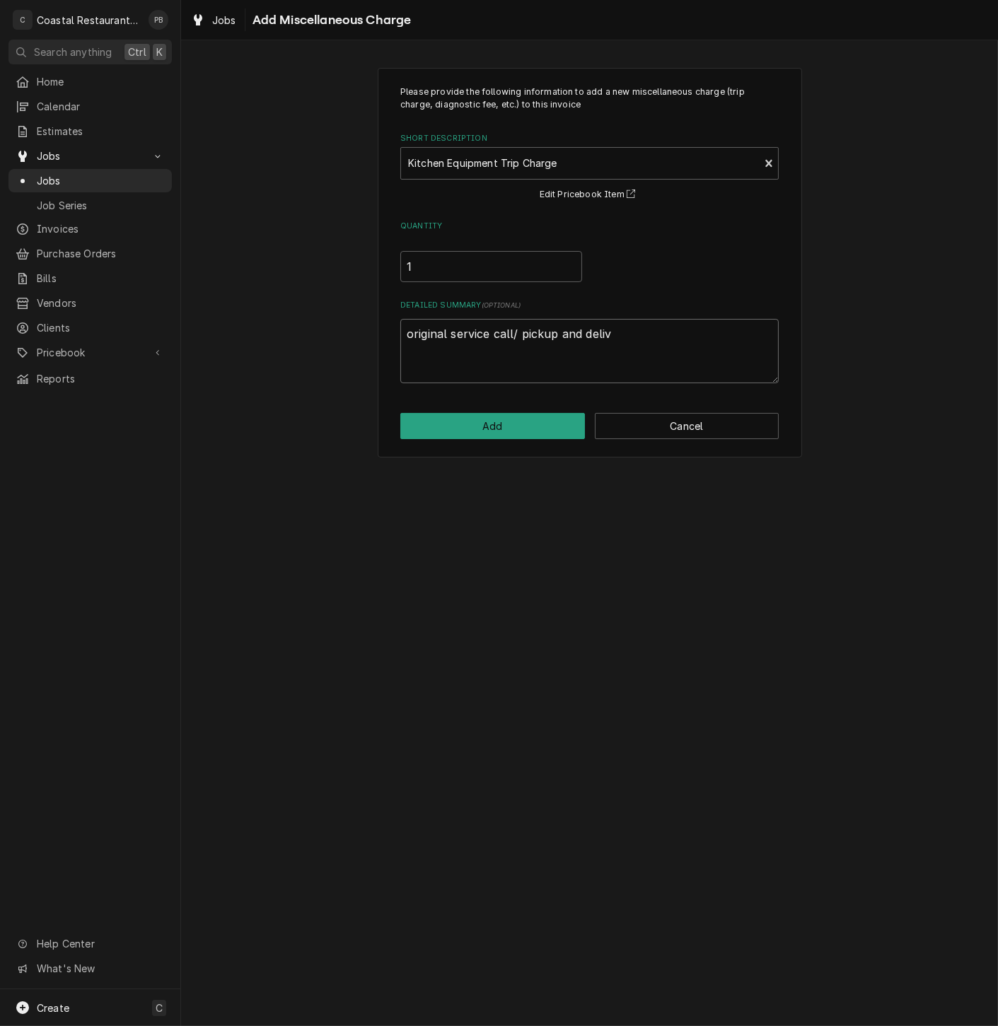
type textarea "original service call/ pickup and delive"
type textarea "x"
type textarea "original service call/ pickup and deliver"
type textarea "x"
type textarea "original service call/ pickup and deliver"
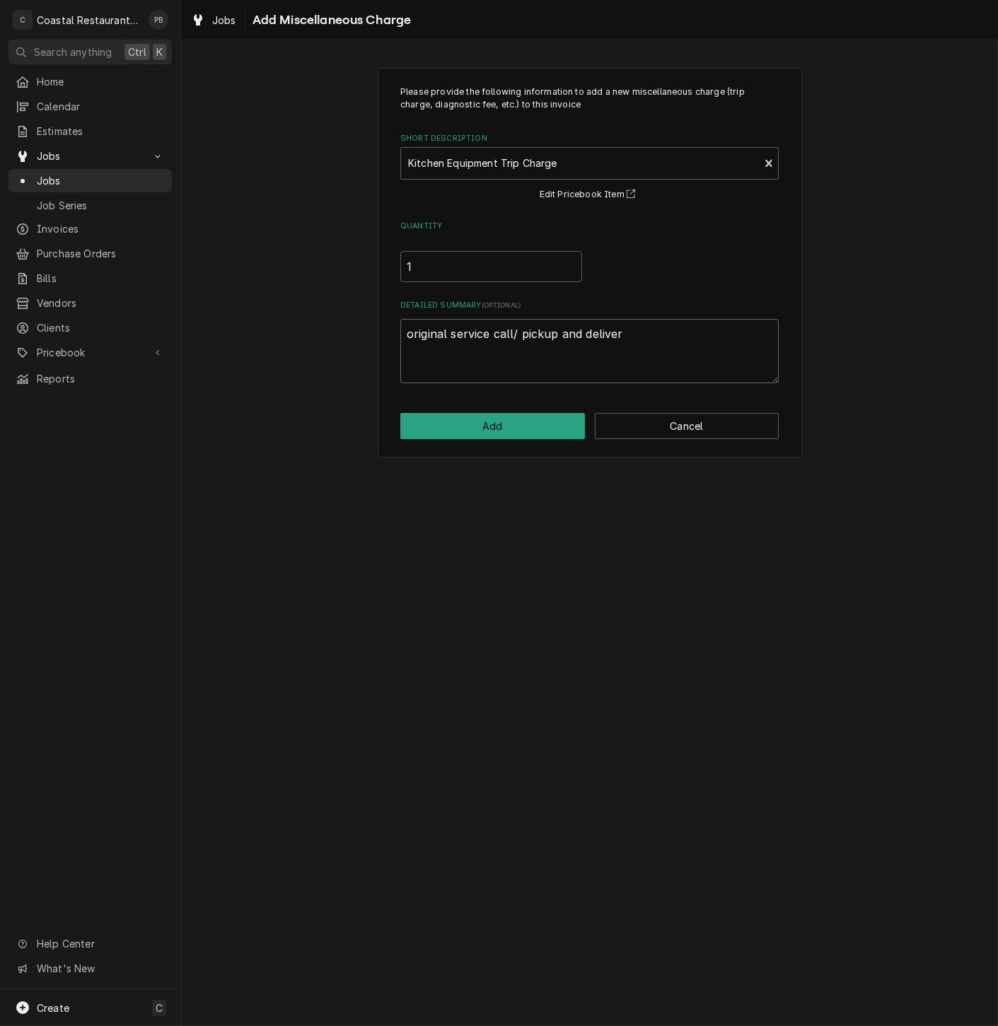
type textarea "x"
type textarea "original service call/ pickup and deliver o"
type textarea "x"
type textarea "original service call/ pickup and deliver of"
type textarea "x"
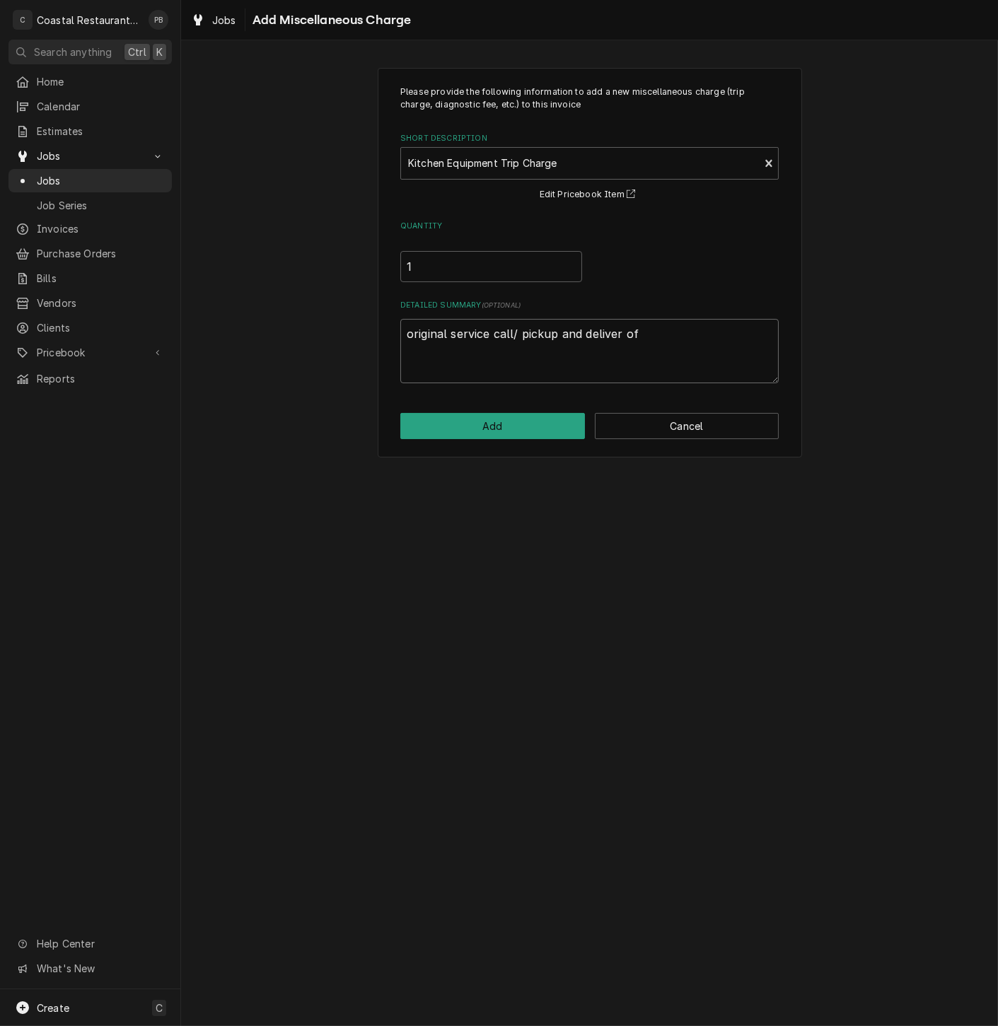
type textarea "original service call/ pickup and deliver of"
type textarea "x"
type textarea "original service call/ pickup and deliver of r"
type textarea "x"
type textarea "original service call/ pickup and deliver of re"
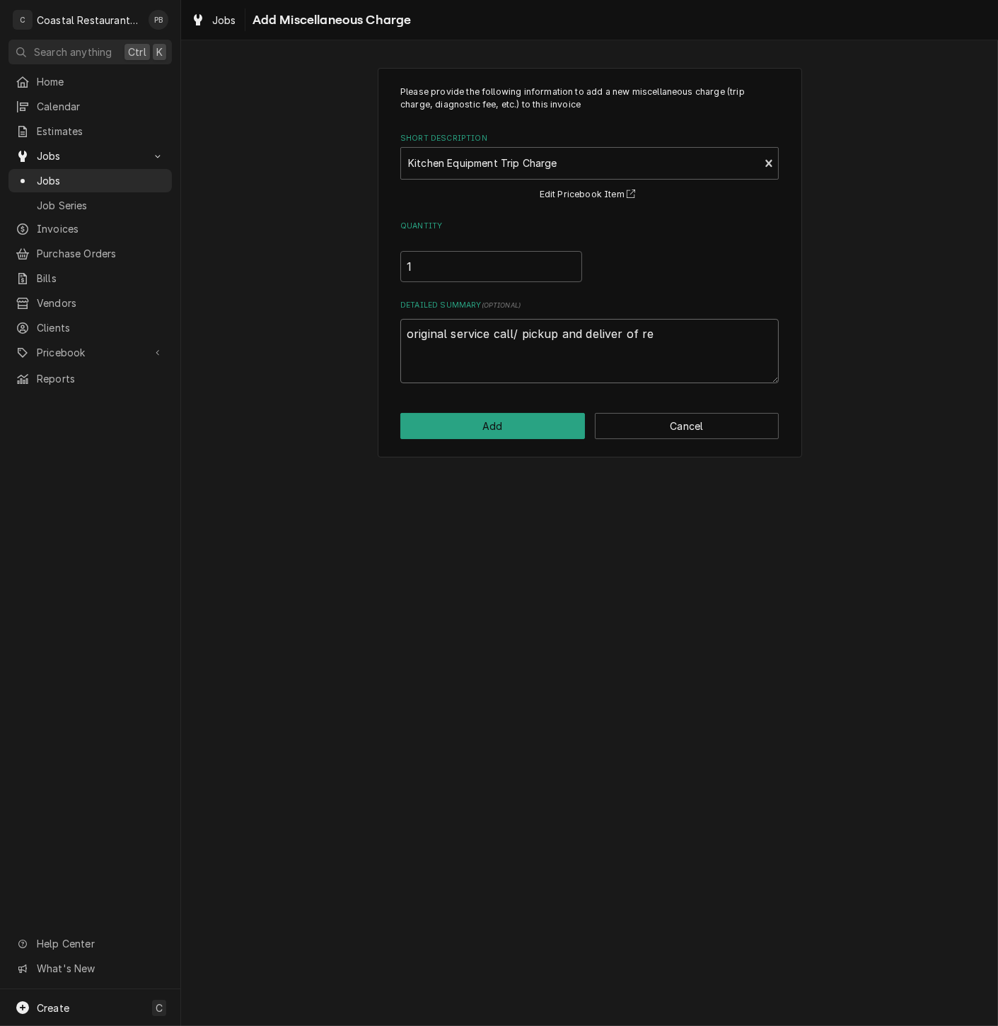
type textarea "x"
type textarea "original service call/ pickup and deliver of r"
type textarea "x"
type textarea "original service call/ pickup and deliver of"
type textarea "x"
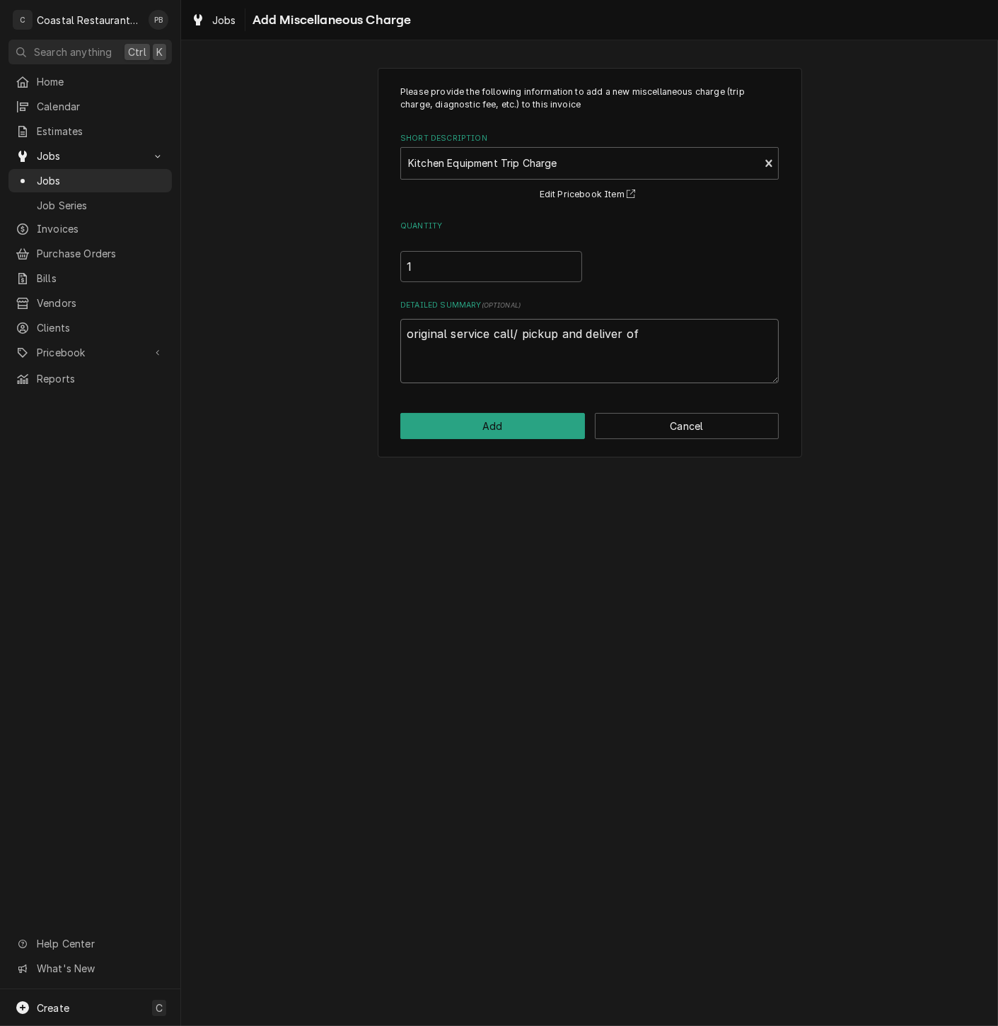
type textarea "original service call/ pickup and deliver of"
type textarea "x"
type textarea "original service call/ pickup and deliver o"
type textarea "x"
type textarea "original service call/ pickup and deliver"
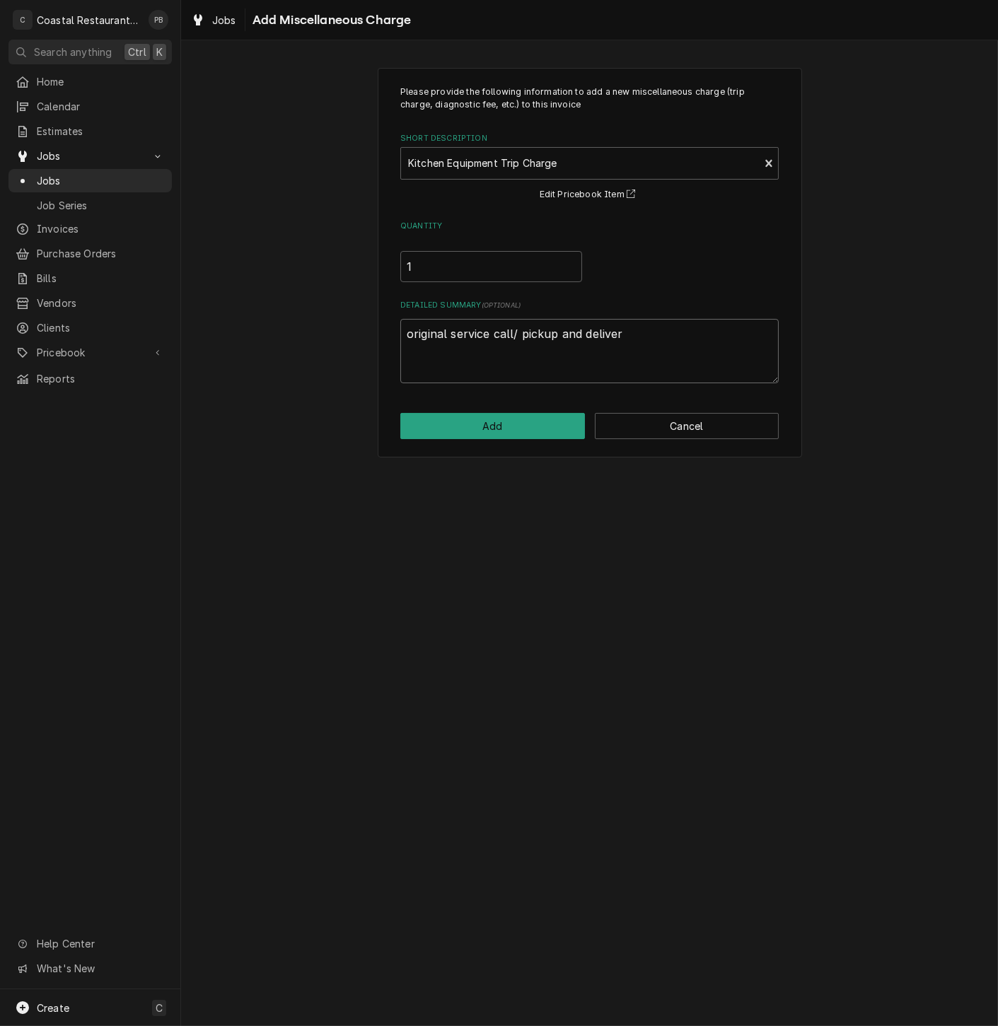
type textarea "x"
type textarea "original service call/ pickup and deliver"
type textarea "x"
type textarea "original service call/ pickup and delivery"
type textarea "x"
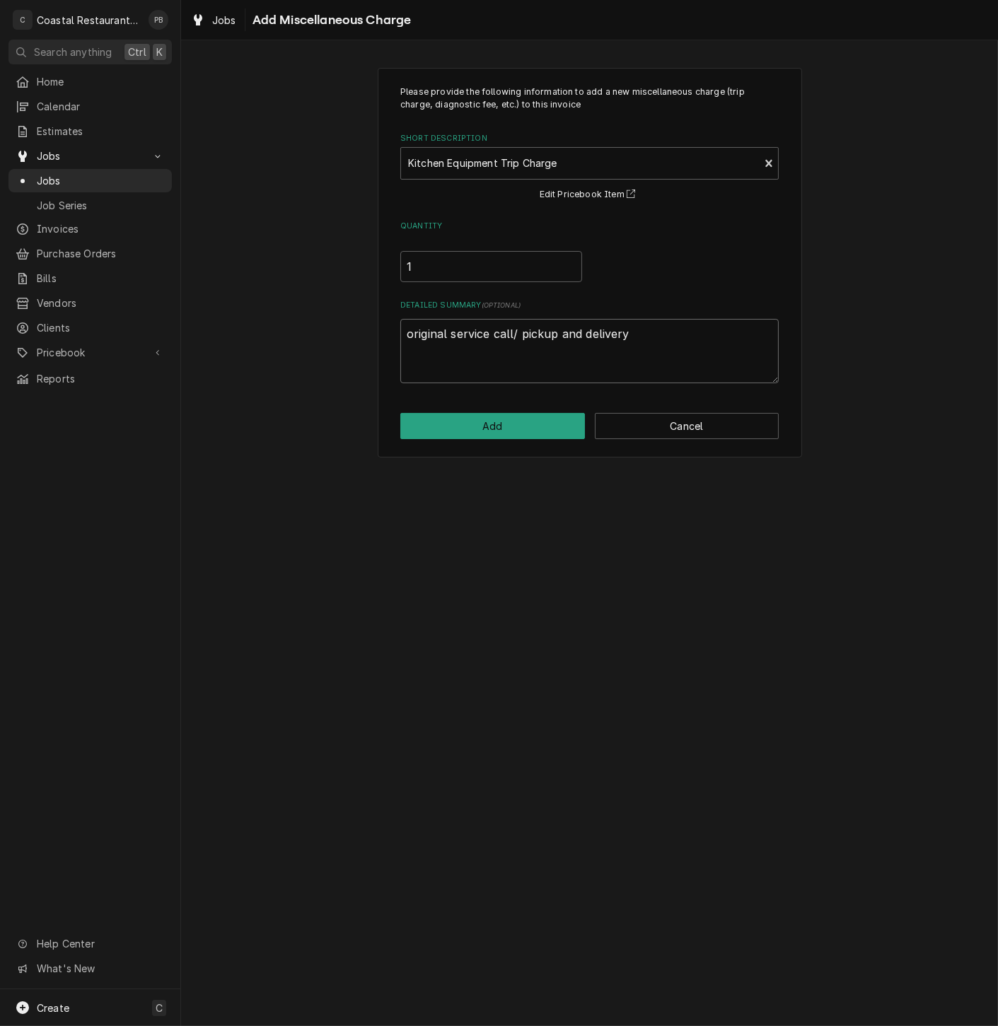
type textarea "original service call/ pickup and delivery"
type textarea "x"
type textarea "original service call/ pickup and delivery o"
type textarea "x"
type textarea "original service call/ pickup and delivery of"
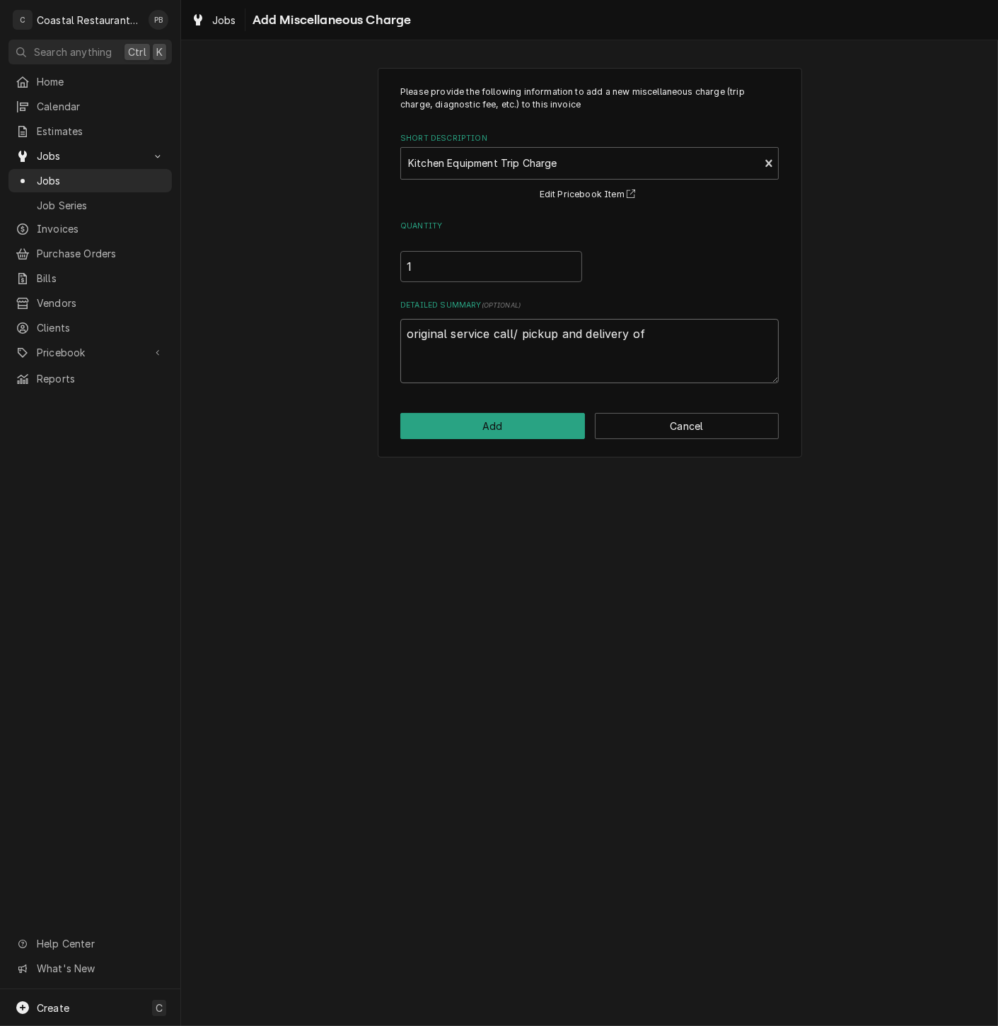
type textarea "x"
type textarea "original service call/ pickup and delivery of"
type textarea "x"
type textarea "original service call/ pickup and delivery of r"
type textarea "x"
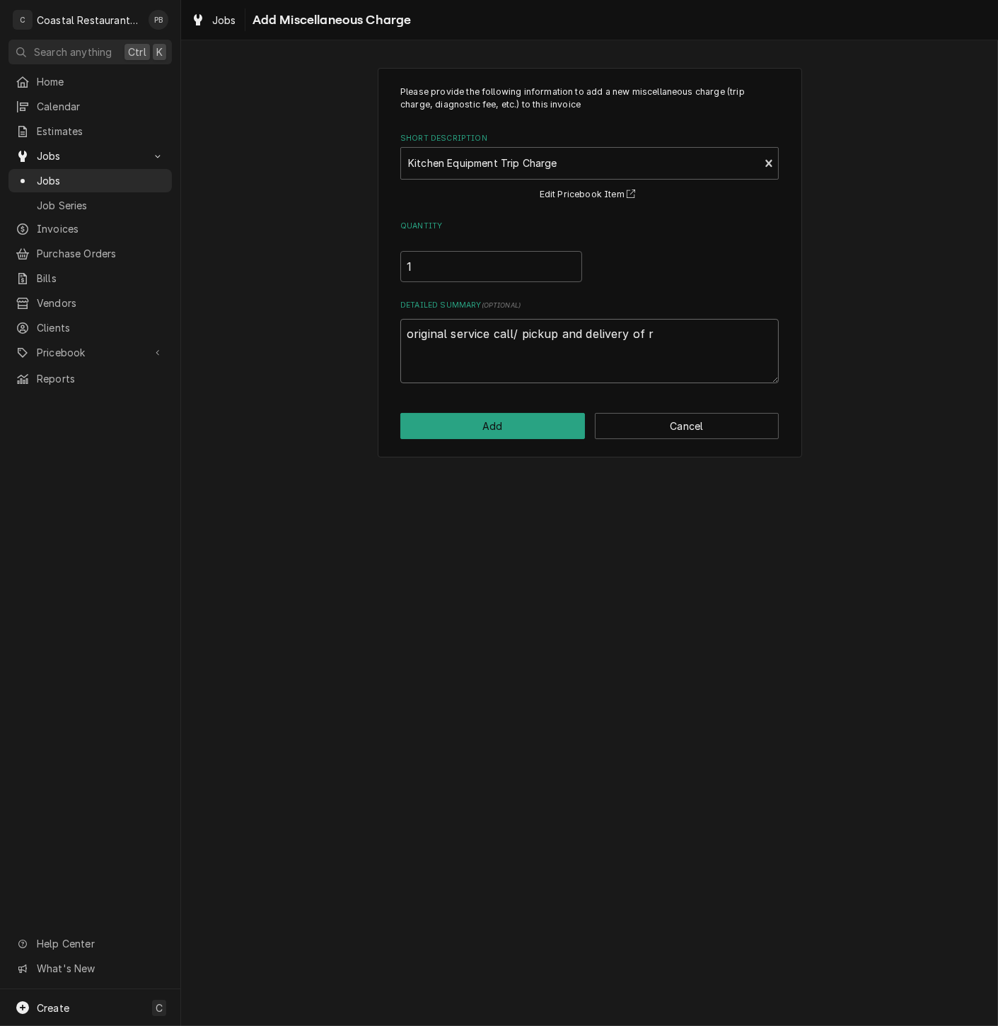
type textarea "original service call/ pickup and delivery of re"
type textarea "x"
type textarea "original service call/ pickup and delivery of rep"
type textarea "x"
type textarea "original service call/ pickup and delivery of repa"
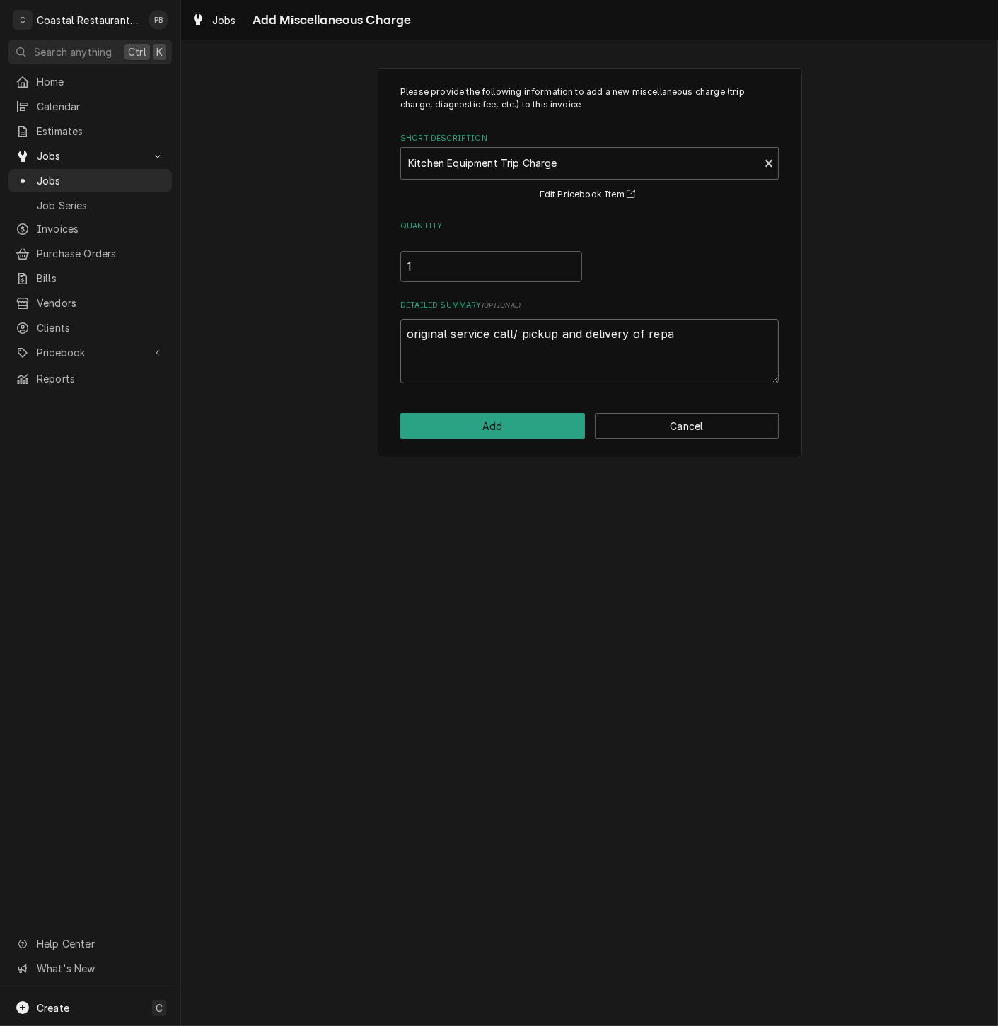
type textarea "x"
type textarea "original service call/ pickup and delivery of repai"
type textarea "x"
type textarea "original service call/ pickup and delivery of repair"
type textarea "x"
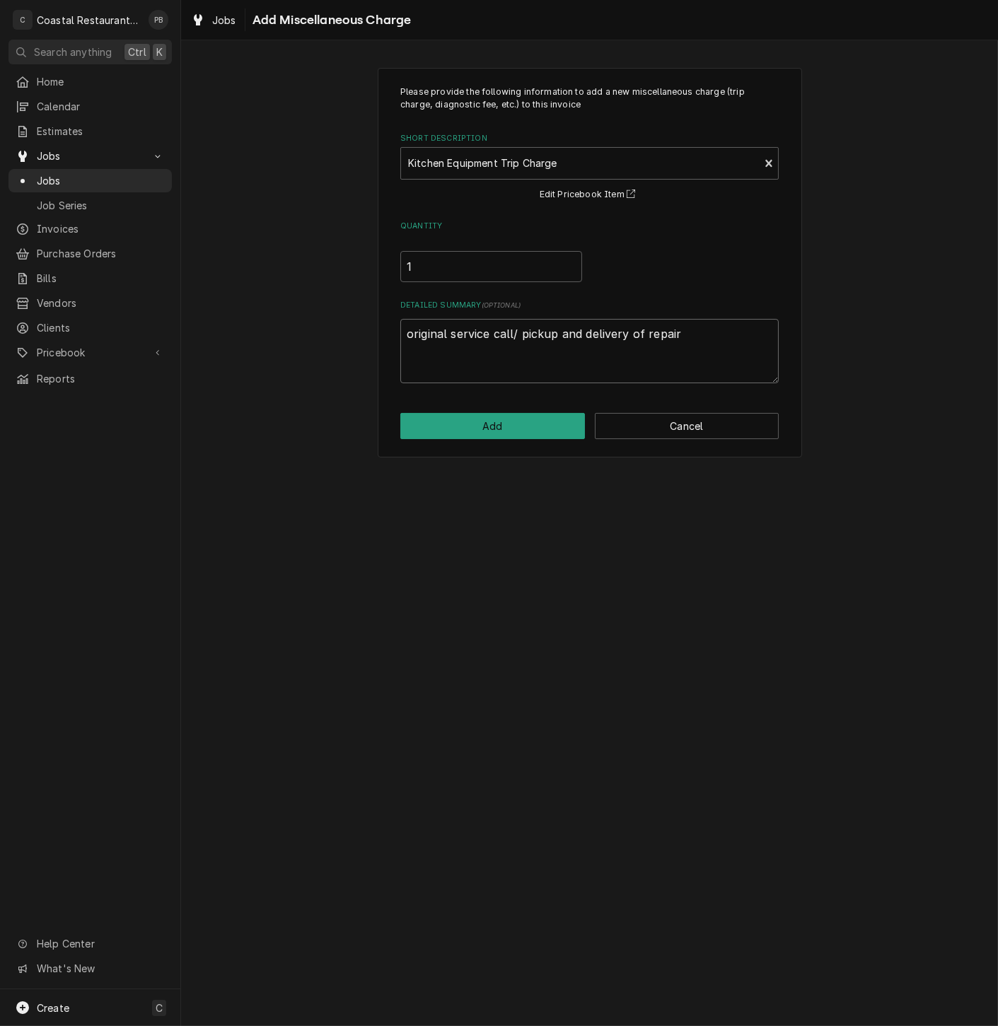
type textarea "original service call/ pickup and delivery of repaire"
type textarea "x"
type textarea "original service call/ pickup and delivery of repaired"
type textarea "x"
type textarea "original service call/ pickup and delivery of repaired"
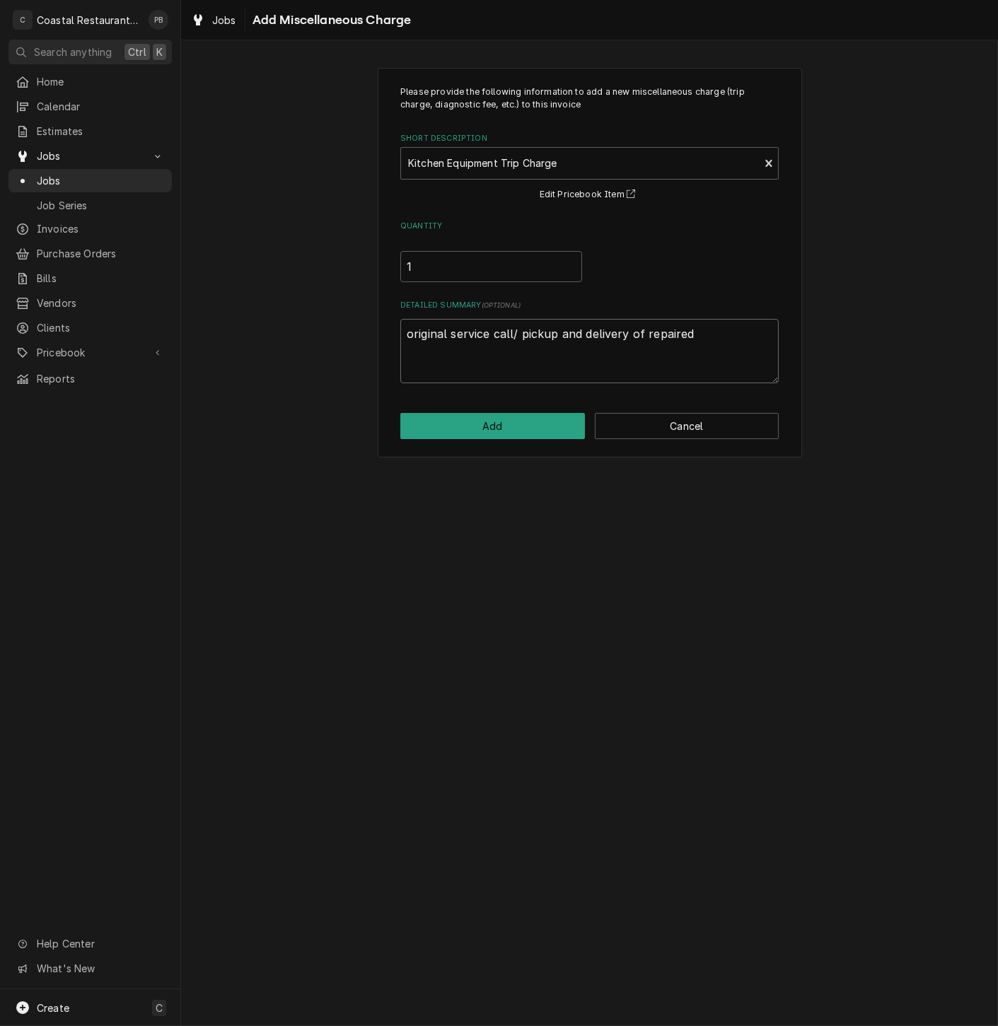
type textarea "x"
type textarea "original service call/ pickup and delivery of repaired ma"
type textarea "x"
type textarea "original service call/ pickup and delivery of repaired mac"
type textarea "x"
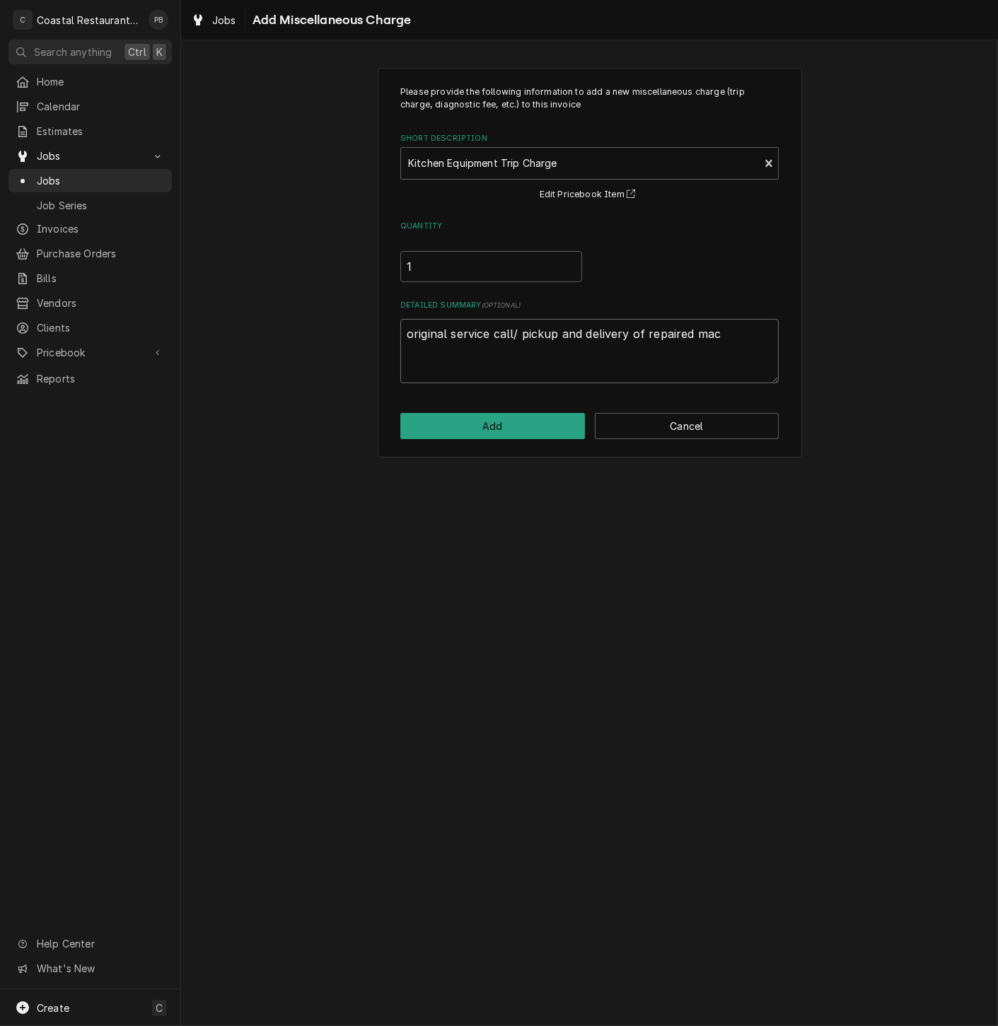
type textarea "original service call/ pickup and delivery of repaired mach"
type textarea "x"
type textarea "original service call/ pickup and delivery of repaired machi"
type textarea "x"
type textarea "original service call/ pickup and delivery of repaired machin"
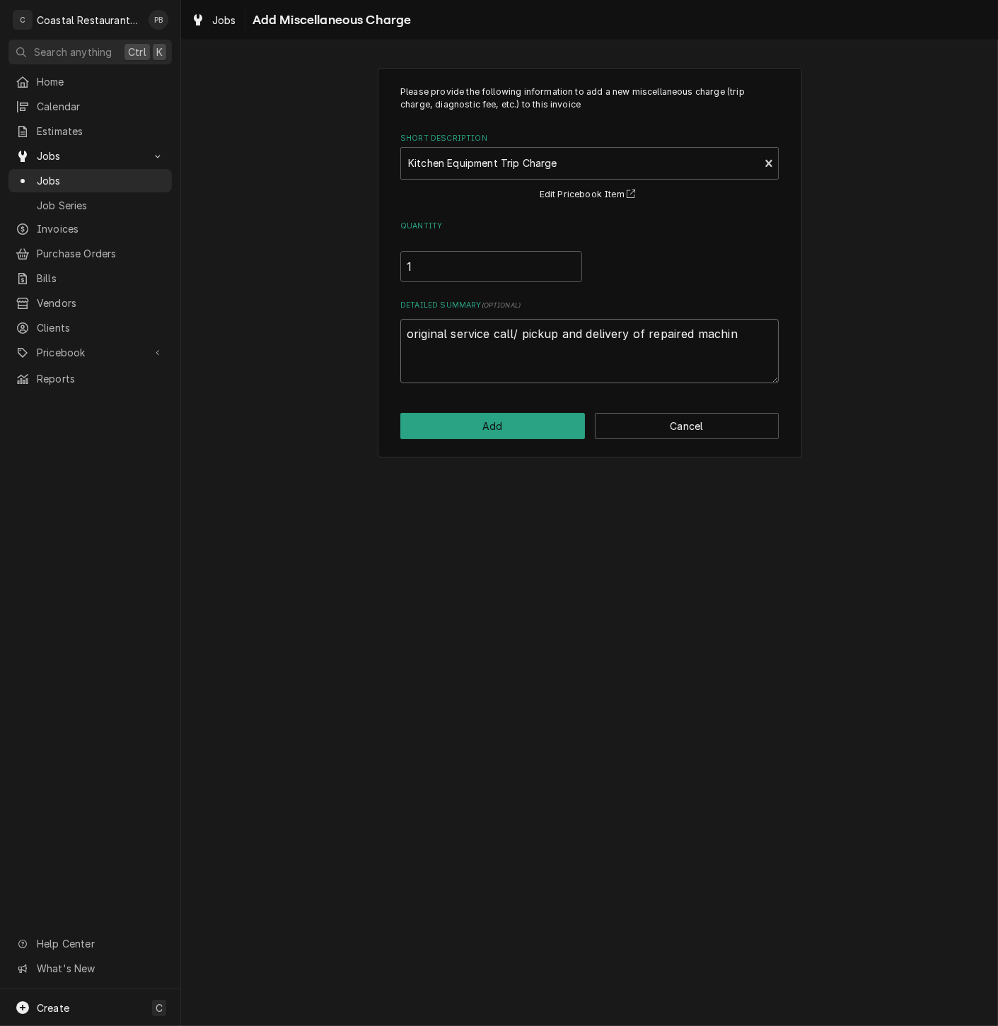
type textarea "x"
type textarea "original service call/ pickup and delivery of repaired machine"
click at [505, 419] on button "Add" at bounding box center [492, 426] width 185 height 26
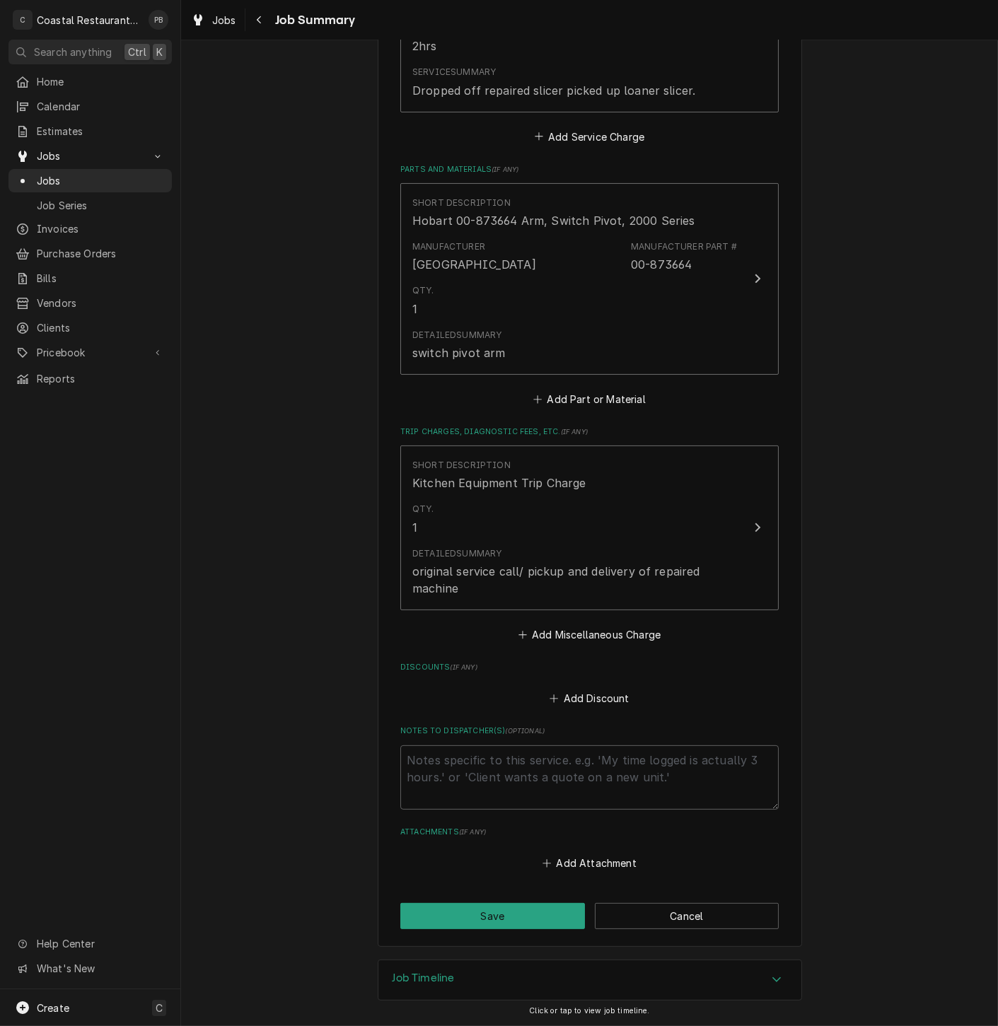
scroll to position [486, 0]
click at [486, 921] on button "Save" at bounding box center [492, 916] width 185 height 26
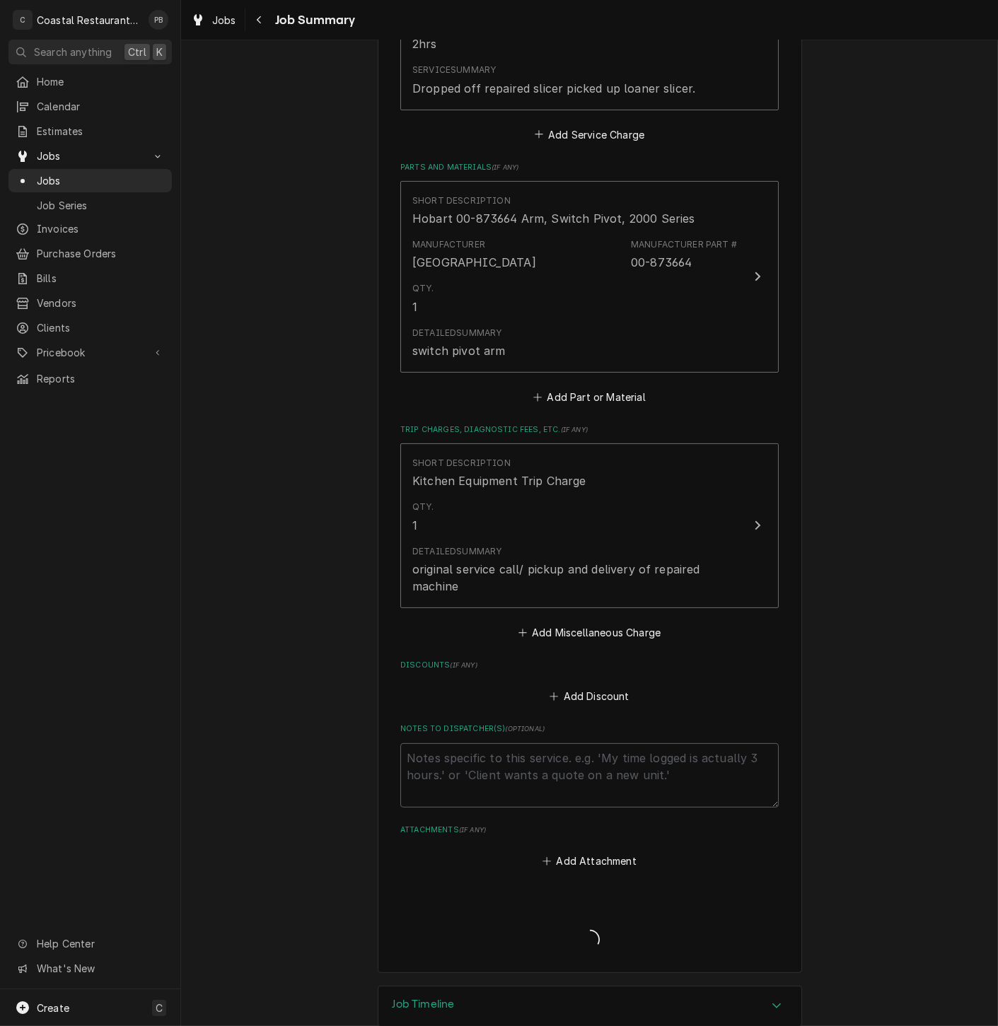
type textarea "x"
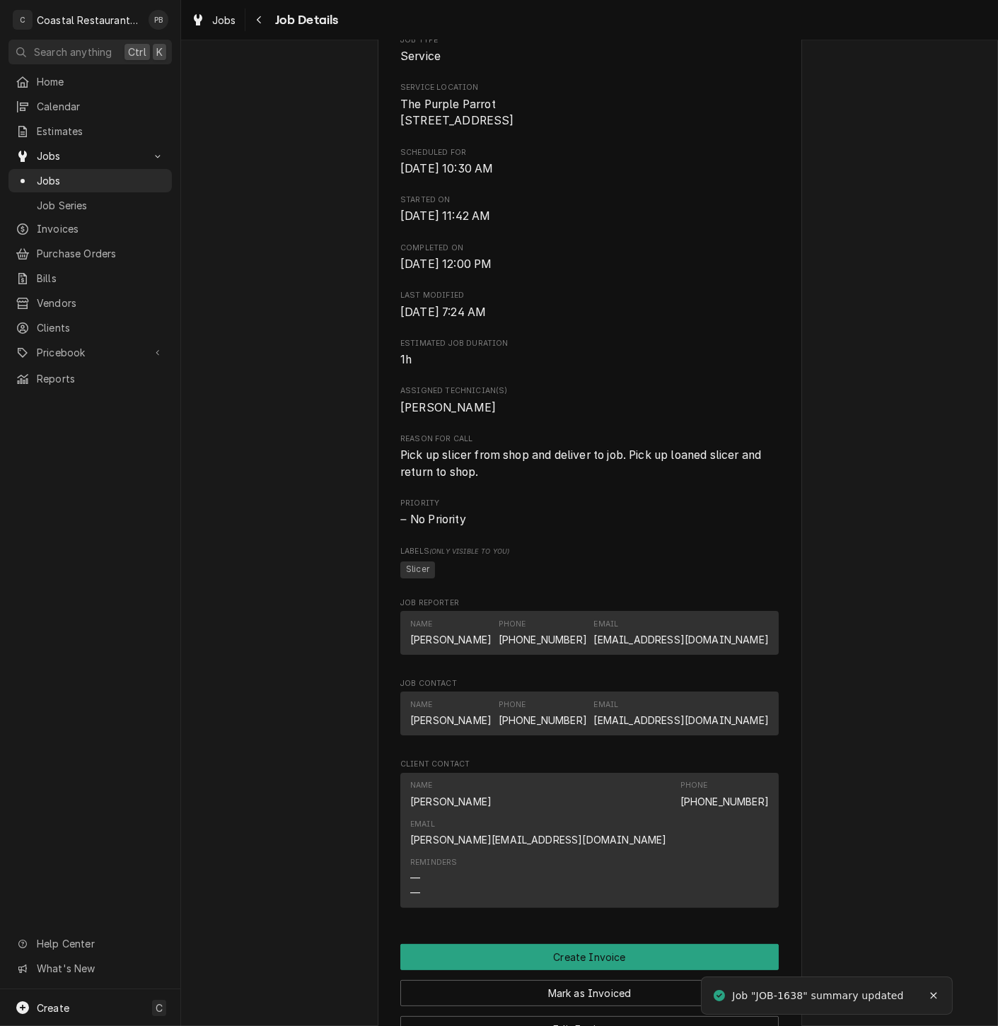
scroll to position [744, 0]
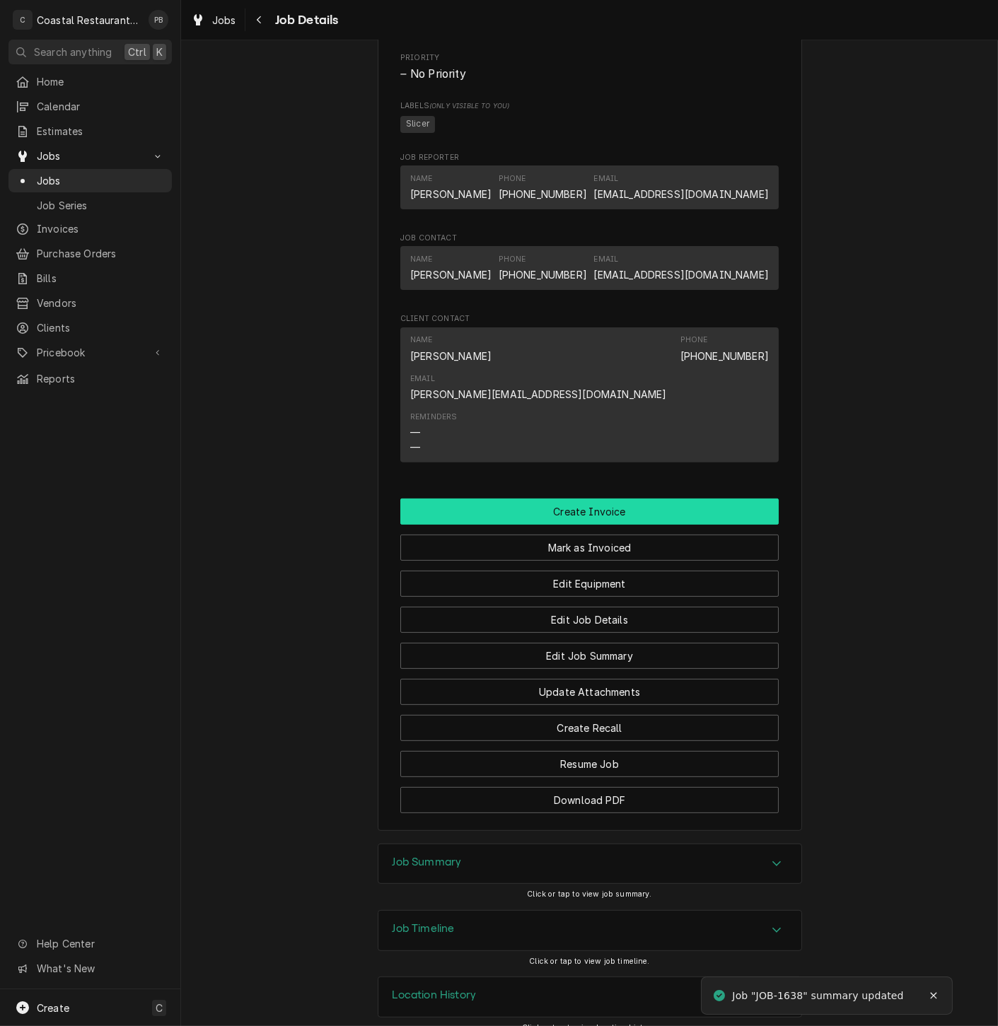
click at [583, 498] on button "Create Invoice" at bounding box center [589, 511] width 378 height 26
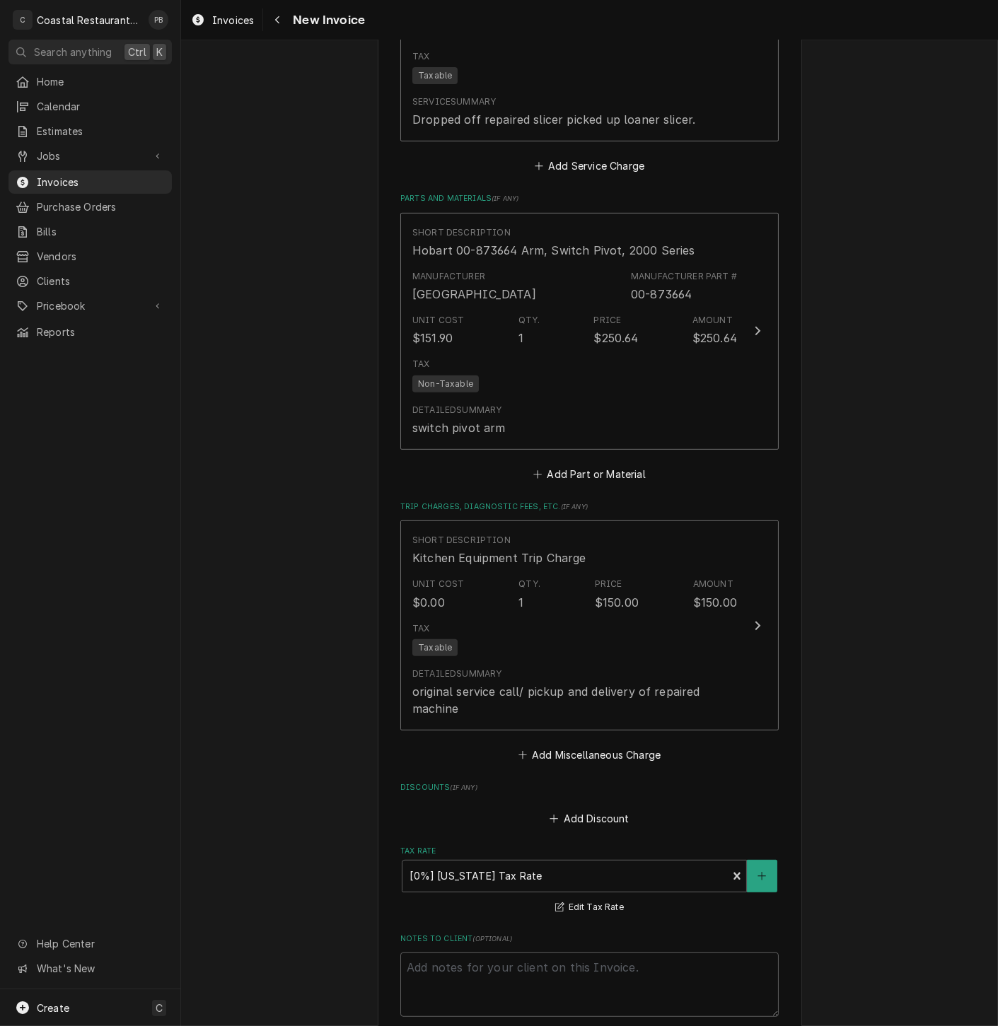
scroll to position [1335, 0]
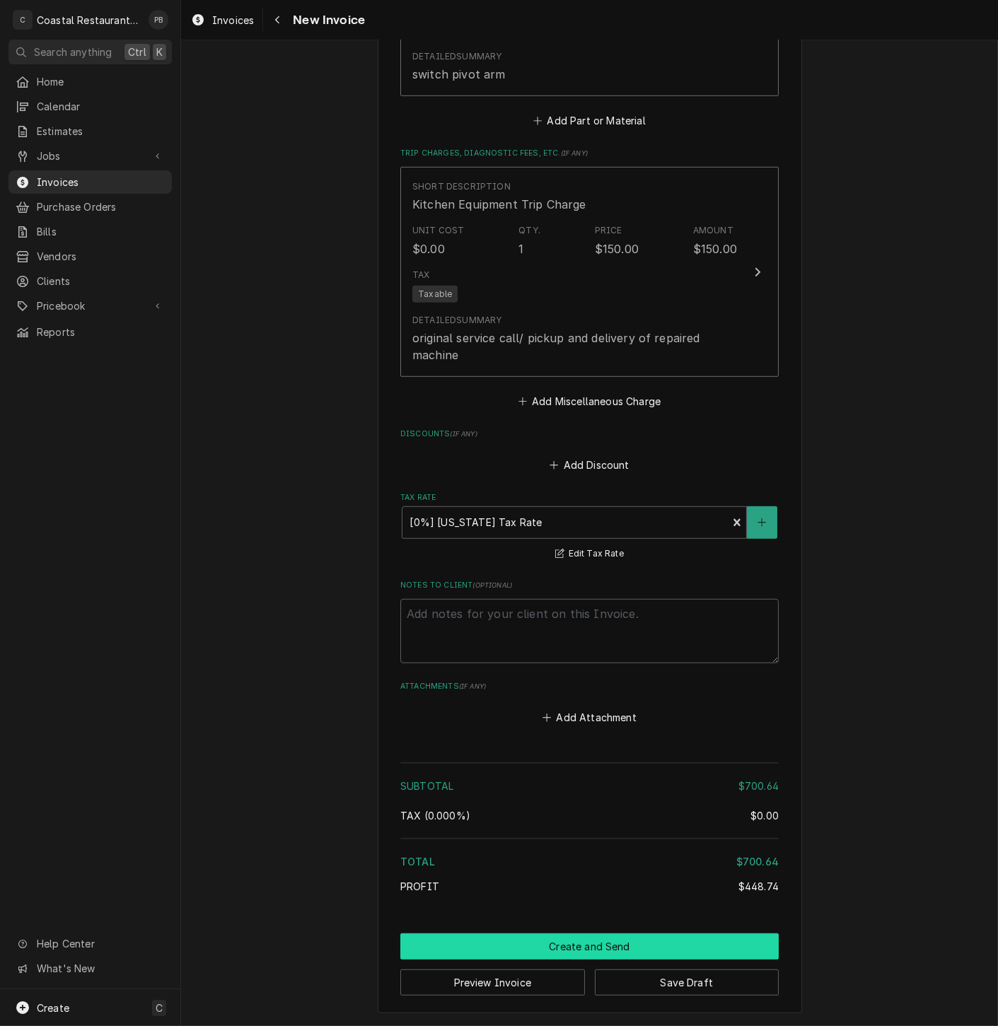
click at [609, 944] on button "Create and Send" at bounding box center [589, 946] width 378 height 26
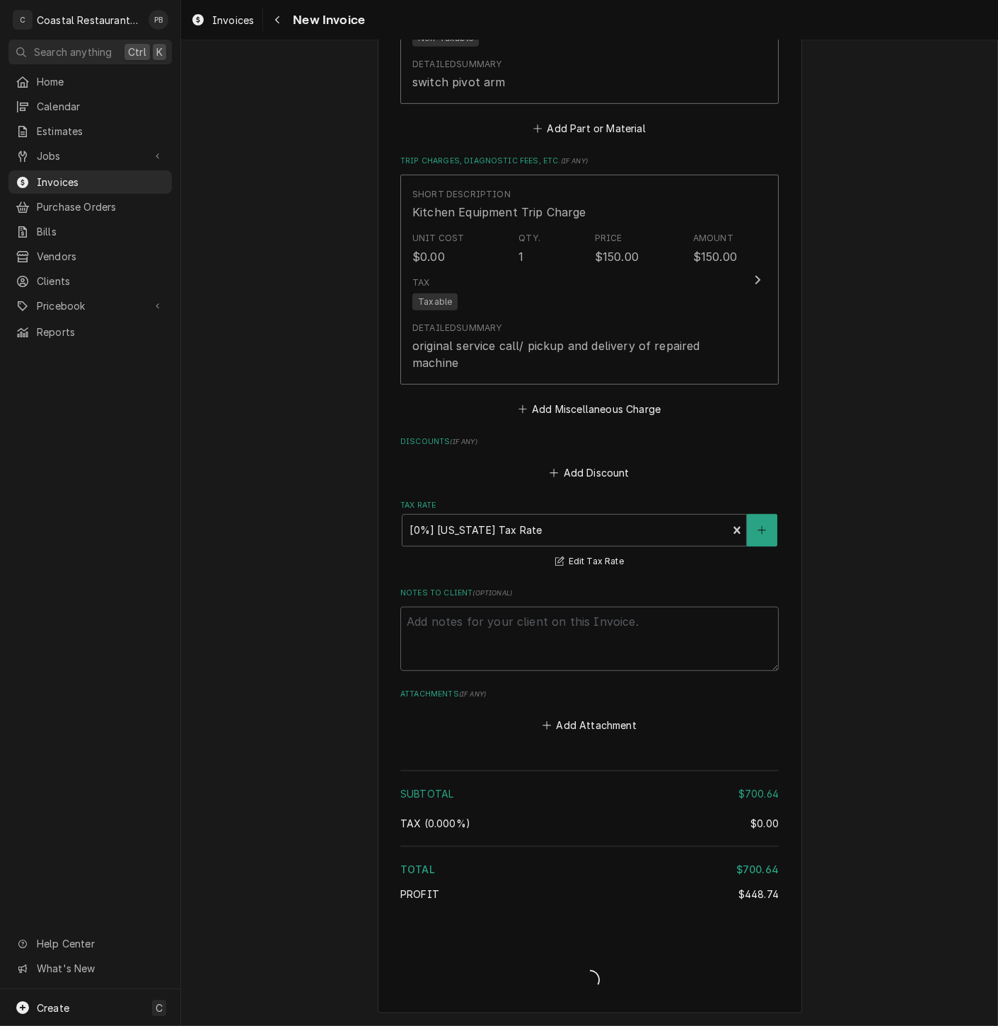
scroll to position [1326, 0]
type textarea "x"
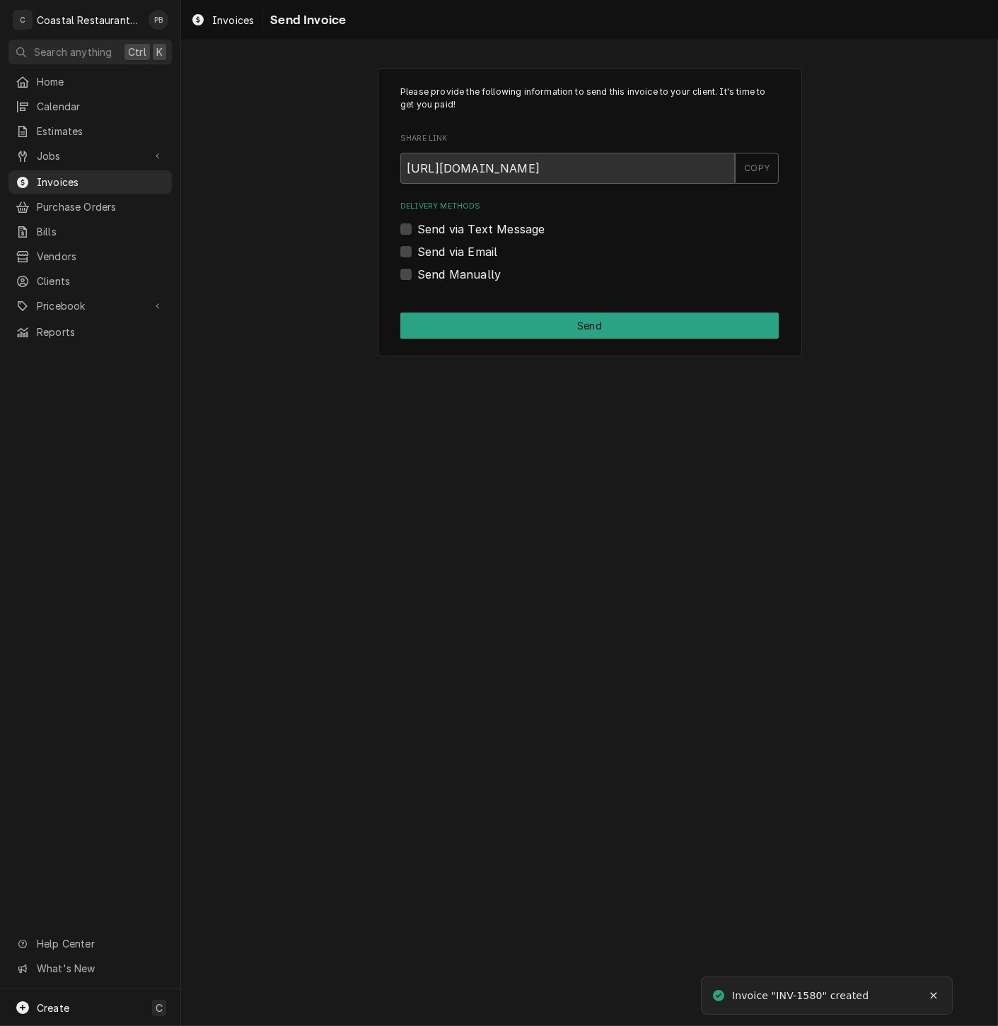
click at [417, 249] on label "Send via Email" at bounding box center [457, 251] width 80 height 17
click at [417, 249] on input "Send via Email" at bounding box center [606, 258] width 378 height 31
checkbox input "true"
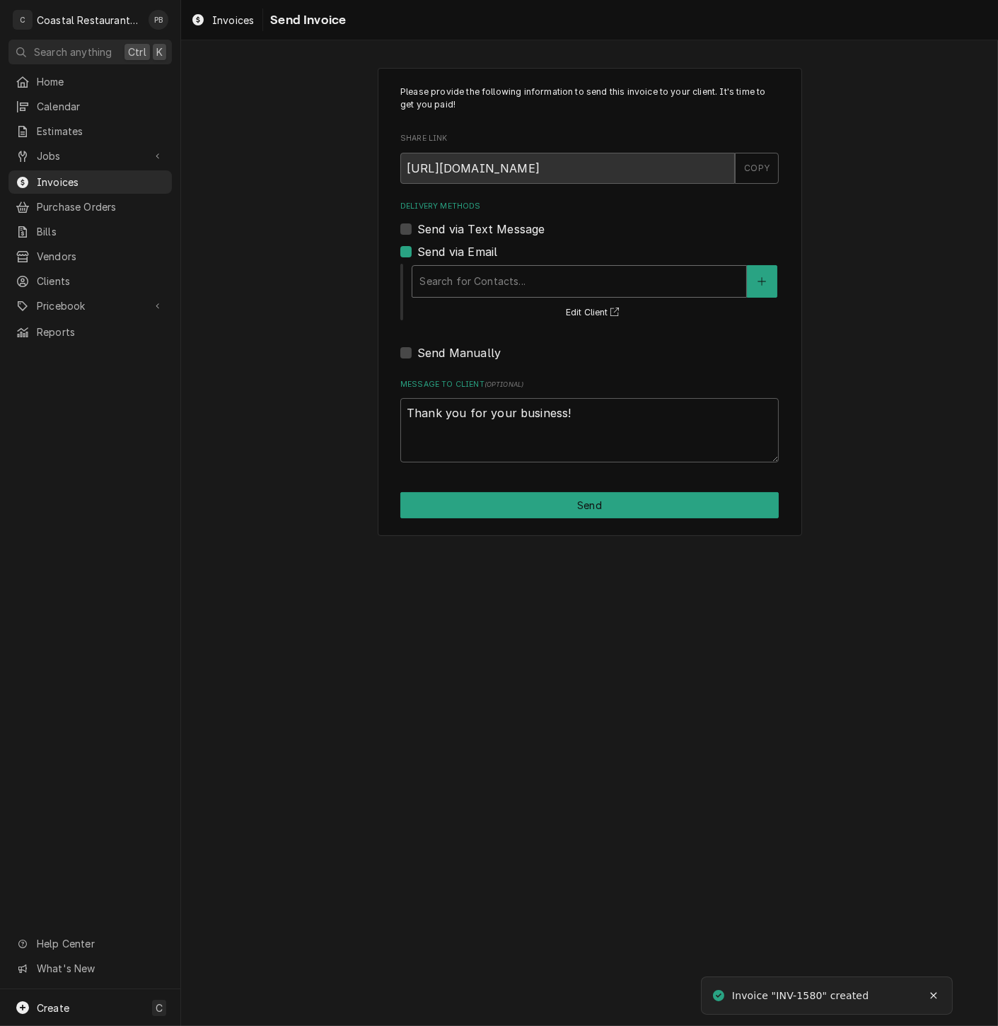
click at [530, 283] on div "Delivery Methods" at bounding box center [579, 281] width 320 height 25
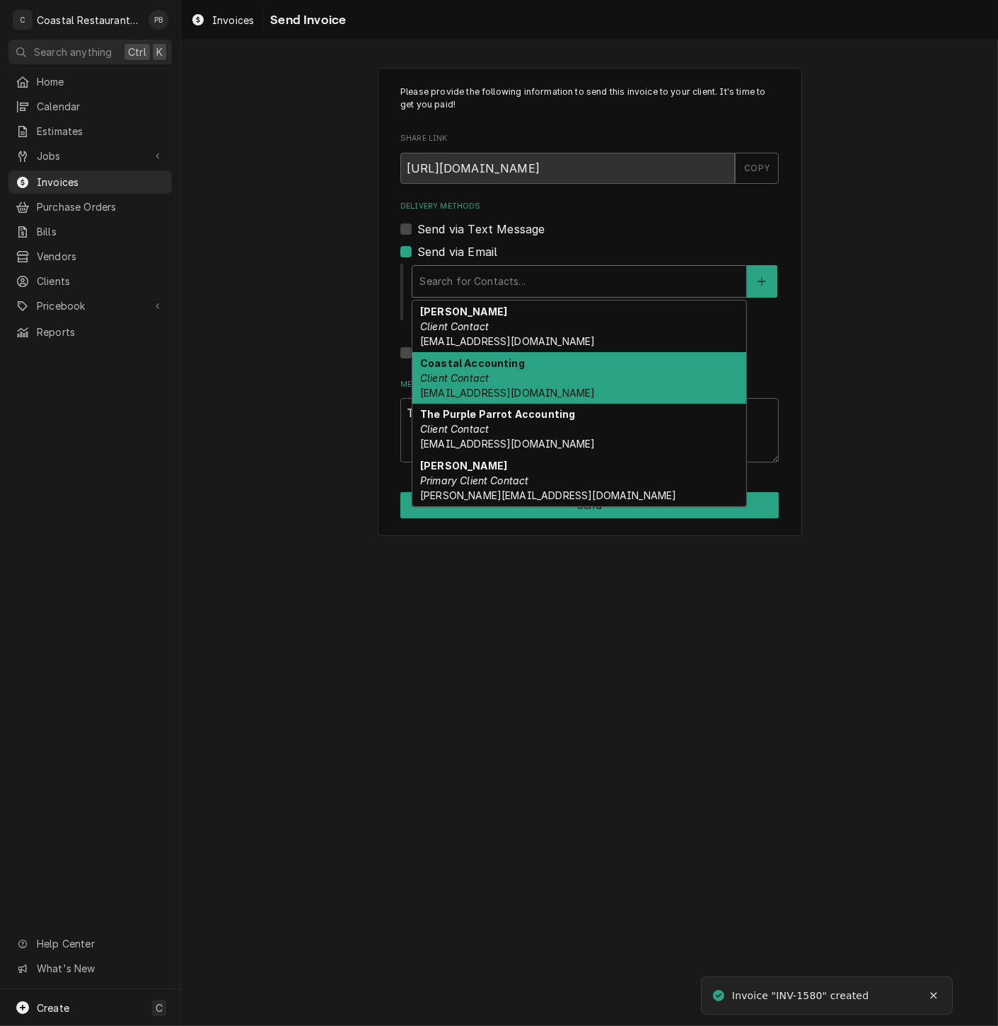
click at [537, 370] on div "Coastal Accounting Client Contact accounting@coastalrestaurantrepair.com" at bounding box center [579, 378] width 334 height 52
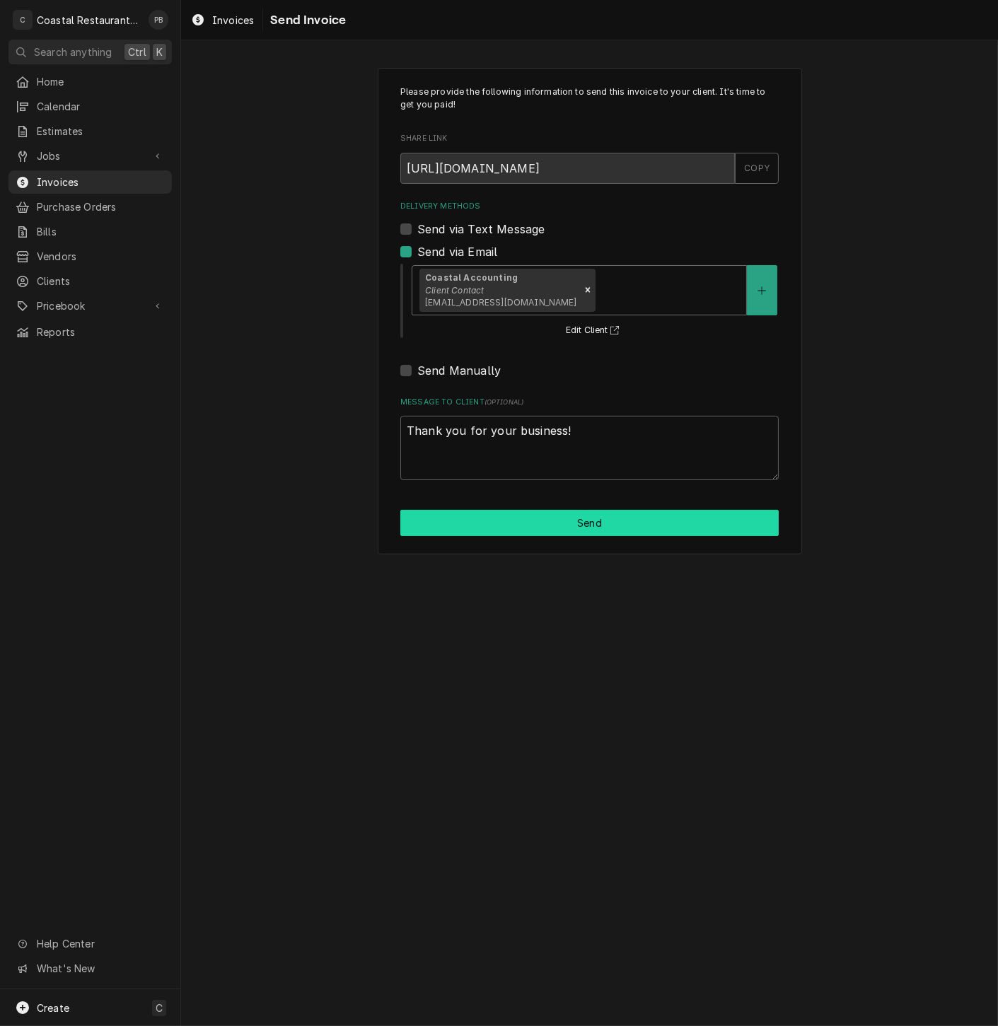
click at [593, 530] on button "Send" at bounding box center [589, 523] width 378 height 26
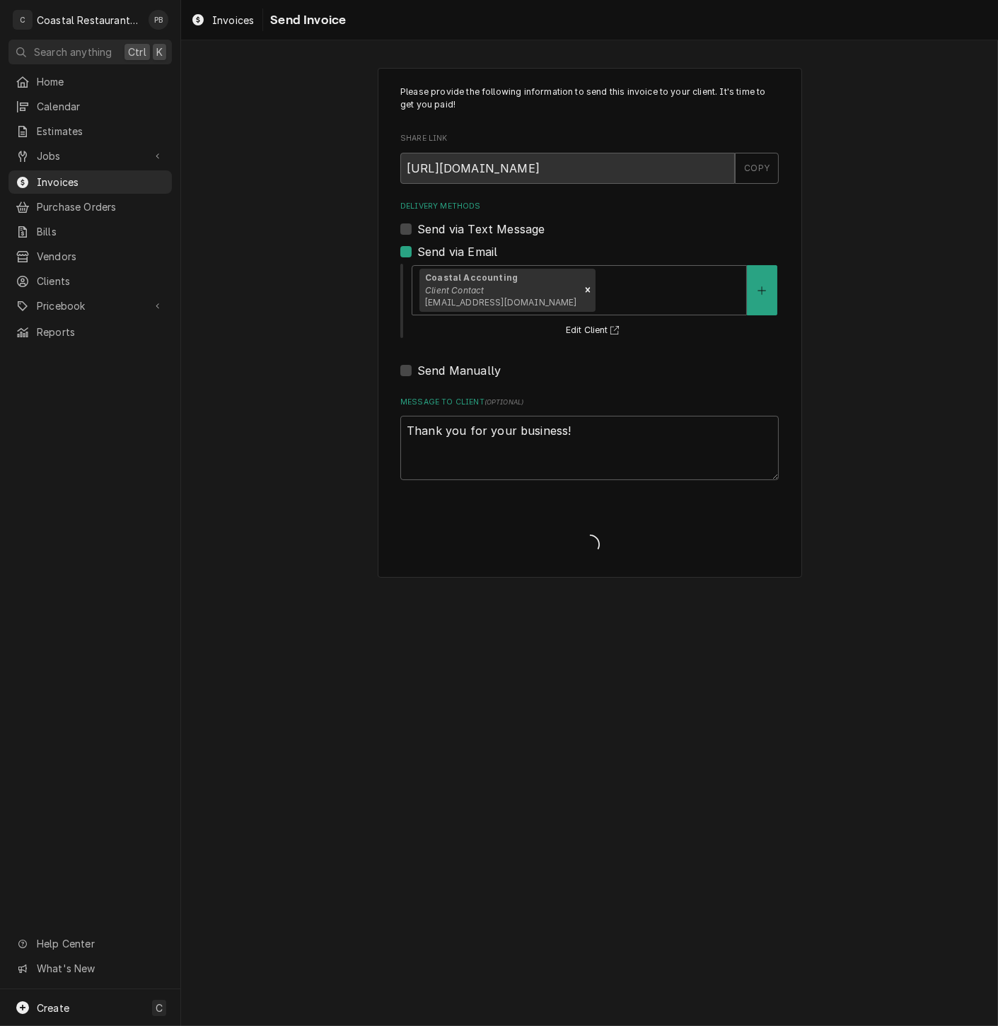
type textarea "x"
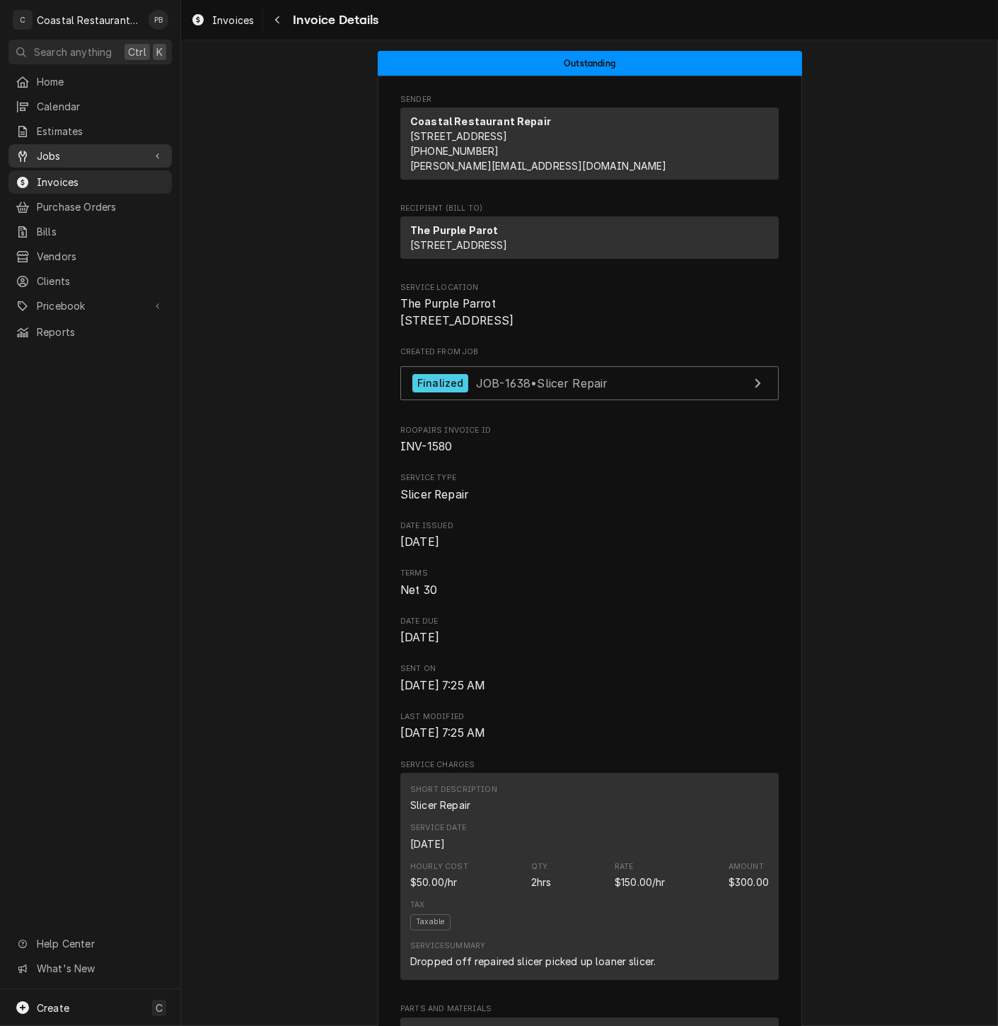
click at [65, 148] on span "Jobs" at bounding box center [90, 155] width 107 height 15
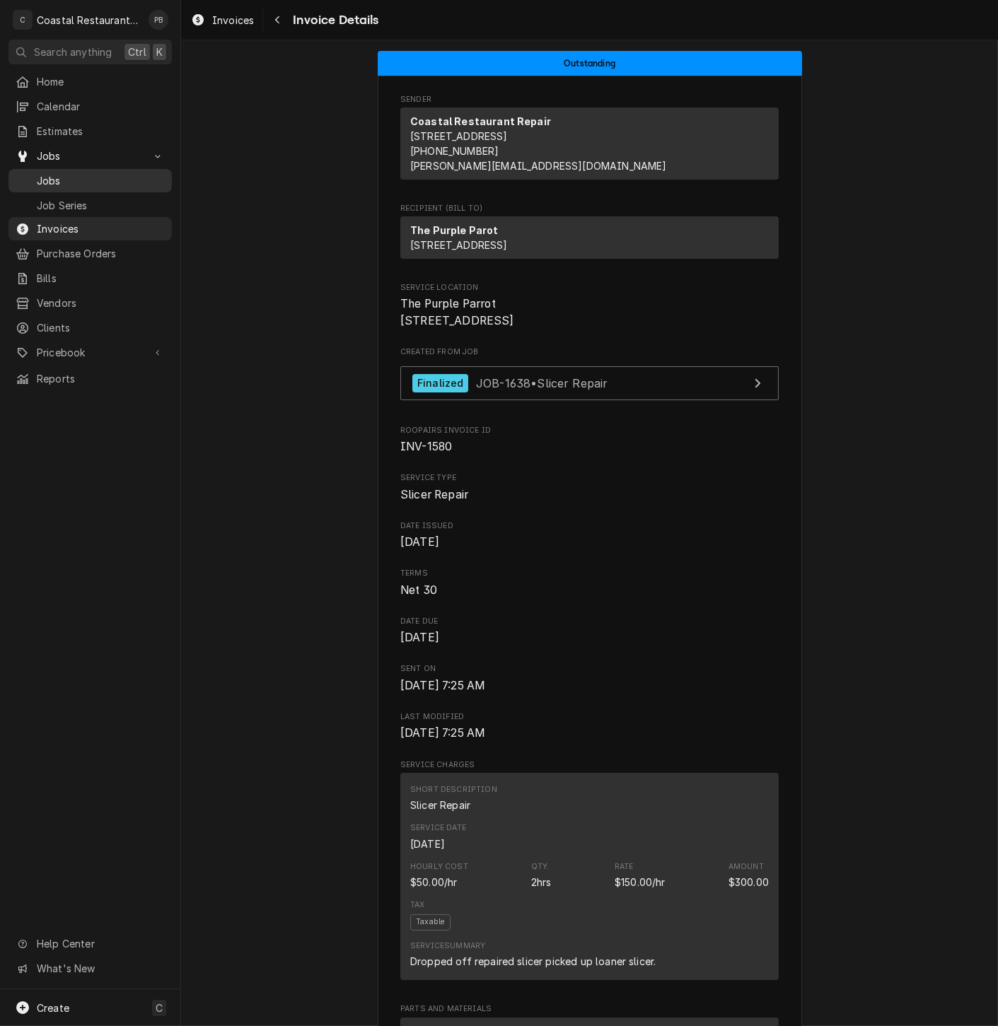
click at [62, 175] on span "Jobs" at bounding box center [101, 180] width 128 height 15
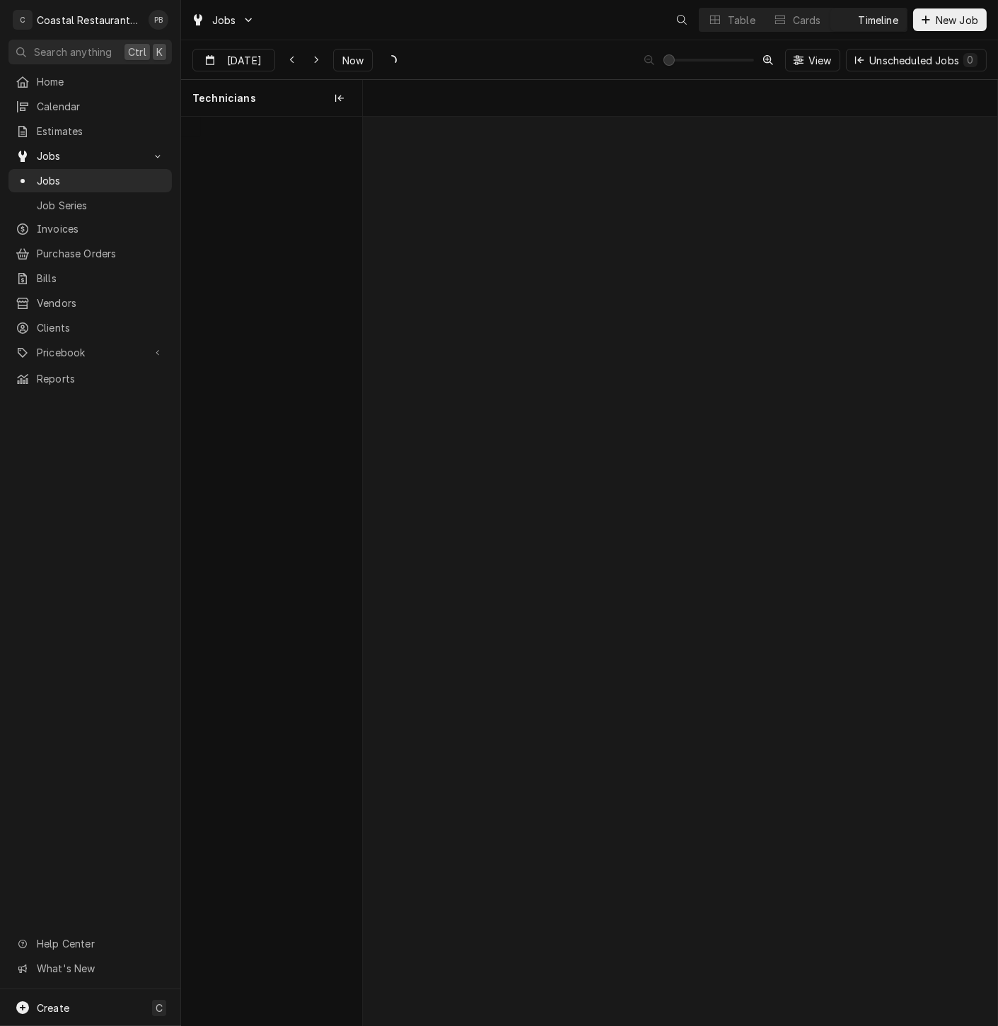
scroll to position [0, 12572]
click at [351, 61] on span "Now" at bounding box center [352, 60] width 27 height 15
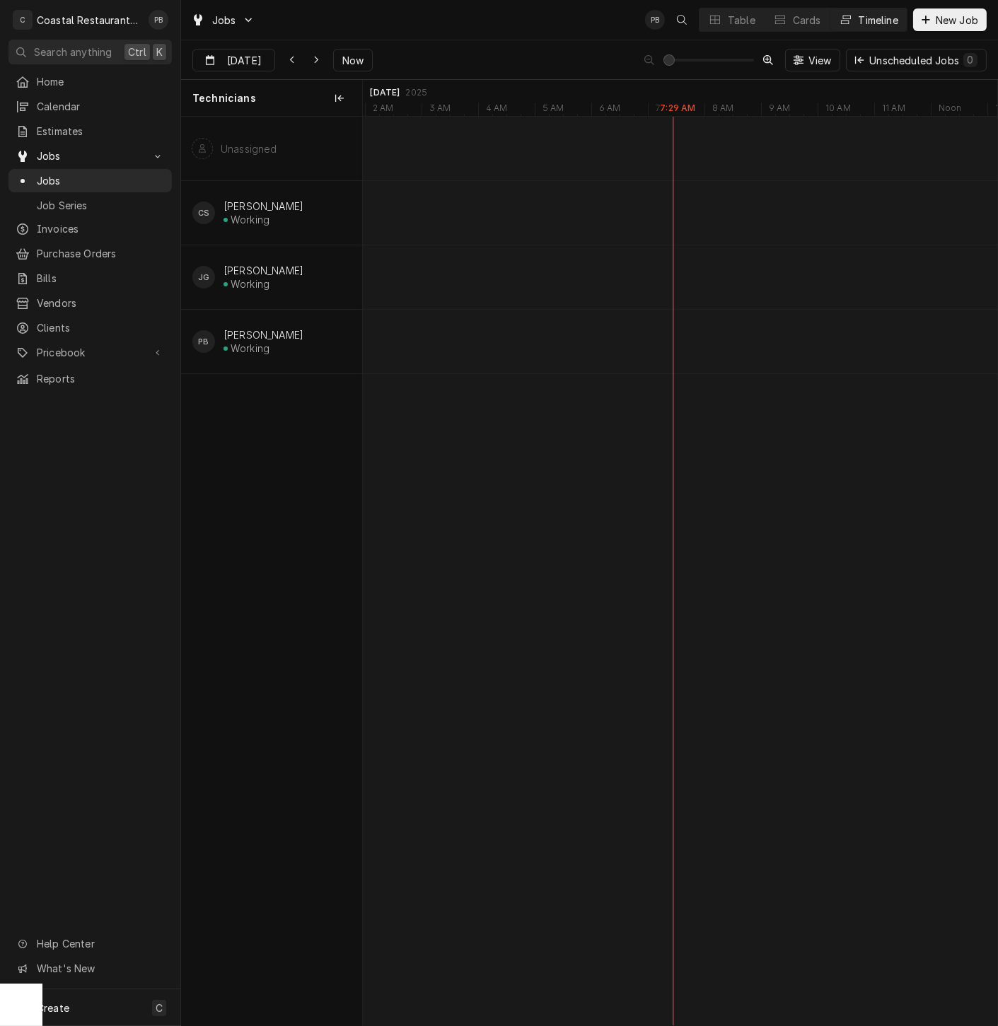
scroll to position [0, 0]
type input "[DATE]"
click at [76, 128] on span "Estimates" at bounding box center [101, 131] width 128 height 15
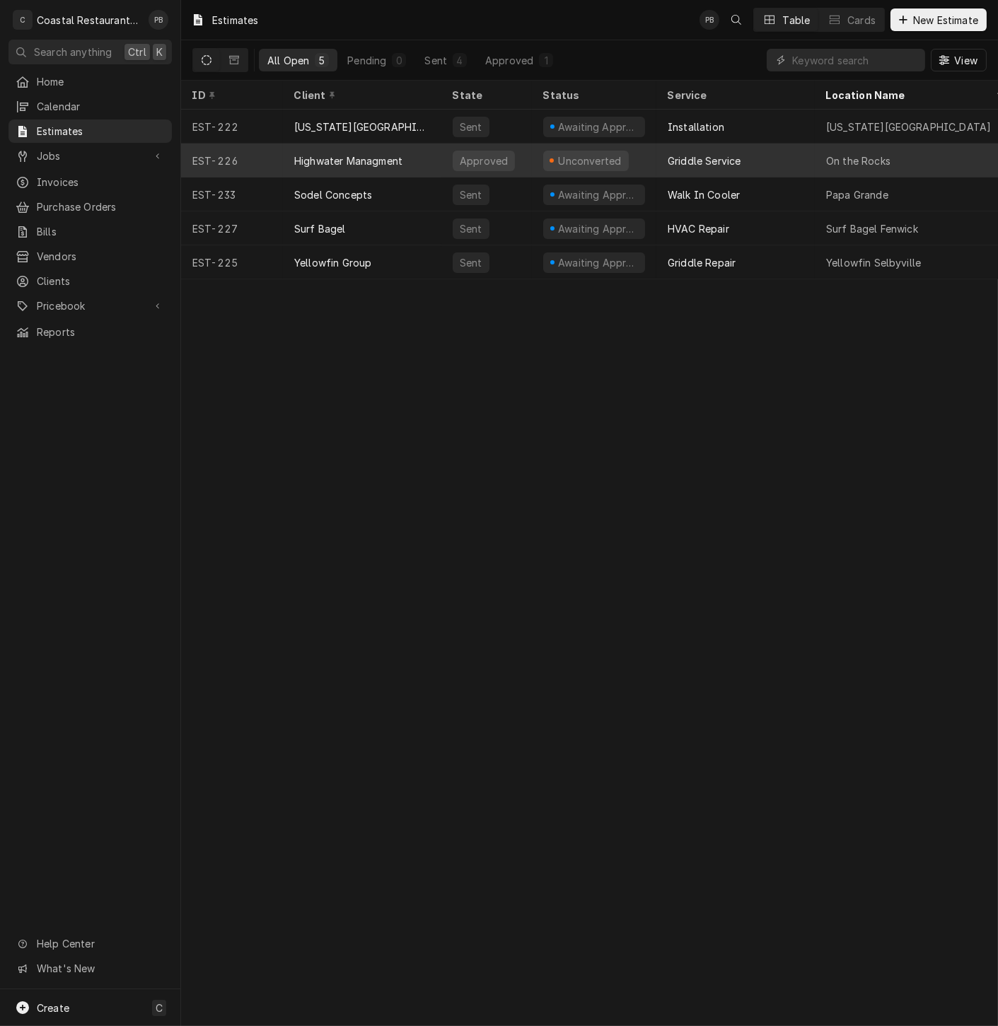
click at [370, 154] on div "Highwater Managment" at bounding box center [348, 160] width 108 height 15
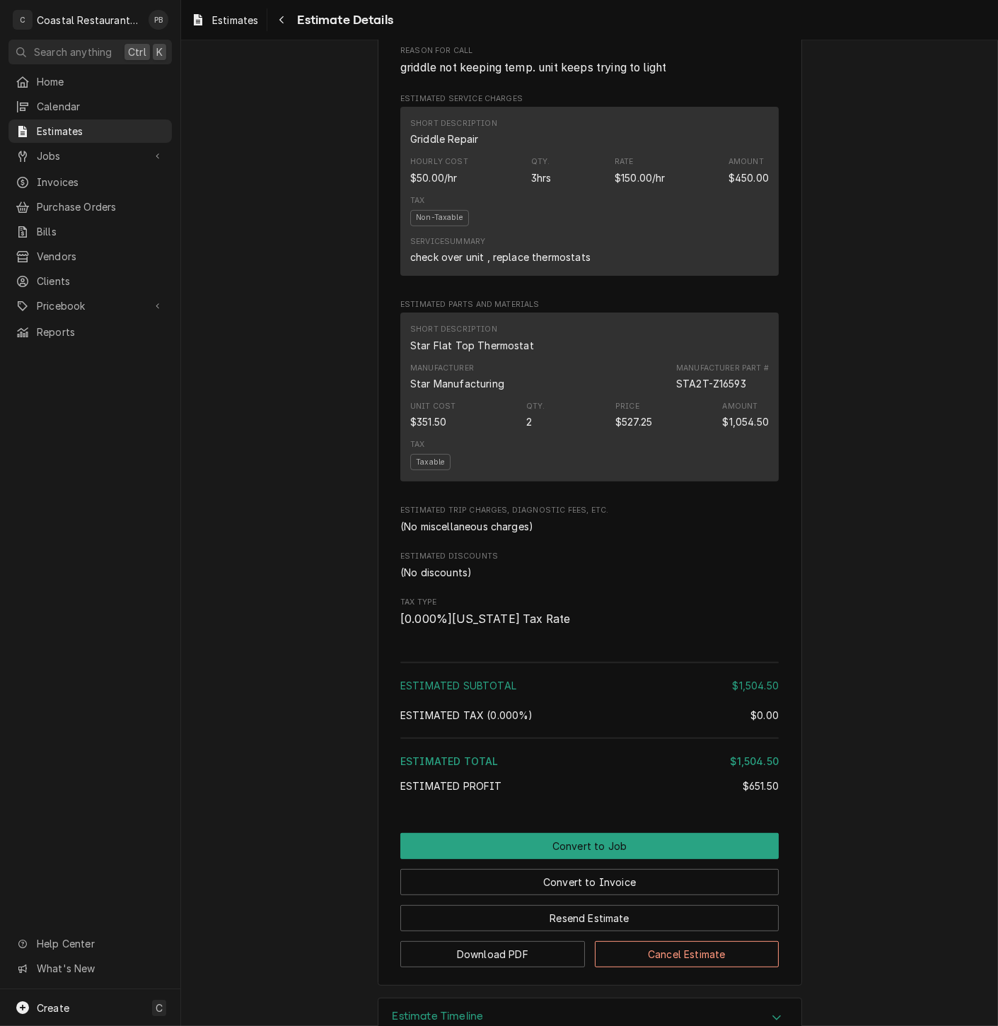
scroll to position [781, 0]
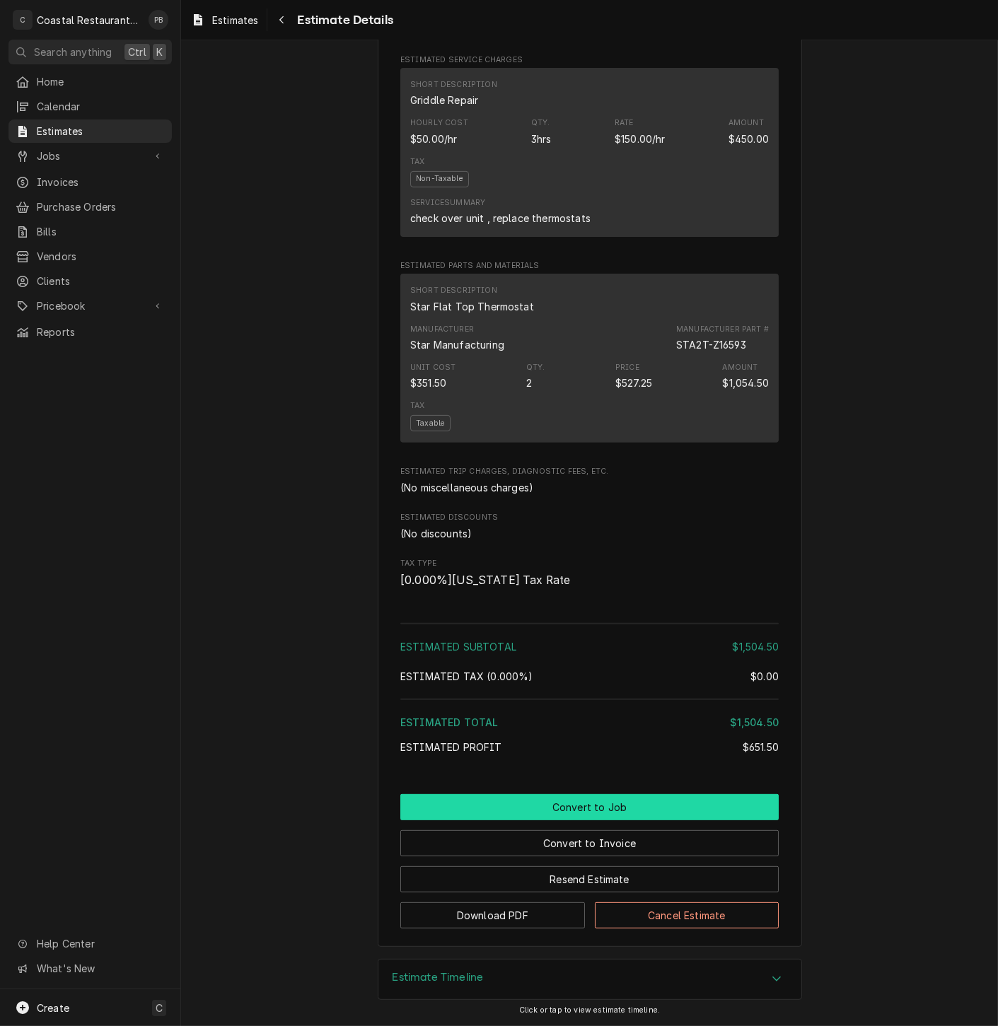
click at [583, 809] on button "Convert to Job" at bounding box center [589, 807] width 378 height 26
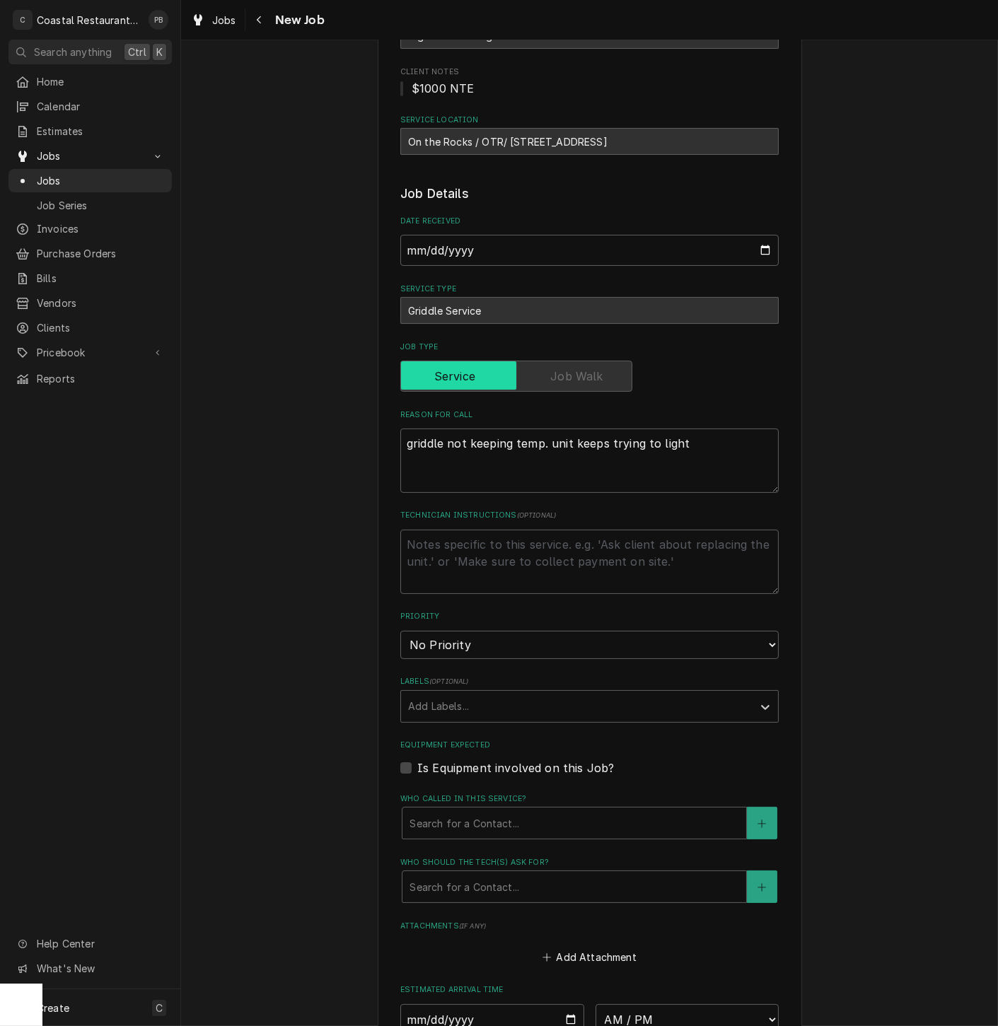
scroll to position [411, 0]
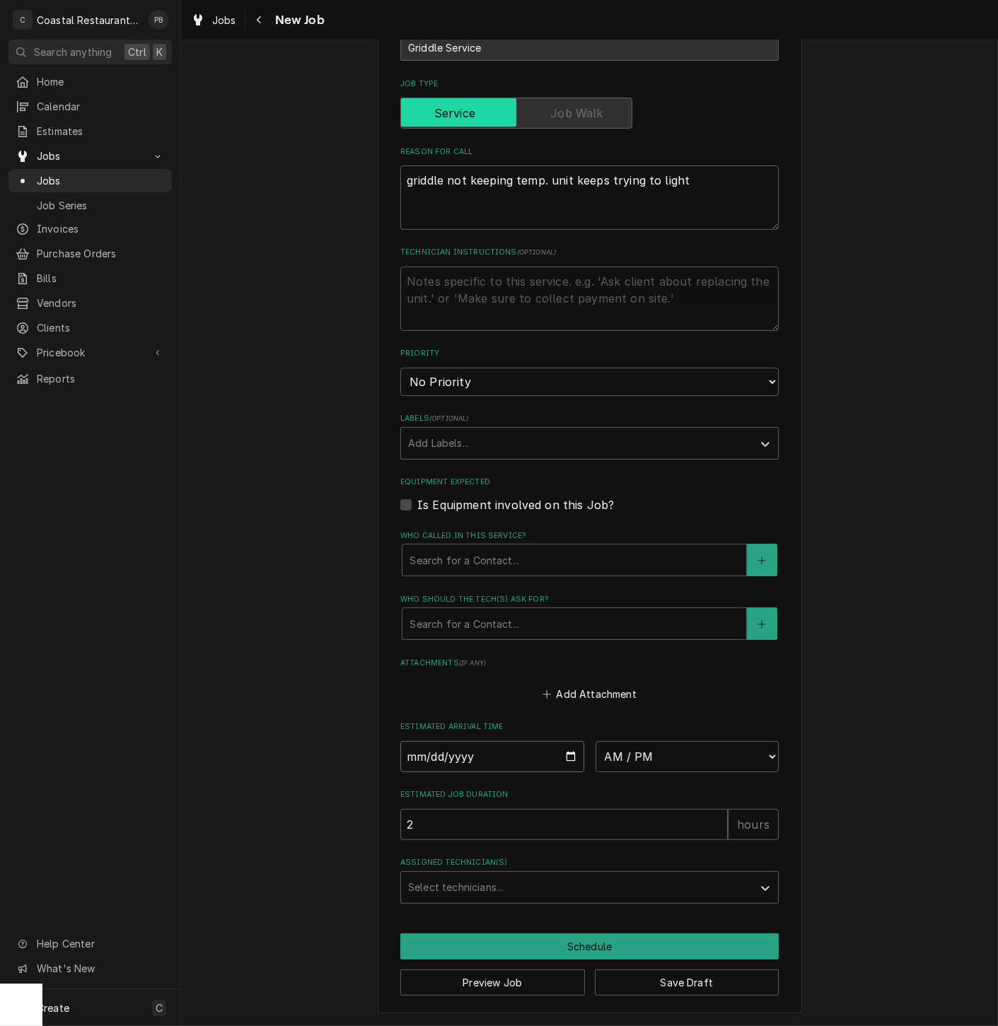
click at [563, 756] on input "Date" at bounding box center [492, 756] width 184 height 31
type textarea "x"
type input "2025-09-16"
type textarea "x"
click at [708, 752] on select "AM / PM 6:00 AM 6:15 AM 6:30 AM 6:45 AM 7:00 AM 7:15 AM 7:30 AM 7:45 AM 8:00 AM…" at bounding box center [687, 756] width 184 height 31
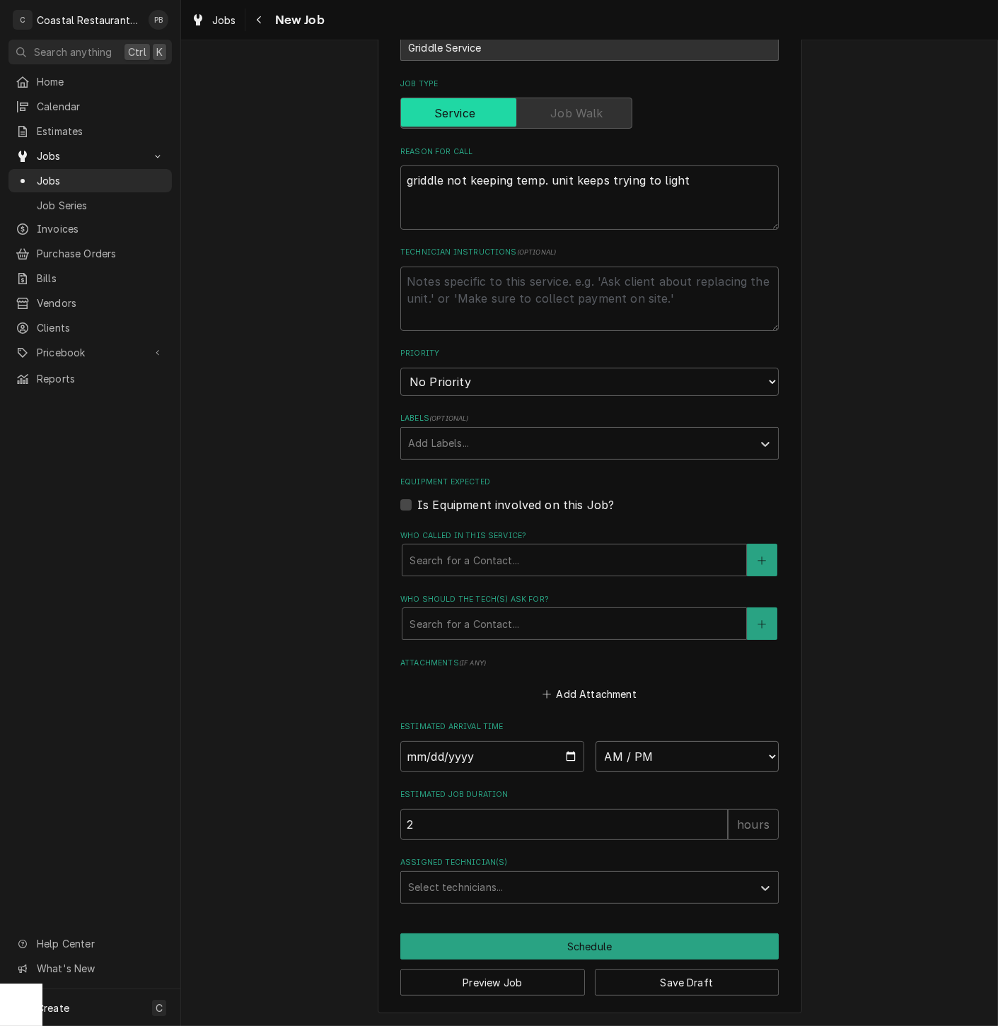
select select "07:30:00"
click at [595, 741] on select "AM / PM 6:00 AM 6:15 AM 6:30 AM 6:45 AM 7:00 AM 7:15 AM 7:30 AM 7:45 AM 8:00 AM…" at bounding box center [687, 756] width 184 height 31
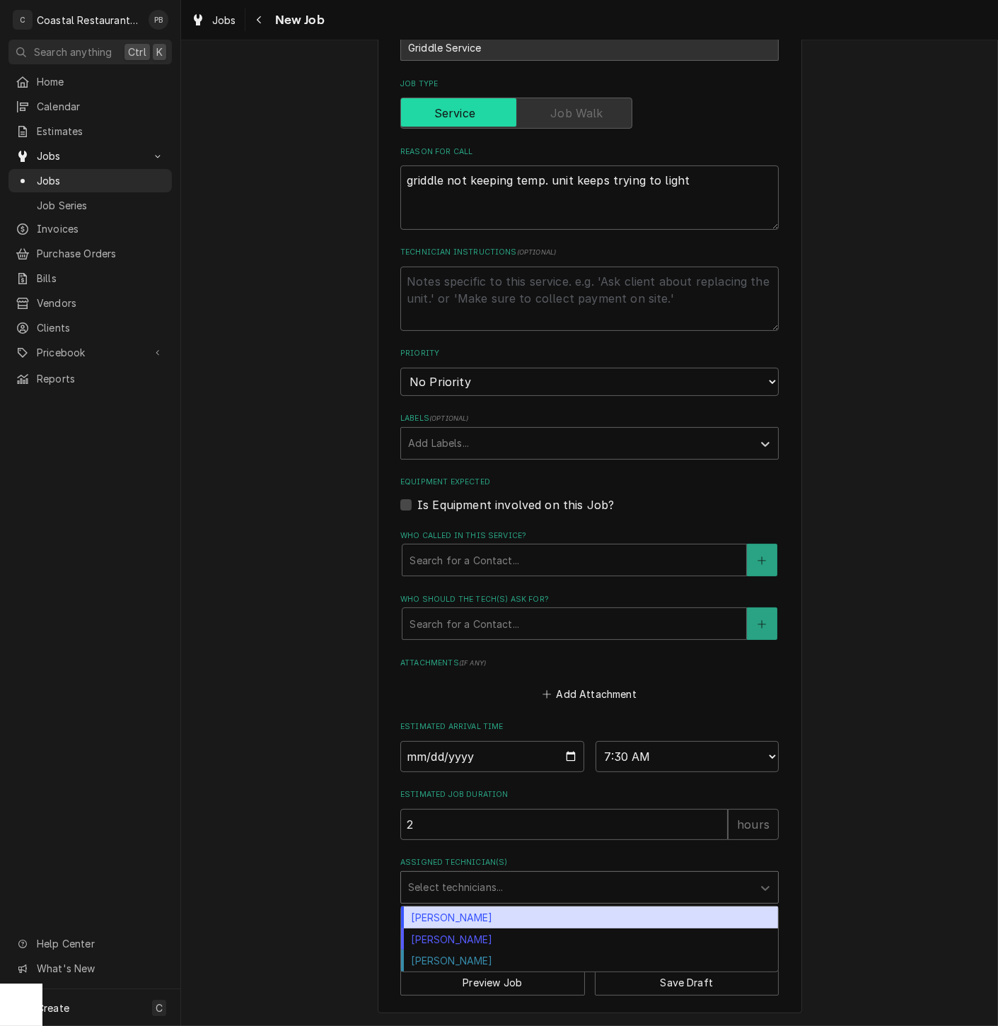
click at [529, 880] on div "Assigned Technician(s)" at bounding box center [576, 887] width 337 height 25
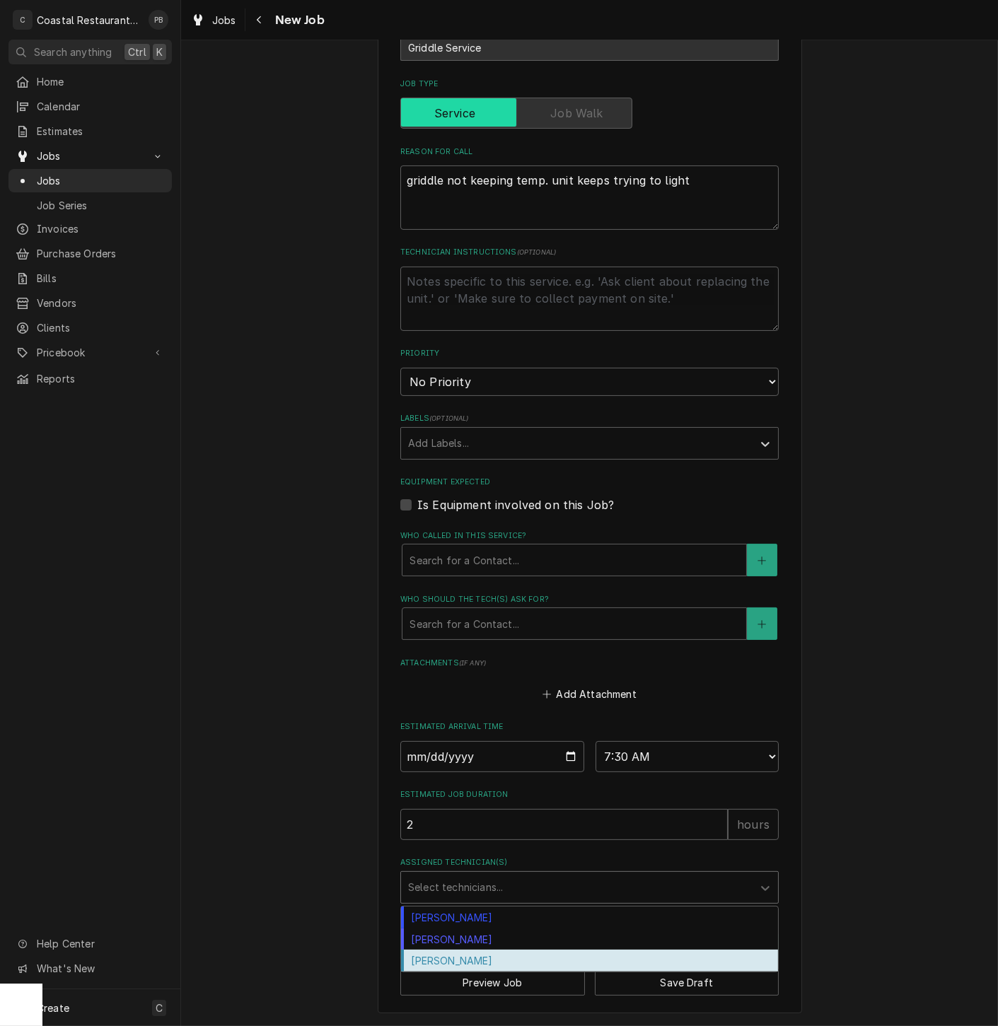
click at [464, 954] on div "[PERSON_NAME]" at bounding box center [589, 960] width 377 height 22
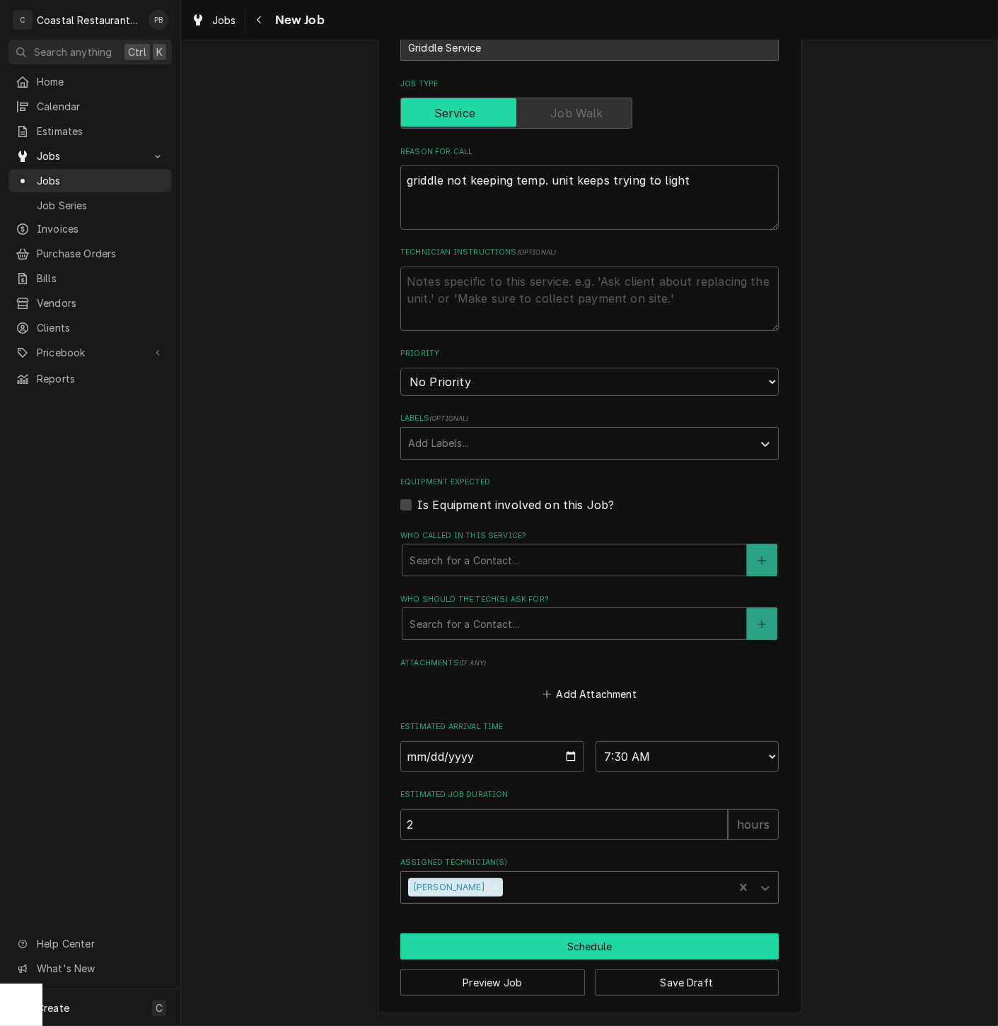
click at [623, 955] on button "Schedule" at bounding box center [589, 946] width 378 height 26
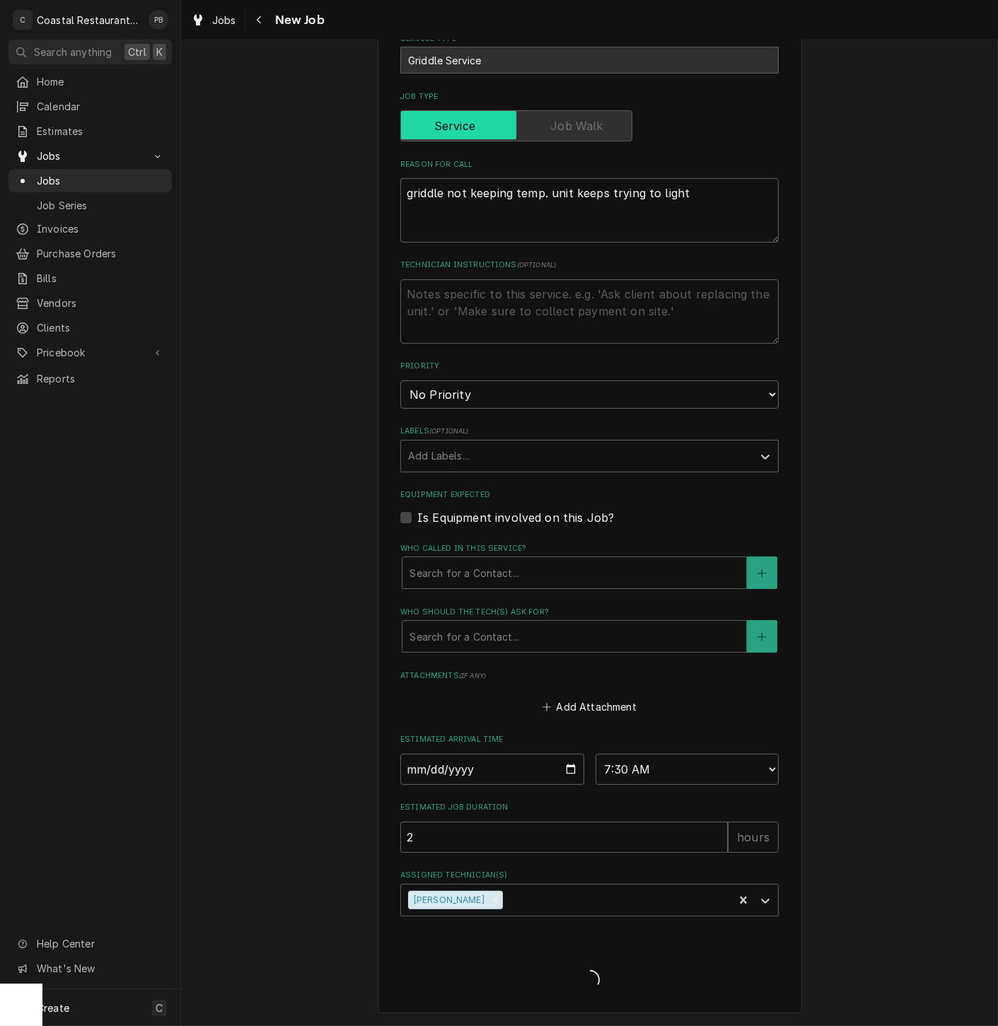
type textarea "x"
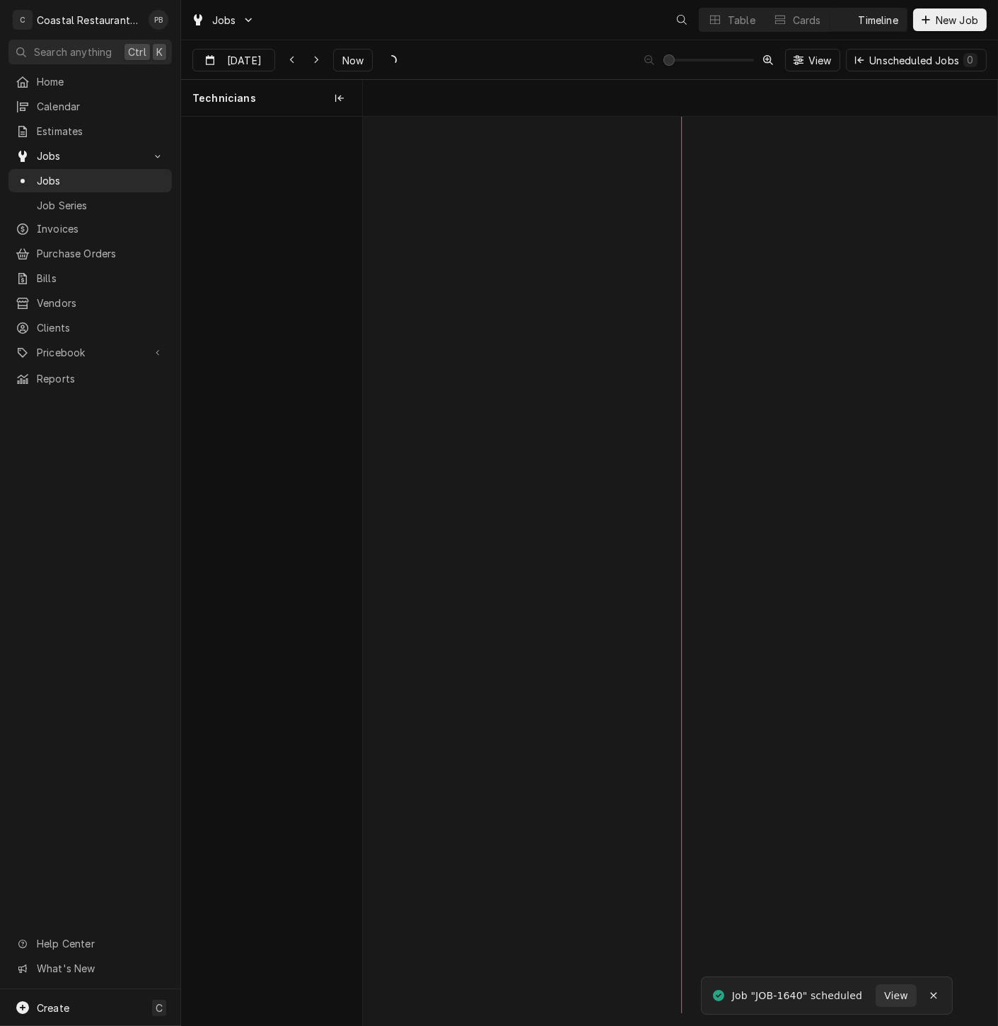
scroll to position [0, 12570]
click at [313, 60] on icon "Dynamic Content Wrapper" at bounding box center [316, 60] width 6 height 10
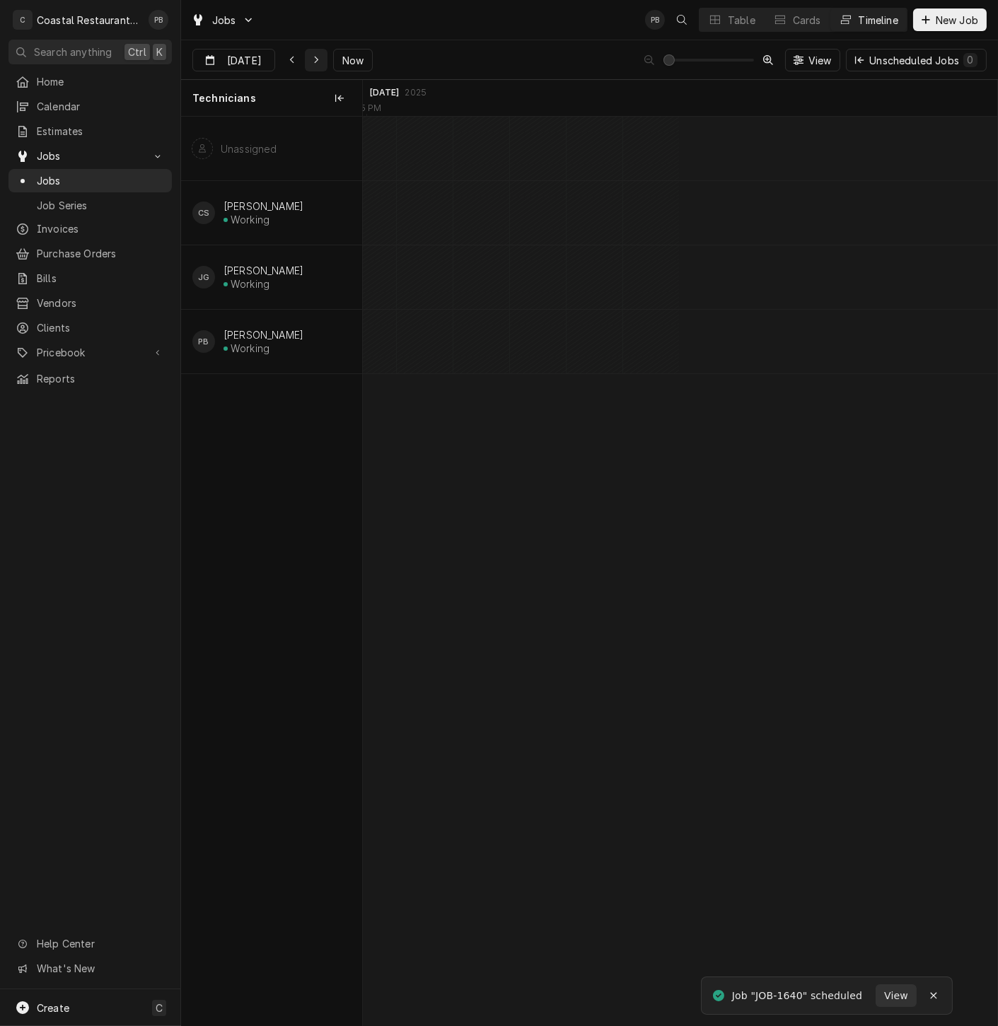
click at [313, 60] on icon "Dynamic Content Wrapper" at bounding box center [316, 60] width 6 height 10
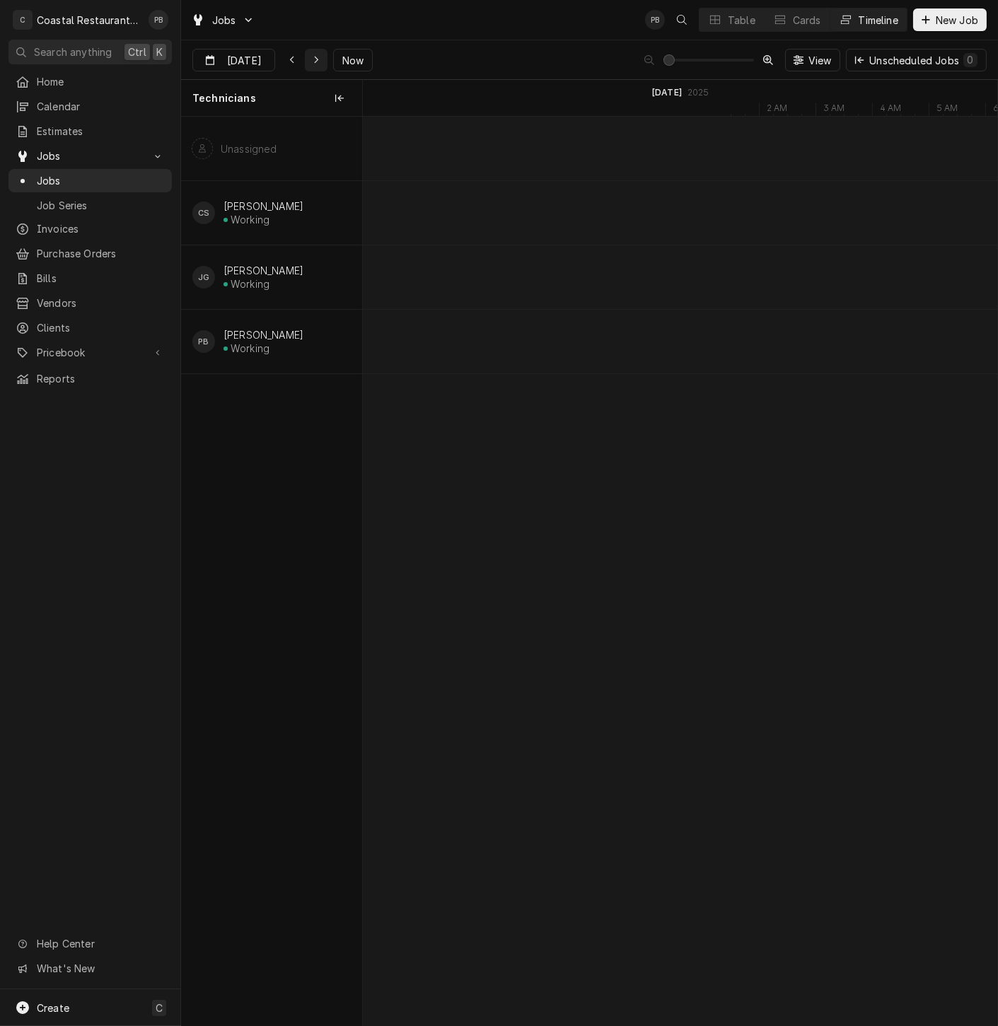
scroll to position [0, 17973]
click at [313, 60] on icon "Dynamic Content Wrapper" at bounding box center [316, 60] width 6 height 10
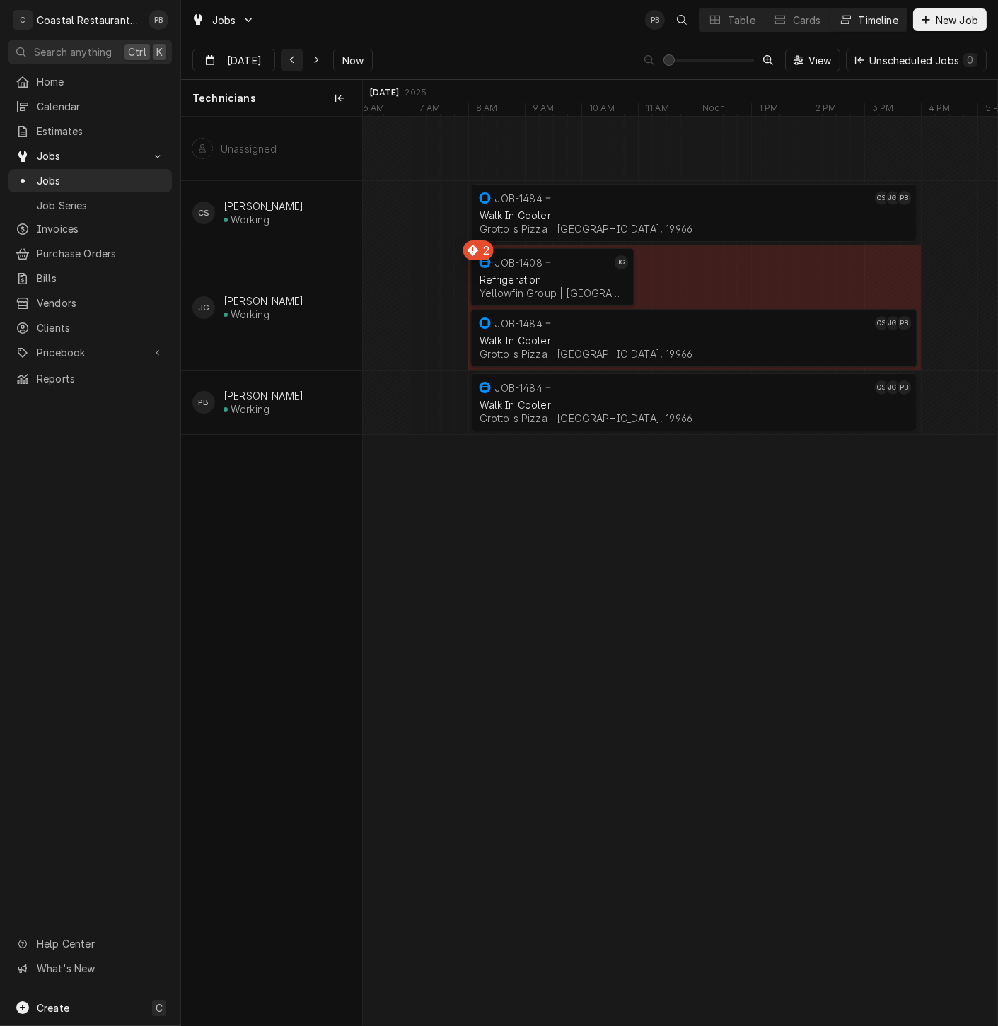
click at [289, 55] on icon "Dynamic Content Wrapper" at bounding box center [292, 60] width 6 height 10
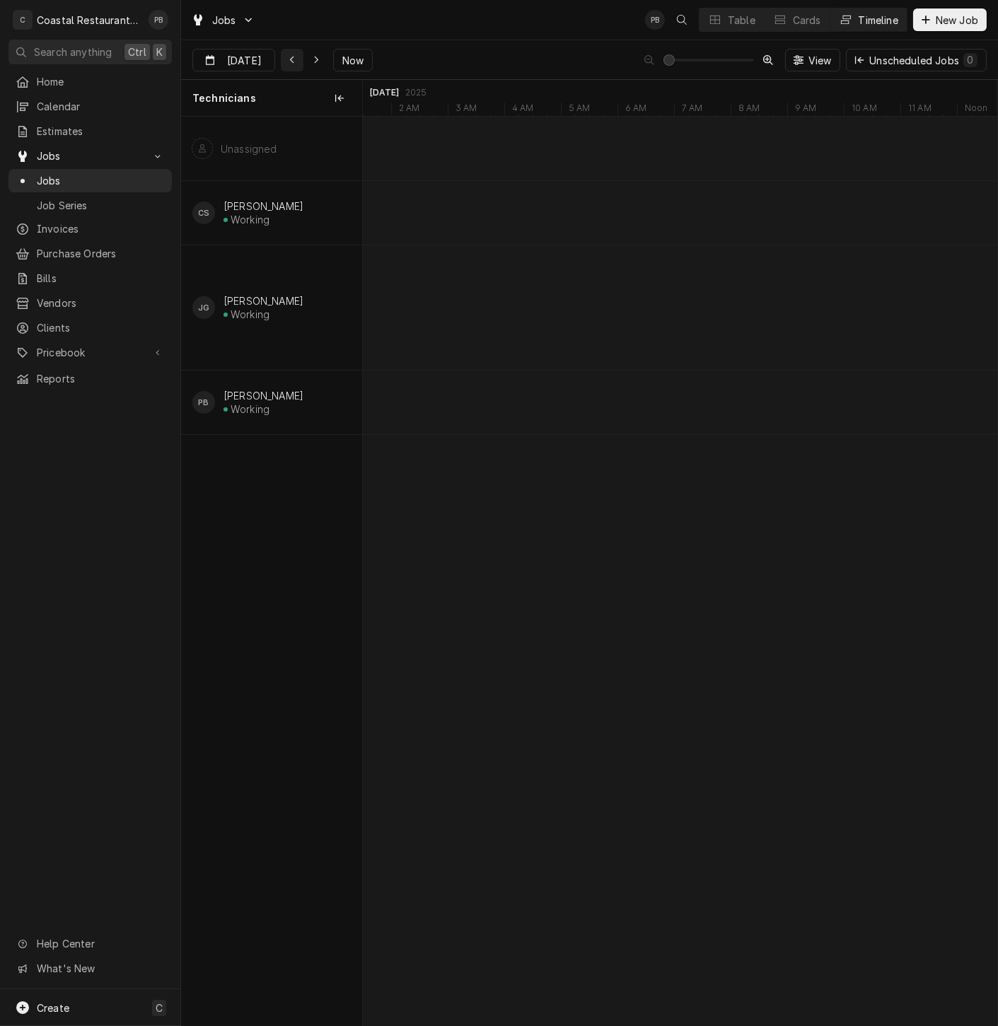
type input "Sep 16"
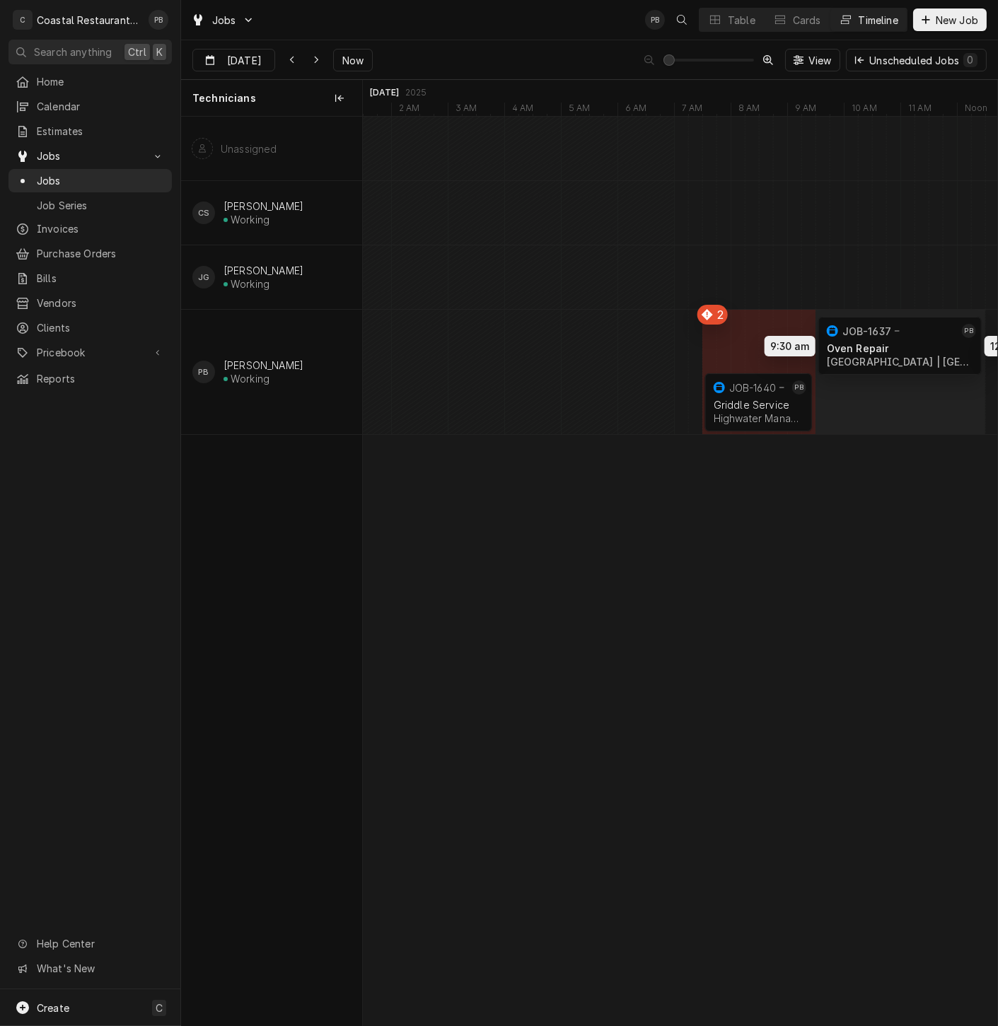
drag, startPoint x: 826, startPoint y: 337, endPoint x: 846, endPoint y: 339, distance: 19.2
click at [880, 341] on div "9:30 AM 12:30 PM JOB-1637 PB Oven Repair Cape Henlopen School District | Milton…" at bounding box center [680, 571] width 634 height 908
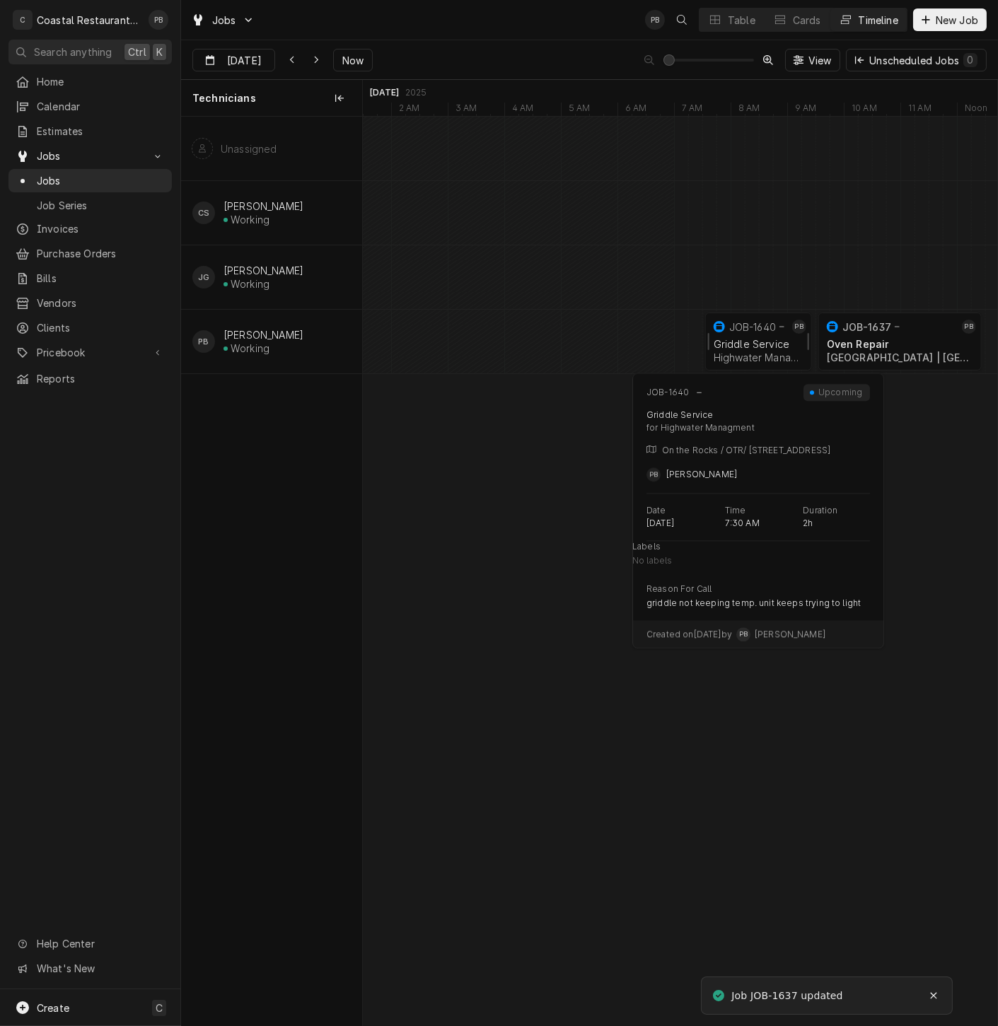
click at [743, 339] on div "Griddle Service" at bounding box center [758, 344] width 90 height 12
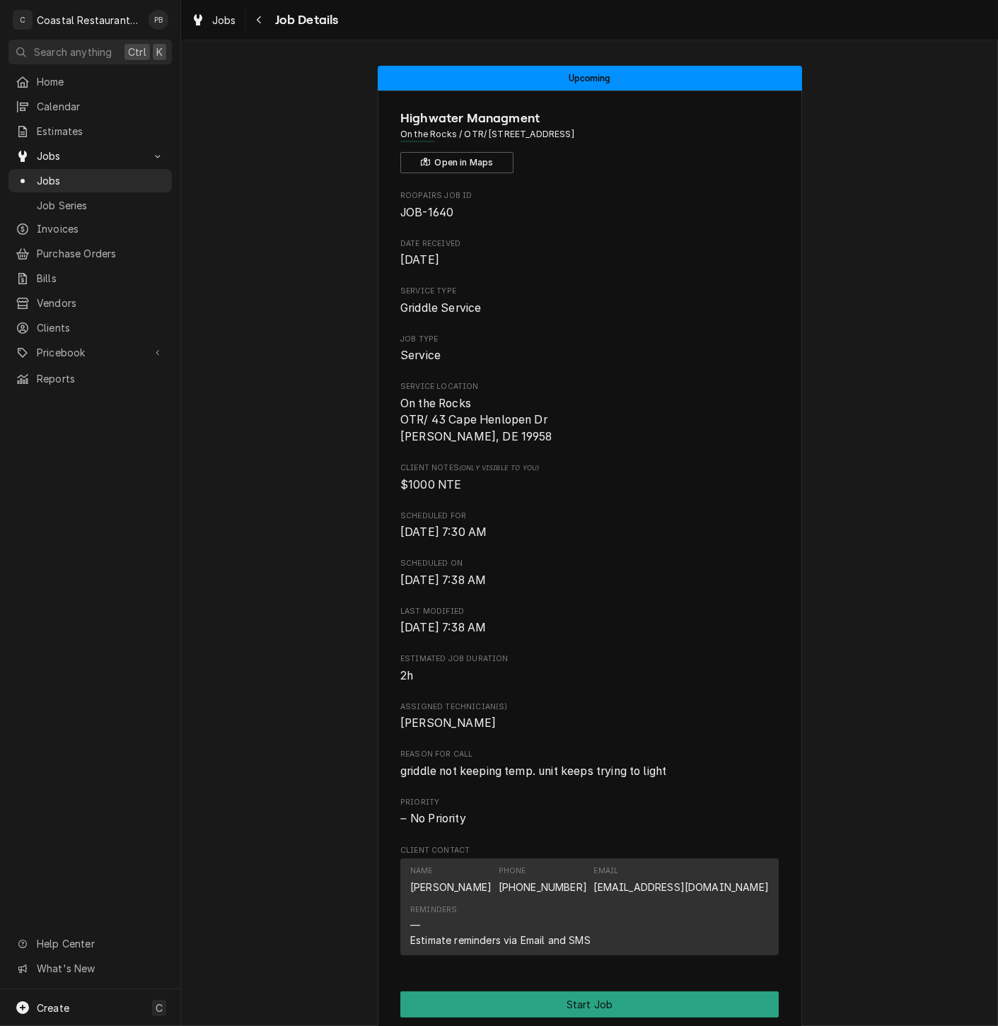
scroll to position [301, 0]
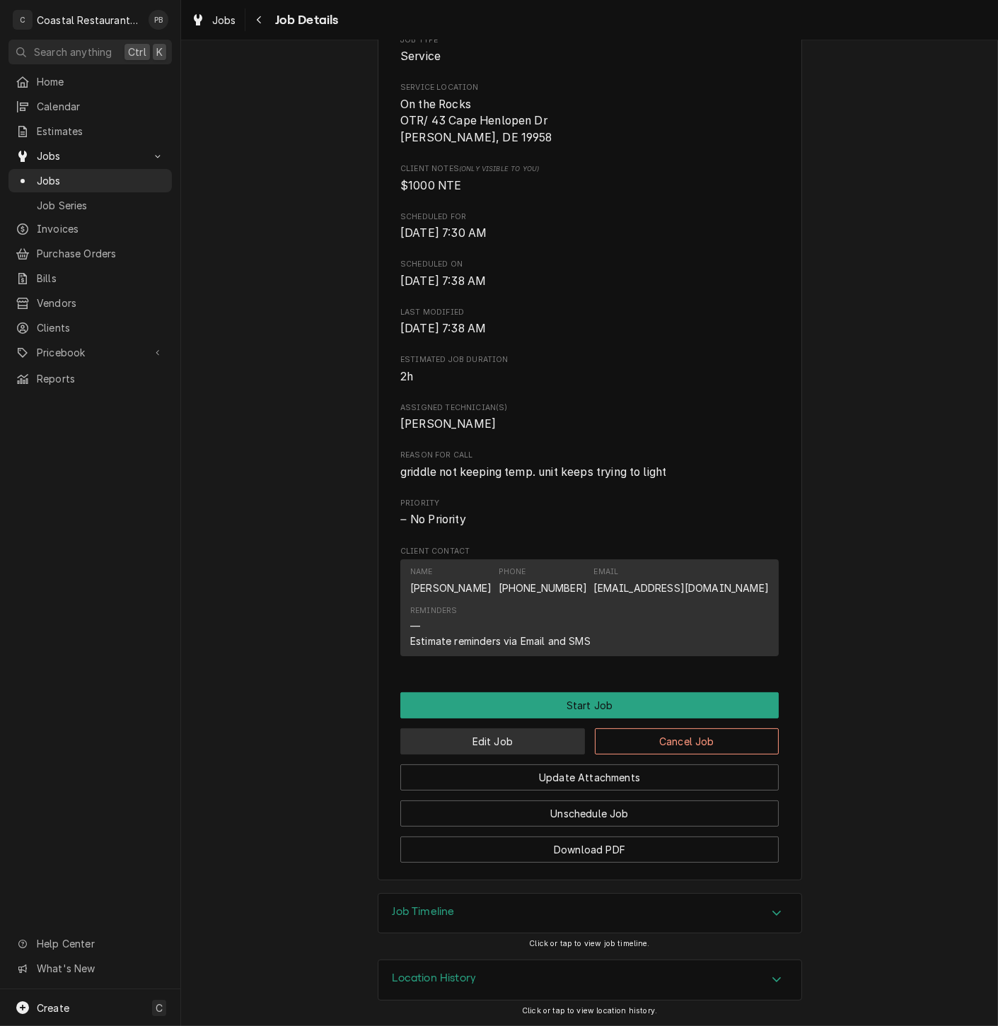
click at [486, 744] on button "Edit Job" at bounding box center [492, 741] width 185 height 26
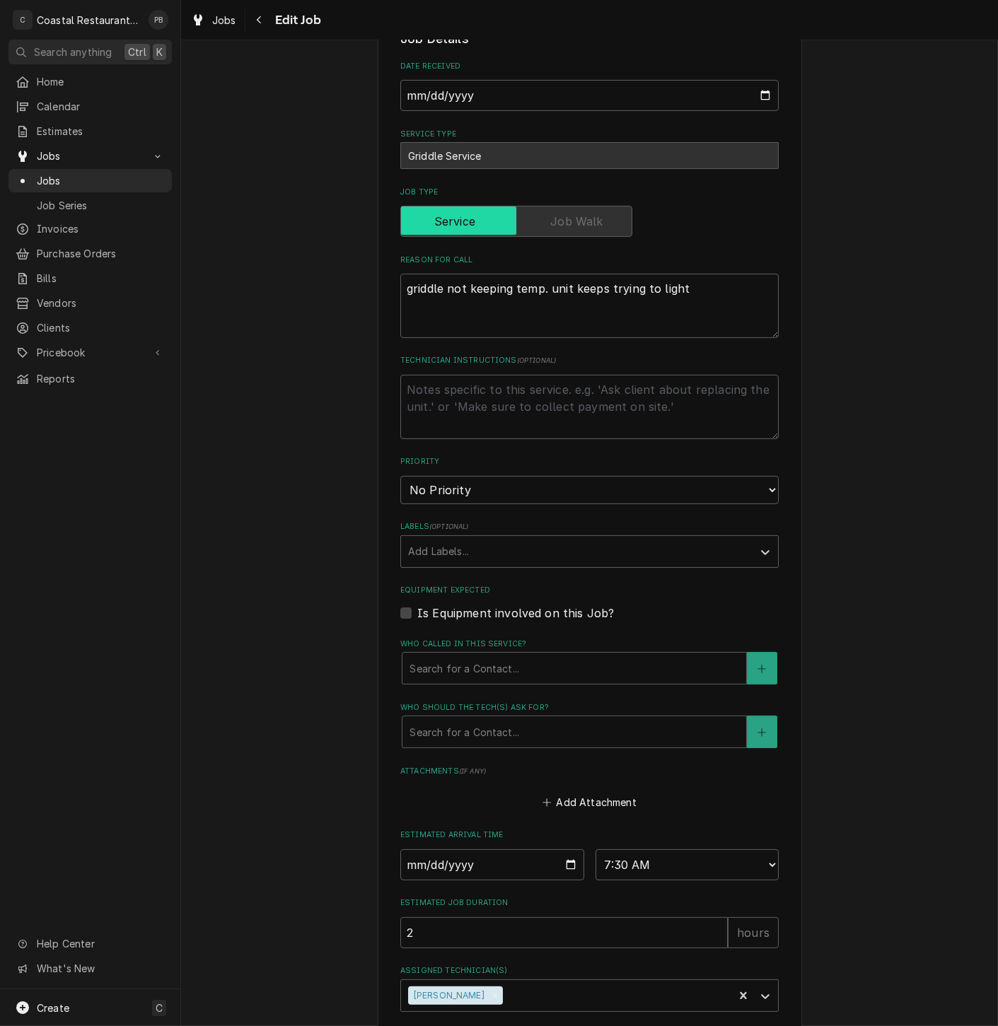
scroll to position [375, 0]
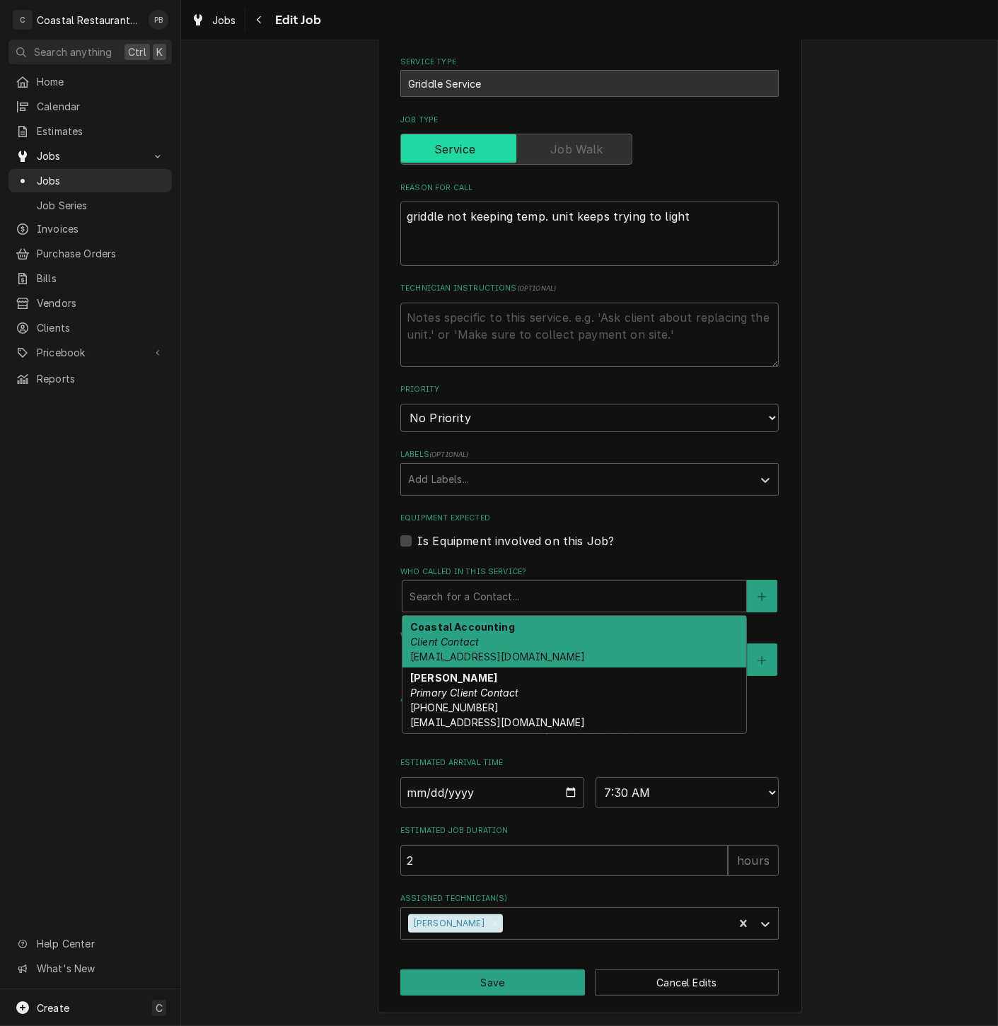
click at [561, 596] on div "Who called in this service?" at bounding box center [573, 595] width 329 height 25
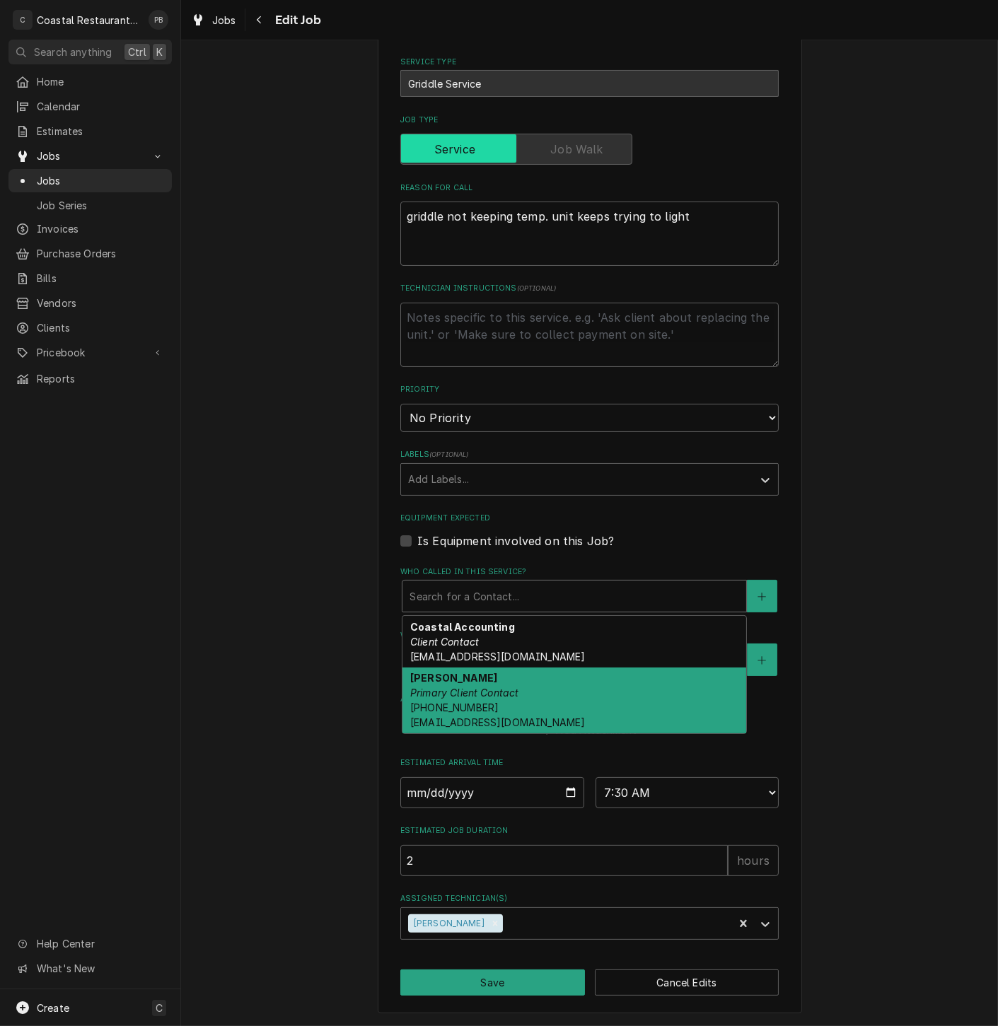
click at [518, 700] on div "[PERSON_NAME] Primary Client Contact [PHONE_NUMBER] [EMAIL_ADDRESS][DOMAIN_NAME]" at bounding box center [574, 700] width 344 height 66
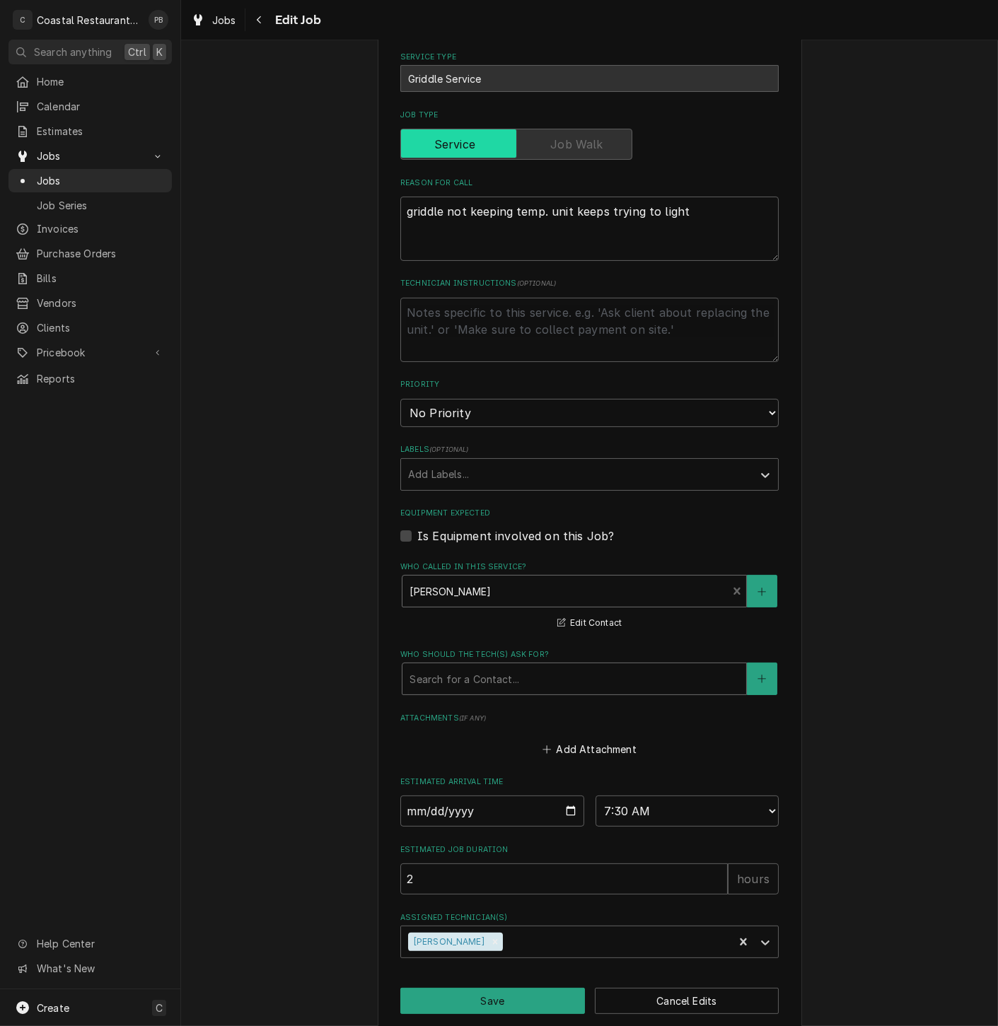
click at [513, 684] on div "Who should the tech(s) ask for?" at bounding box center [573, 678] width 329 height 25
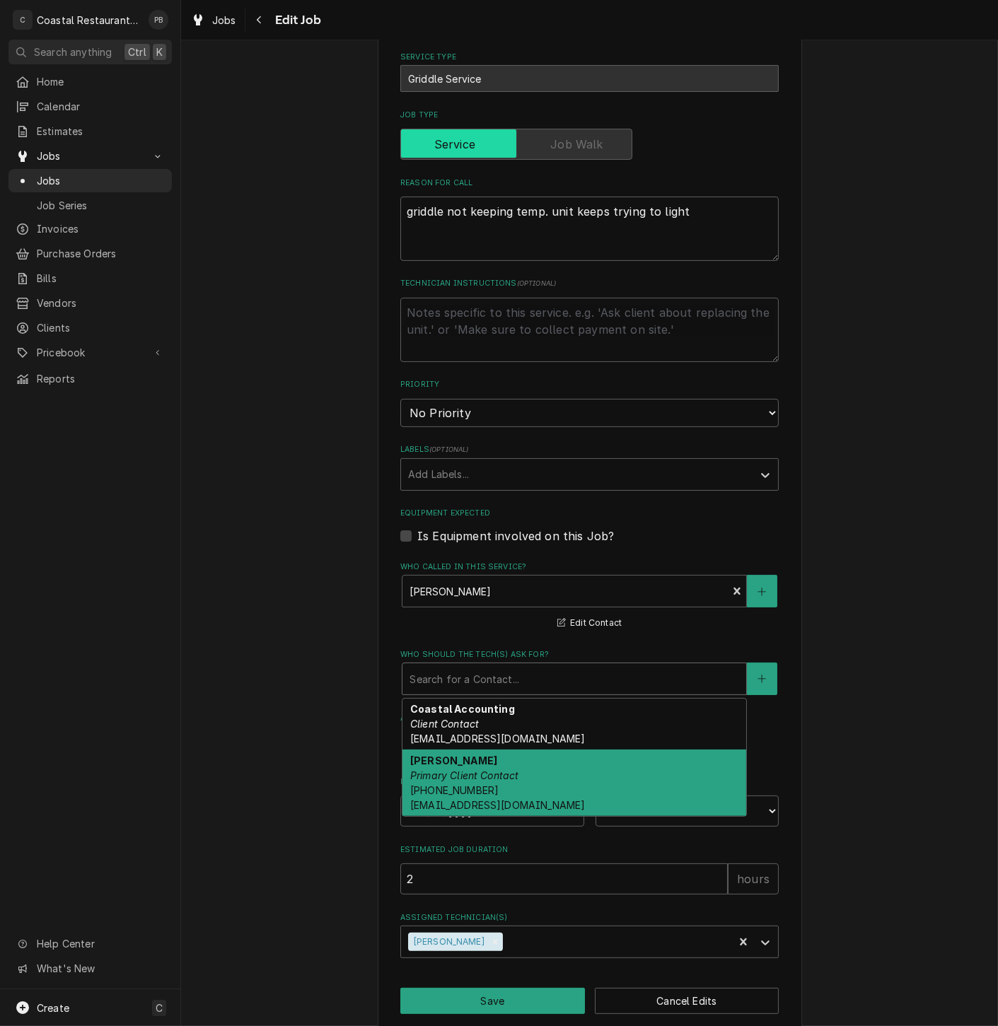
click at [497, 774] on em "Primary Client Contact" at bounding box center [464, 775] width 109 height 12
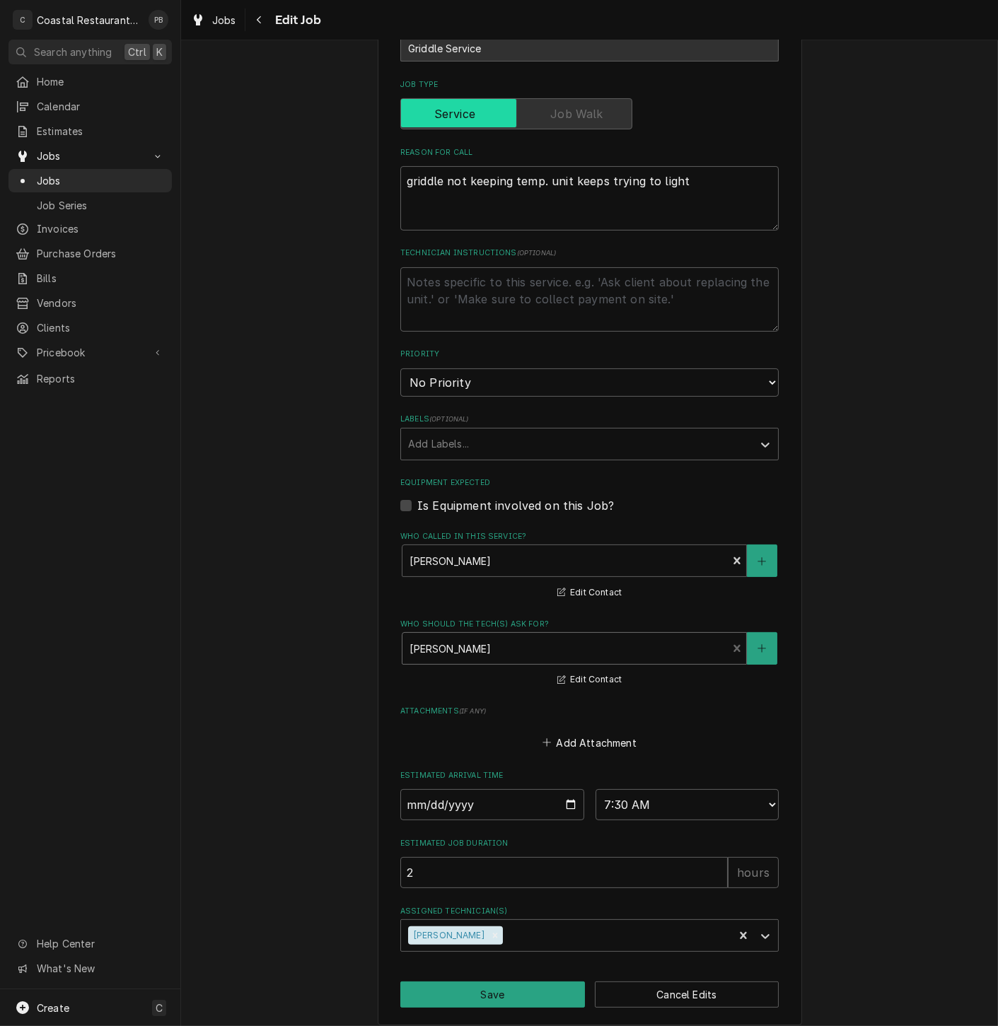
scroll to position [422, 0]
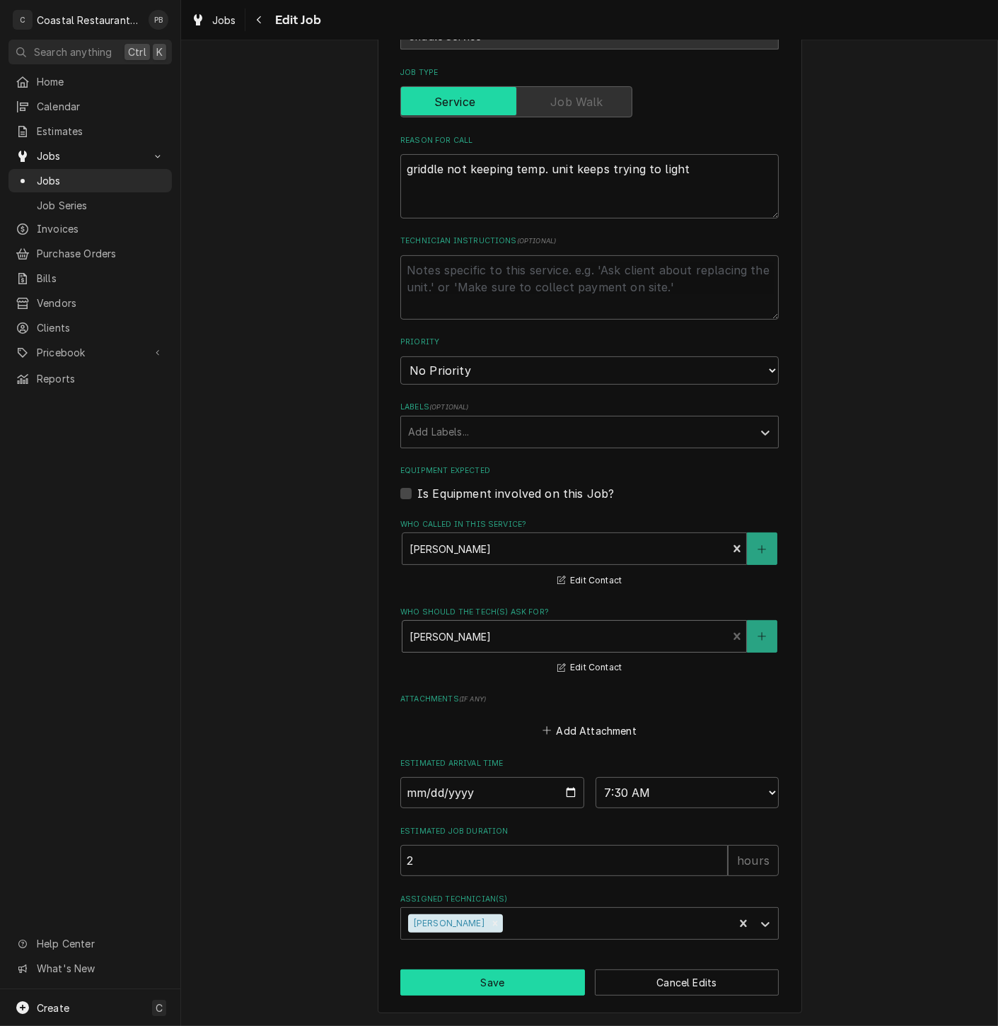
click at [539, 974] on button "Save" at bounding box center [492, 982] width 185 height 26
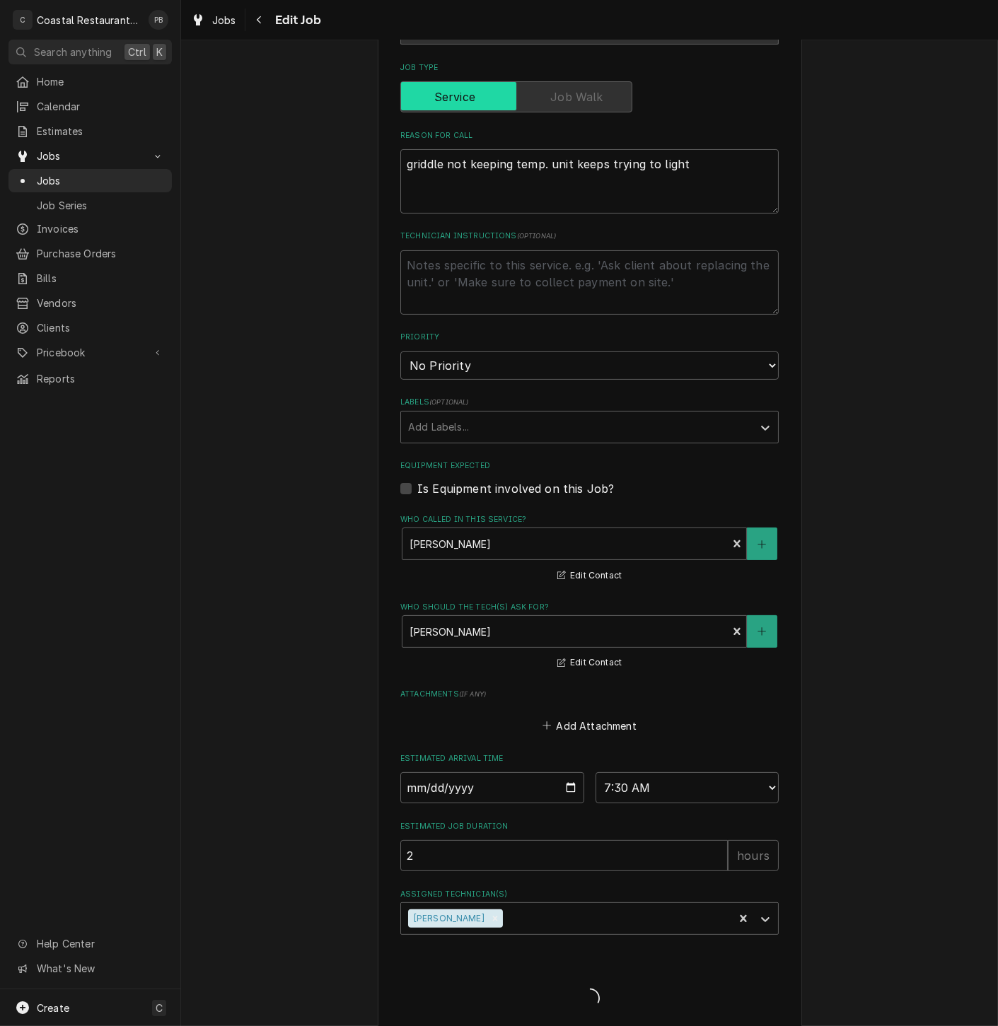
type textarea "x"
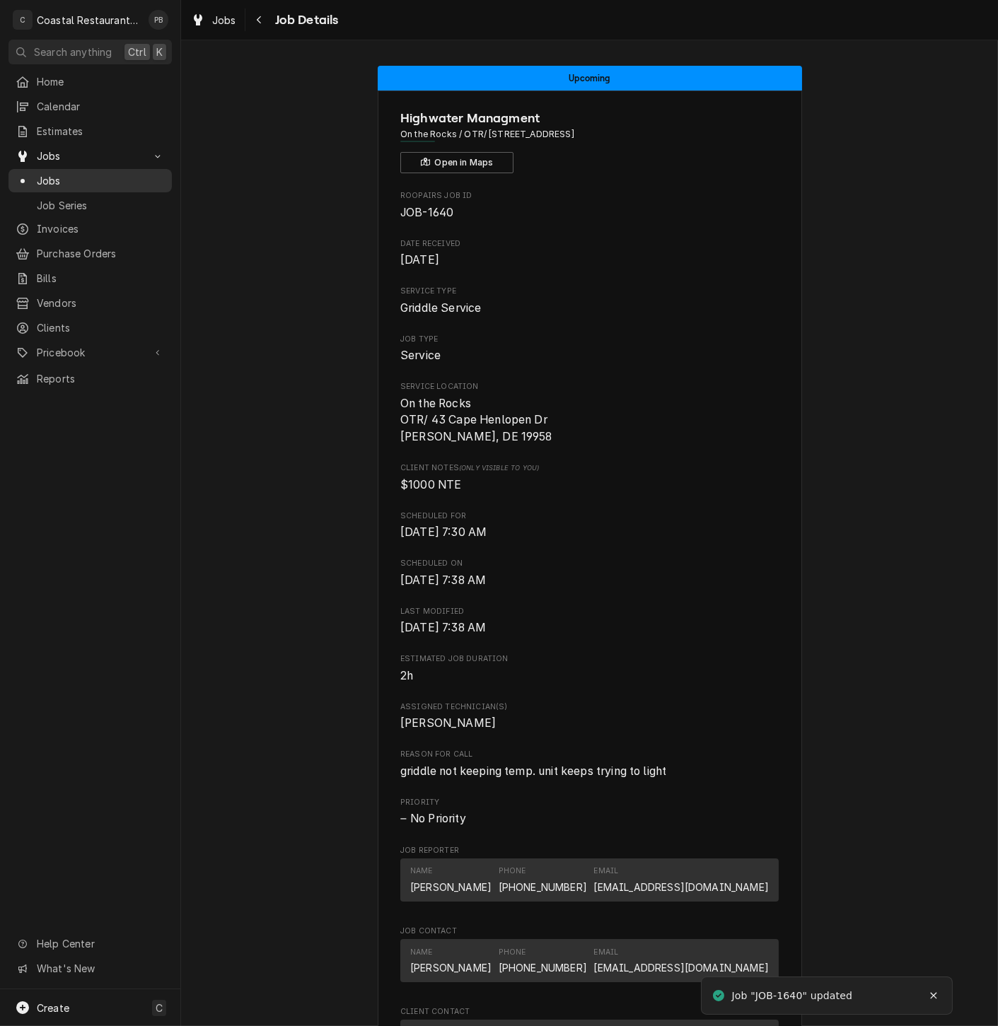
click at [60, 175] on span "Jobs" at bounding box center [101, 180] width 128 height 15
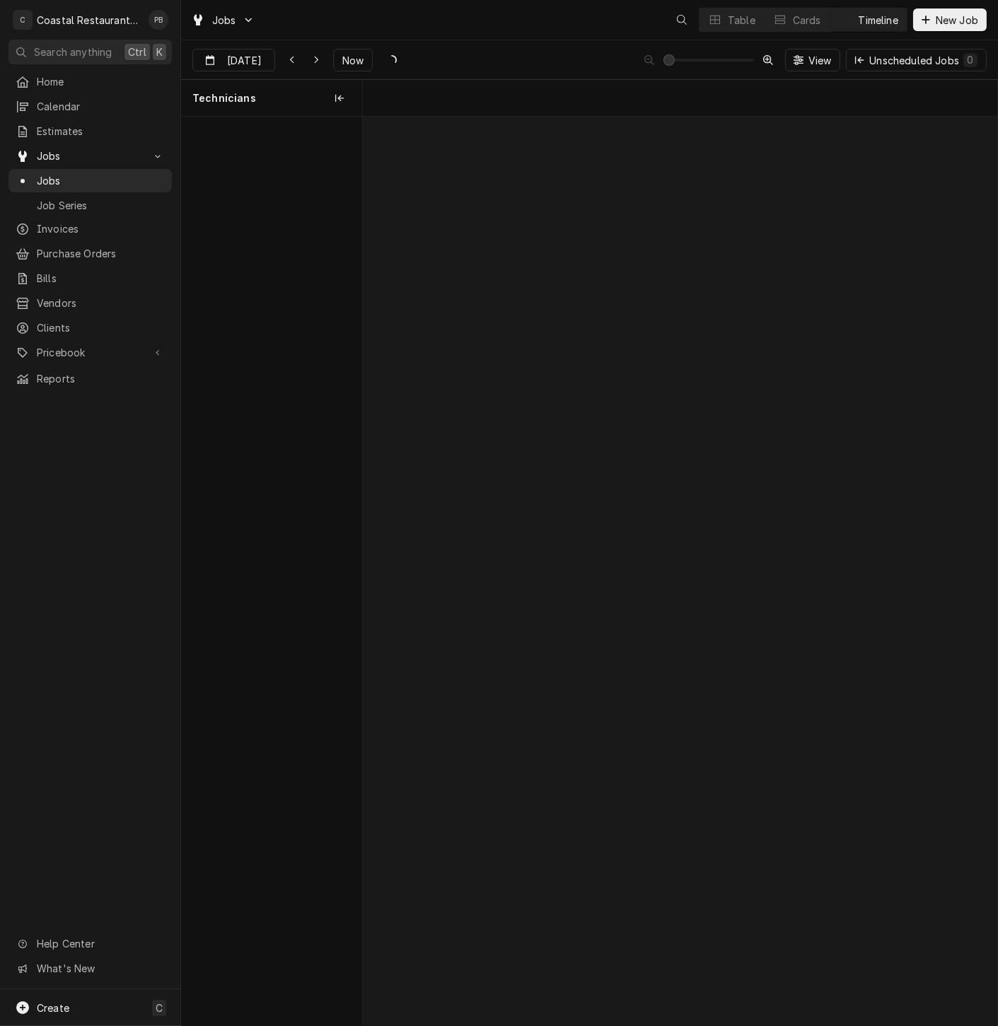
scroll to position [0, 12570]
